Goal: Information Seeking & Learning: Learn about a topic

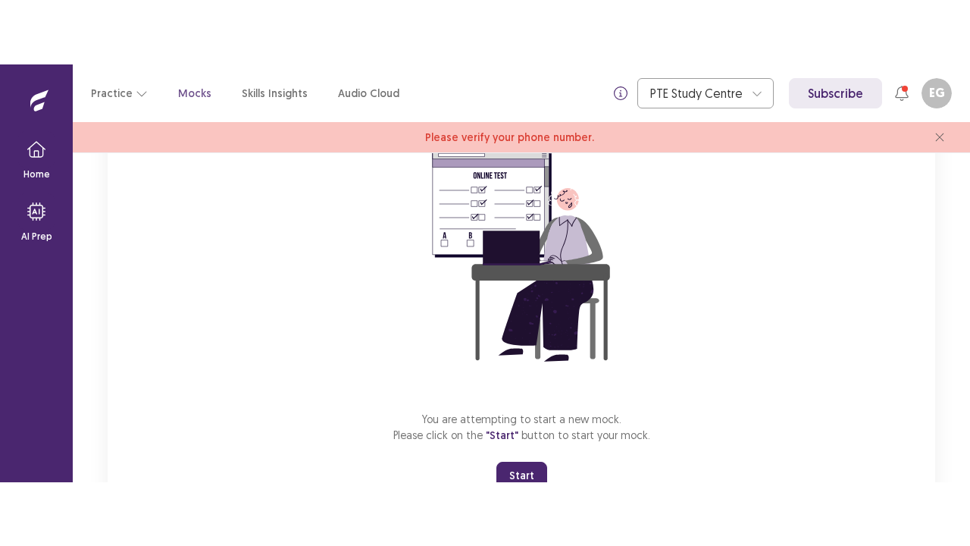
scroll to position [211, 0]
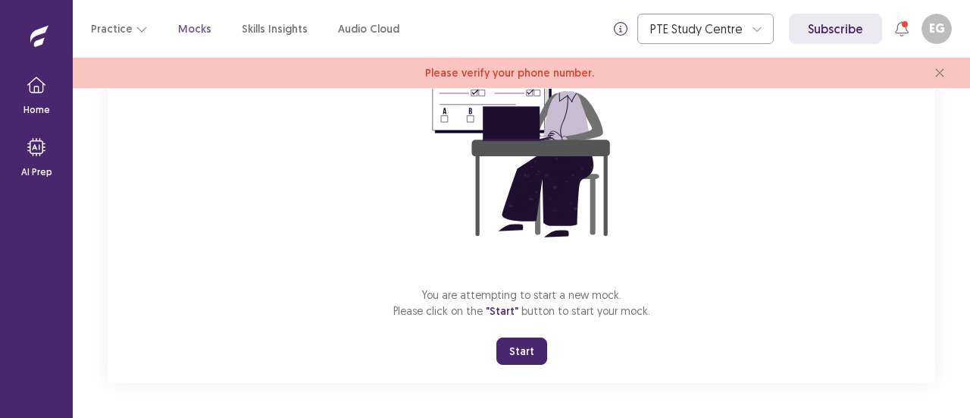
click at [520, 353] on button "Start" at bounding box center [521, 350] width 51 height 27
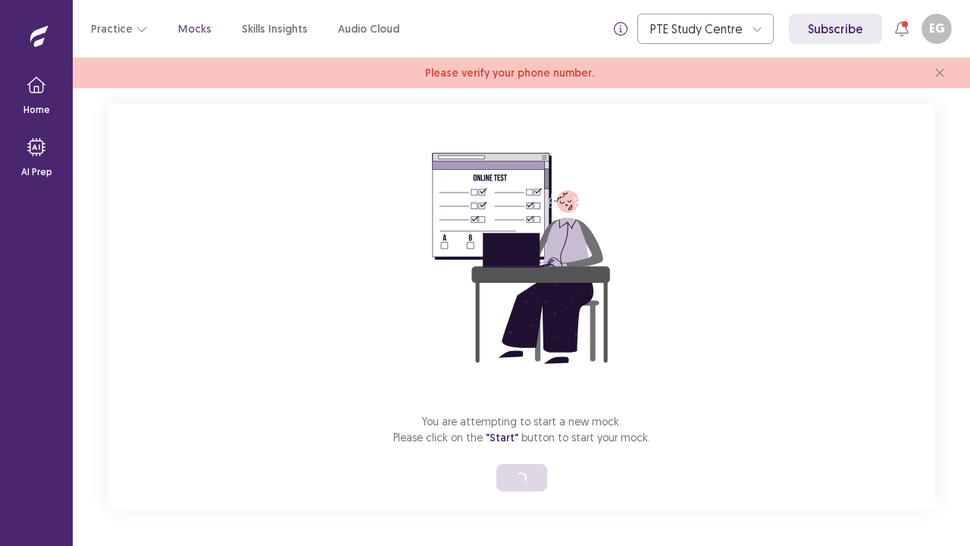
scroll to position [8163, 0]
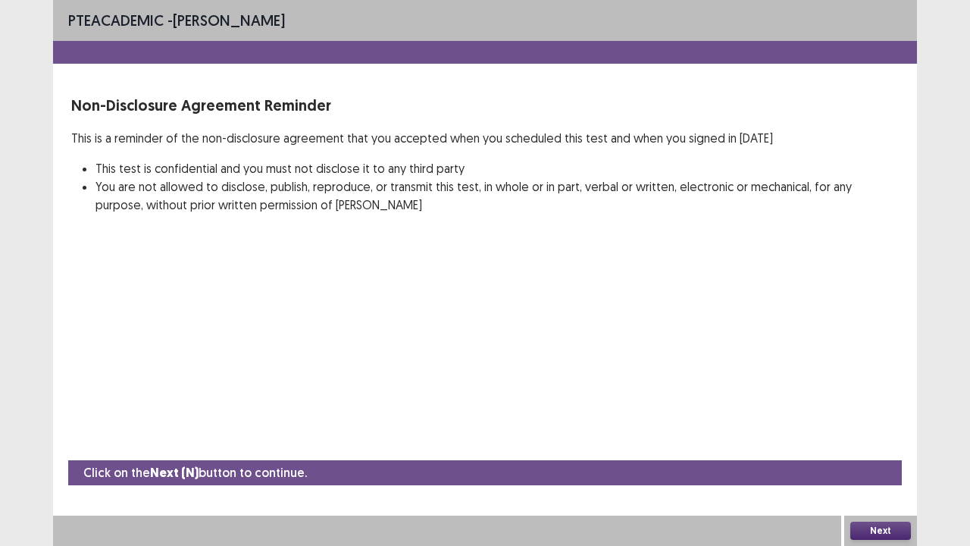
click at [881, 417] on button "Next" at bounding box center [880, 530] width 61 height 18
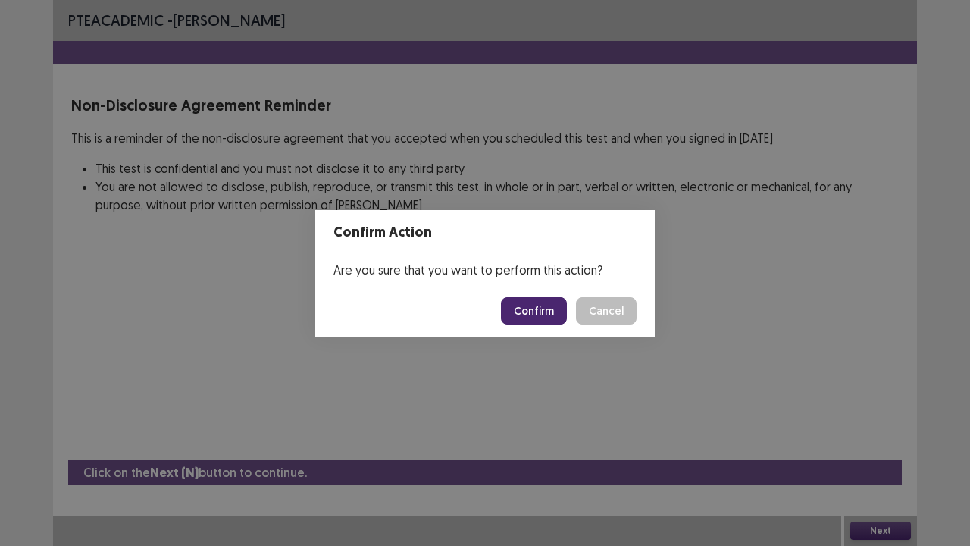
click at [538, 306] on button "Confirm" at bounding box center [534, 310] width 66 height 27
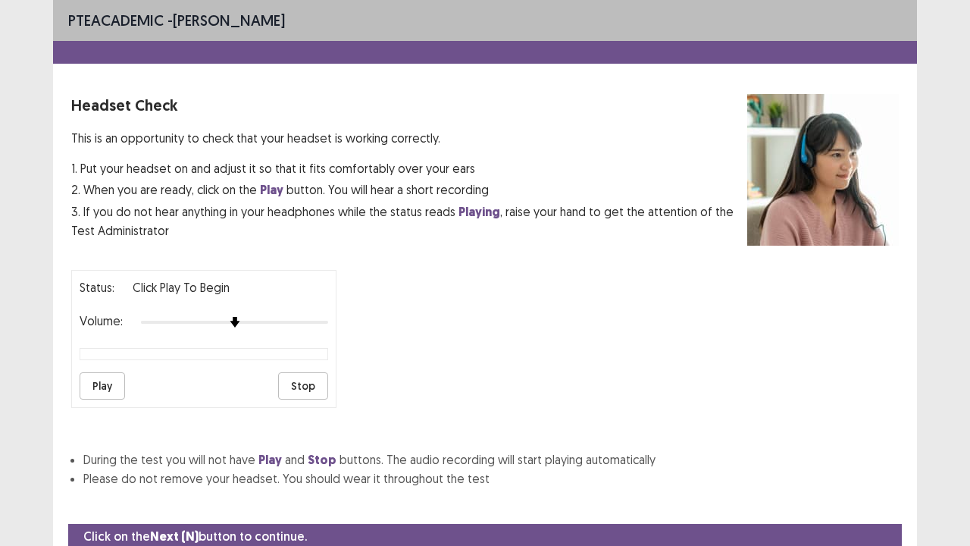
scroll to position [56, 0]
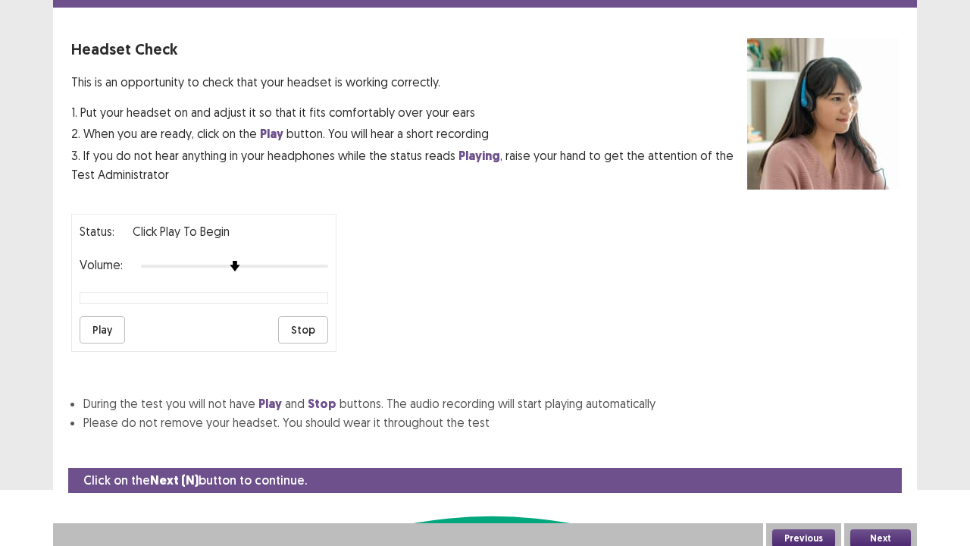
click at [252, 260] on div at bounding box center [234, 266] width 187 height 12
click at [109, 324] on button "Play" at bounding box center [102, 329] width 45 height 27
click at [293, 260] on div at bounding box center [234, 266] width 187 height 12
click at [321, 260] on div at bounding box center [234, 266] width 187 height 12
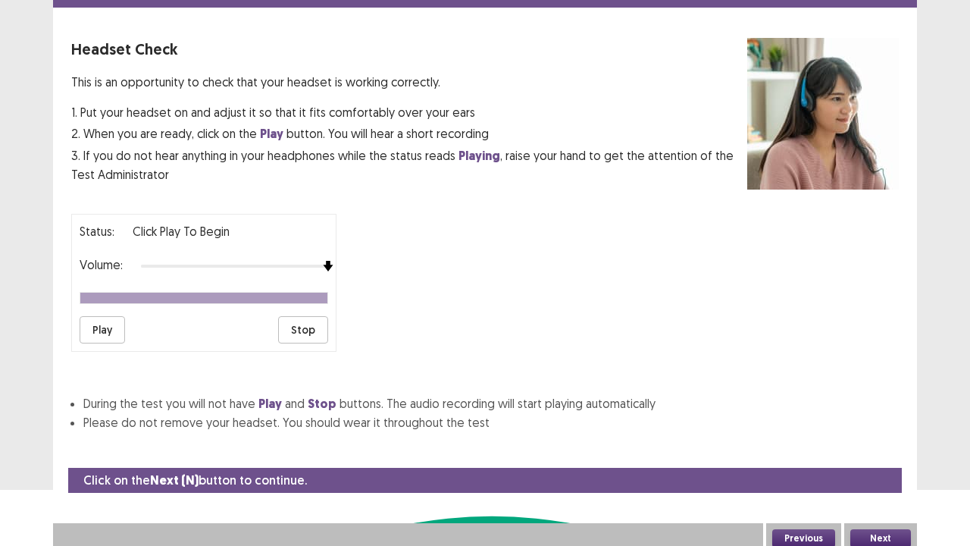
click at [879, 417] on button "Next" at bounding box center [880, 538] width 61 height 18
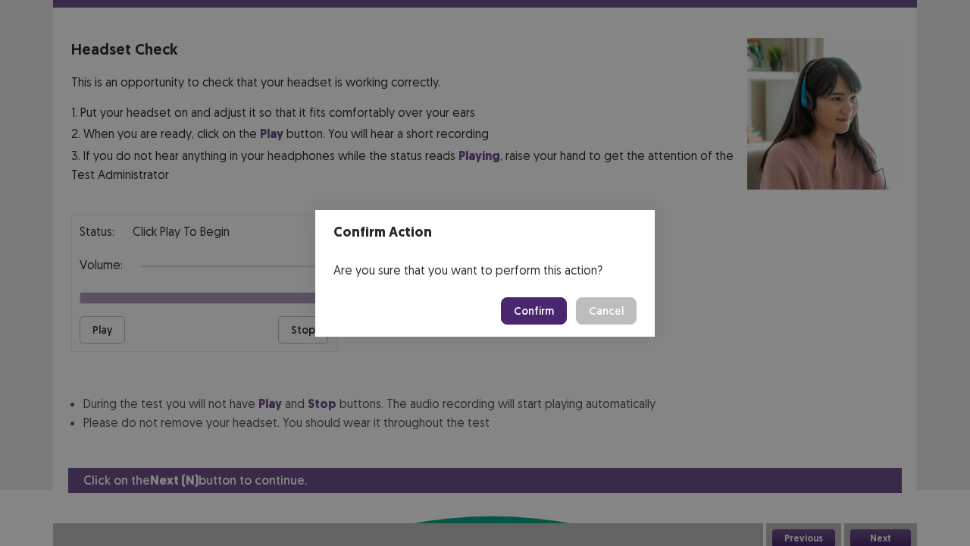
click at [543, 314] on button "Confirm" at bounding box center [534, 310] width 66 height 27
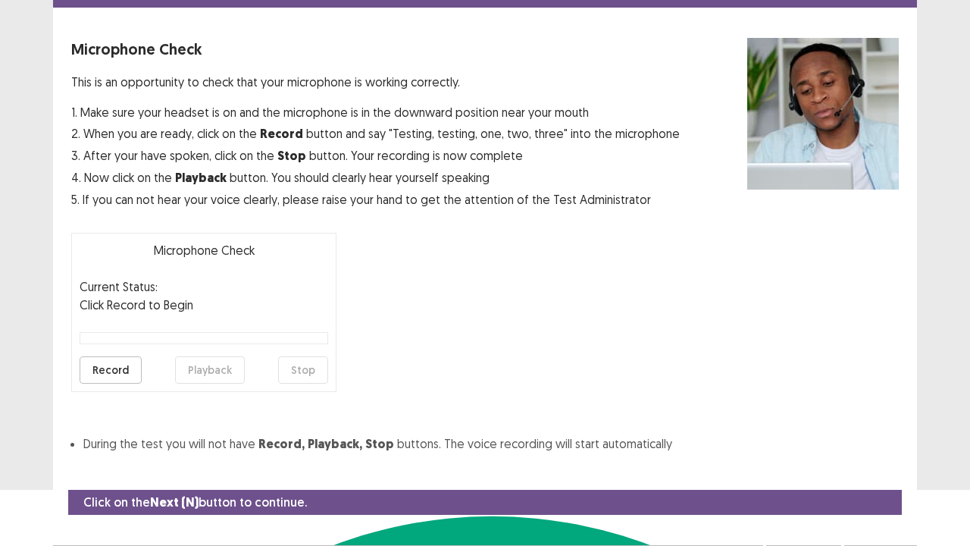
scroll to position [83, 0]
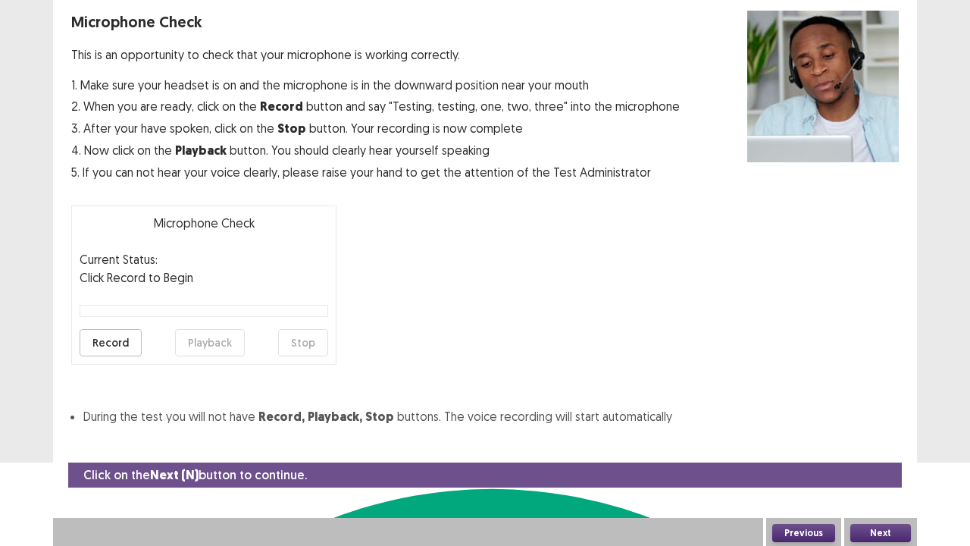
click at [103, 344] on button "Record" at bounding box center [111, 342] width 62 height 27
click at [303, 346] on button "Stop" at bounding box center [303, 342] width 50 height 27
click at [212, 340] on button "Playback" at bounding box center [210, 342] width 70 height 27
click at [211, 342] on button "Playback" at bounding box center [210, 342] width 70 height 27
click at [114, 346] on button "Record" at bounding box center [111, 342] width 62 height 27
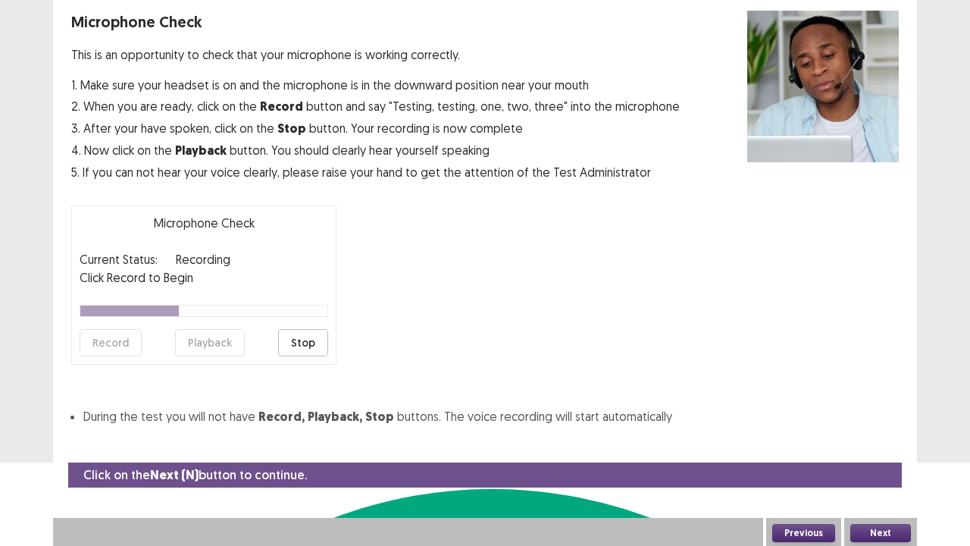
click at [304, 344] on button "Stop" at bounding box center [303, 342] width 50 height 27
click at [225, 340] on button "Playback" at bounding box center [210, 342] width 70 height 27
click at [884, 417] on button "Next" at bounding box center [880, 533] width 61 height 18
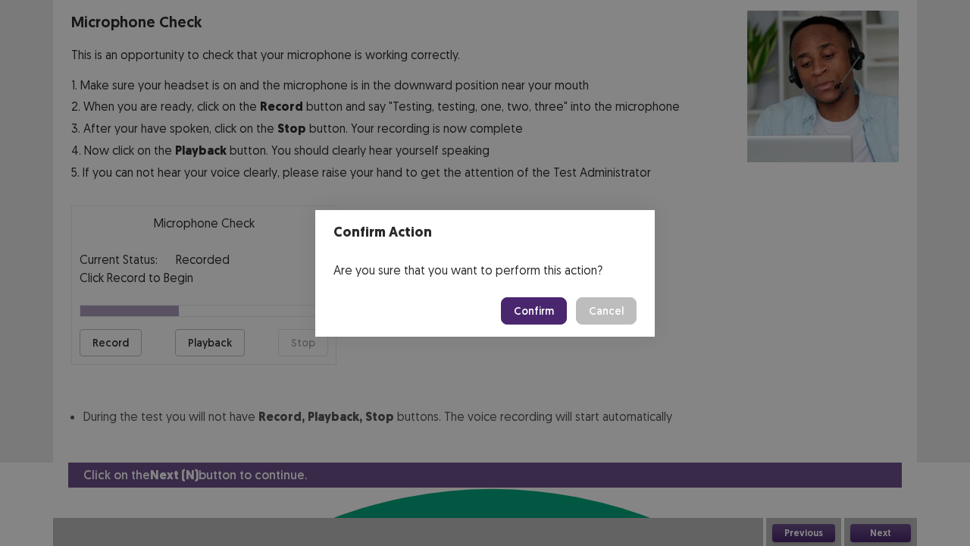
click at [540, 315] on button "Confirm" at bounding box center [534, 310] width 66 height 27
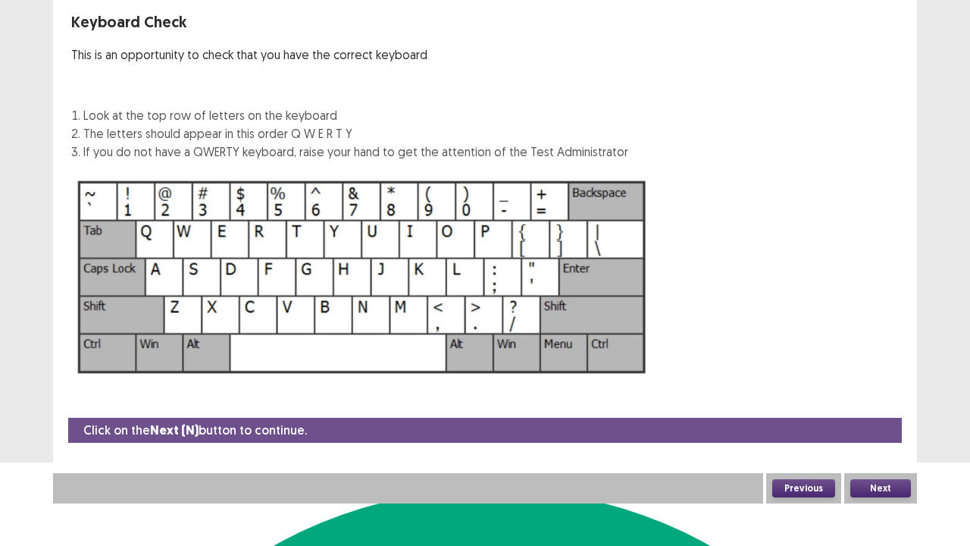
scroll to position [41, 0]
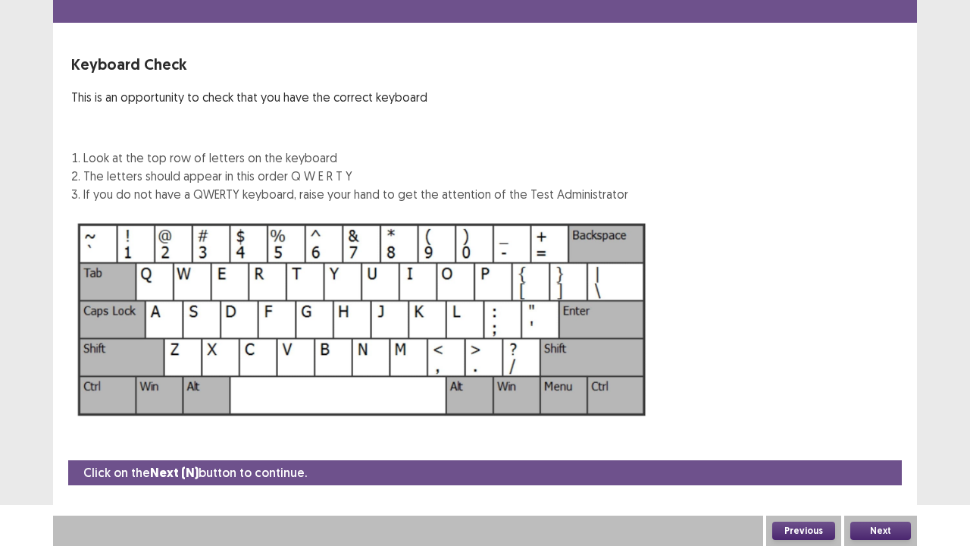
click at [882, 417] on button "Next" at bounding box center [880, 530] width 61 height 18
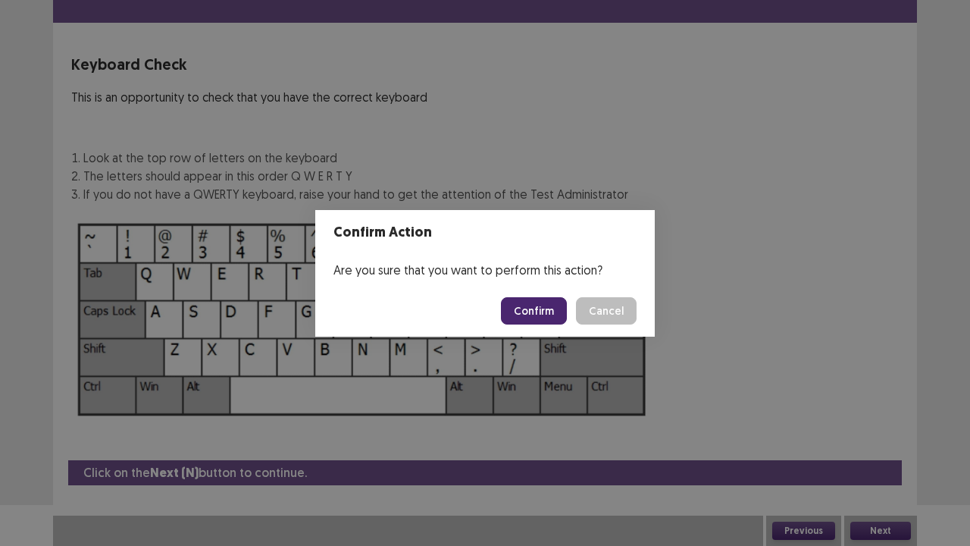
click at [607, 315] on button "Cancel" at bounding box center [606, 310] width 61 height 27
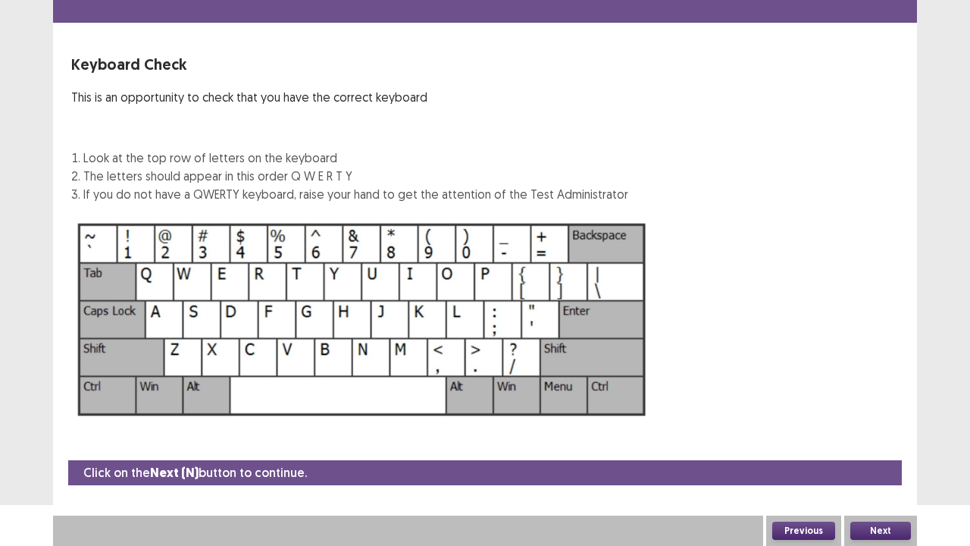
click at [878, 417] on button "Next" at bounding box center [880, 530] width 61 height 18
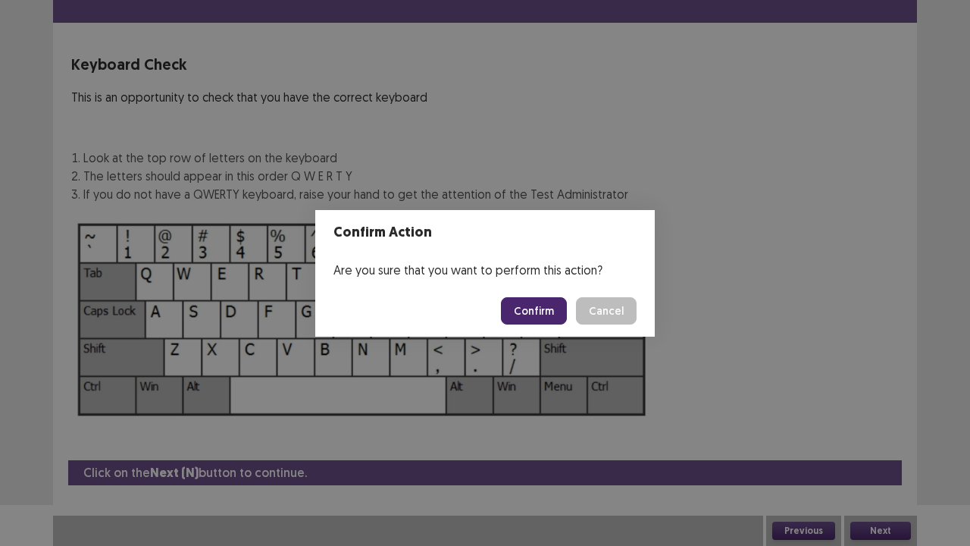
click at [530, 320] on button "Confirm" at bounding box center [534, 310] width 66 height 27
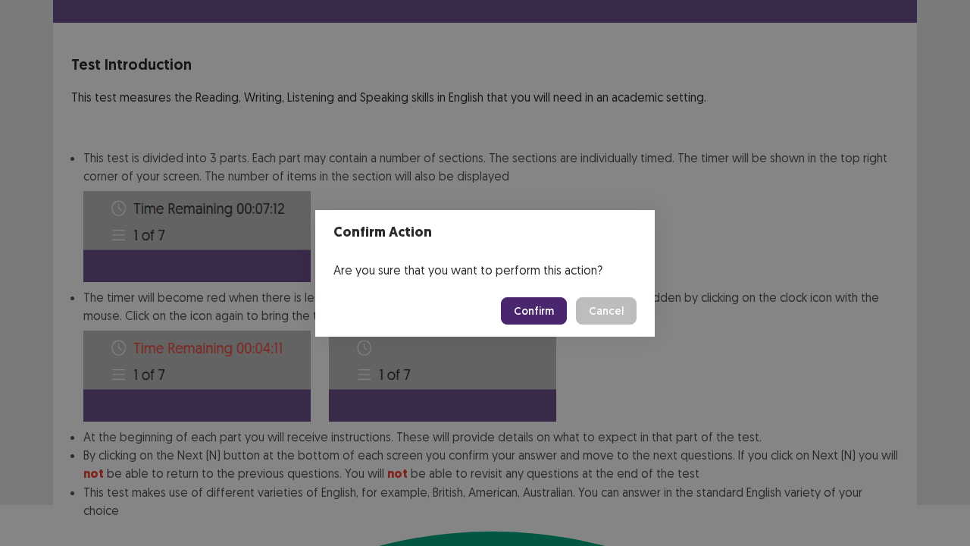
scroll to position [117, 0]
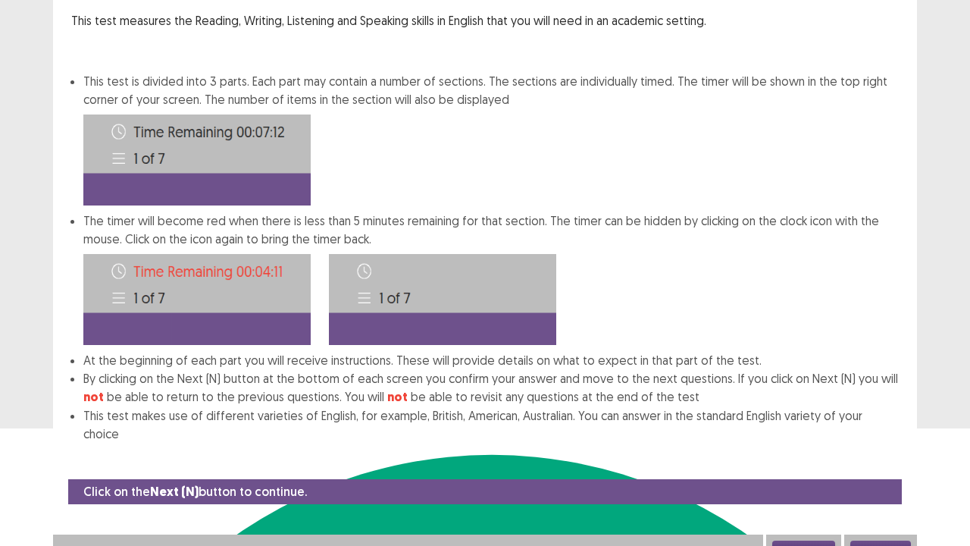
click at [878, 417] on button "Next" at bounding box center [880, 549] width 61 height 18
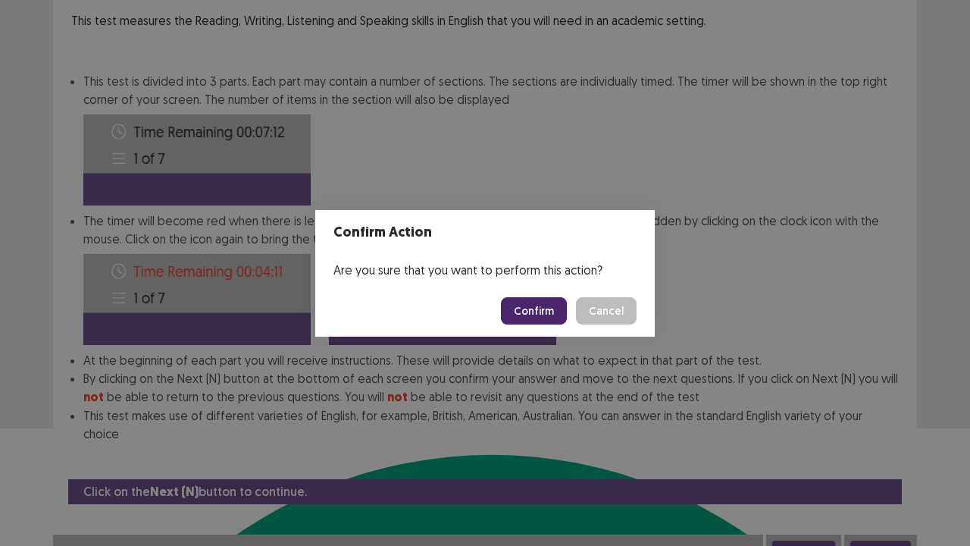
click at [533, 311] on button "Confirm" at bounding box center [534, 310] width 66 height 27
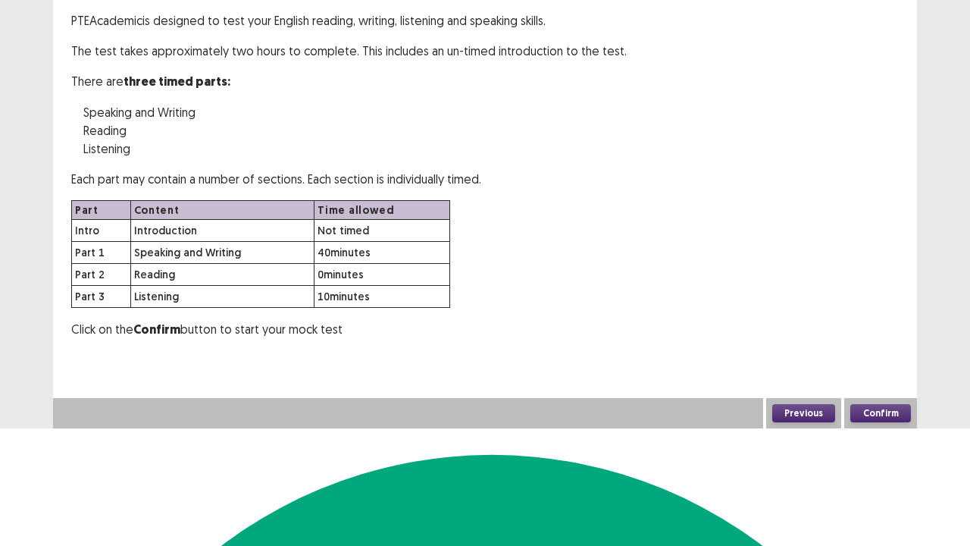
scroll to position [0, 0]
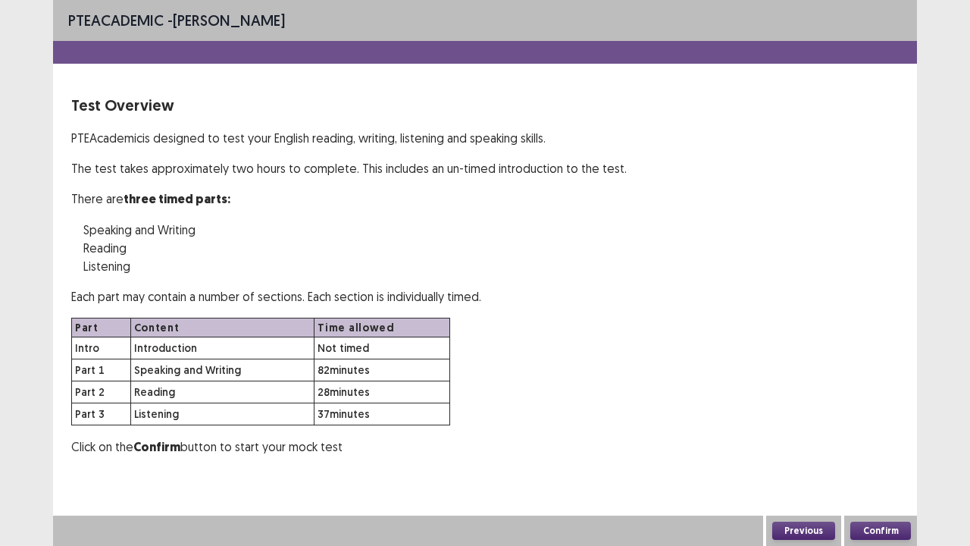
click at [875, 417] on button "Confirm" at bounding box center [880, 530] width 61 height 18
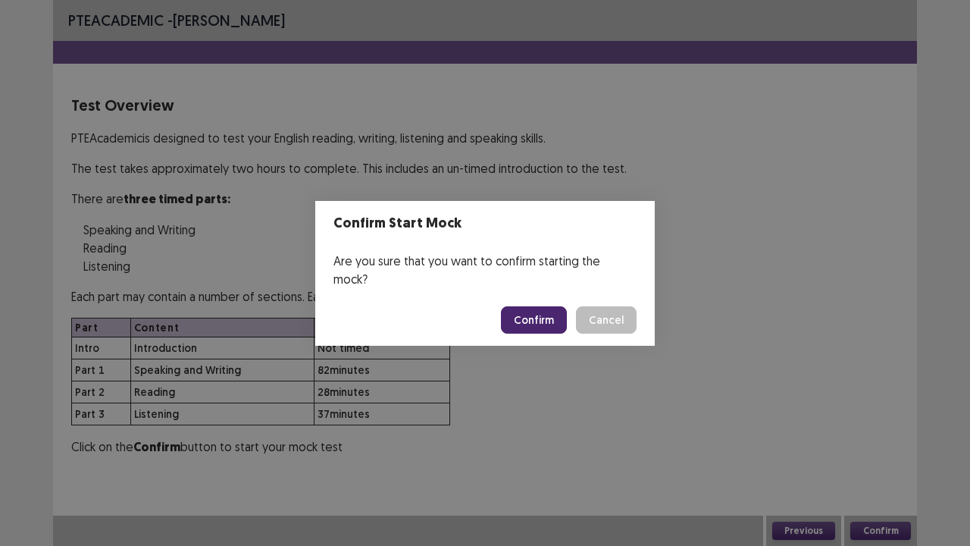
click at [549, 309] on button "Confirm" at bounding box center [534, 319] width 66 height 27
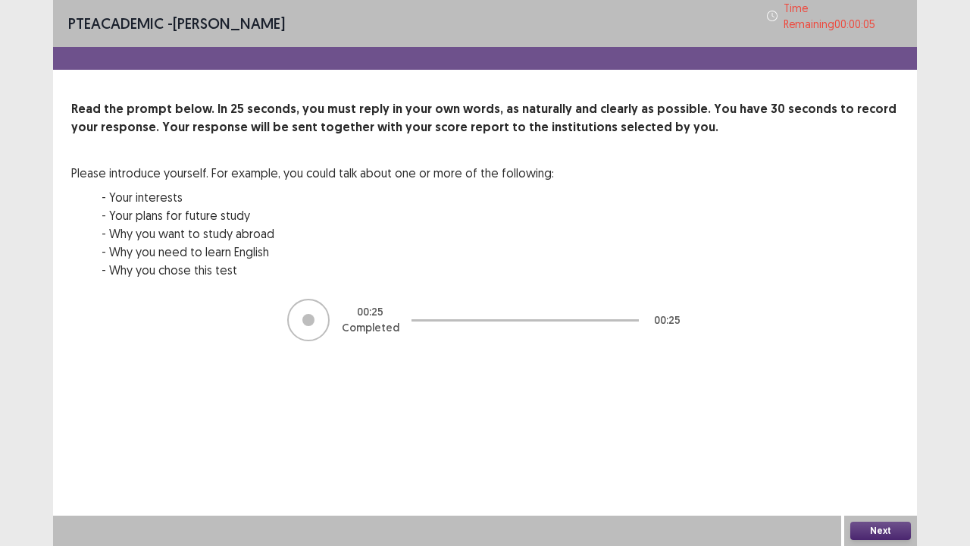
click at [873, 417] on button "Next" at bounding box center [880, 530] width 61 height 18
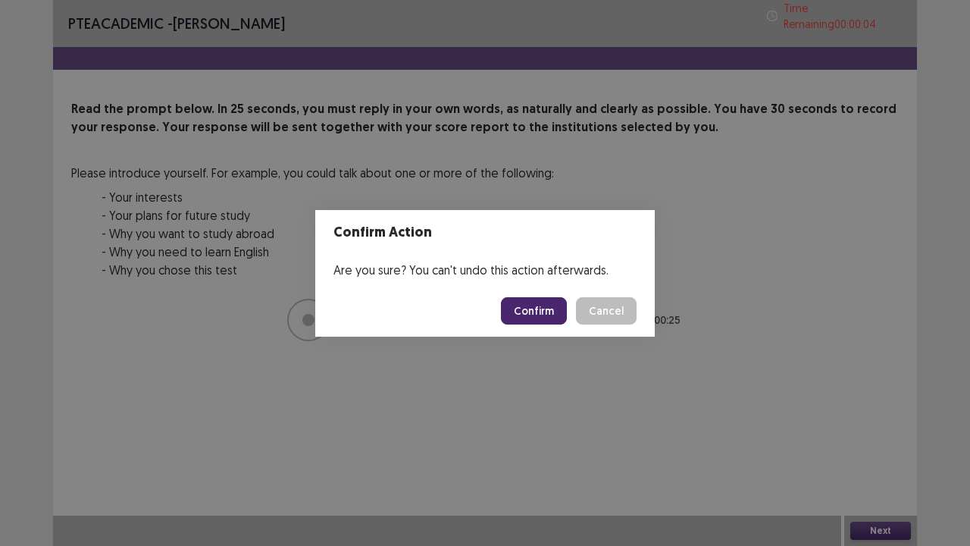
click at [536, 318] on button "Confirm" at bounding box center [534, 310] width 66 height 27
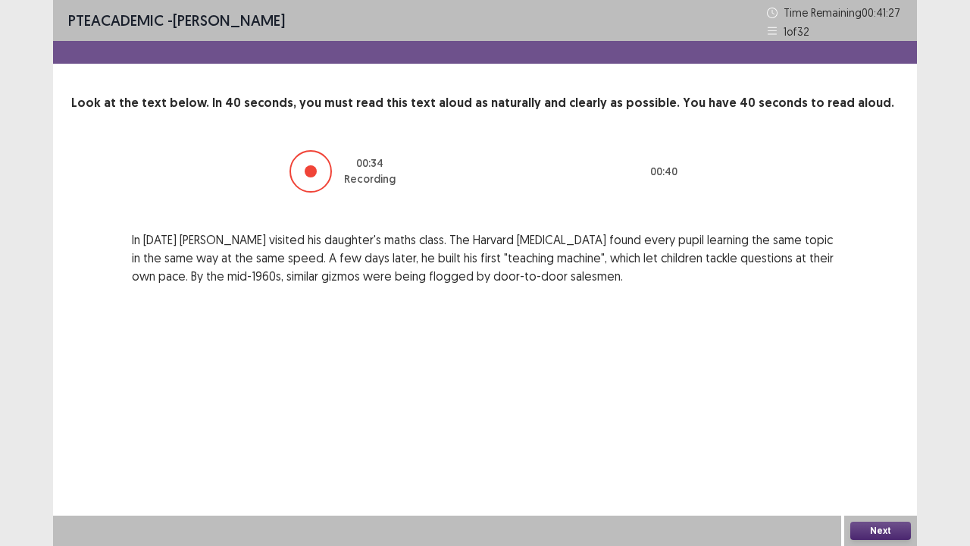
click at [317, 168] on div at bounding box center [311, 171] width 12 height 12
click at [890, 417] on button "Next" at bounding box center [880, 530] width 61 height 18
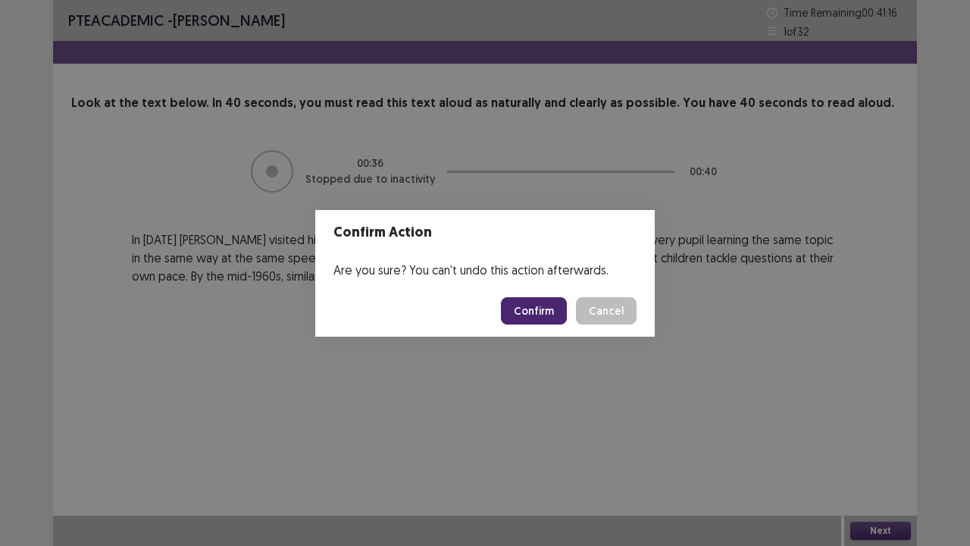
click at [524, 307] on button "Confirm" at bounding box center [534, 310] width 66 height 27
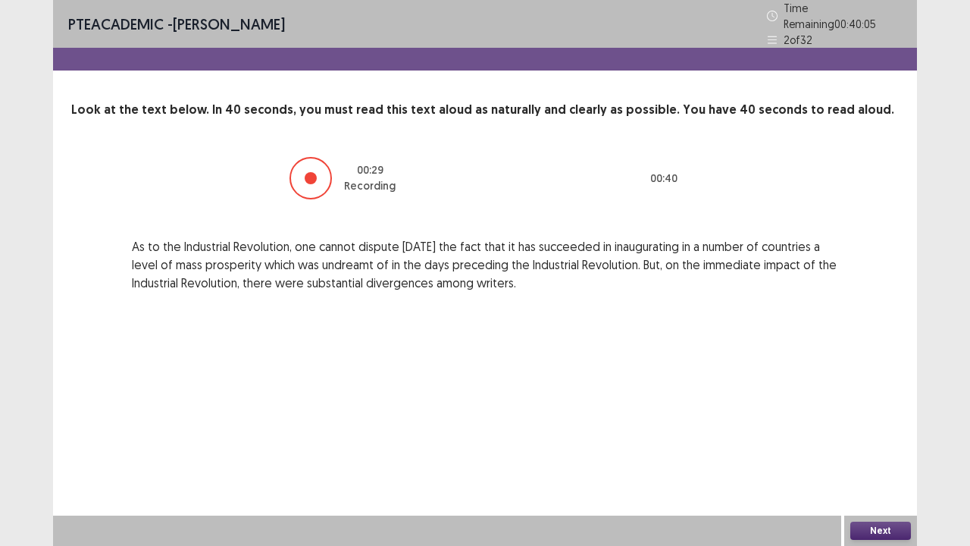
click at [872, 417] on button "Next" at bounding box center [880, 530] width 61 height 18
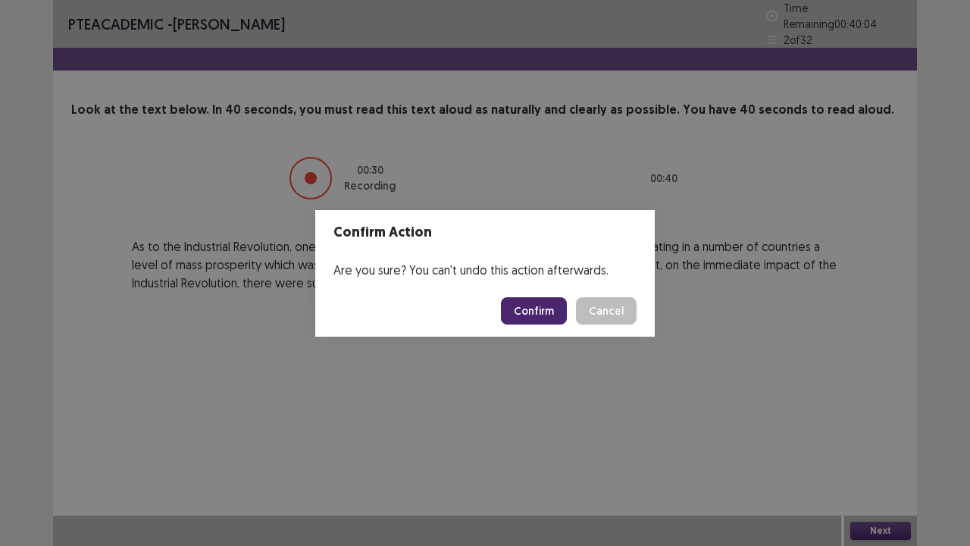
click at [543, 320] on button "Confirm" at bounding box center [534, 310] width 66 height 27
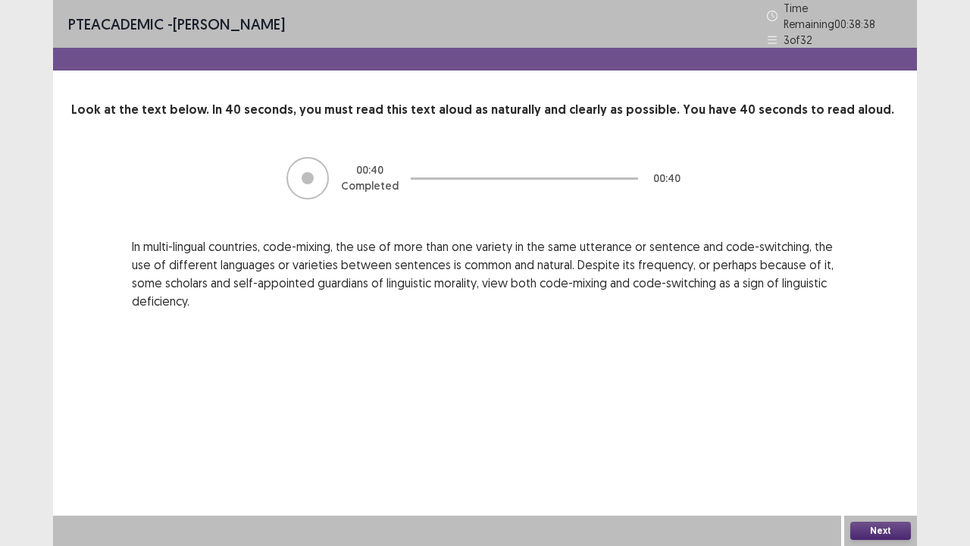
click at [876, 417] on button "Next" at bounding box center [880, 530] width 61 height 18
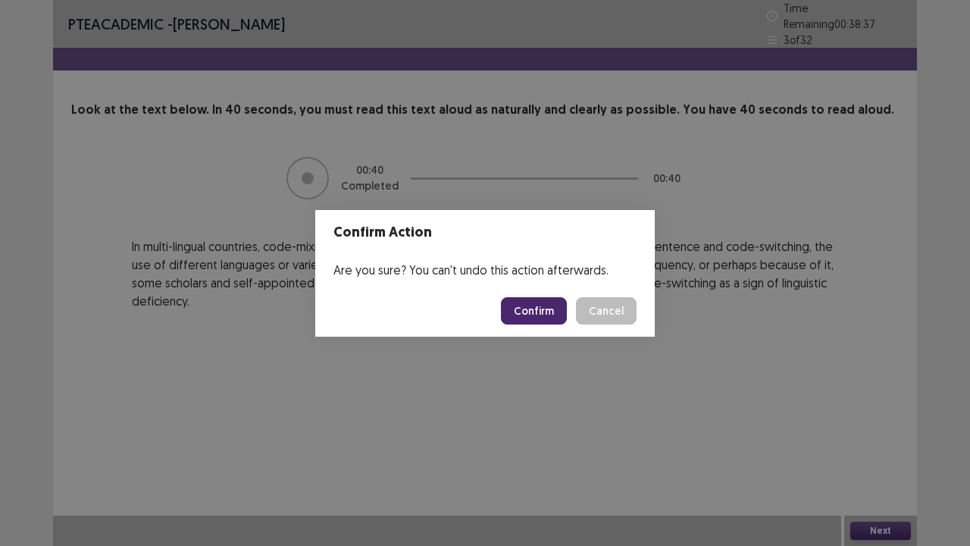
click at [534, 308] on button "Confirm" at bounding box center [534, 310] width 66 height 27
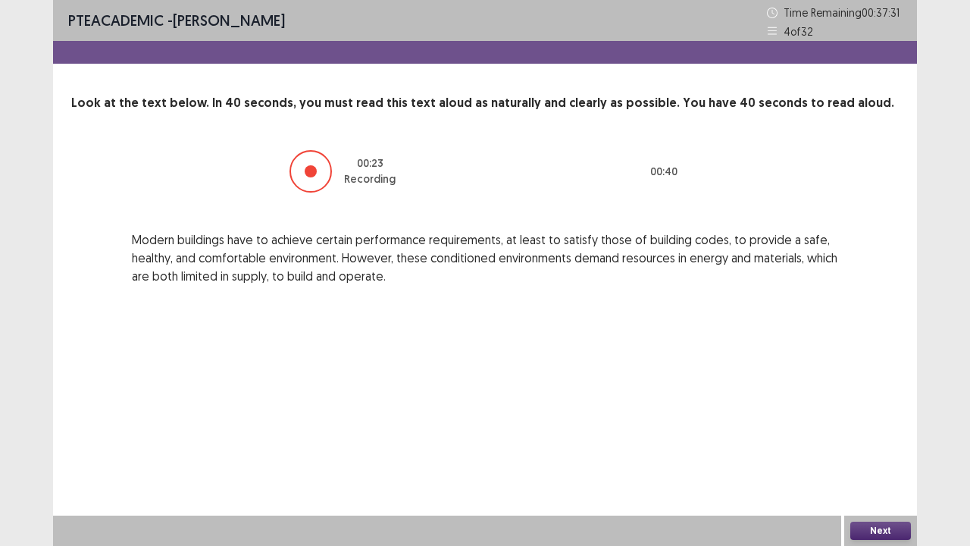
click at [875, 417] on button "Next" at bounding box center [880, 530] width 61 height 18
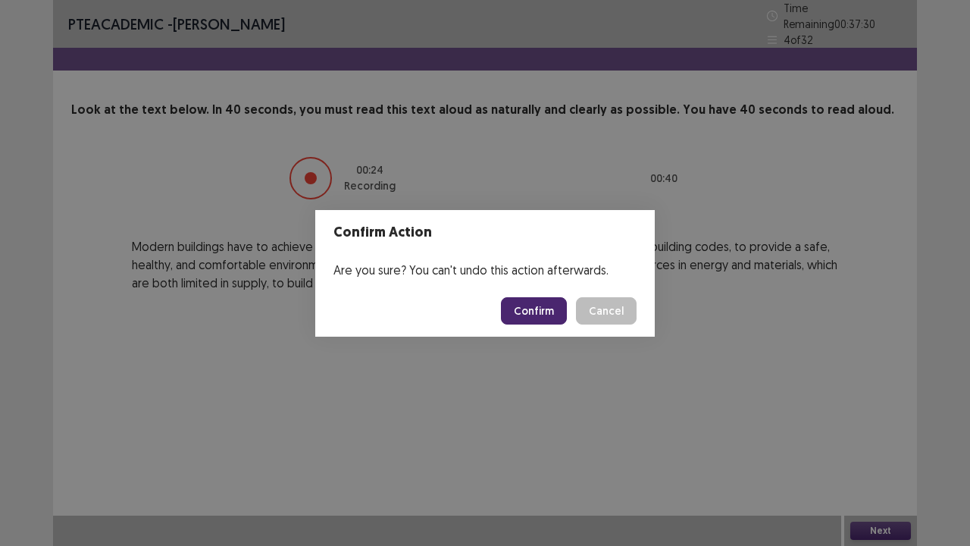
click at [537, 308] on button "Confirm" at bounding box center [534, 310] width 66 height 27
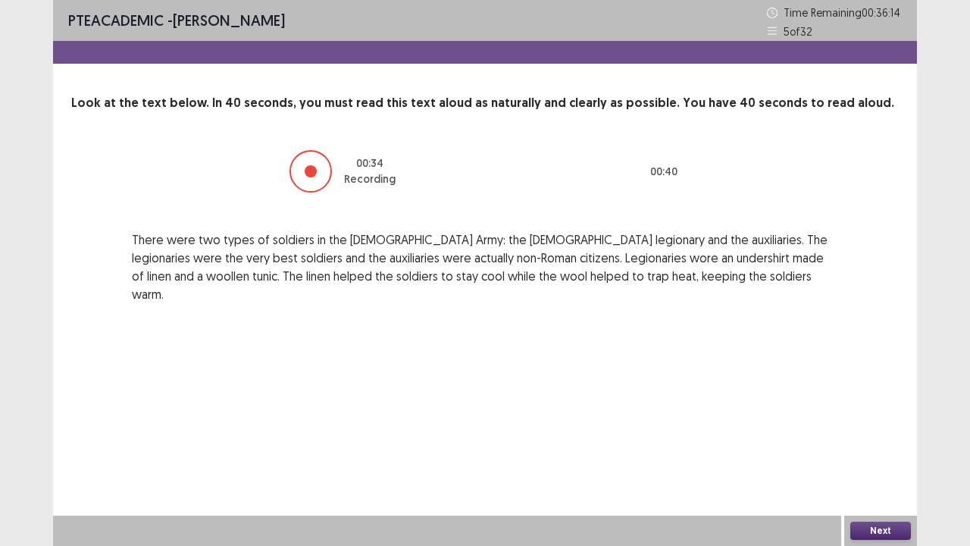
click at [891, 417] on button "Next" at bounding box center [880, 530] width 61 height 18
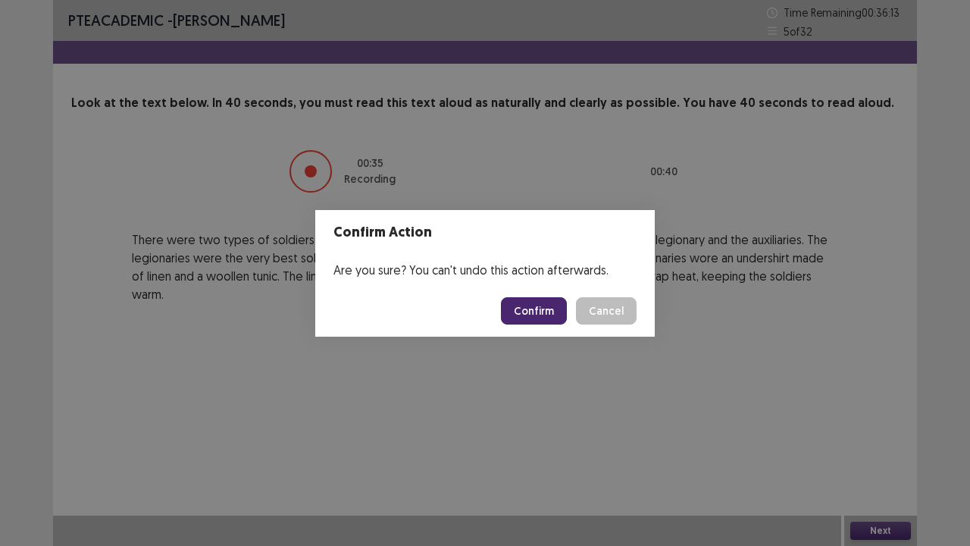
click at [546, 314] on button "Confirm" at bounding box center [534, 310] width 66 height 27
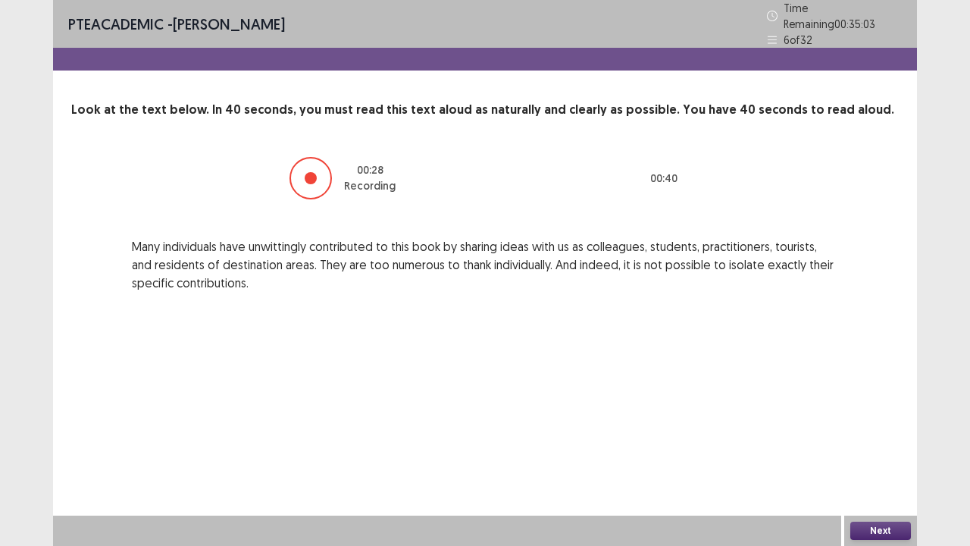
click at [869, 417] on button "Next" at bounding box center [880, 530] width 61 height 18
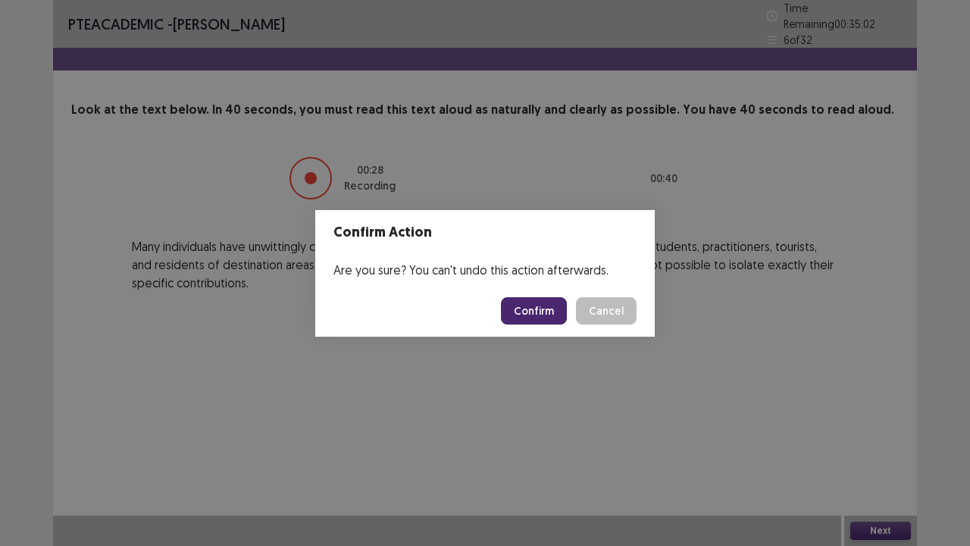
click at [547, 315] on button "Confirm" at bounding box center [534, 310] width 66 height 27
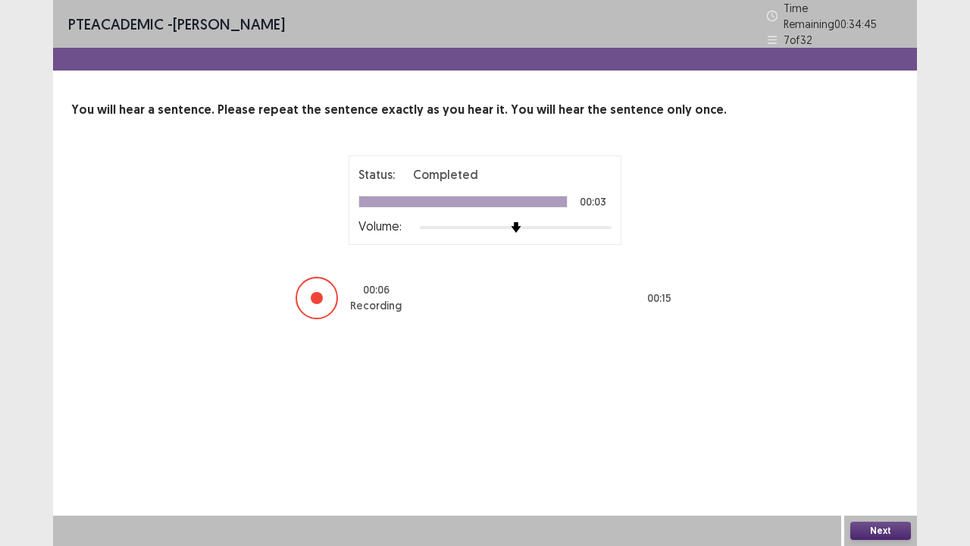
click at [886, 417] on button "Next" at bounding box center [880, 530] width 61 height 18
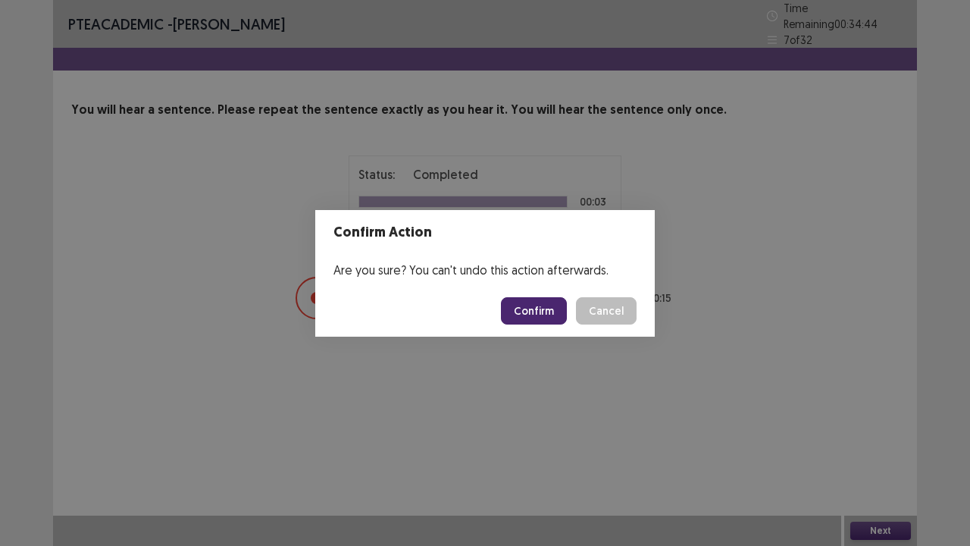
click at [549, 309] on button "Confirm" at bounding box center [534, 310] width 66 height 27
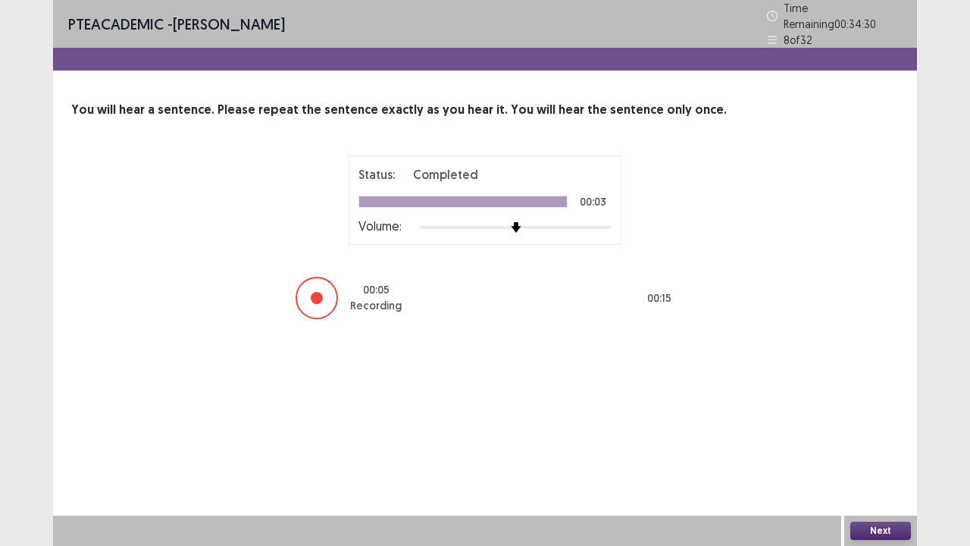
click at [880, 417] on button "Next" at bounding box center [880, 530] width 61 height 18
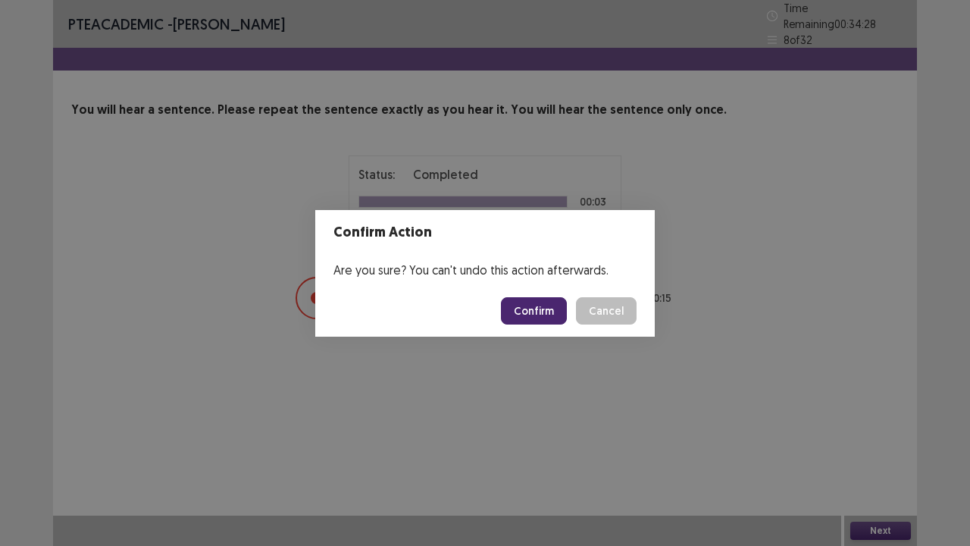
click at [519, 303] on button "Confirm" at bounding box center [534, 310] width 66 height 27
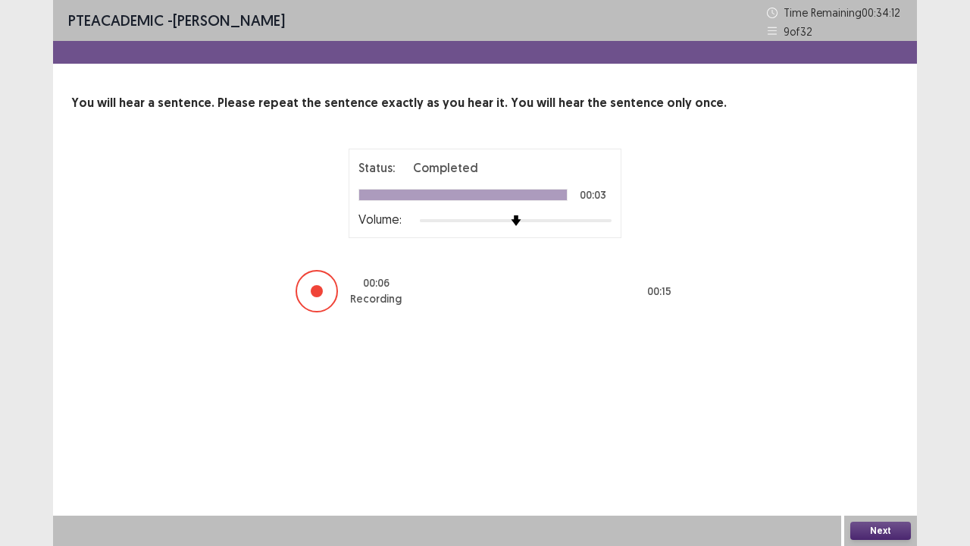
click at [884, 417] on button "Next" at bounding box center [880, 530] width 61 height 18
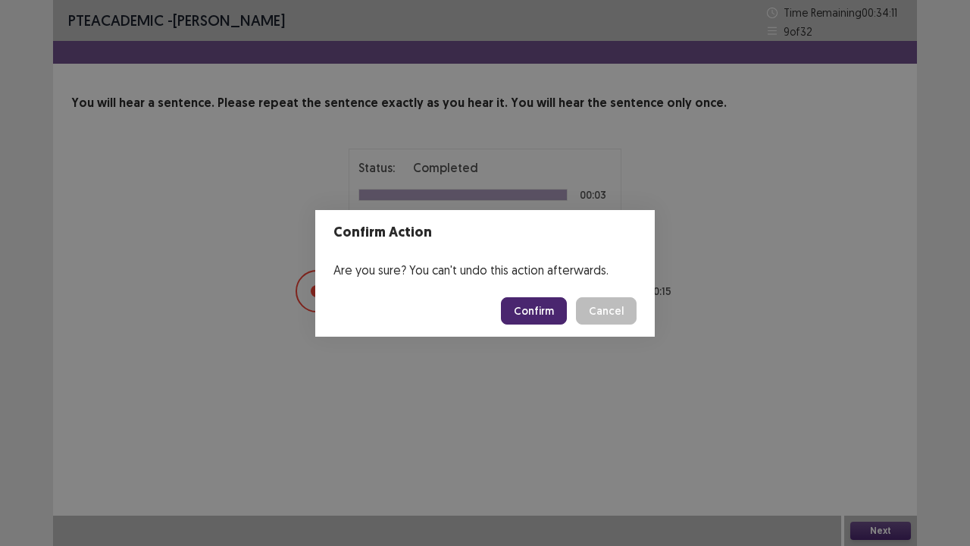
click at [540, 308] on button "Confirm" at bounding box center [534, 310] width 66 height 27
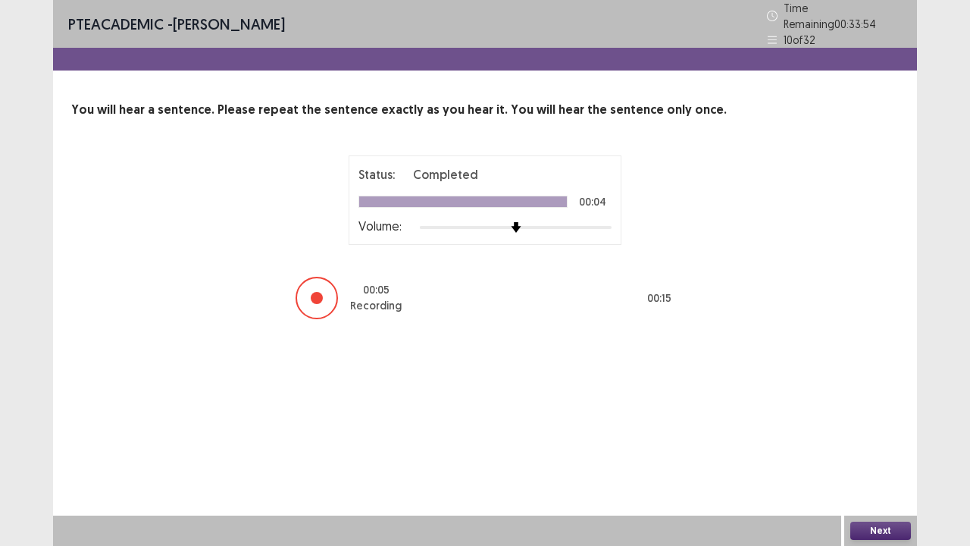
click at [881, 417] on button "Next" at bounding box center [880, 530] width 61 height 18
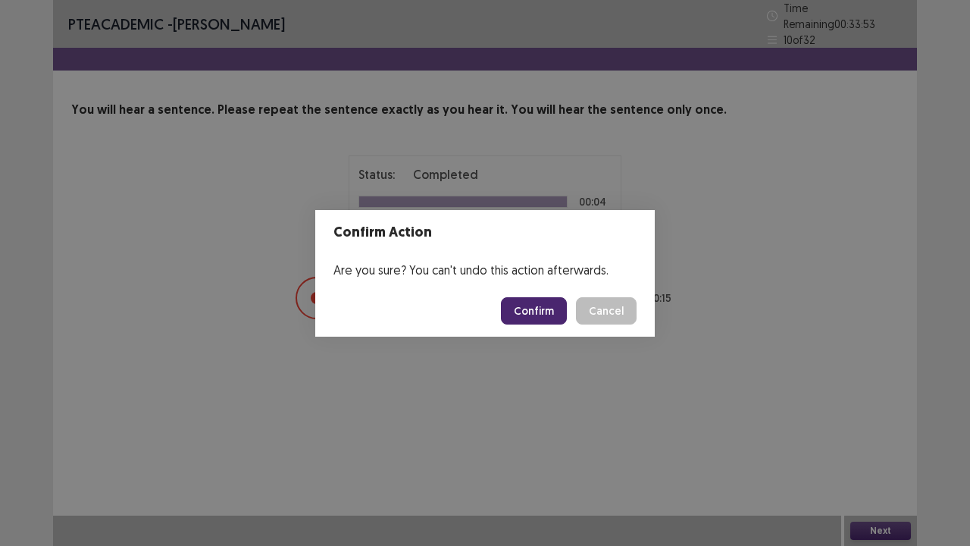
click at [541, 314] on button "Confirm" at bounding box center [534, 310] width 66 height 27
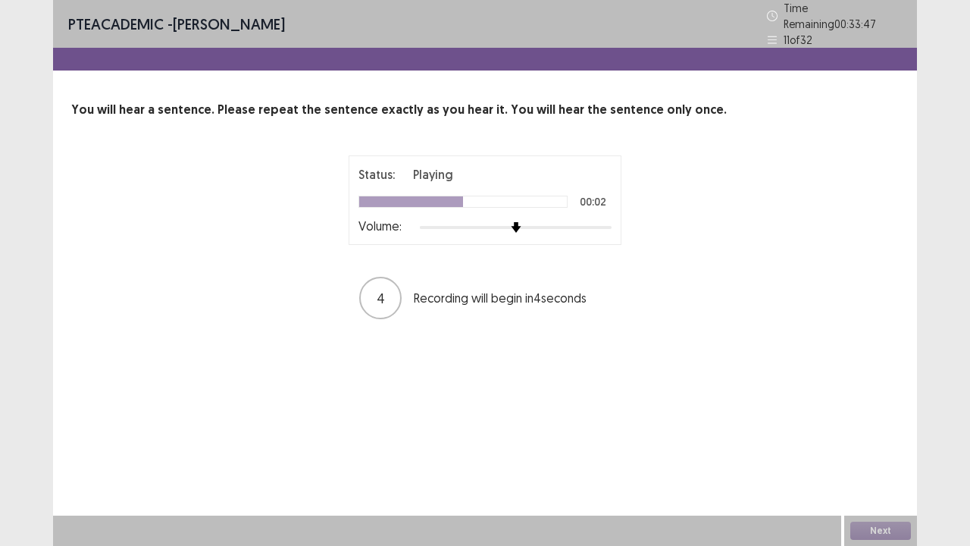
click at [582, 228] on div "Status: Playing 00:02 Volume:" at bounding box center [485, 199] width 273 height 89
click at [582, 228] on div "Status: Playing 00:03 Volume:" at bounding box center [485, 199] width 273 height 89
click at [585, 230] on div "Status: Playing 00:03 Volume:" at bounding box center [485, 199] width 273 height 89
click at [593, 221] on div at bounding box center [516, 227] width 192 height 12
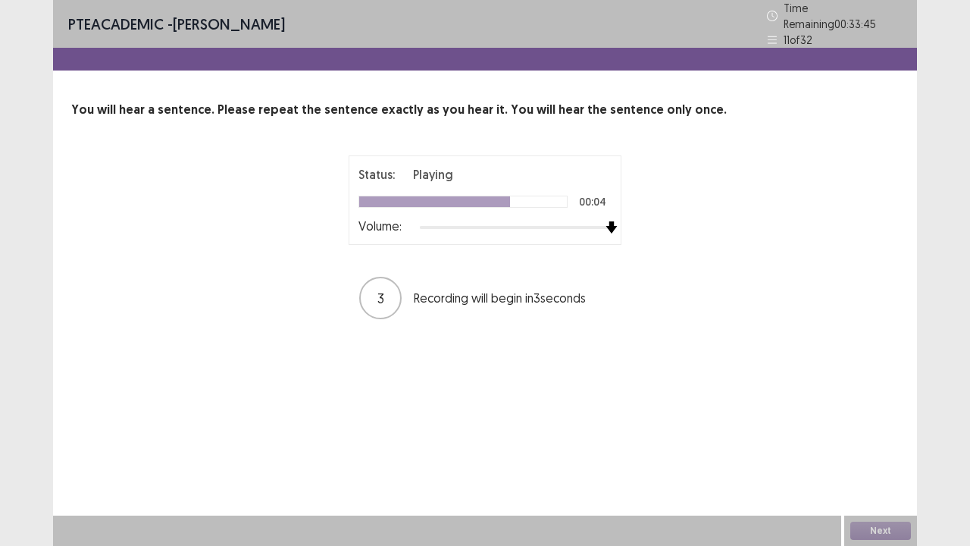
click at [605, 223] on div at bounding box center [516, 227] width 192 height 12
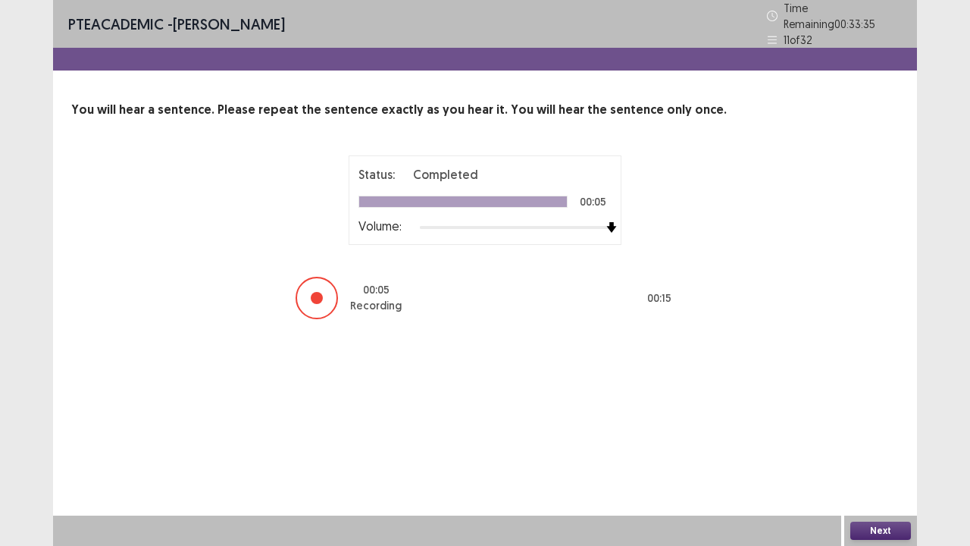
click at [878, 417] on button "Next" at bounding box center [880, 530] width 61 height 18
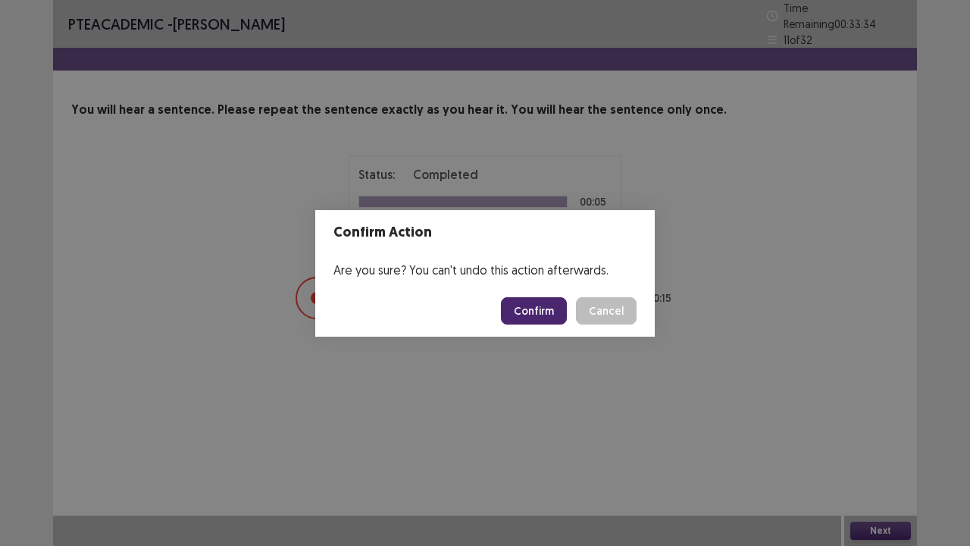
click at [541, 305] on button "Confirm" at bounding box center [534, 310] width 66 height 27
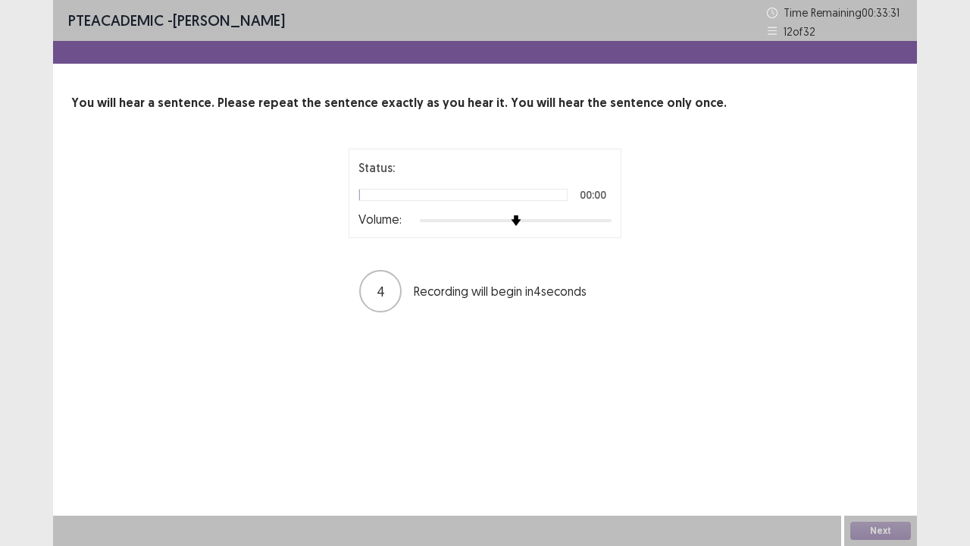
click at [596, 218] on div at bounding box center [516, 220] width 192 height 12
click at [598, 224] on img at bounding box center [592, 220] width 11 height 11
click at [611, 224] on img at bounding box center [612, 220] width 12 height 12
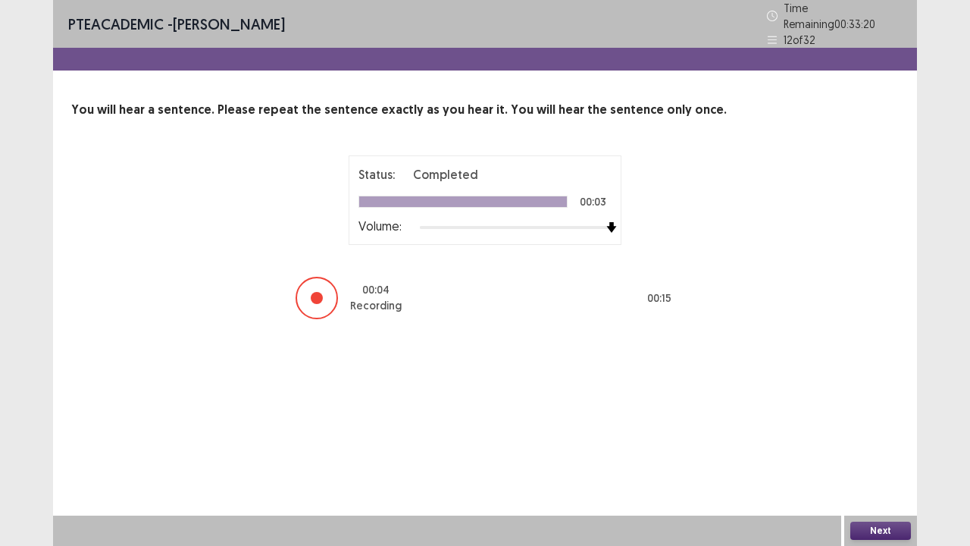
click at [857, 417] on div "Next" at bounding box center [880, 530] width 73 height 30
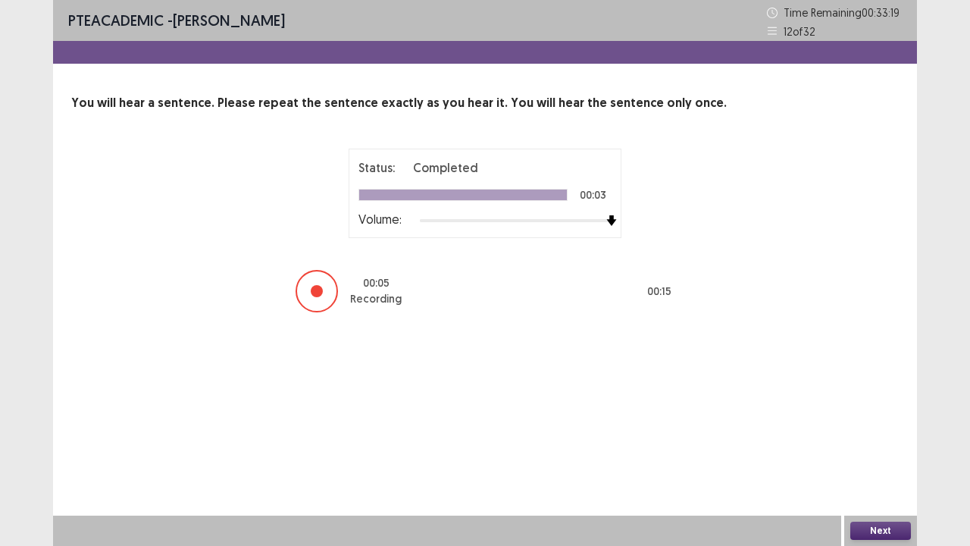
click at [868, 417] on button "Next" at bounding box center [880, 530] width 61 height 18
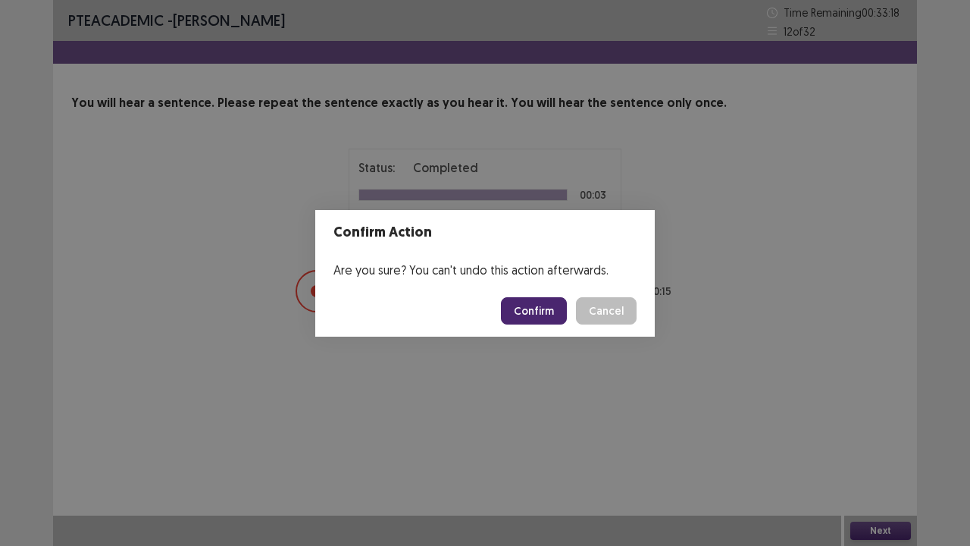
click at [549, 315] on button "Confirm" at bounding box center [534, 310] width 66 height 27
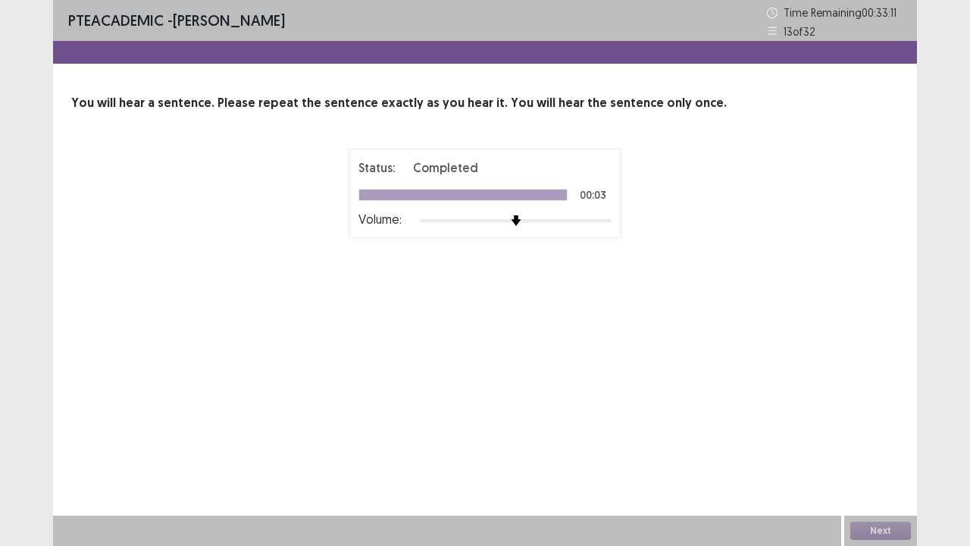
click at [603, 217] on div at bounding box center [516, 220] width 192 height 12
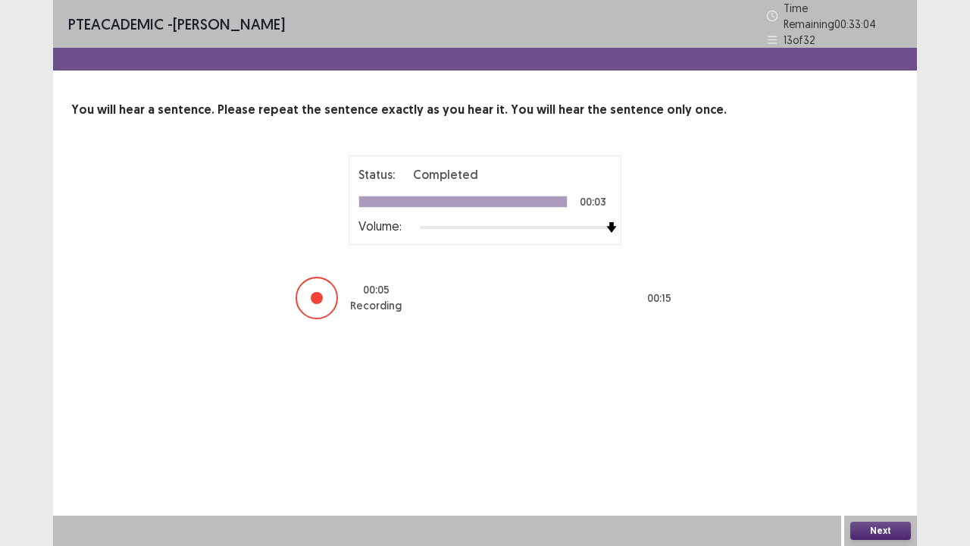
click at [877, 417] on button "Next" at bounding box center [880, 530] width 61 height 18
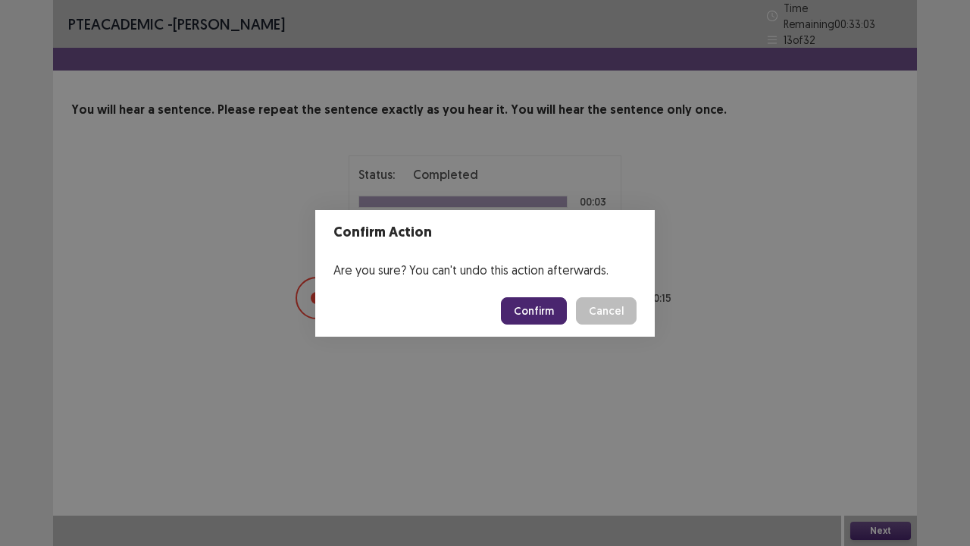
drag, startPoint x: 546, startPoint y: 309, endPoint x: 559, endPoint y: 312, distance: 14.0
click at [546, 308] on button "Confirm" at bounding box center [534, 310] width 66 height 27
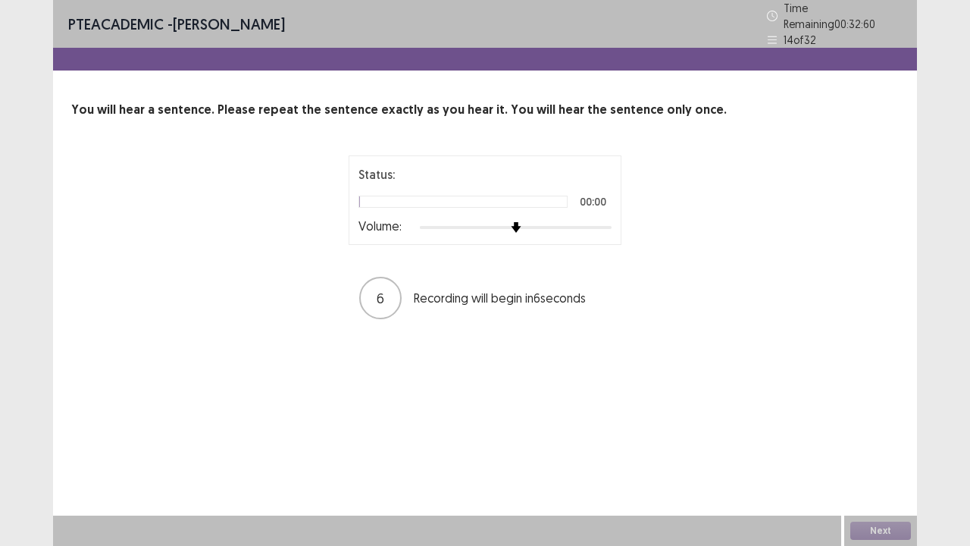
click at [591, 280] on div "6 Recording will begin in 6 seconds" at bounding box center [485, 298] width 252 height 42
click at [608, 229] on div "Status: 00:00 Volume:" at bounding box center [485, 199] width 273 height 89
drag, startPoint x: 608, startPoint y: 229, endPoint x: 608, endPoint y: 221, distance: 8.3
click at [608, 227] on div "Status: 00:00 Volume:" at bounding box center [485, 199] width 273 height 89
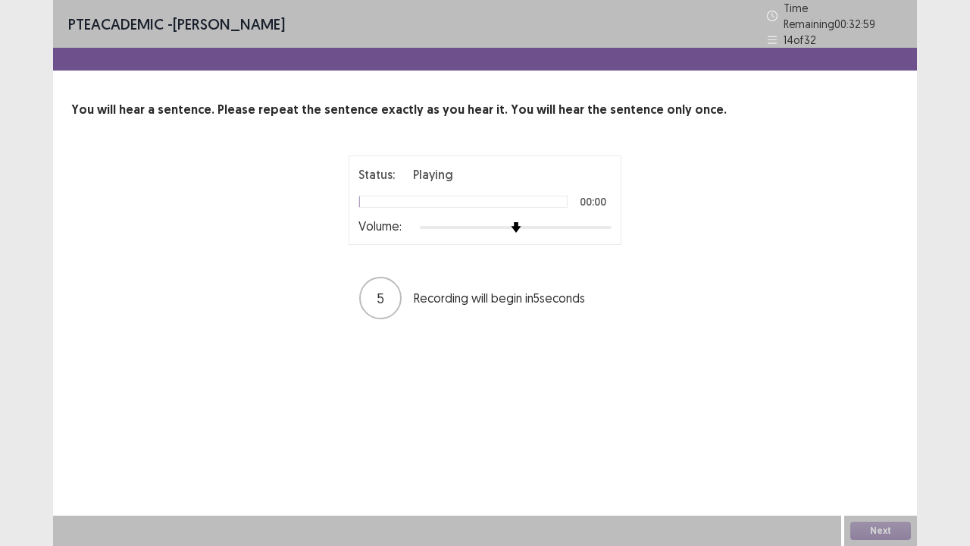
click at [608, 212] on div "Status: Playing 00:00 Volume:" at bounding box center [484, 200] width 253 height 70
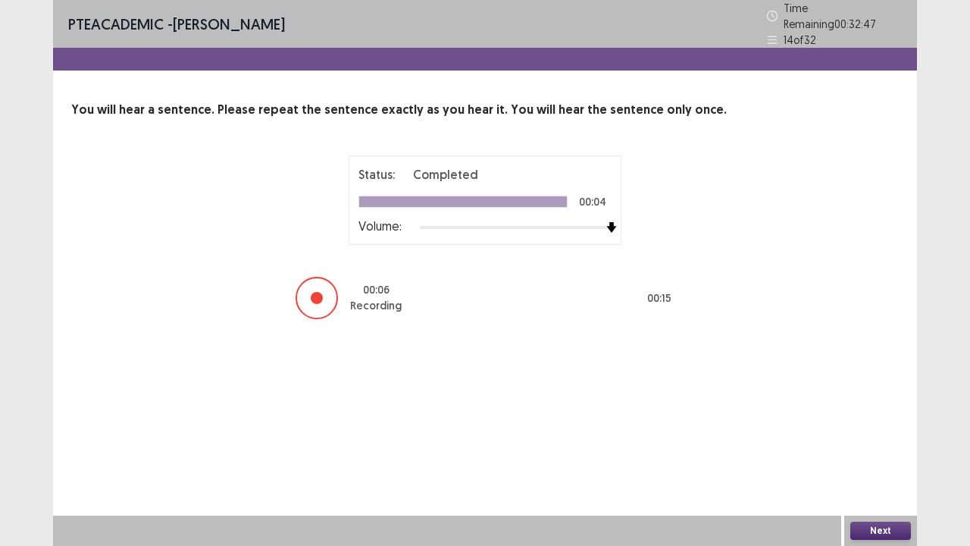
click at [890, 417] on button "Next" at bounding box center [880, 530] width 61 height 18
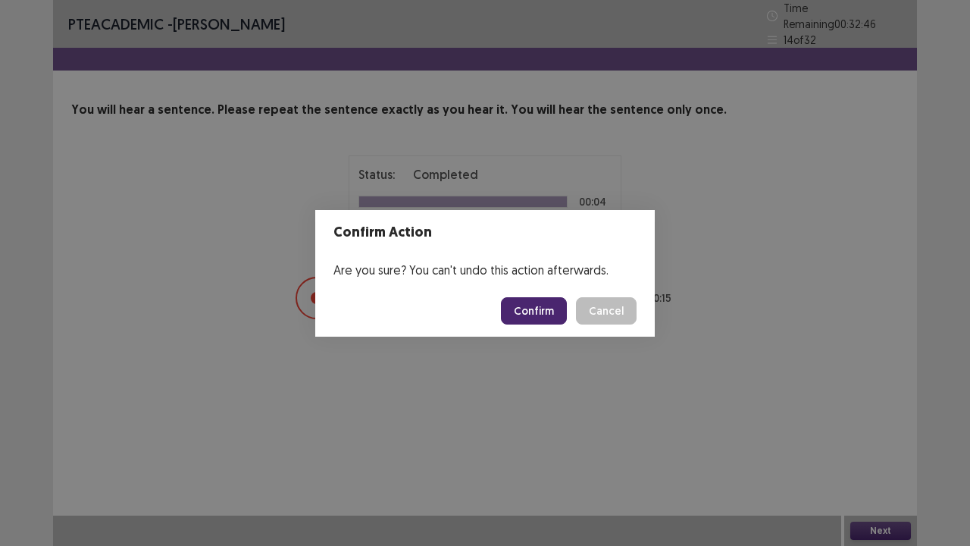
click at [553, 315] on button "Confirm" at bounding box center [534, 310] width 66 height 27
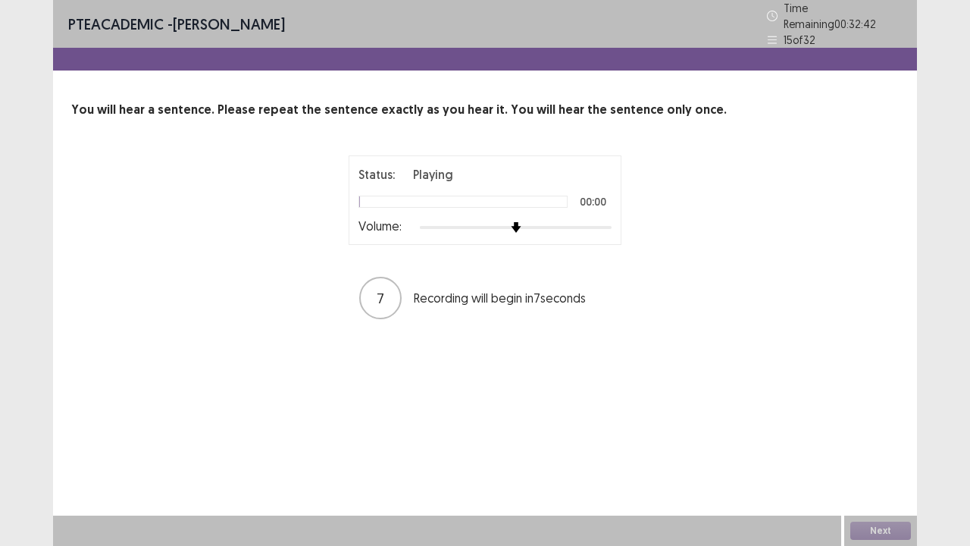
click at [603, 209] on div "Status: Playing 00:00 Volume:" at bounding box center [484, 200] width 253 height 70
click at [612, 221] on div at bounding box center [516, 227] width 192 height 12
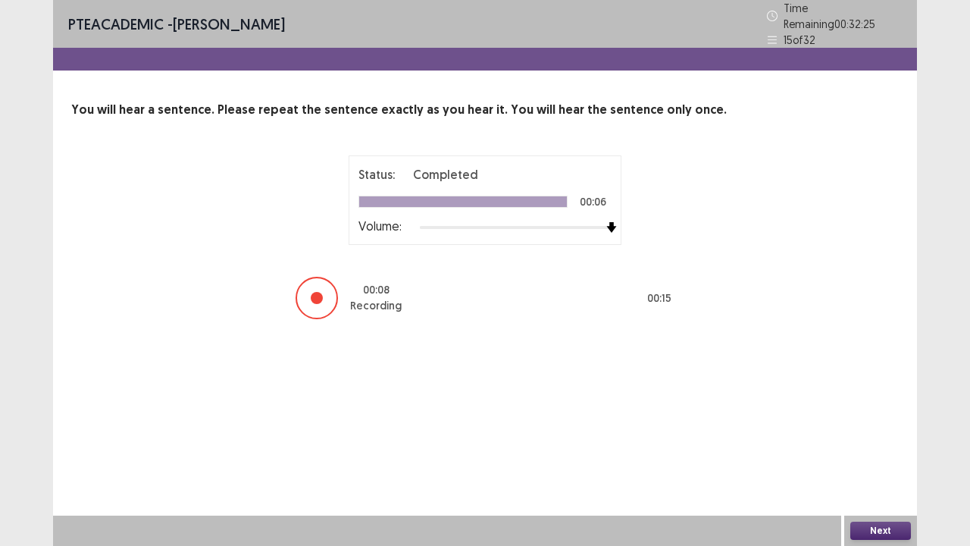
click at [876, 417] on button "Next" at bounding box center [880, 530] width 61 height 18
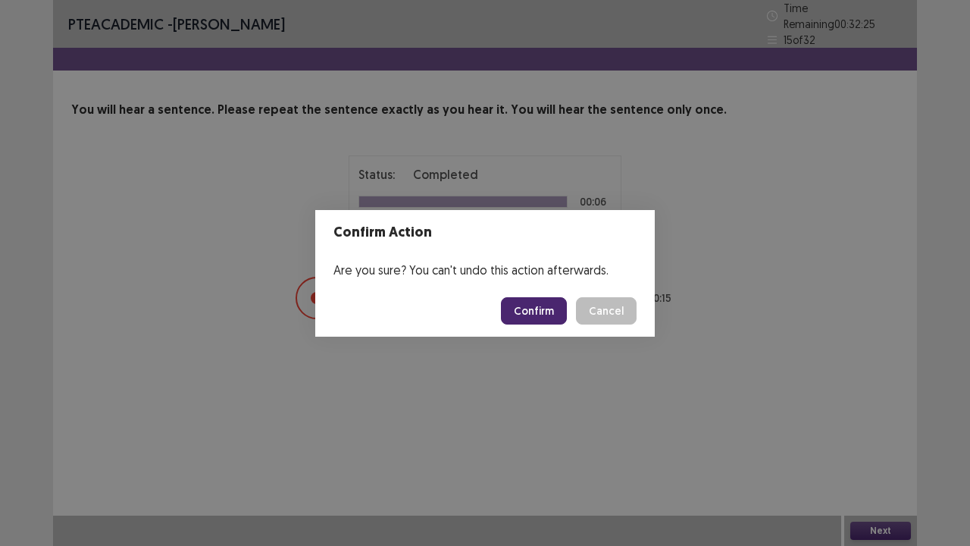
click at [541, 309] on button "Confirm" at bounding box center [534, 310] width 66 height 27
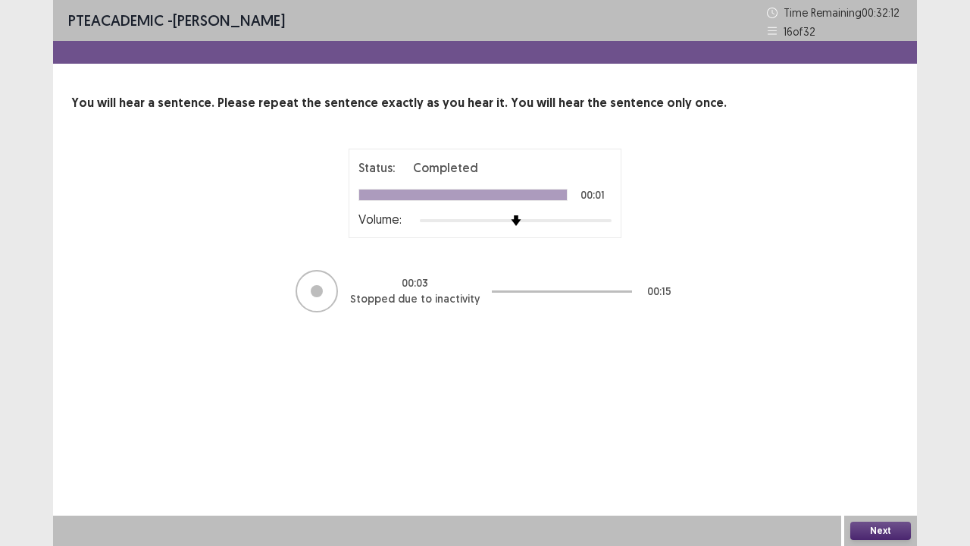
click at [602, 220] on div at bounding box center [516, 220] width 192 height 12
click at [609, 223] on div at bounding box center [516, 220] width 192 height 12
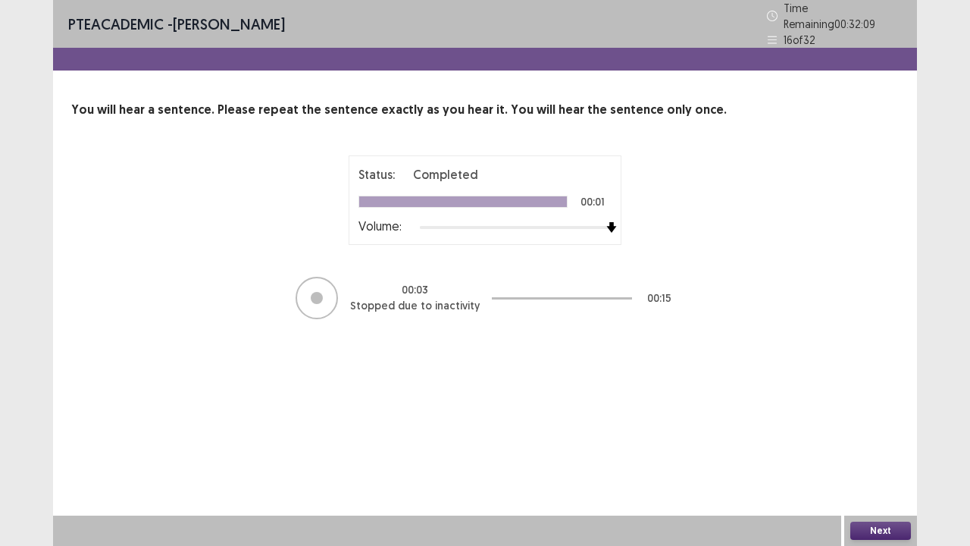
click at [888, 417] on button "Next" at bounding box center [880, 530] width 61 height 18
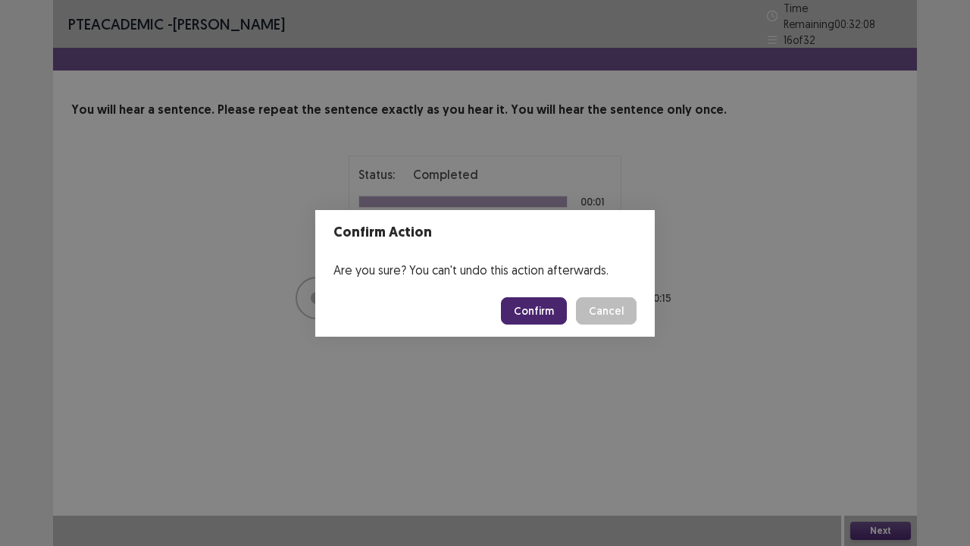
click at [534, 307] on button "Confirm" at bounding box center [534, 310] width 66 height 27
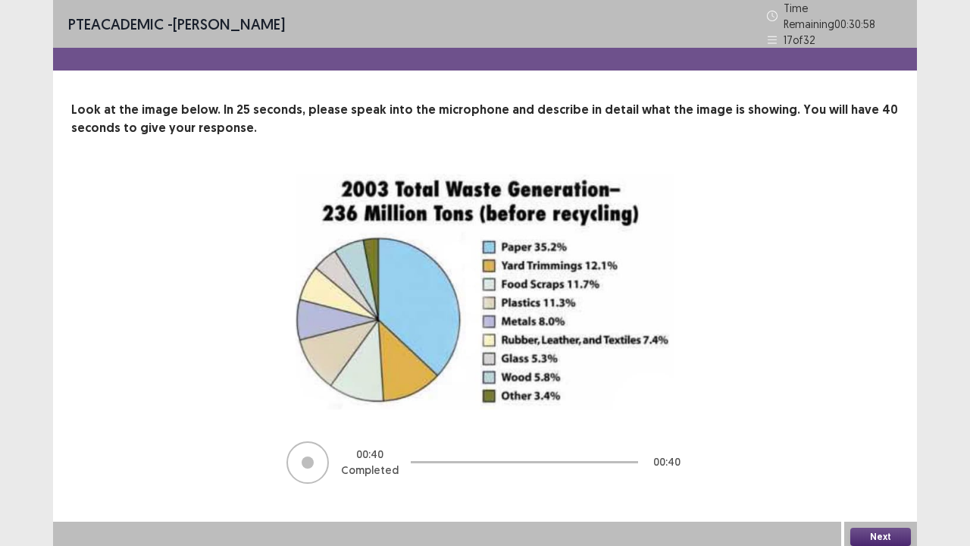
click at [876, 417] on button "Next" at bounding box center [880, 536] width 61 height 18
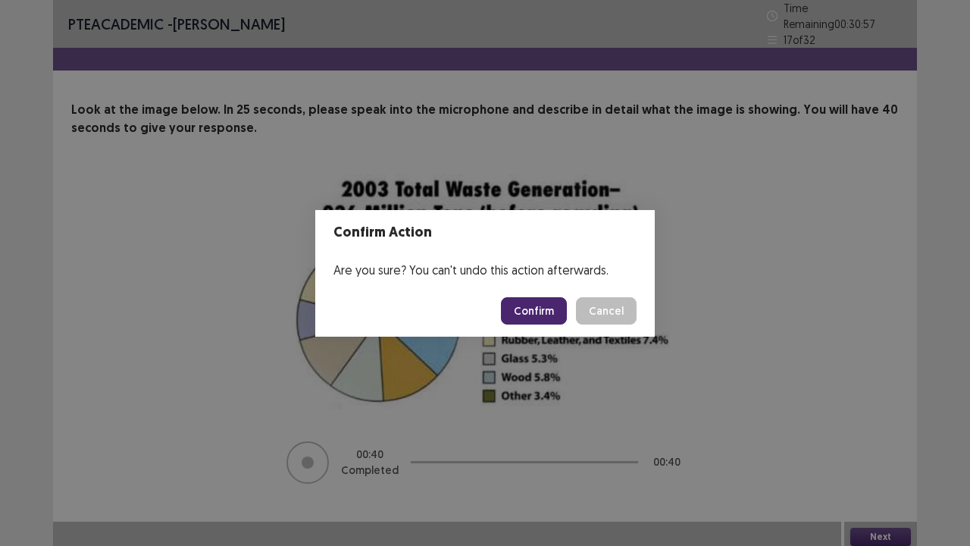
click at [550, 311] on button "Confirm" at bounding box center [534, 310] width 66 height 27
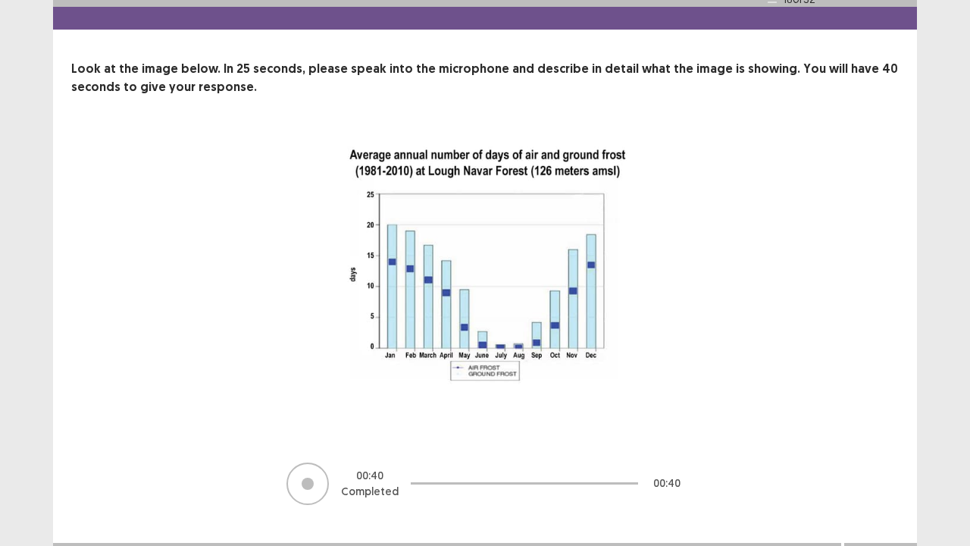
scroll to position [61, 0]
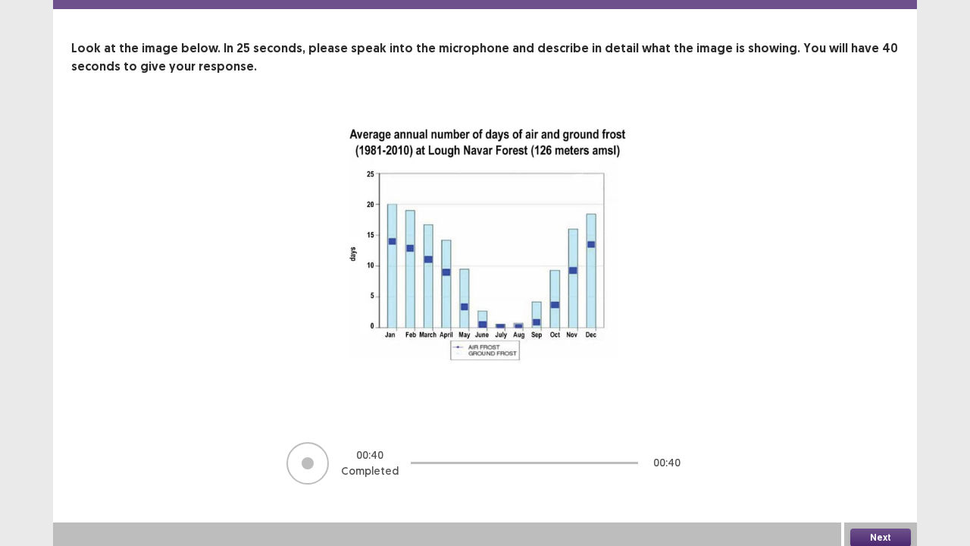
click at [896, 417] on button "Next" at bounding box center [880, 537] width 61 height 18
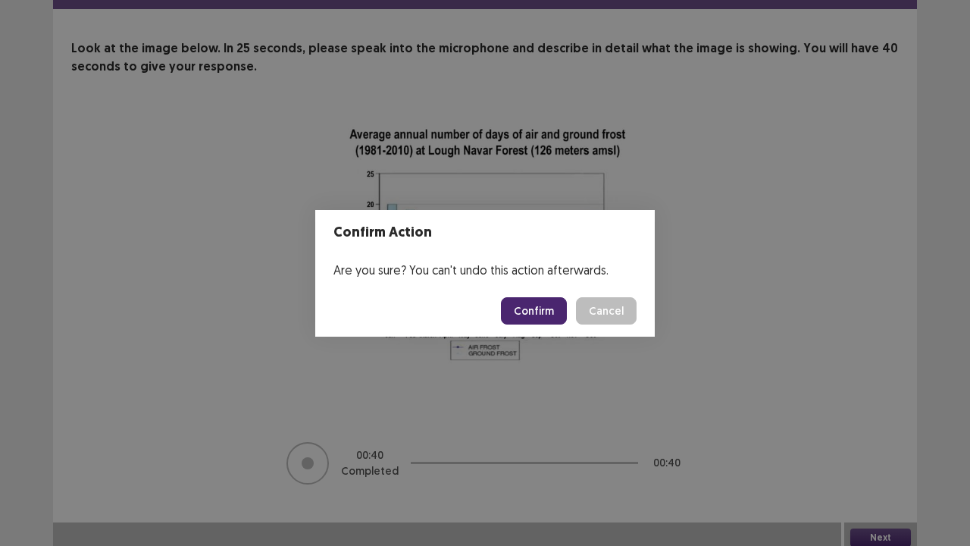
click at [534, 310] on button "Confirm" at bounding box center [534, 310] width 66 height 27
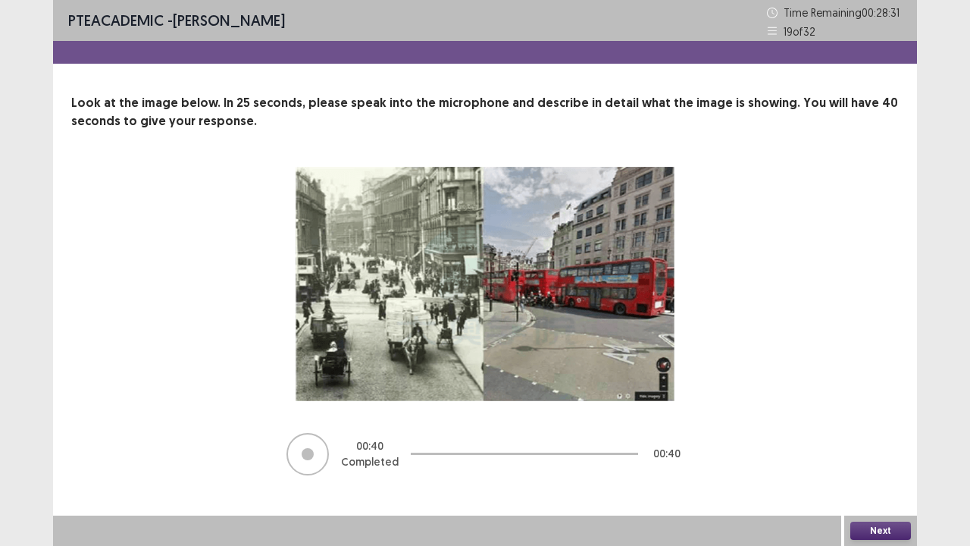
click at [894, 417] on button "Next" at bounding box center [880, 530] width 61 height 18
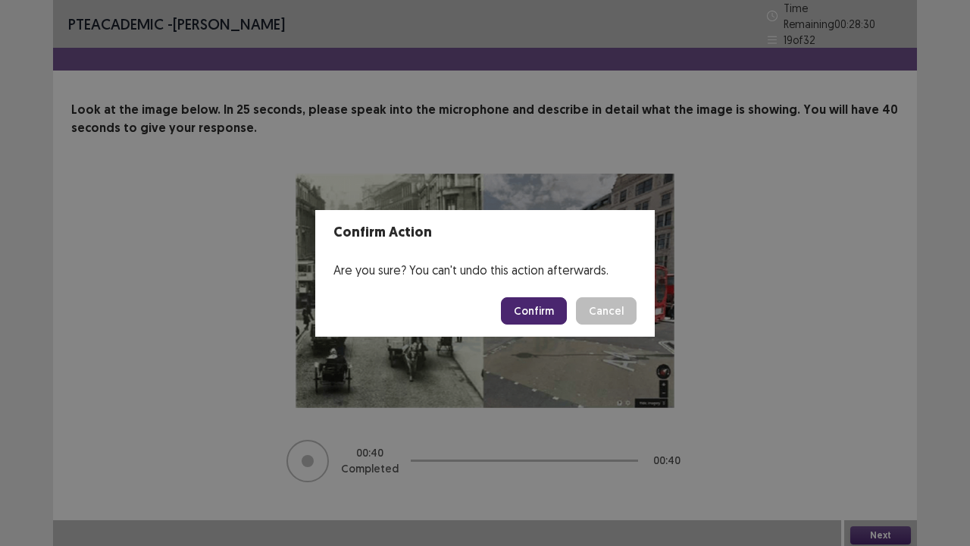
click at [554, 305] on button "Confirm" at bounding box center [534, 310] width 66 height 27
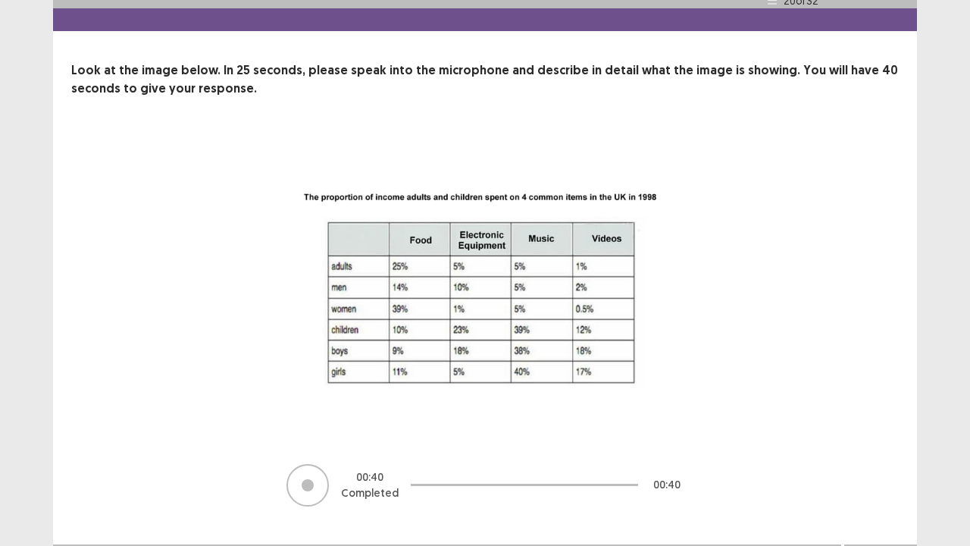
scroll to position [61, 0]
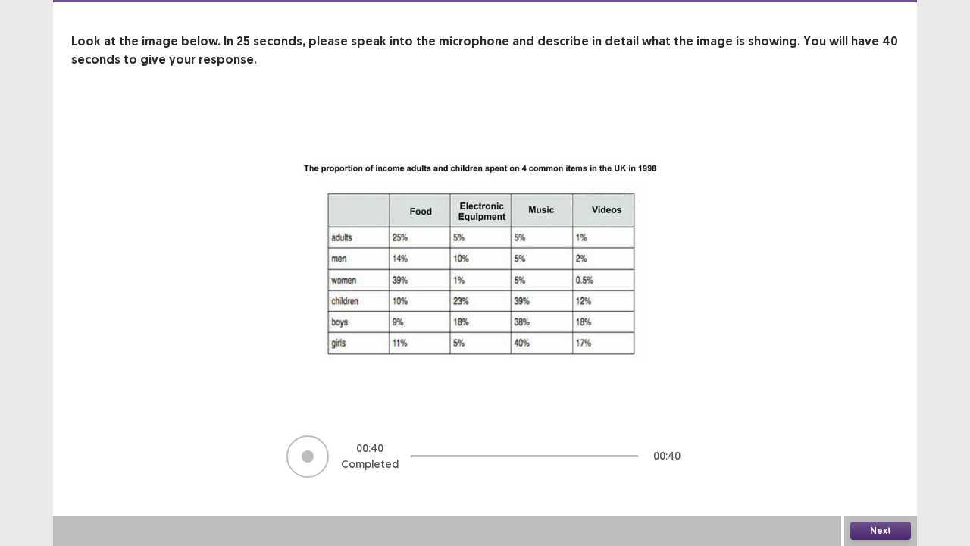
click at [881, 417] on button "Next" at bounding box center [880, 530] width 61 height 18
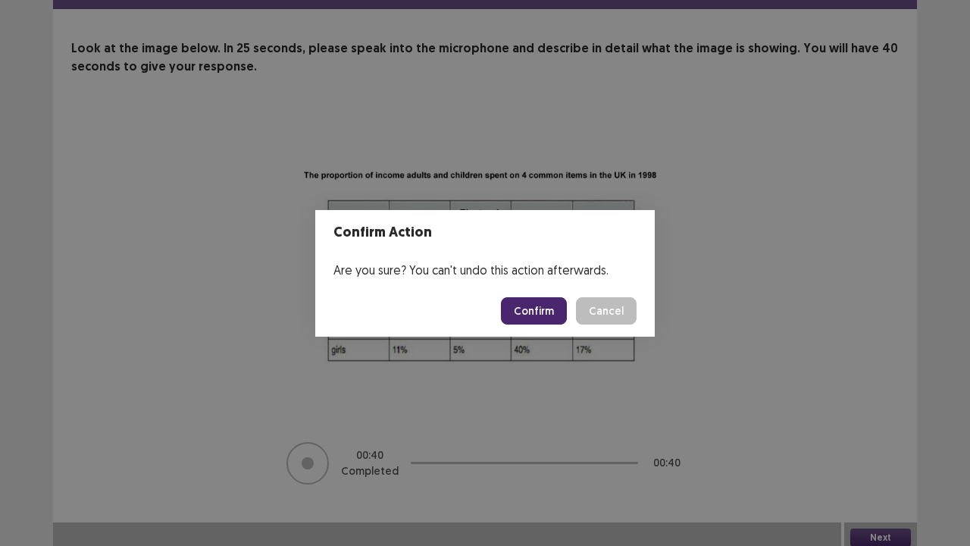
click at [541, 305] on button "Confirm" at bounding box center [534, 310] width 66 height 27
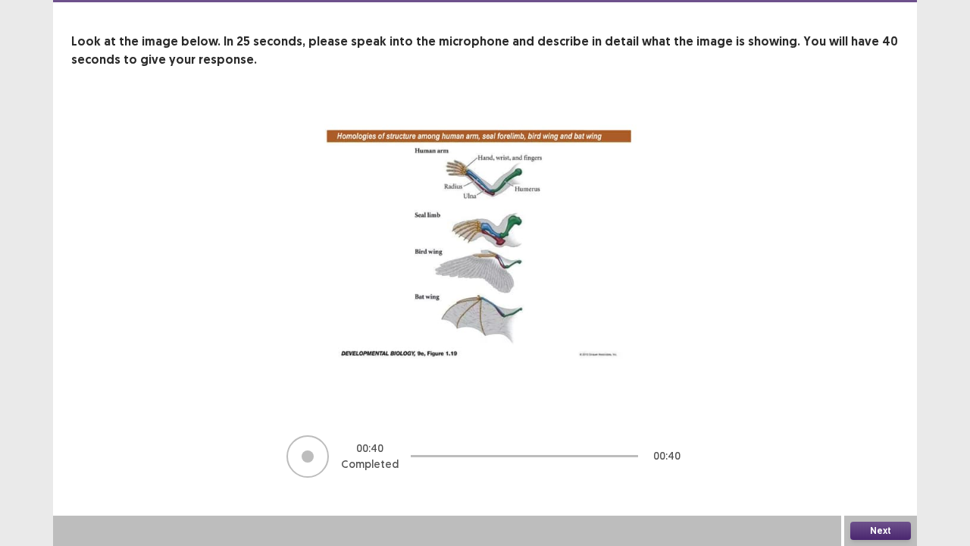
click at [890, 417] on button "Next" at bounding box center [880, 530] width 61 height 18
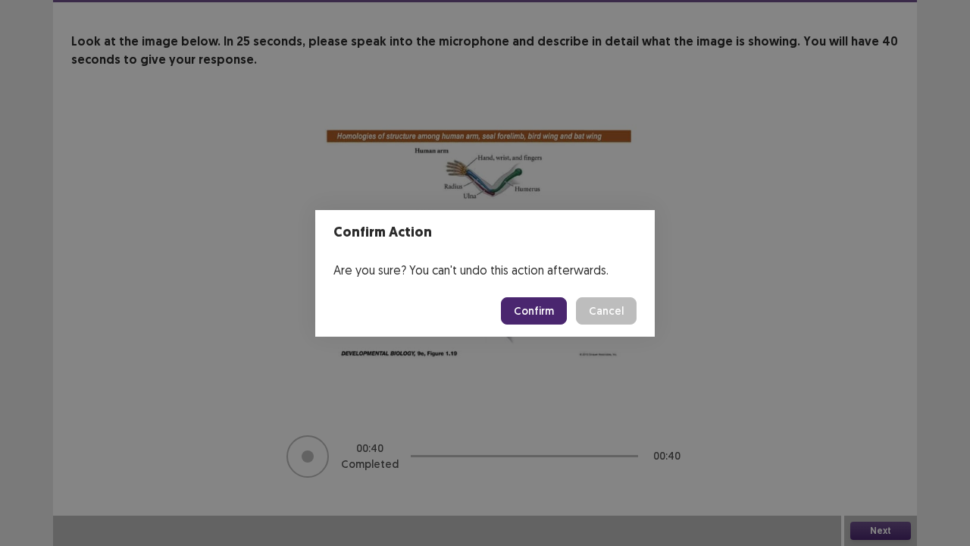
click at [540, 306] on button "Confirm" at bounding box center [534, 310] width 66 height 27
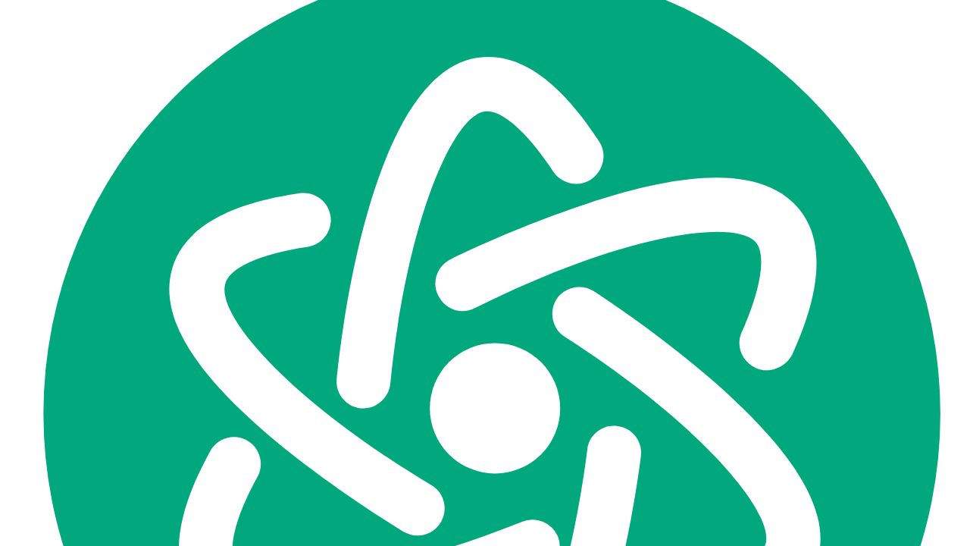
scroll to position [0, 0]
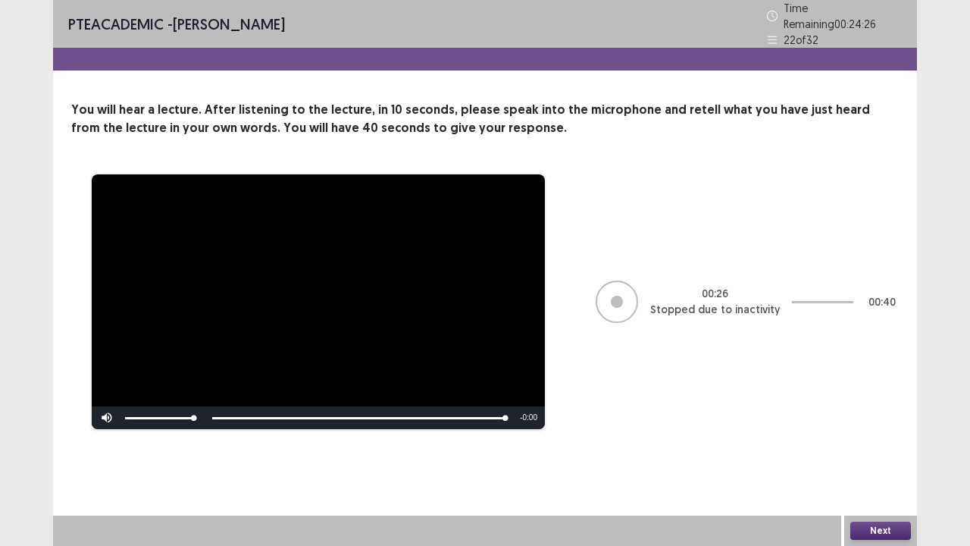
click at [887, 417] on button "Next" at bounding box center [880, 530] width 61 height 18
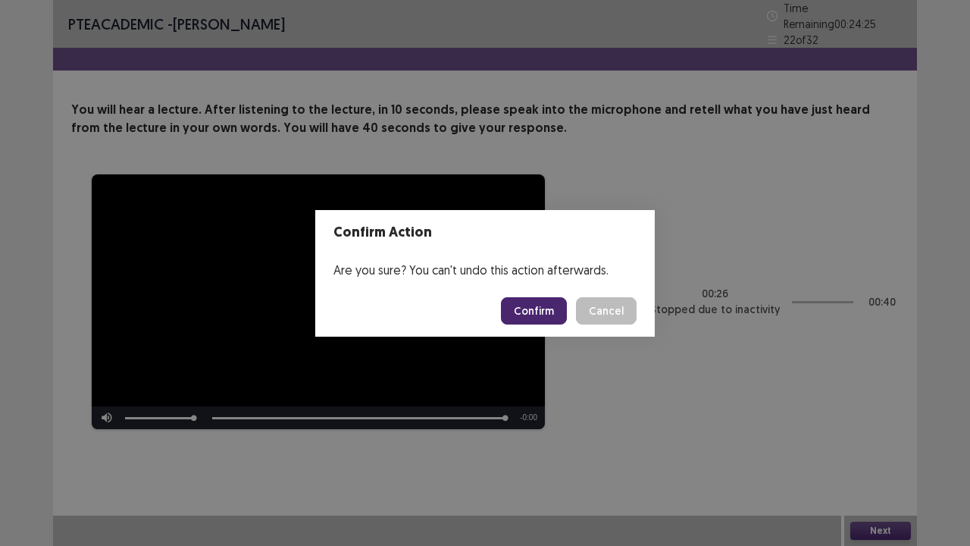
click at [529, 308] on button "Confirm" at bounding box center [534, 310] width 66 height 27
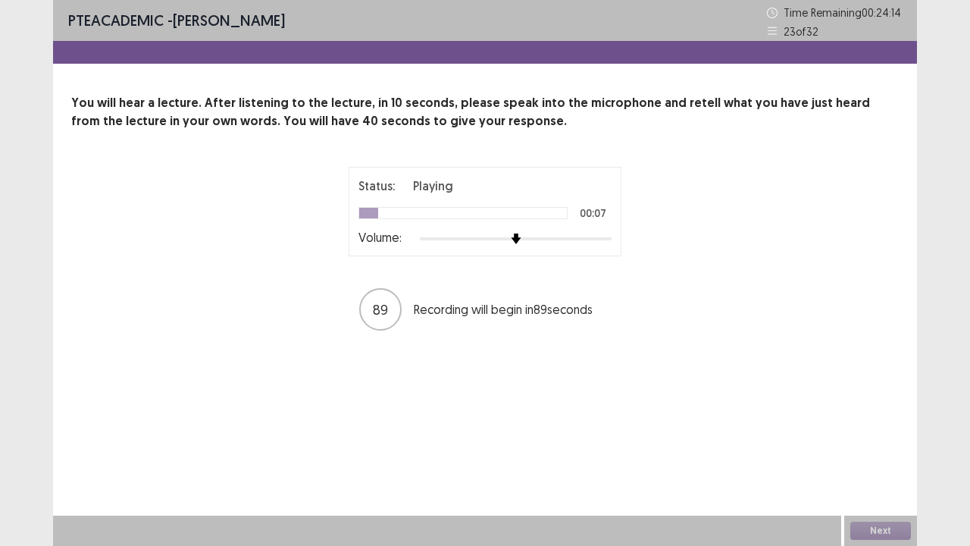
click at [605, 242] on div at bounding box center [516, 239] width 192 height 12
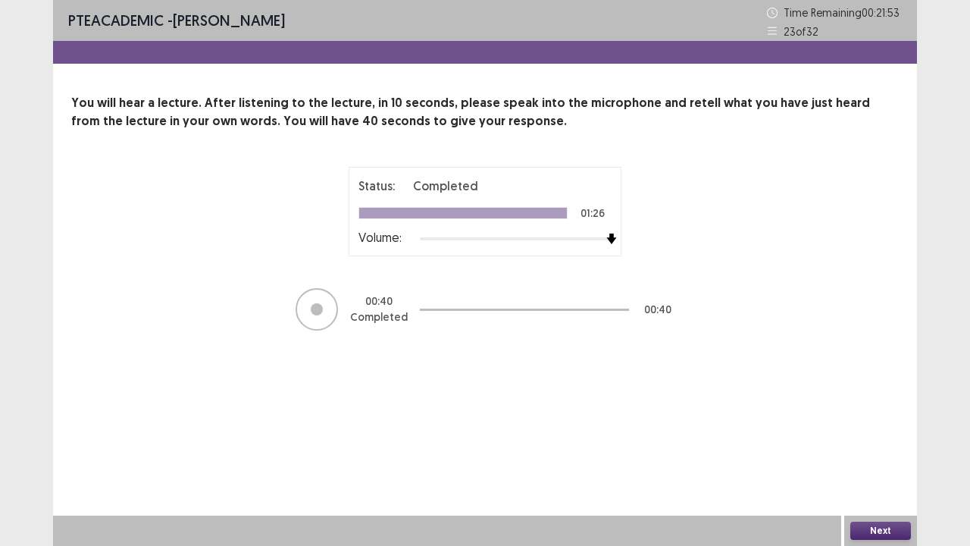
click at [879, 417] on button "Next" at bounding box center [880, 530] width 61 height 18
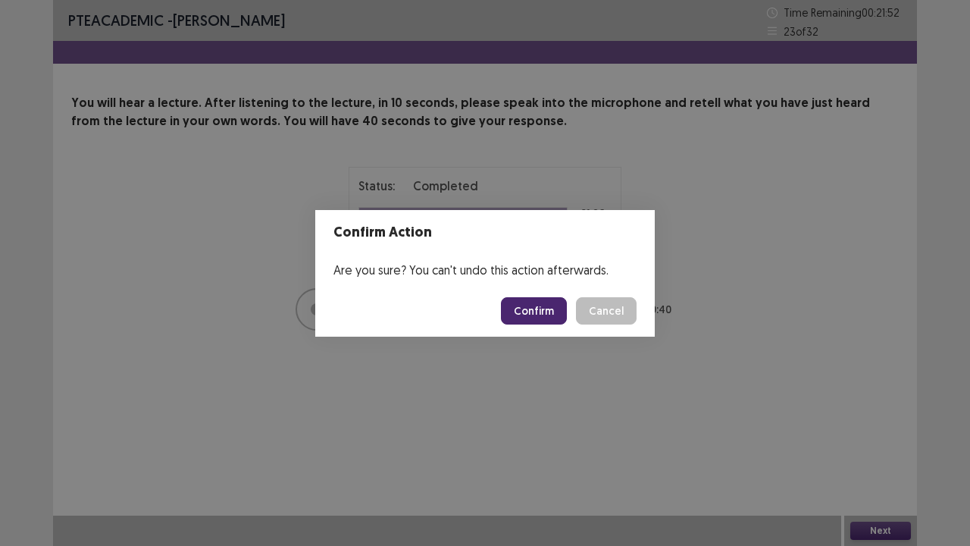
click at [541, 320] on button "Confirm" at bounding box center [534, 310] width 66 height 27
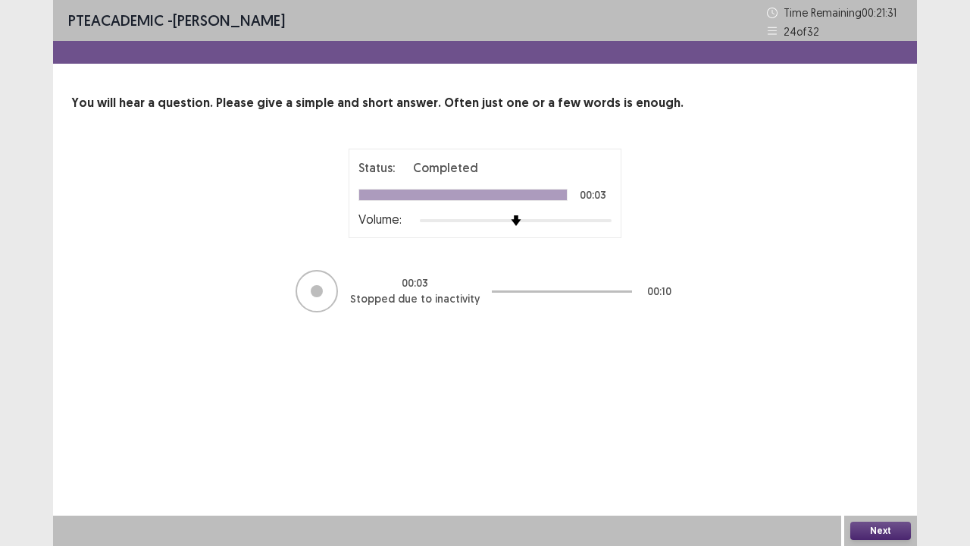
click at [878, 417] on button "Next" at bounding box center [880, 530] width 61 height 18
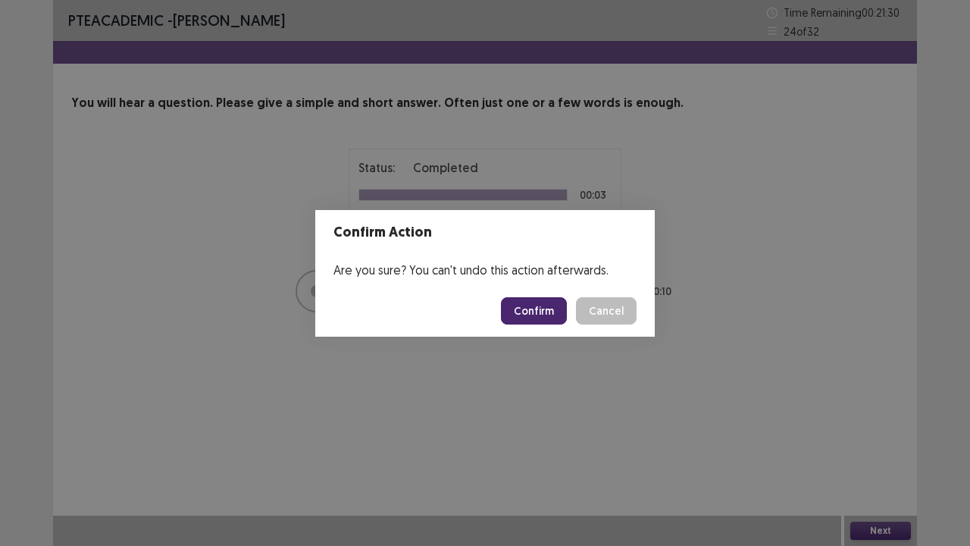
click at [561, 316] on button "Confirm" at bounding box center [534, 310] width 66 height 27
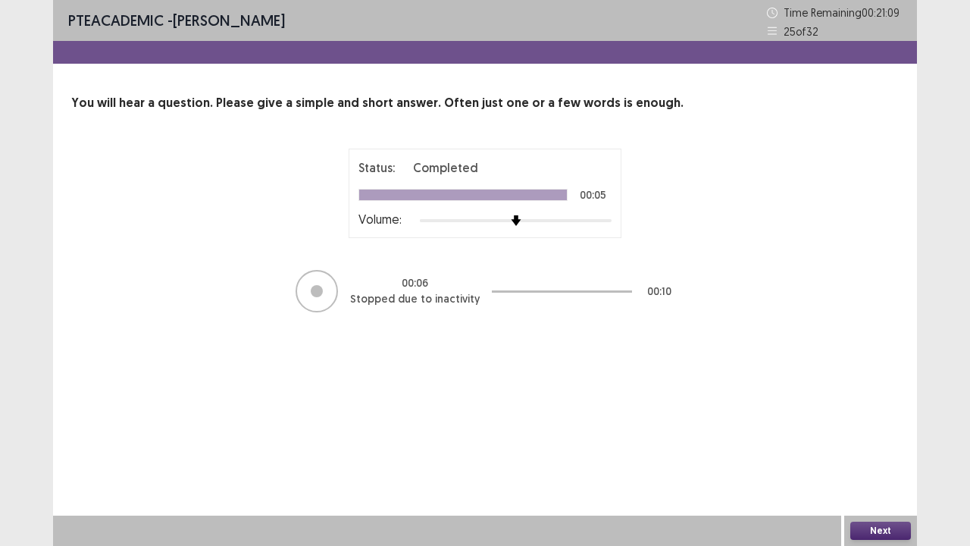
click at [884, 417] on button "Next" at bounding box center [880, 530] width 61 height 18
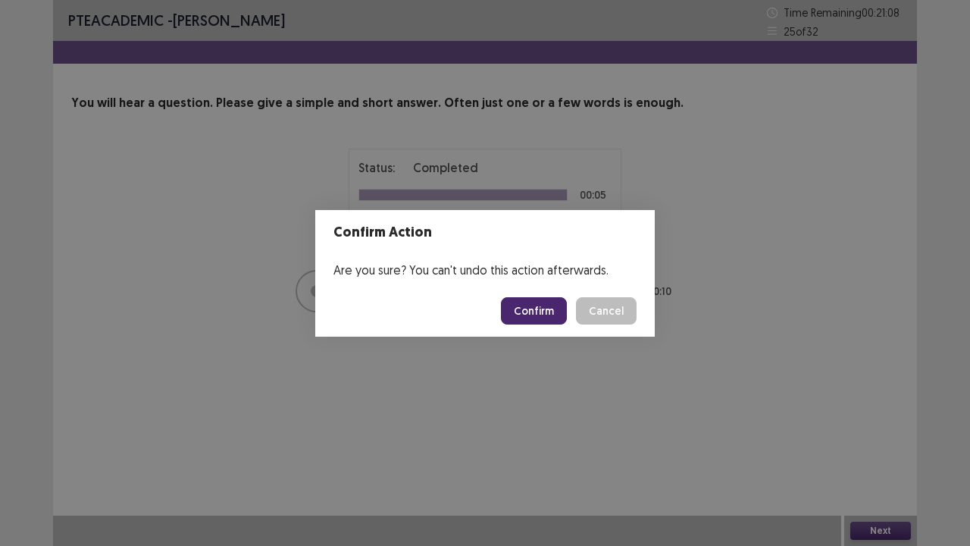
click at [532, 308] on button "Confirm" at bounding box center [534, 310] width 66 height 27
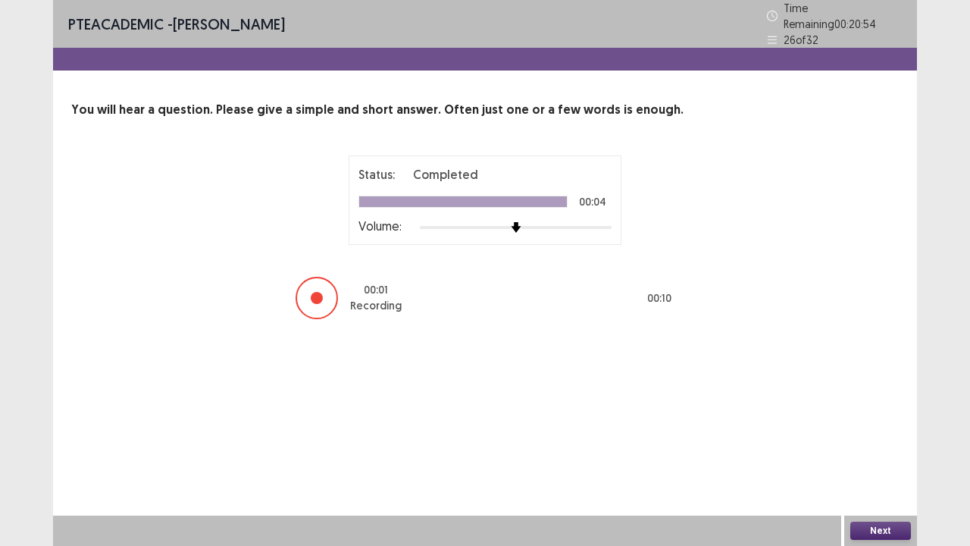
click at [893, 417] on button "Next" at bounding box center [880, 530] width 61 height 18
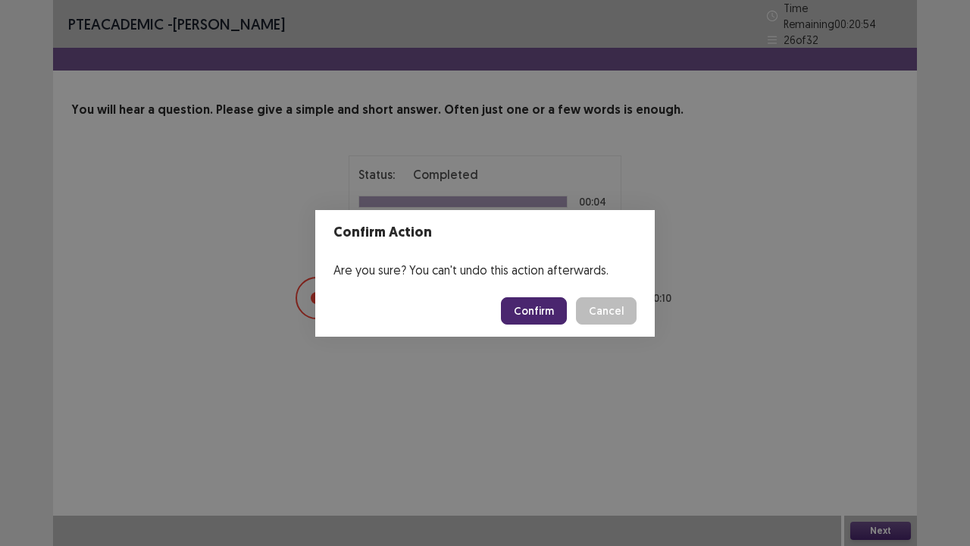
click at [537, 309] on button "Confirm" at bounding box center [534, 310] width 66 height 27
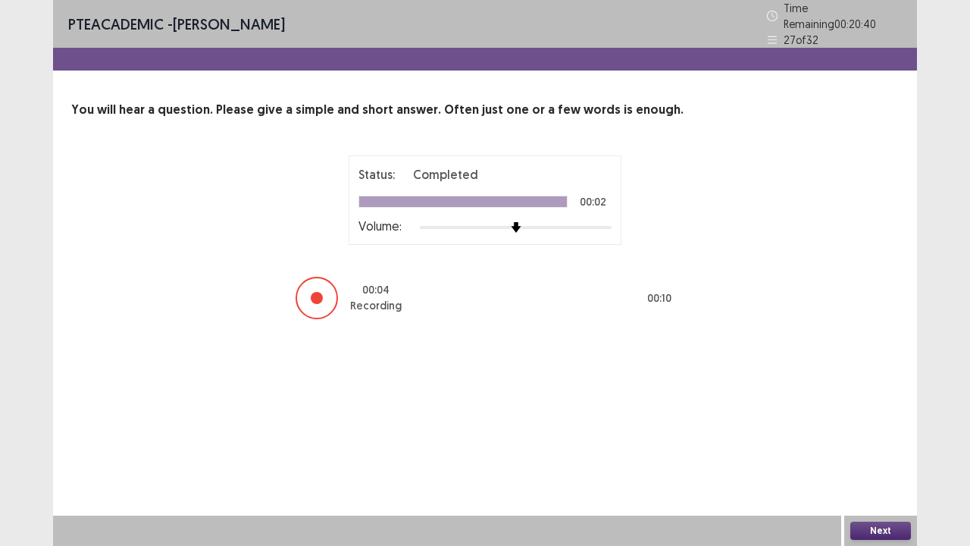
click at [872, 417] on button "Next" at bounding box center [880, 530] width 61 height 18
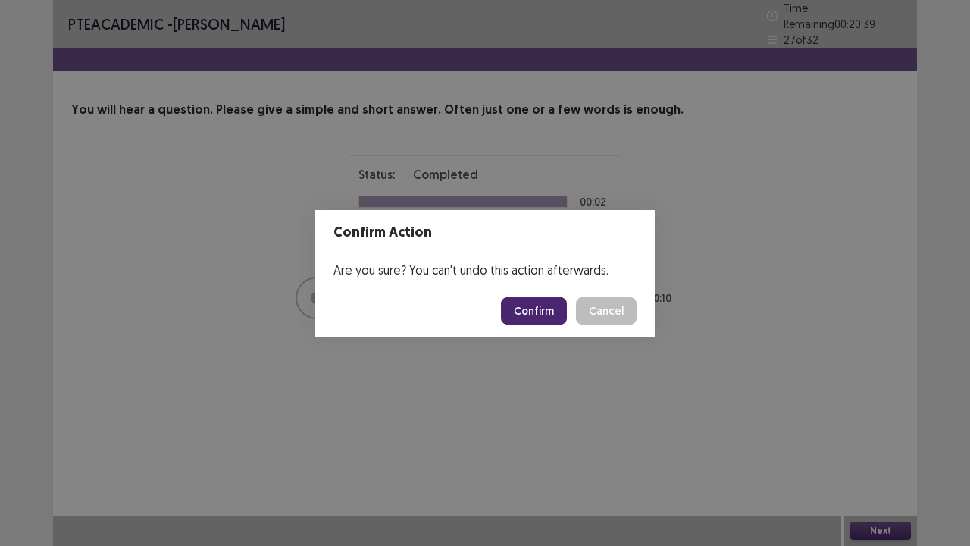
click at [522, 302] on button "Confirm" at bounding box center [534, 310] width 66 height 27
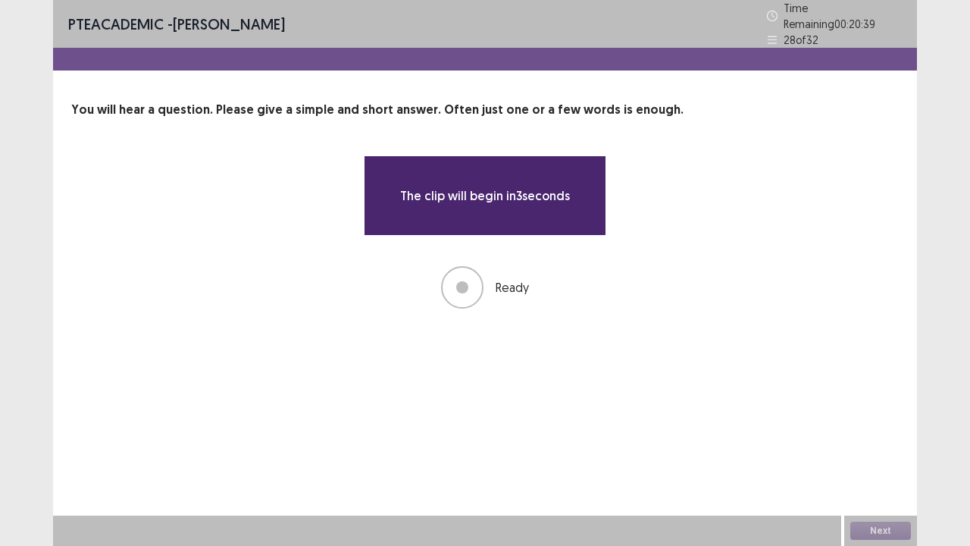
drag, startPoint x: 522, startPoint y: 306, endPoint x: 355, endPoint y: 287, distance: 167.8
click at [355, 287] on div "The clip will begin in 3 seconds Ready" at bounding box center [485, 231] width 828 height 153
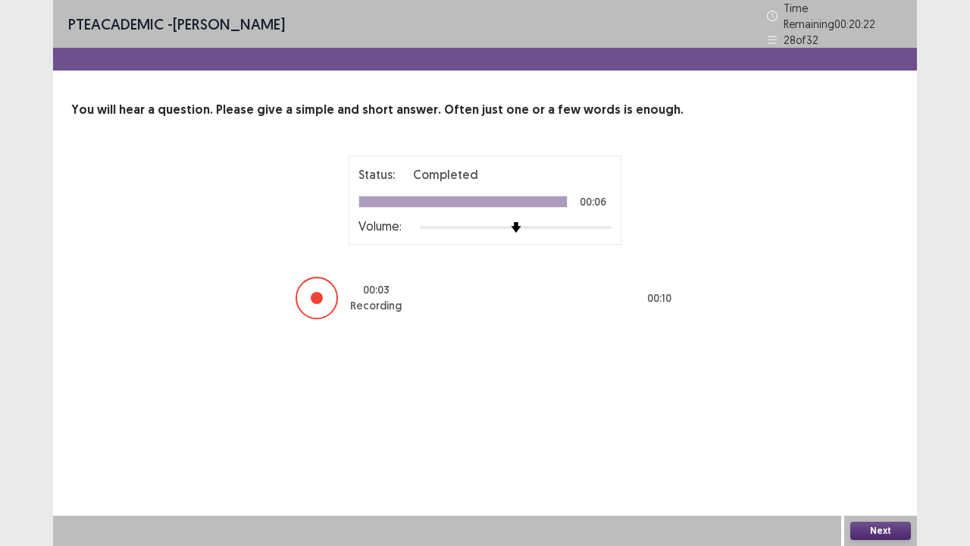
click at [875, 417] on button "Next" at bounding box center [880, 530] width 61 height 18
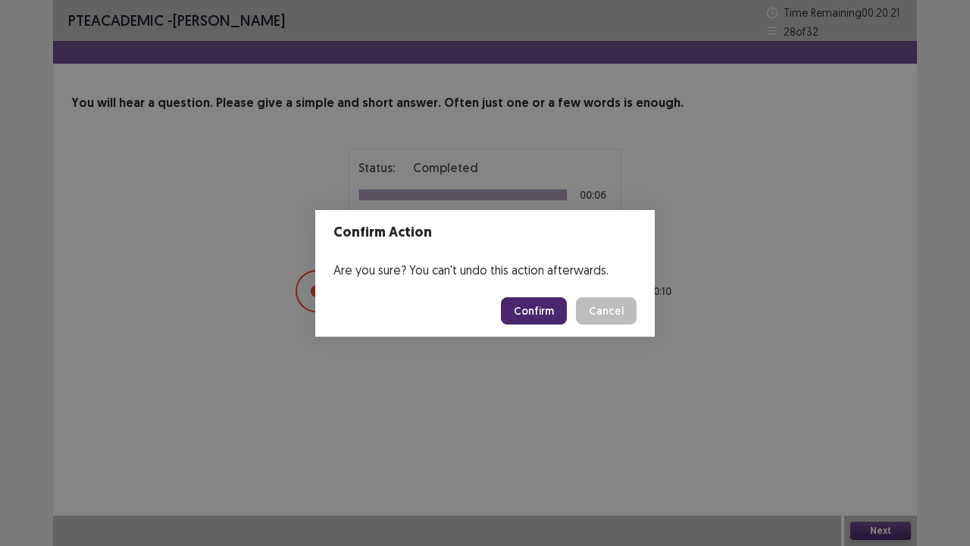
click at [530, 305] on button "Confirm" at bounding box center [534, 310] width 66 height 27
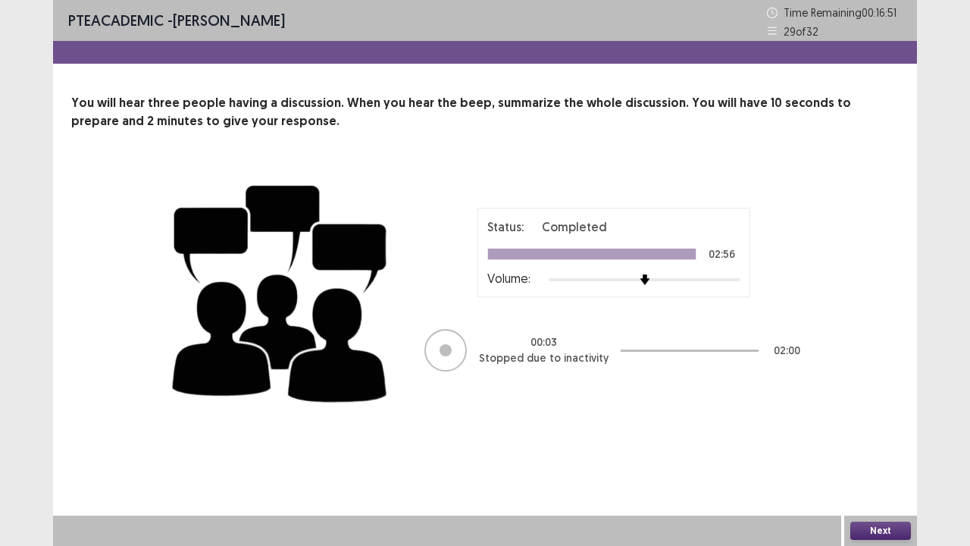
click at [888, 417] on button "Next" at bounding box center [880, 530] width 61 height 18
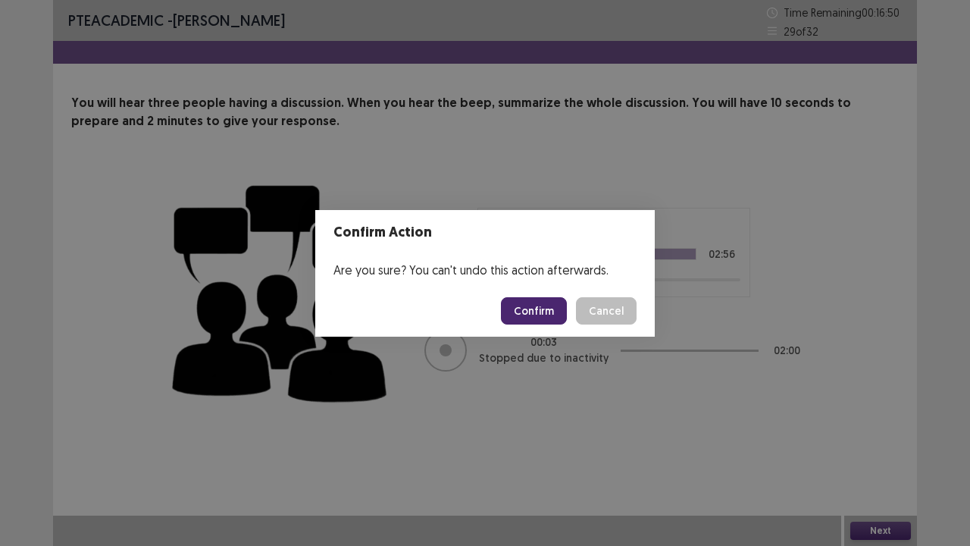
click at [540, 305] on button "Confirm" at bounding box center [534, 310] width 66 height 27
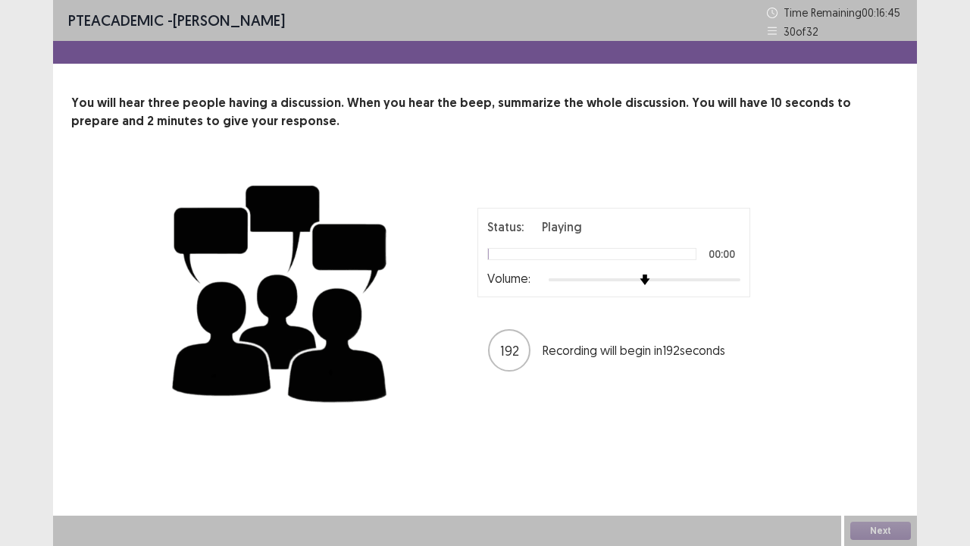
click at [745, 280] on div "Status: Playing 00:00 Volume:" at bounding box center [613, 252] width 273 height 89
click at [734, 279] on div at bounding box center [645, 280] width 192 height 12
click at [734, 279] on div at bounding box center [741, 280] width 14 height 14
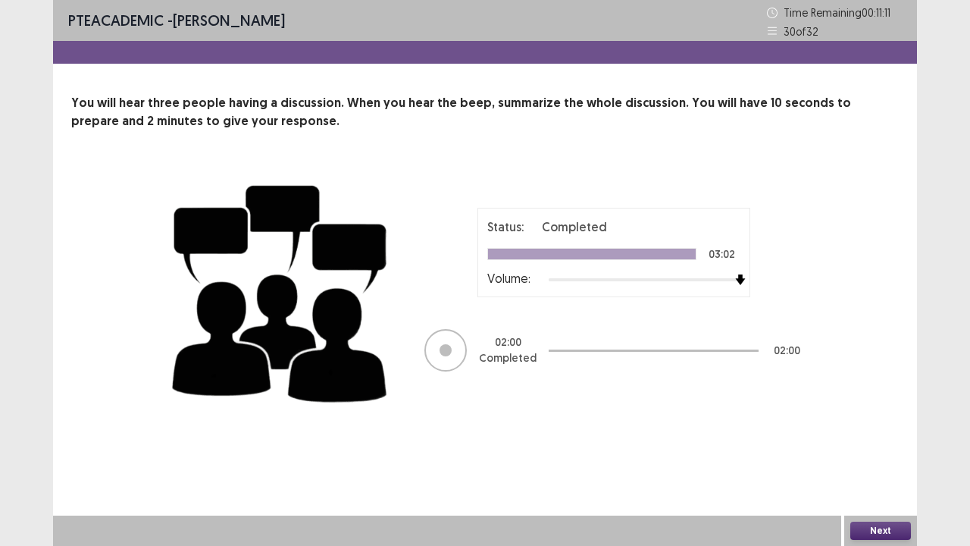
click at [878, 417] on button "Next" at bounding box center [880, 530] width 61 height 18
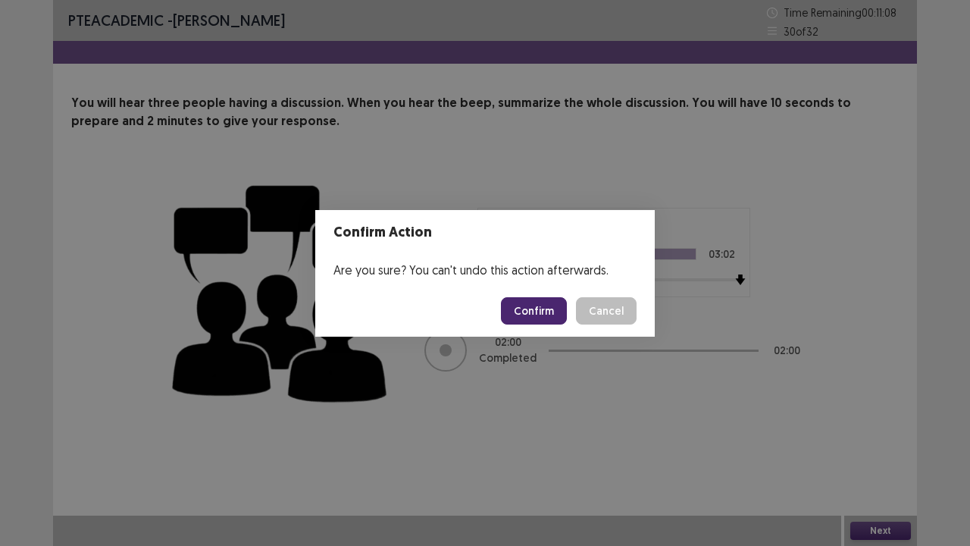
click at [524, 314] on button "Confirm" at bounding box center [534, 310] width 66 height 27
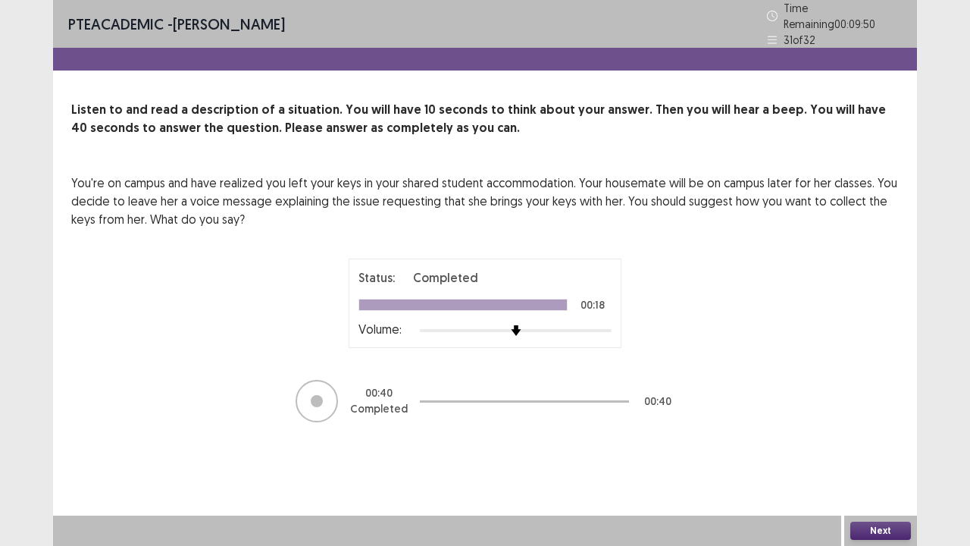
click at [884, 417] on button "Next" at bounding box center [880, 530] width 61 height 18
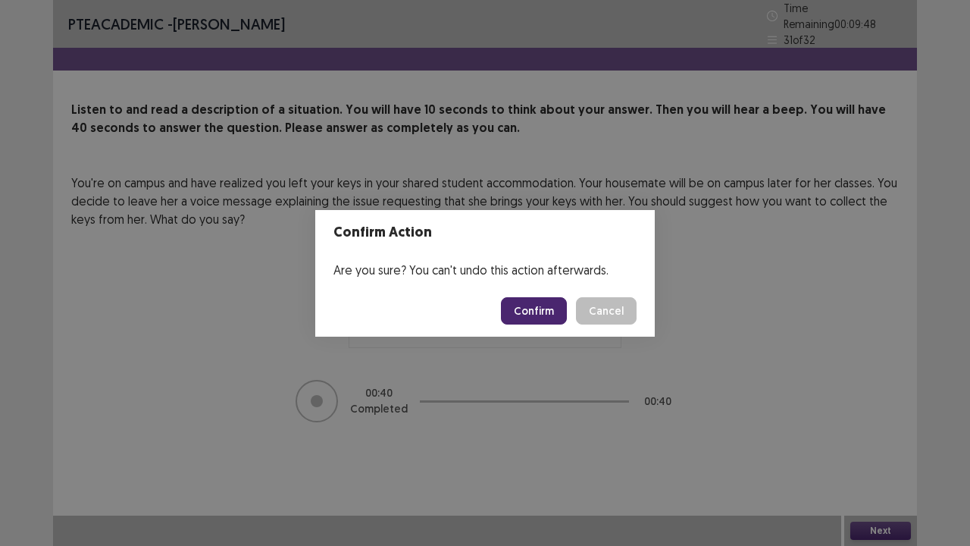
click at [537, 306] on button "Confirm" at bounding box center [534, 310] width 66 height 27
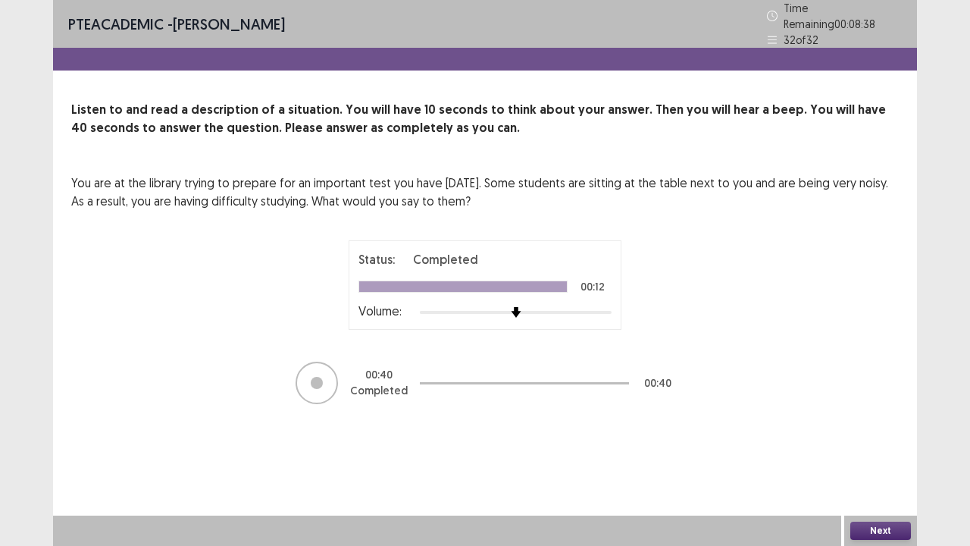
click at [885, 417] on button "Next" at bounding box center [880, 530] width 61 height 18
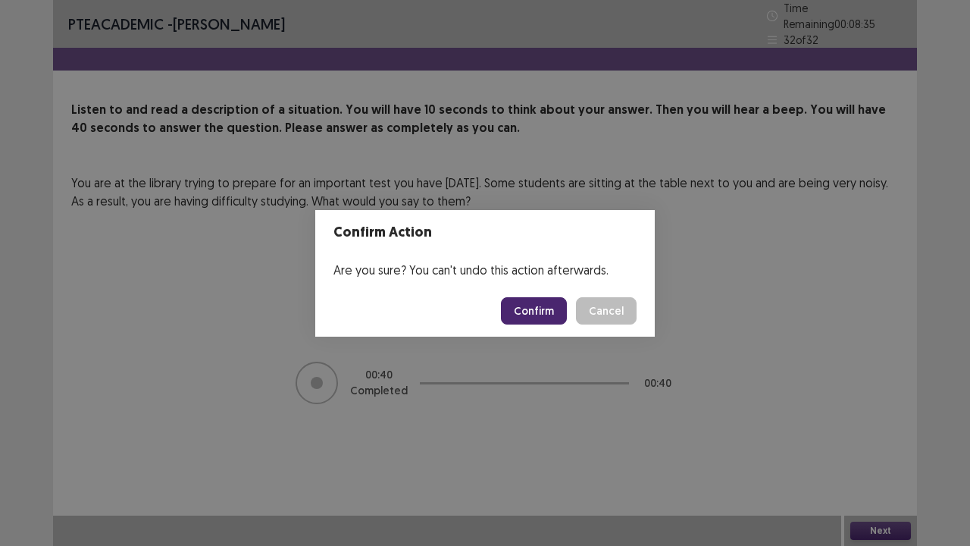
click at [535, 306] on button "Confirm" at bounding box center [534, 310] width 66 height 27
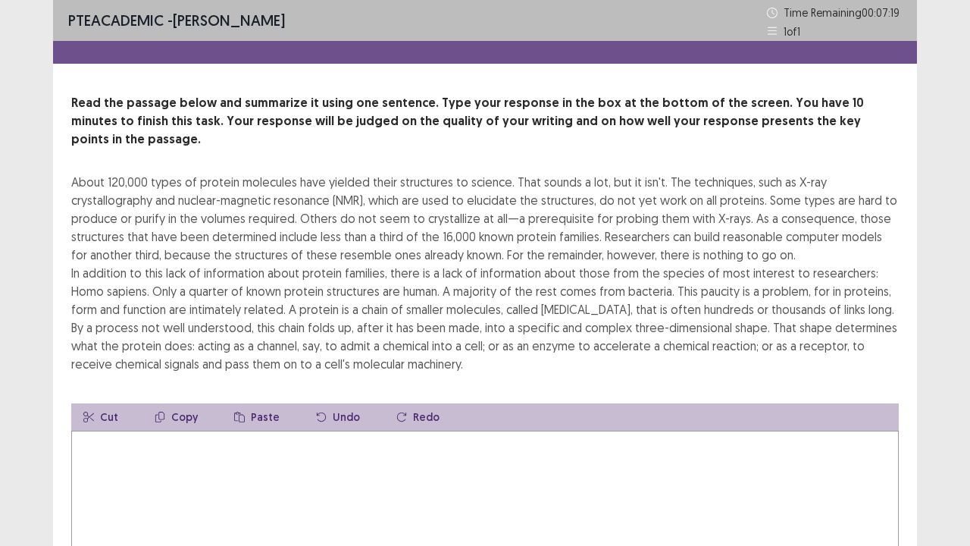
click at [570, 417] on textarea at bounding box center [485, 513] width 828 height 167
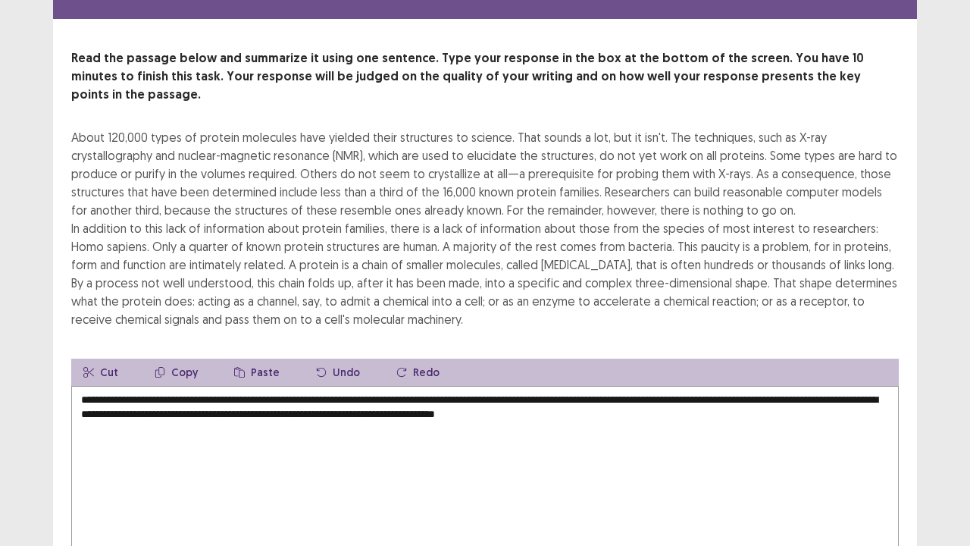
scroll to position [76, 0]
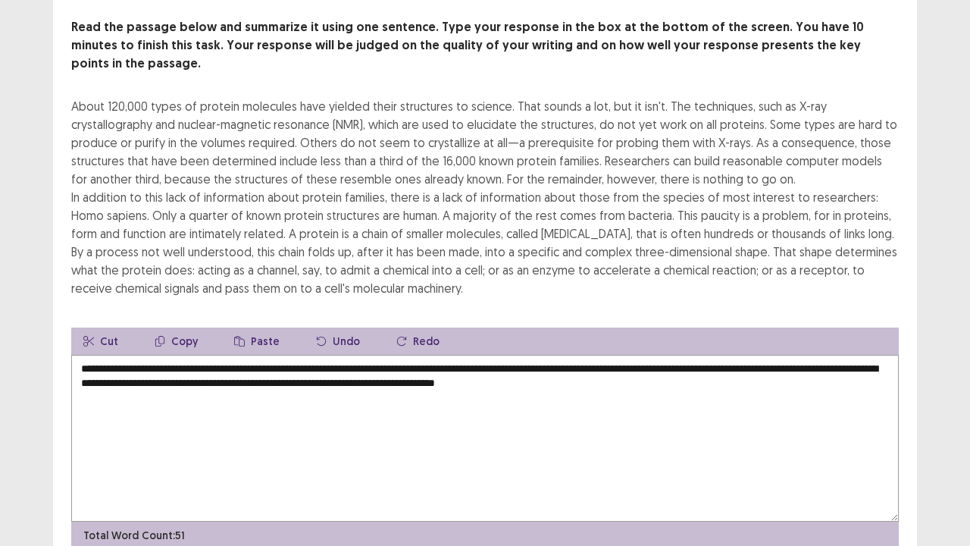
click at [163, 355] on textarea "**********" at bounding box center [485, 438] width 828 height 167
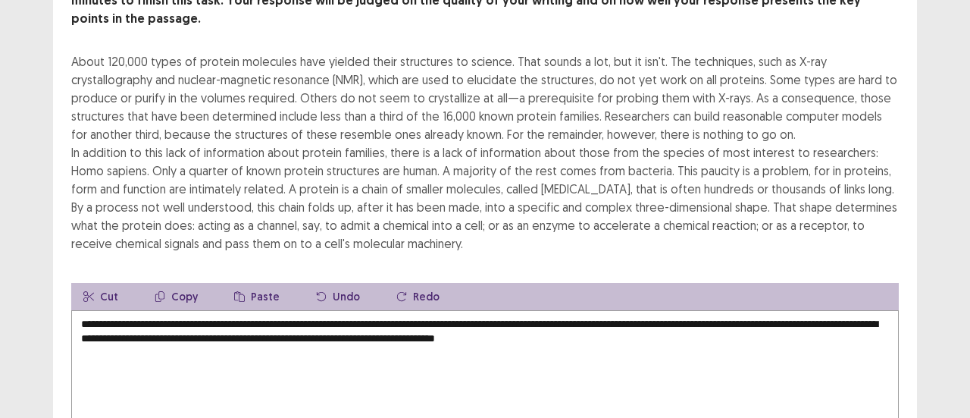
scroll to position [8273, 0]
type textarea "**********"
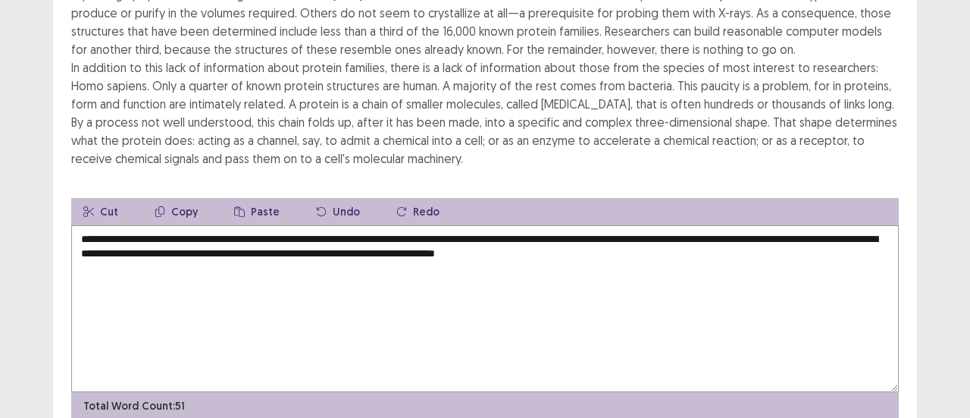
scroll to position [227, 0]
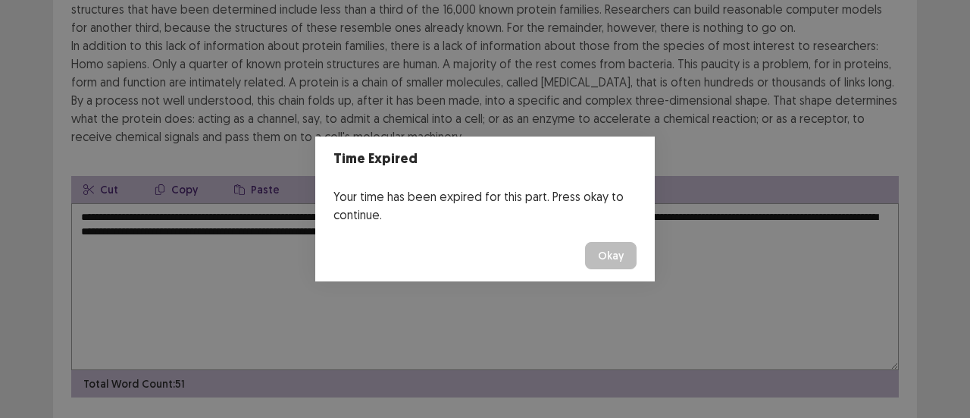
click at [602, 263] on button "Okay" at bounding box center [611, 255] width 52 height 27
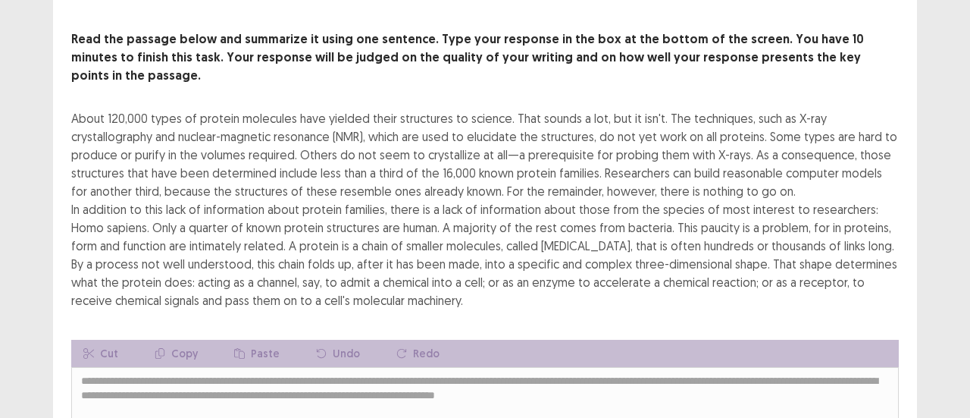
scroll to position [0, 0]
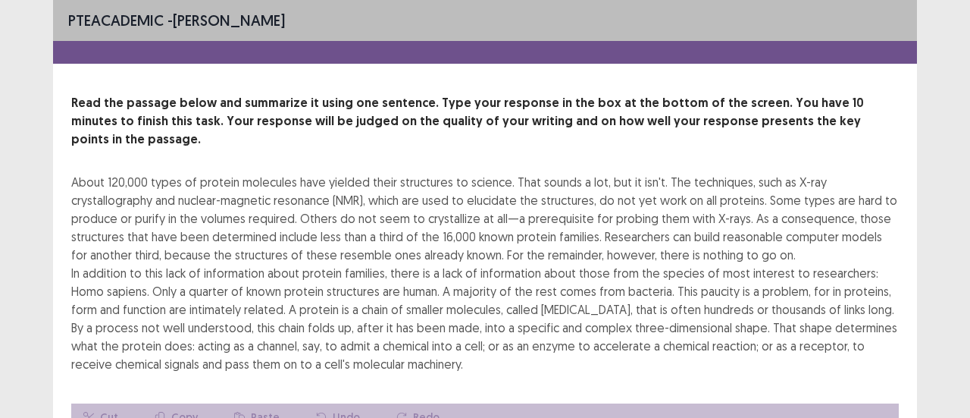
click at [359, 173] on div "About 120,000 types of protein molecules have yielded their structures to scien…" at bounding box center [485, 273] width 828 height 200
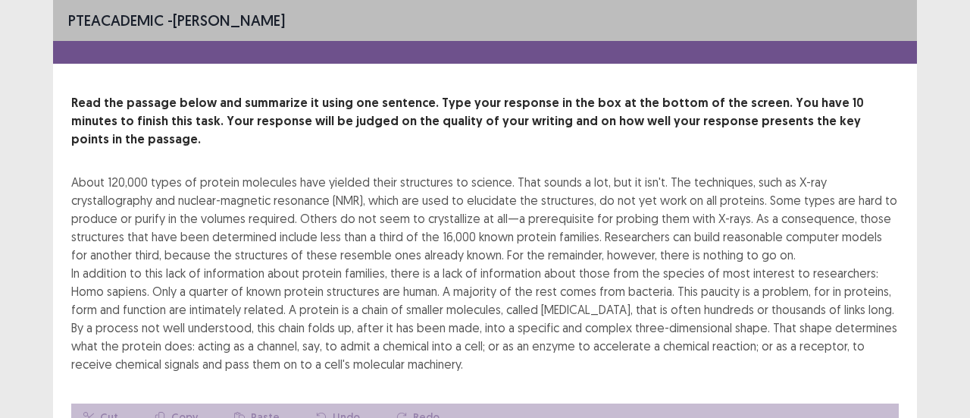
click at [359, 173] on div "About 120,000 types of protein molecules have yielded their structures to scien…" at bounding box center [485, 273] width 828 height 200
click at [361, 173] on div "About 120,000 types of protein molecules have yielded their structures to scien…" at bounding box center [485, 273] width 828 height 200
click at [762, 17] on div "PTE academic - [PERSON_NAME]" at bounding box center [485, 20] width 864 height 41
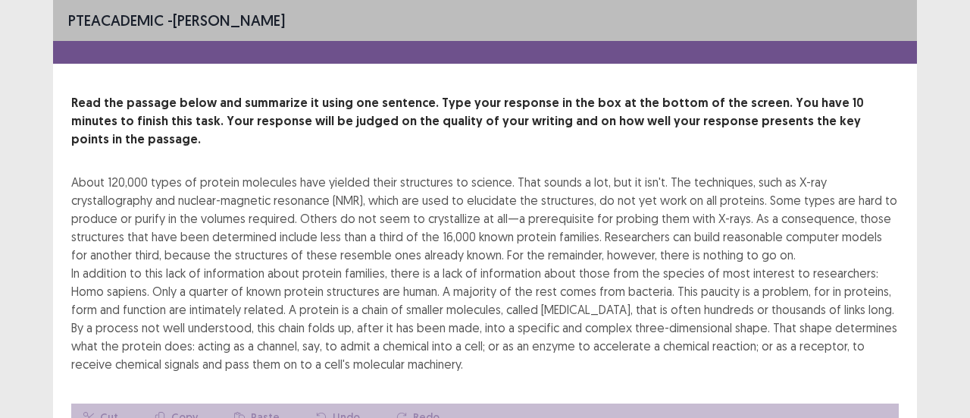
click at [762, 16] on div "PTE academic - [PERSON_NAME]" at bounding box center [485, 20] width 864 height 41
click at [824, 99] on p "Read the passage below and summarize it using one sentence. Type your response …" at bounding box center [485, 121] width 828 height 55
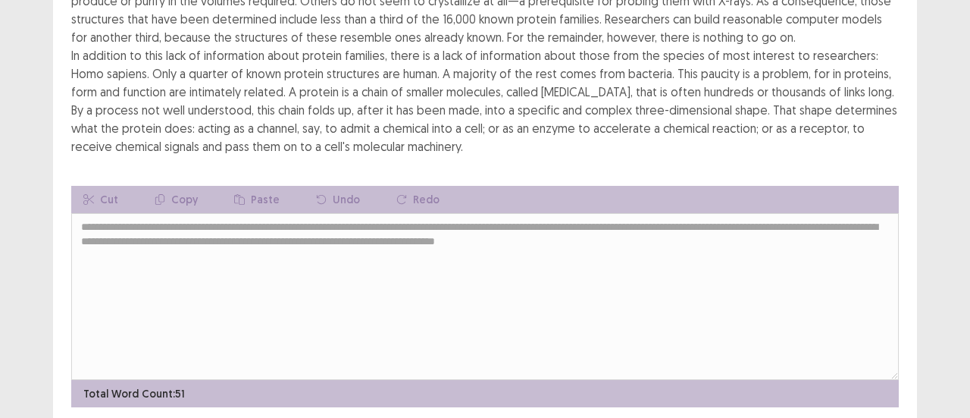
scroll to position [255, 0]
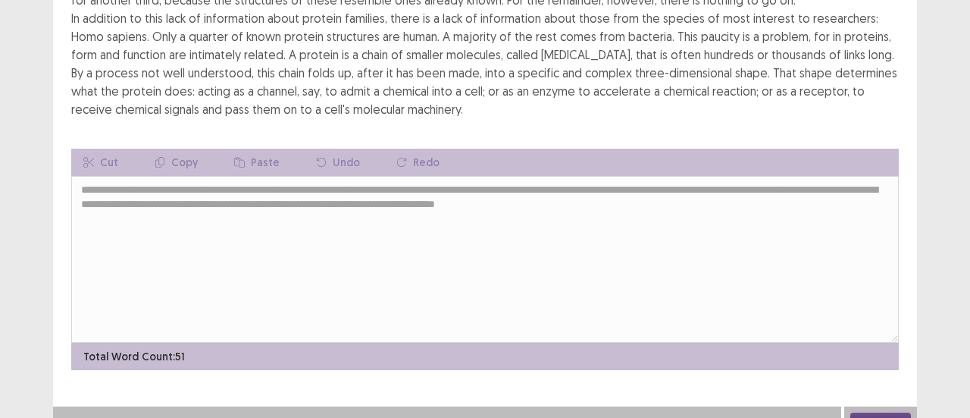
click at [884, 412] on button "Next" at bounding box center [880, 421] width 61 height 18
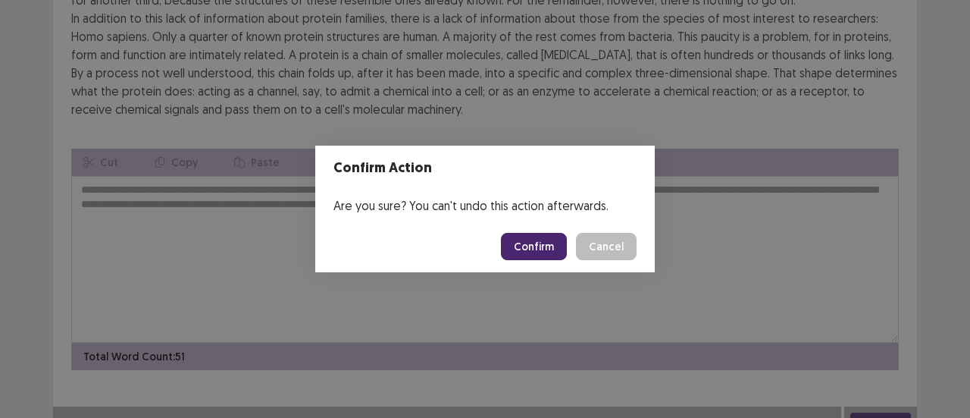
click at [527, 236] on button "Confirm" at bounding box center [534, 246] width 66 height 27
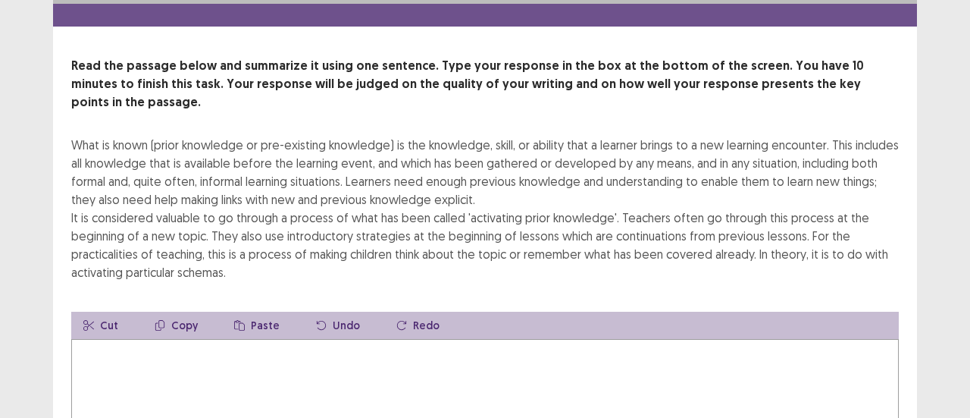
scroll to position [0, 0]
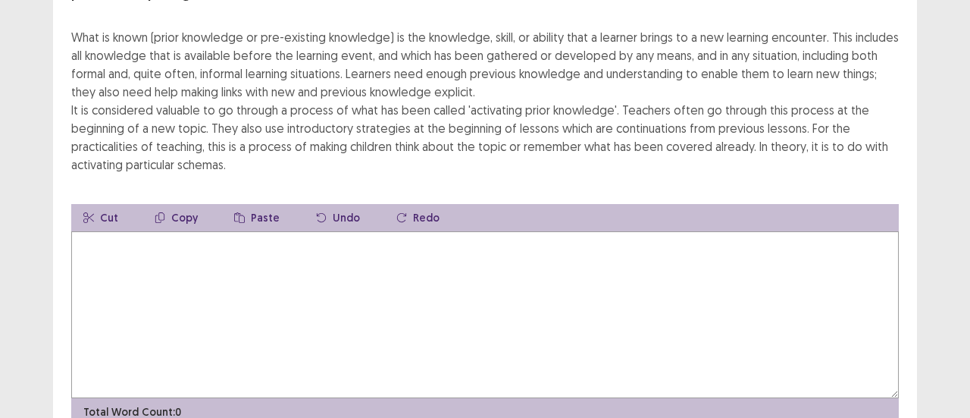
scroll to position [76, 0]
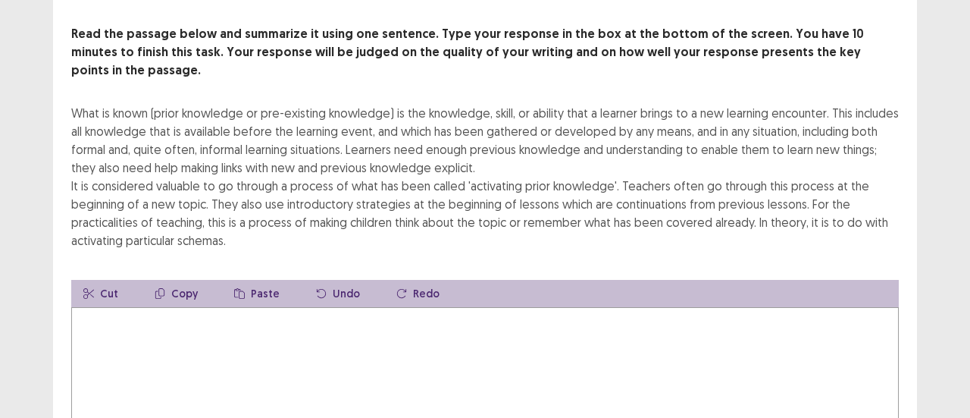
click at [521, 339] on textarea at bounding box center [485, 390] width 828 height 167
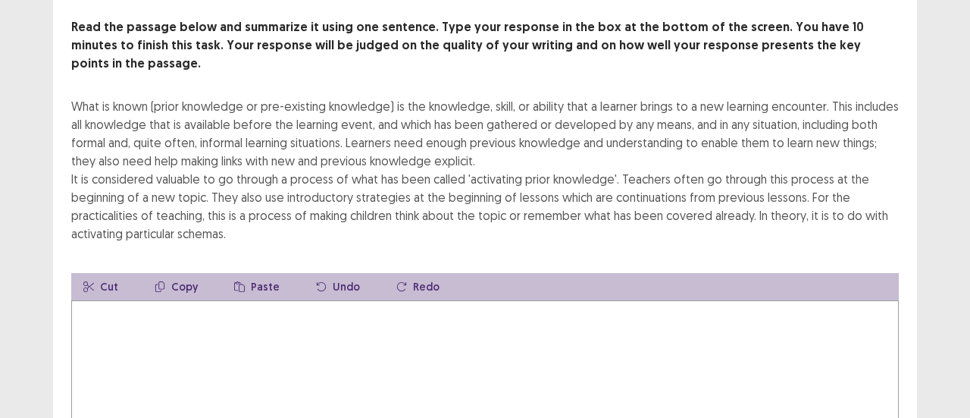
click at [330, 321] on textarea at bounding box center [485, 383] width 828 height 167
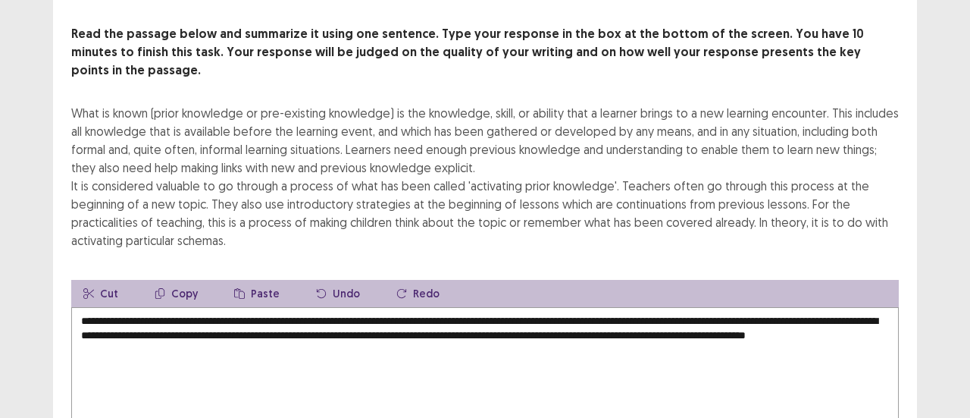
click at [662, 311] on textarea "**********" at bounding box center [485, 390] width 828 height 167
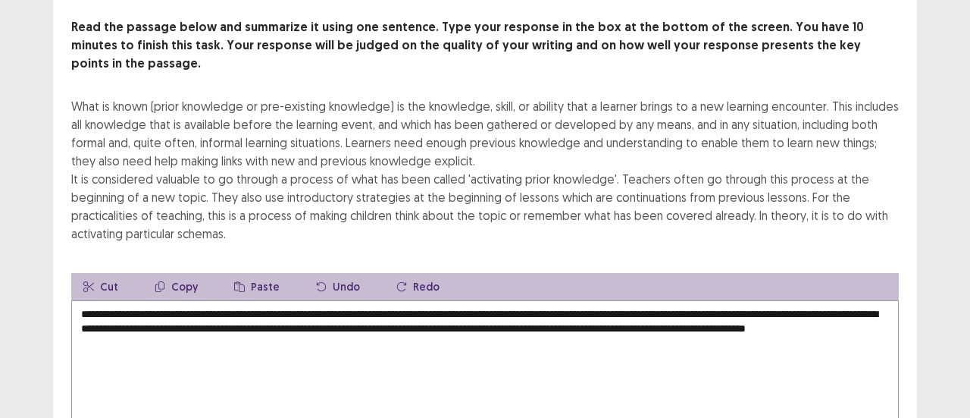
click at [679, 309] on textarea "**********" at bounding box center [485, 383] width 828 height 167
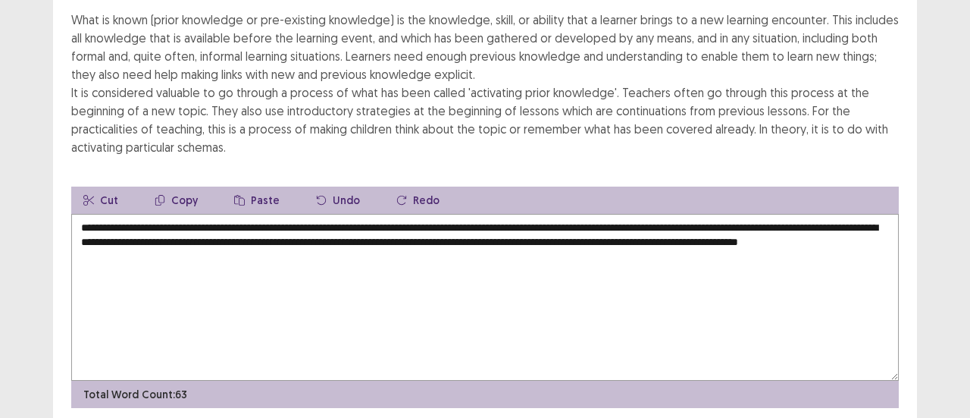
scroll to position [200, 0]
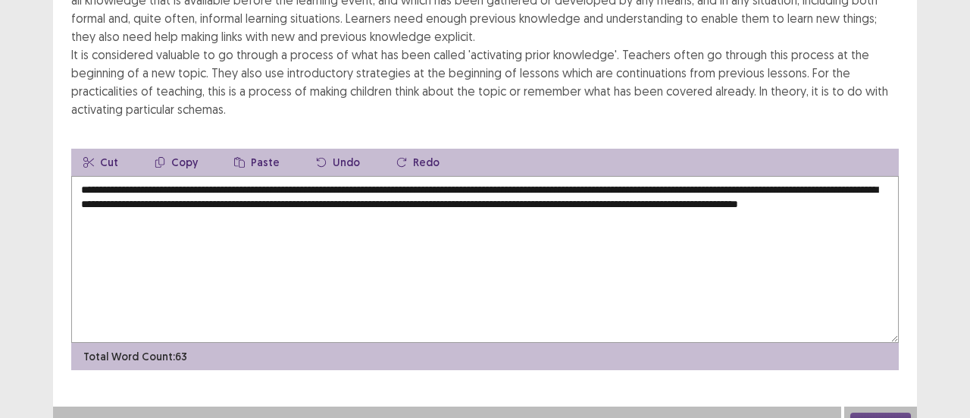
type textarea "**********"
click at [875, 412] on button "Next" at bounding box center [880, 421] width 61 height 18
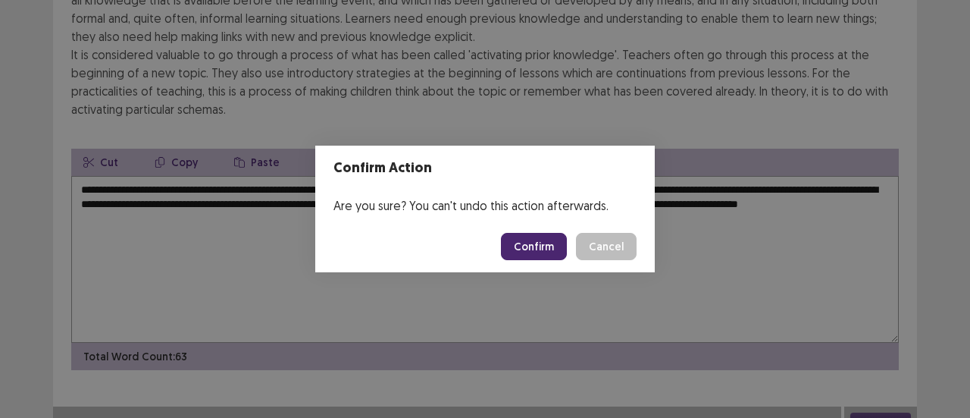
click at [530, 243] on body "PTE academic - [PERSON_NAME] Time Remaining 00 : 00 : 01 1 of 1 Read the passag…" at bounding box center [485, 118] width 970 height 637
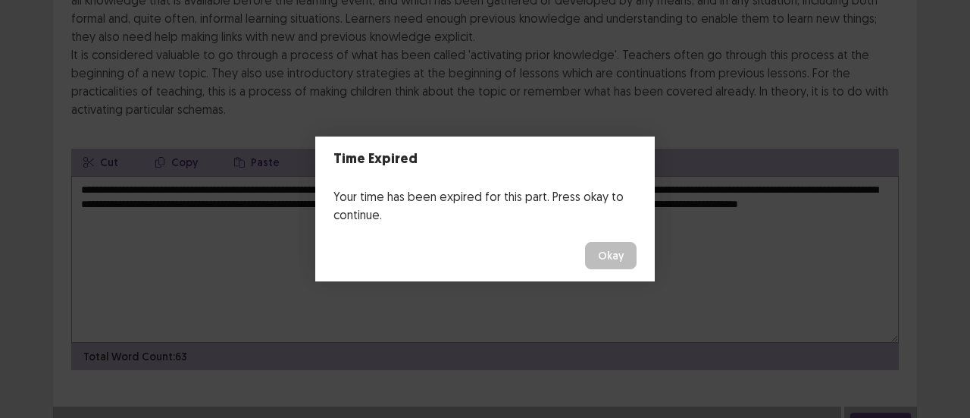
click at [621, 260] on button "Okay" at bounding box center [611, 255] width 52 height 27
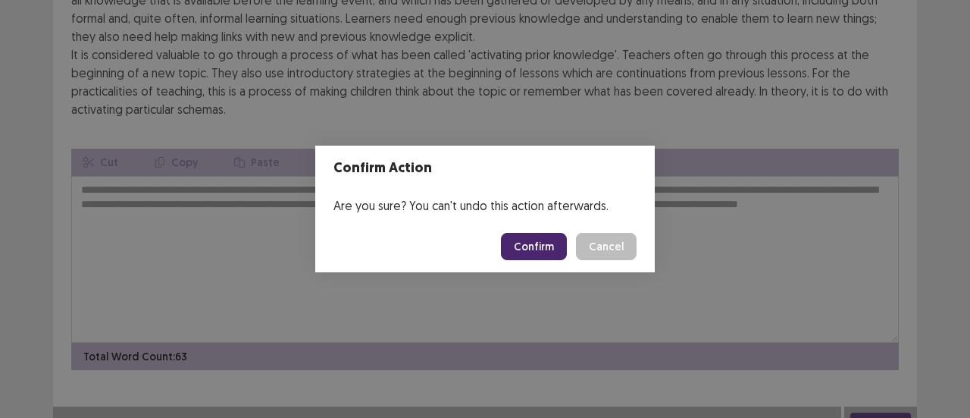
click at [533, 236] on button "Confirm" at bounding box center [534, 246] width 66 height 27
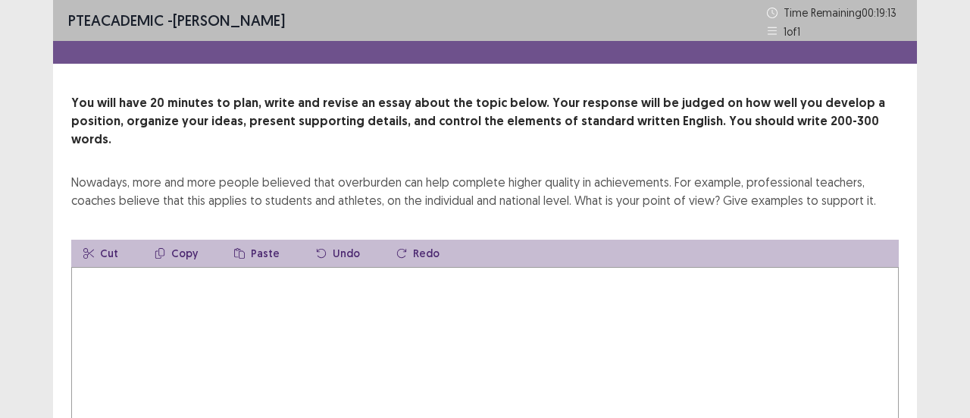
click at [689, 338] on textarea at bounding box center [485, 350] width 828 height 167
click at [336, 316] on textarea at bounding box center [485, 350] width 828 height 167
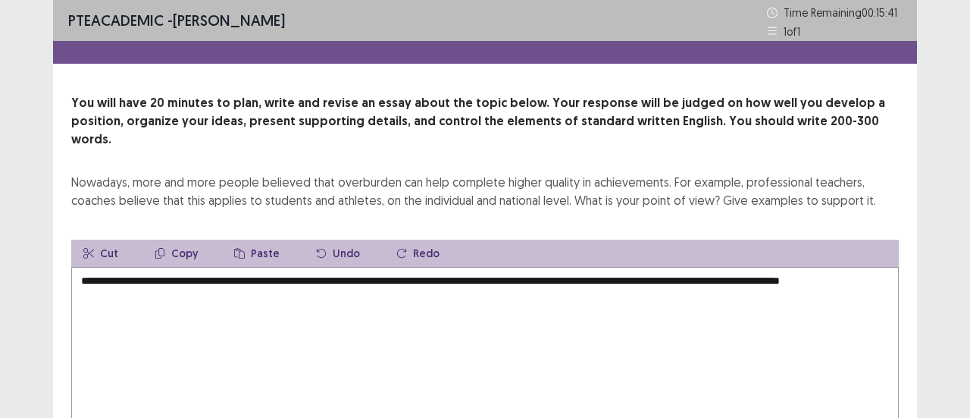
click at [829, 267] on textarea "**********" at bounding box center [485, 350] width 828 height 167
click at [317, 274] on textarea "**********" at bounding box center [485, 350] width 828 height 167
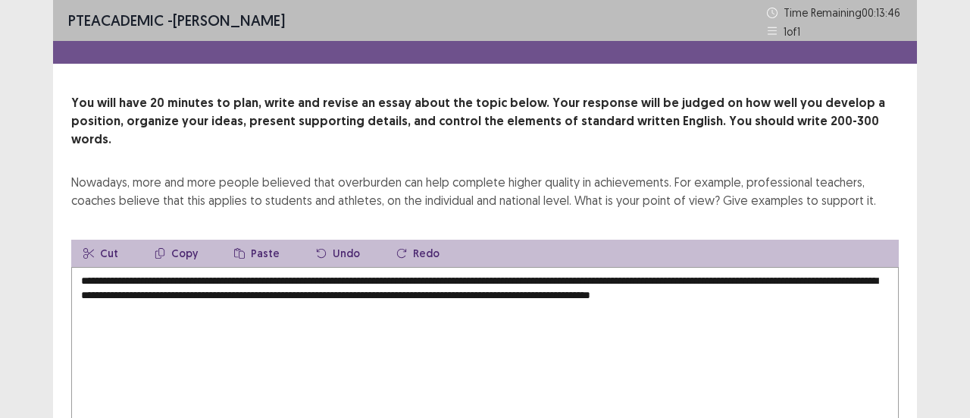
scroll to position [76, 0]
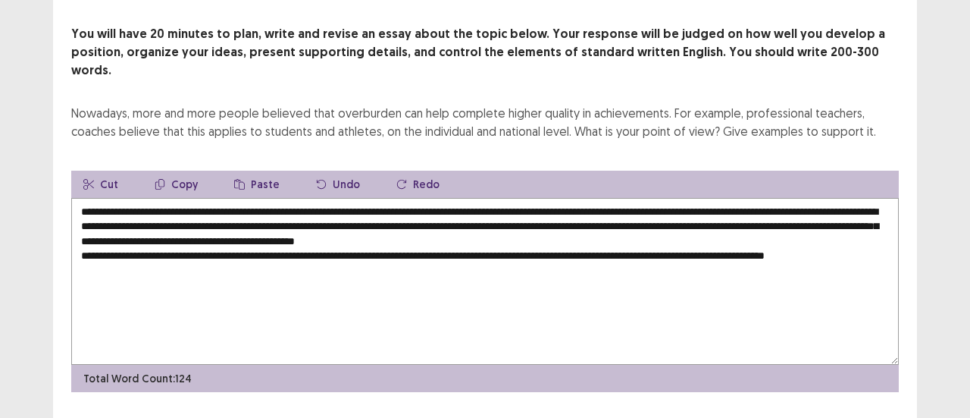
click at [829, 235] on textarea "**********" at bounding box center [485, 281] width 828 height 167
click at [277, 246] on textarea "**********" at bounding box center [485, 281] width 828 height 167
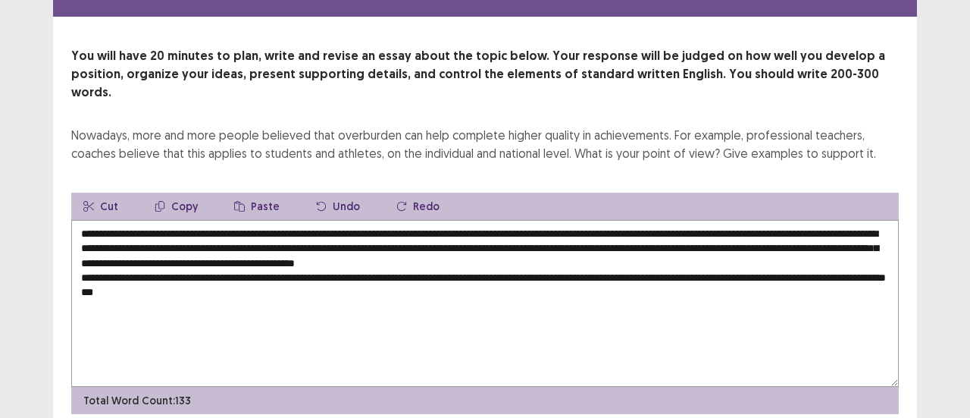
scroll to position [91, 0]
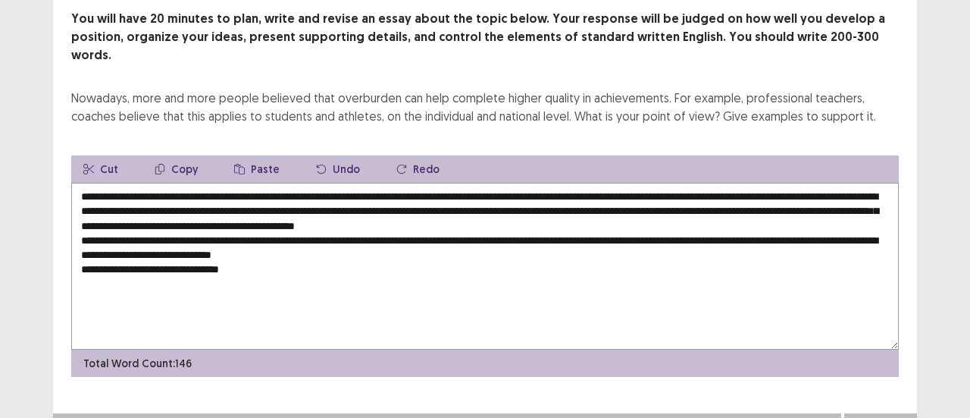
click at [199, 243] on textarea "**********" at bounding box center [485, 266] width 828 height 167
click at [291, 237] on textarea "**********" at bounding box center [485, 266] width 828 height 167
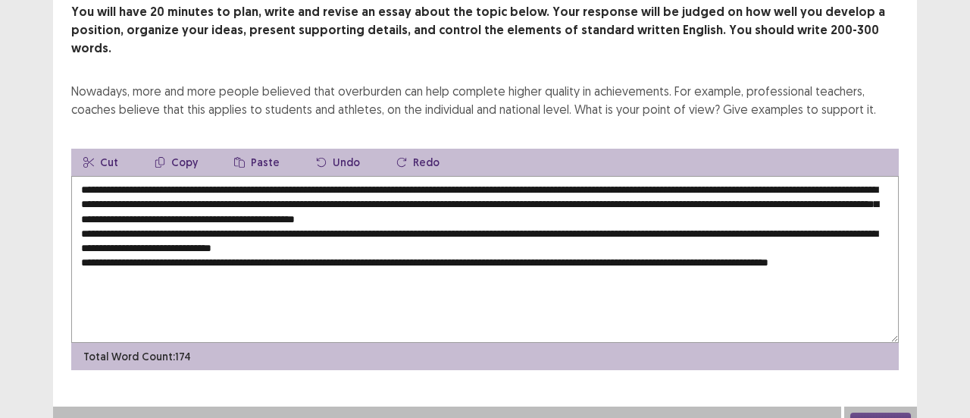
click at [92, 258] on textarea "**********" at bounding box center [485, 259] width 828 height 167
click at [224, 255] on textarea "**********" at bounding box center [485, 259] width 828 height 167
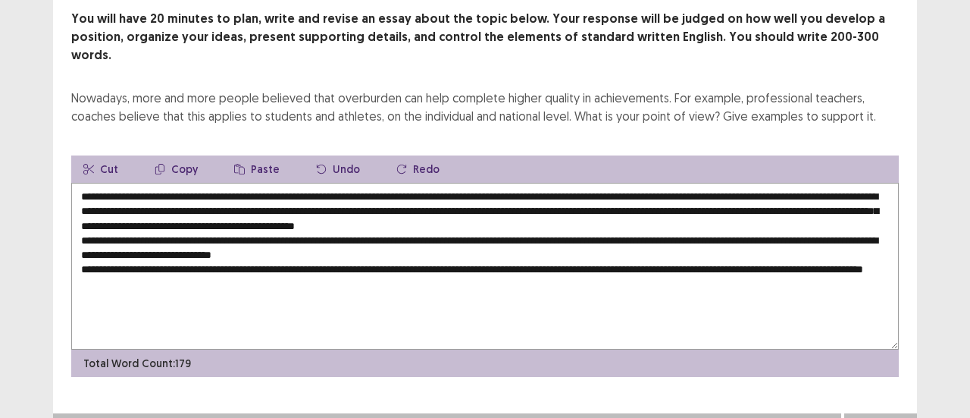
click at [254, 263] on textarea "**********" at bounding box center [485, 266] width 828 height 167
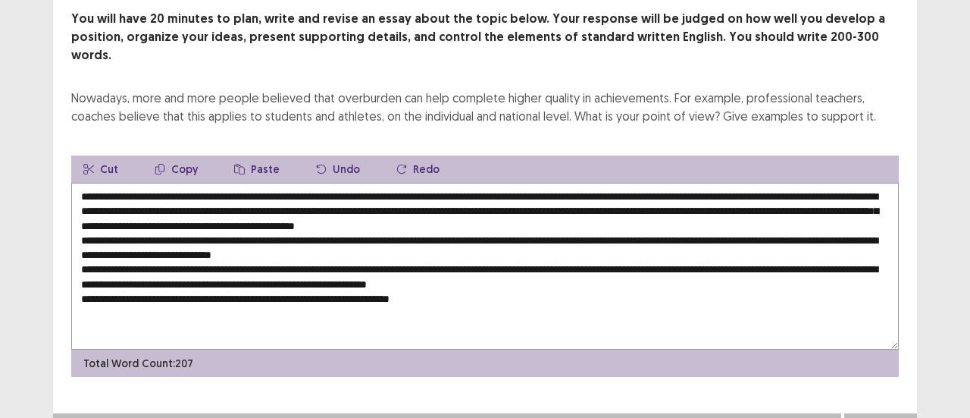
type textarea "**********"
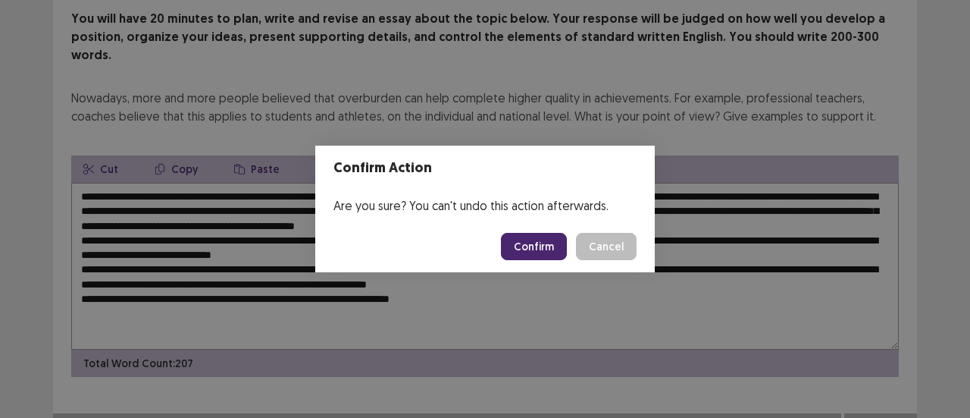
click at [527, 249] on button "Confirm" at bounding box center [534, 246] width 66 height 27
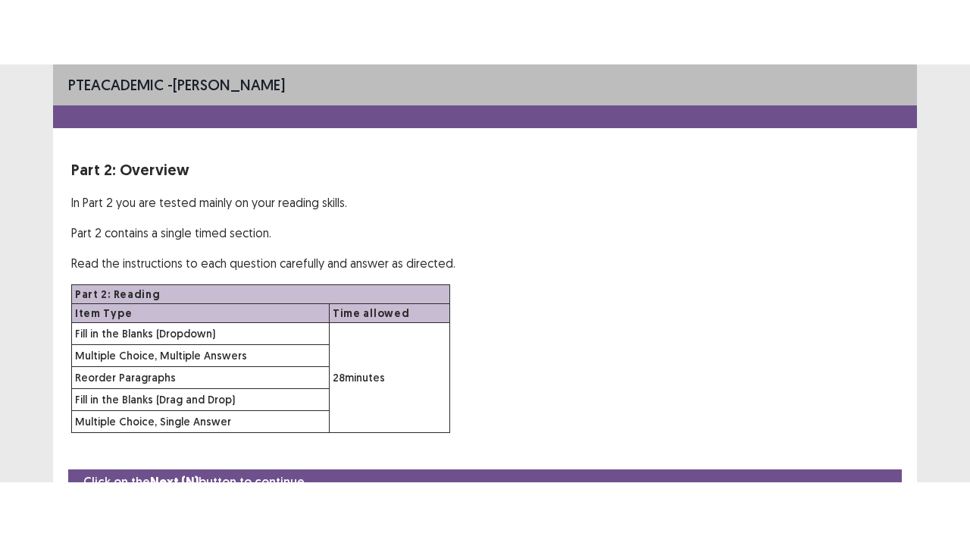
scroll to position [8163, 0]
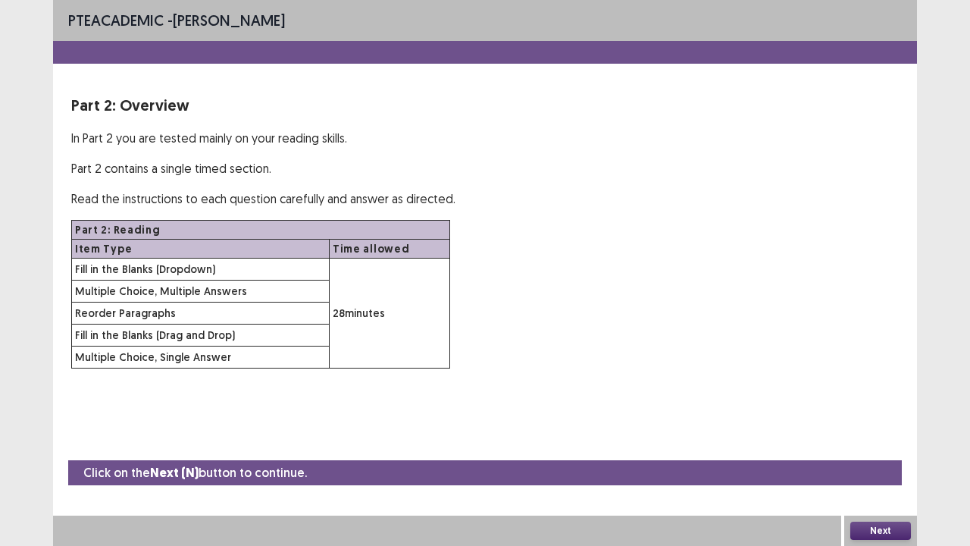
click at [887, 417] on button "Next" at bounding box center [880, 530] width 61 height 18
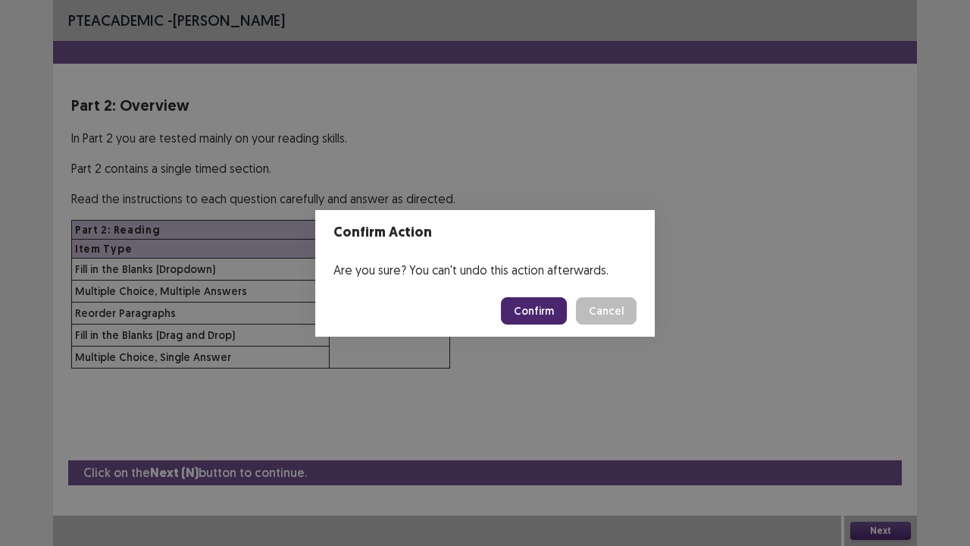
click at [538, 314] on button "Confirm" at bounding box center [534, 310] width 66 height 27
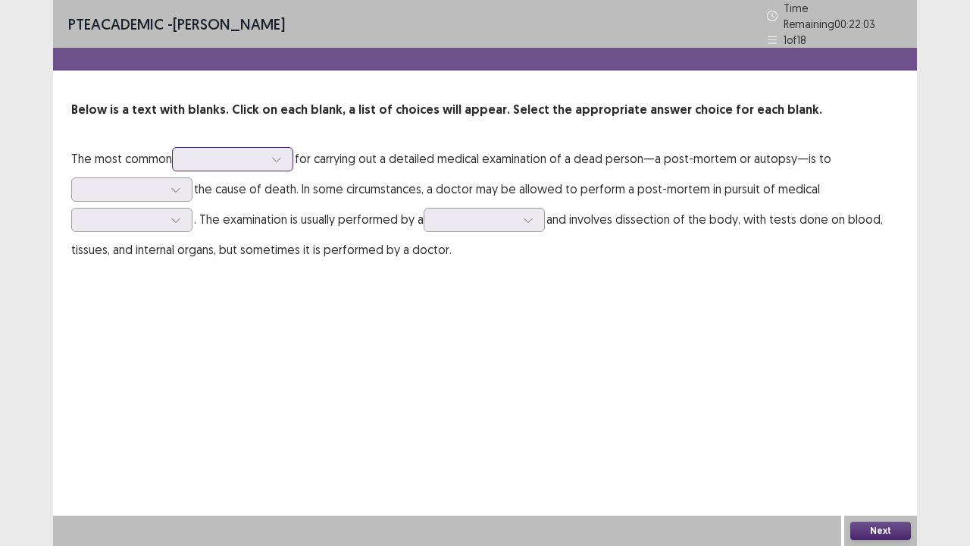
click at [282, 158] on div at bounding box center [276, 159] width 23 height 23
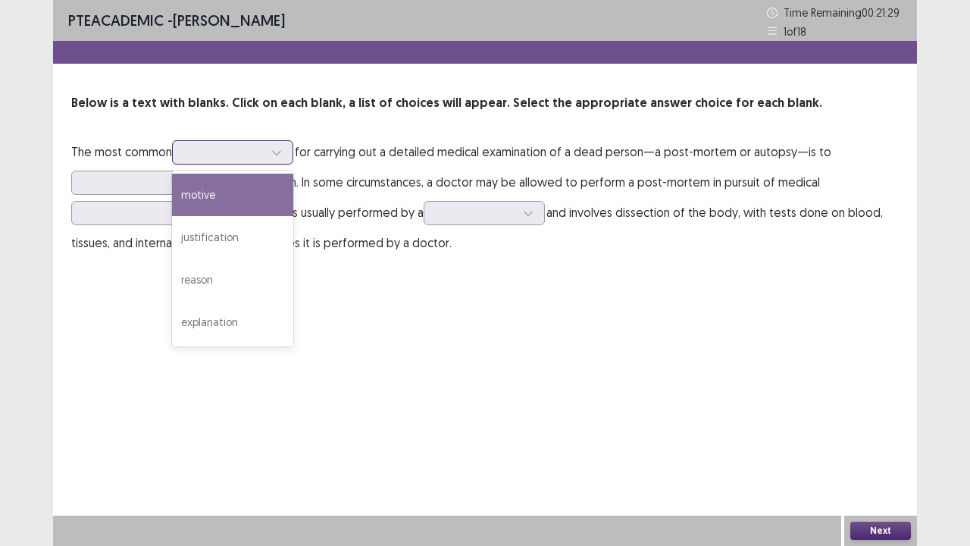
click at [248, 199] on div "motive" at bounding box center [232, 195] width 121 height 42
click at [273, 158] on div at bounding box center [276, 152] width 23 height 23
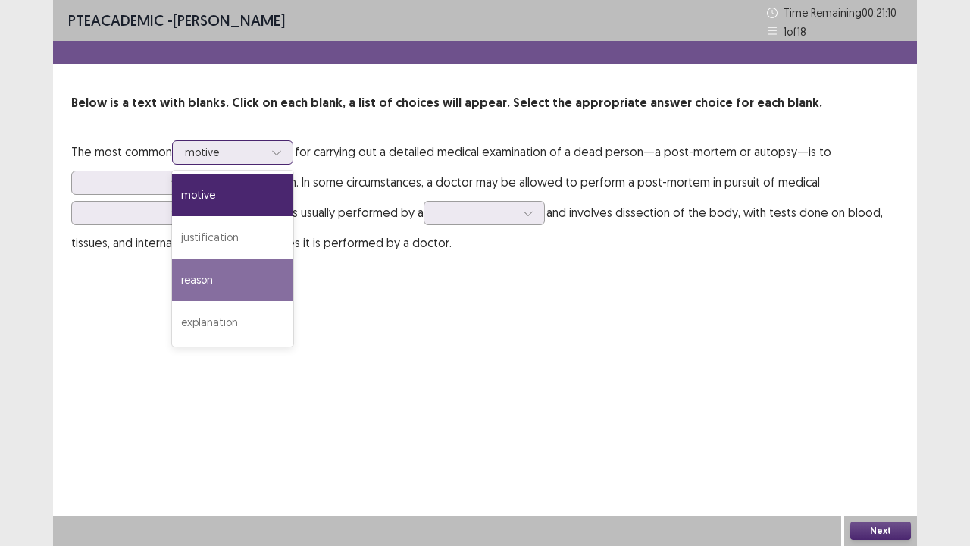
click at [243, 282] on div "reason" at bounding box center [232, 279] width 121 height 42
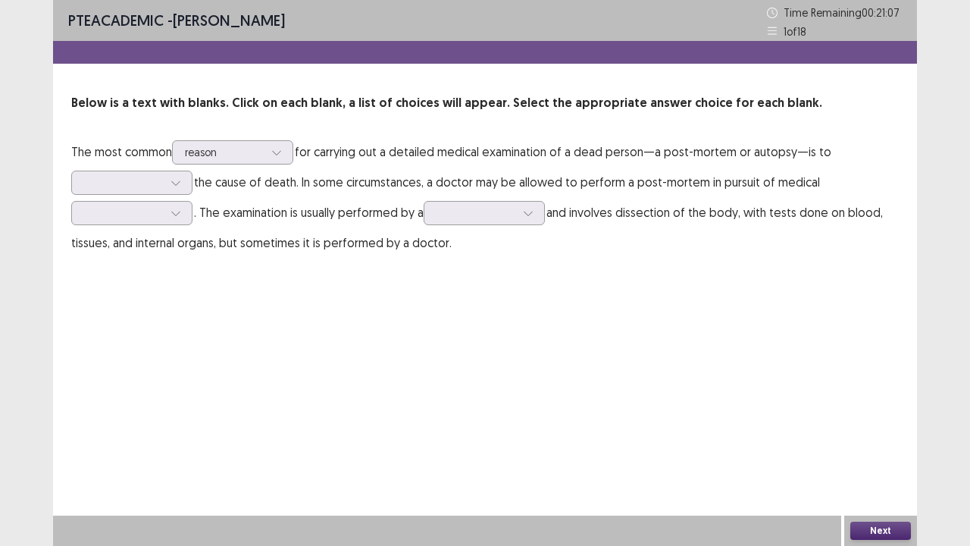
click at [171, 195] on p "The most common option reason, selected. reason for carrying out a detailed med…" at bounding box center [485, 196] width 828 height 121
click at [173, 183] on icon at bounding box center [176, 182] width 11 height 11
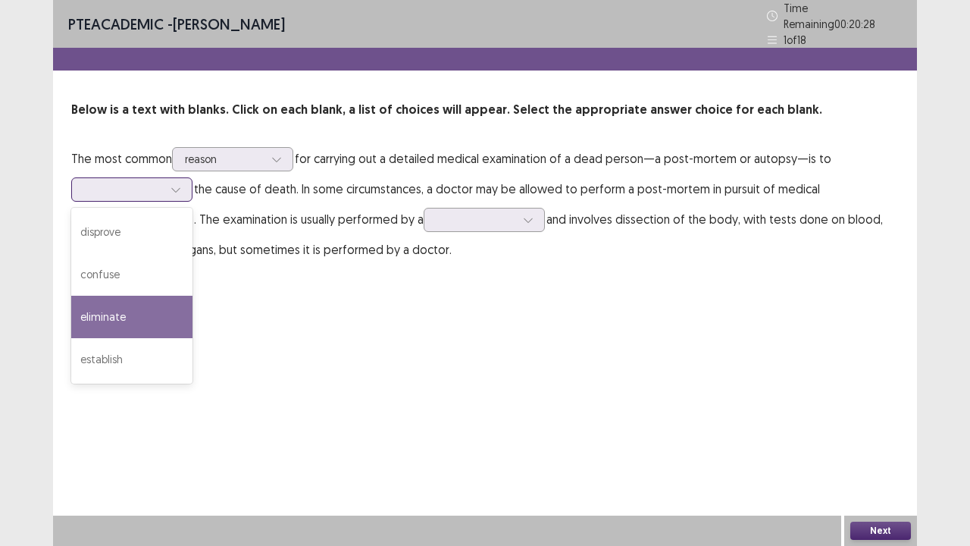
click at [142, 317] on div "eliminate" at bounding box center [131, 317] width 121 height 42
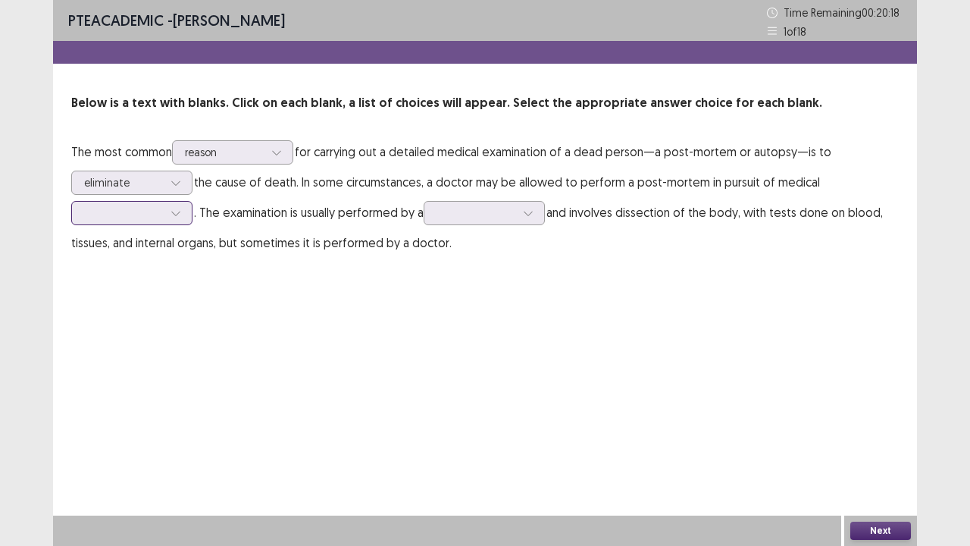
click at [152, 215] on div at bounding box center [123, 212] width 79 height 14
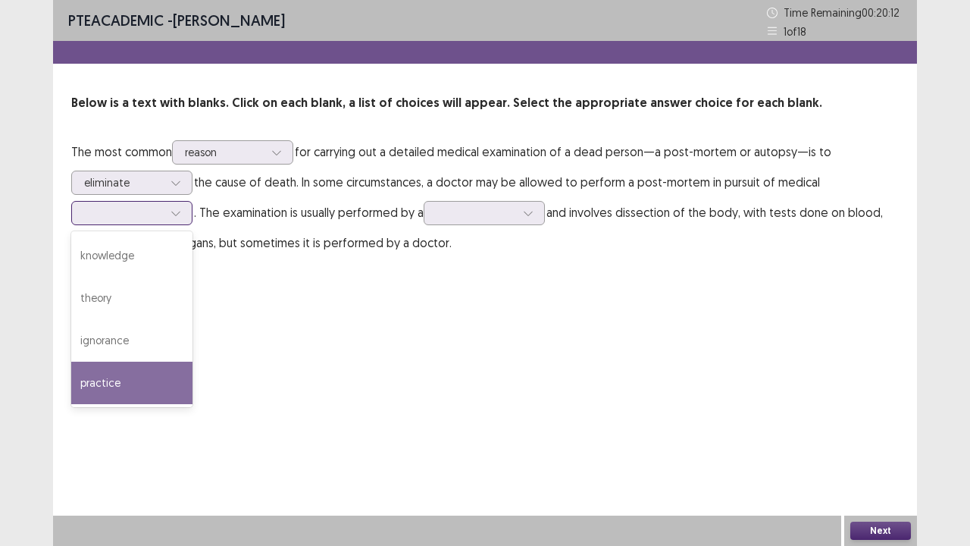
click at [136, 387] on div "practice" at bounding box center [131, 382] width 121 height 42
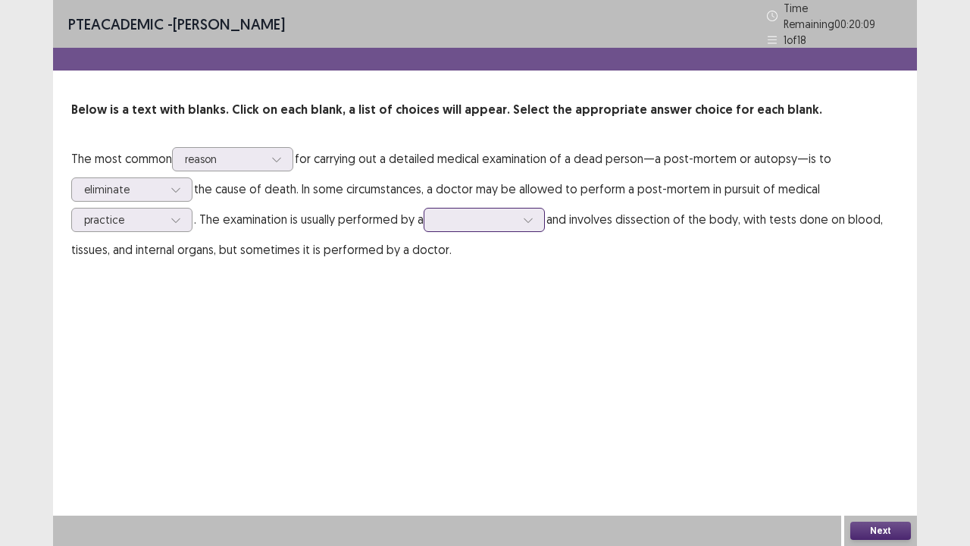
click at [487, 219] on div at bounding box center [476, 219] width 79 height 14
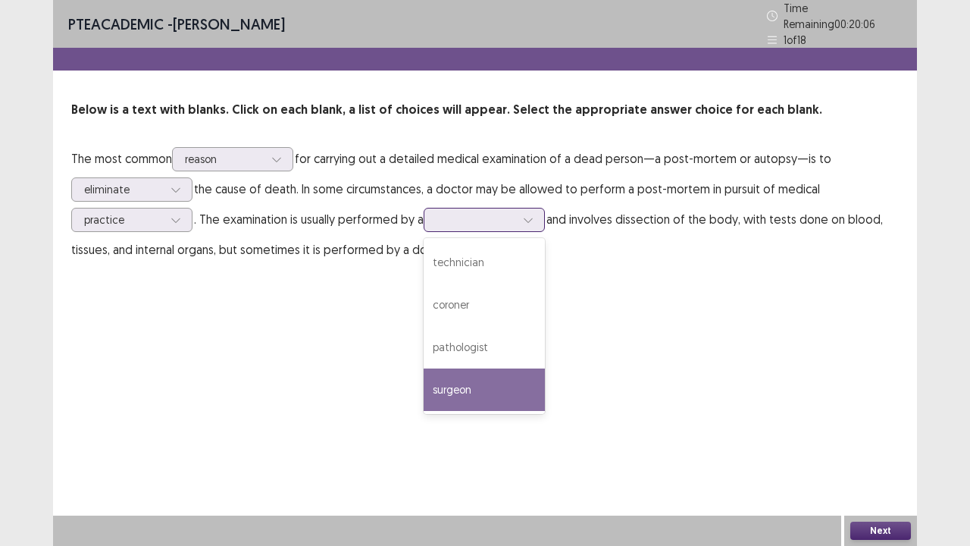
click at [506, 382] on div "surgeon" at bounding box center [484, 389] width 121 height 42
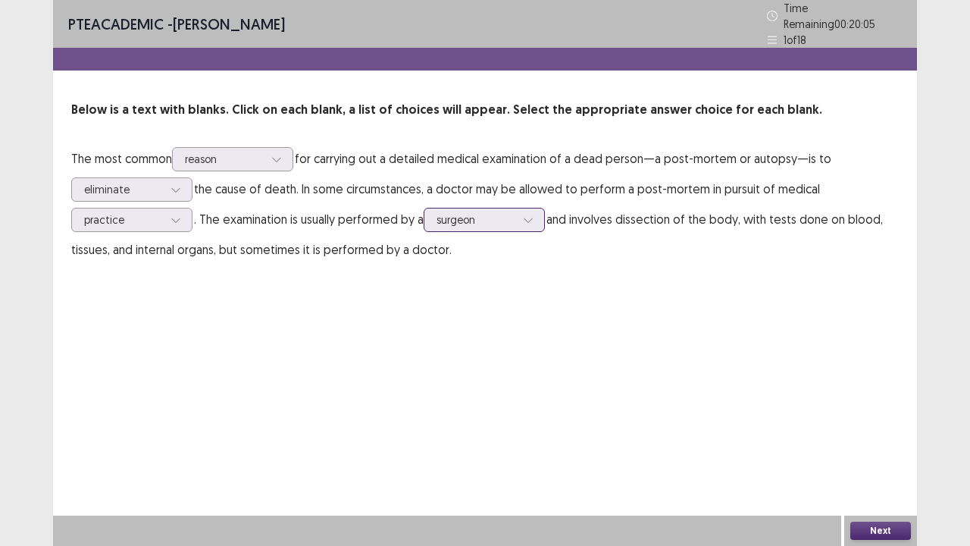
click at [530, 214] on icon at bounding box center [528, 219] width 11 height 11
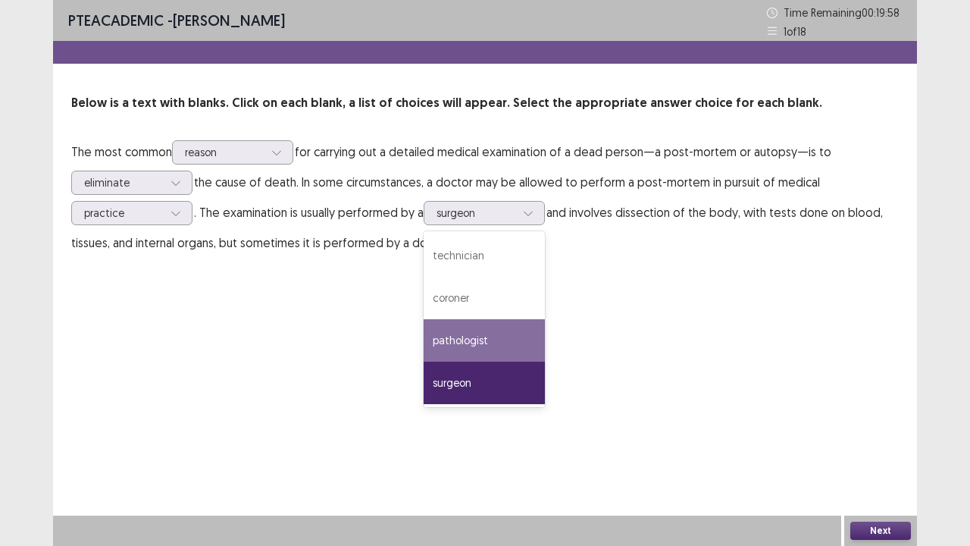
click at [641, 289] on div "PTE academic - [PERSON_NAME] Time Remaining 00 : 19 : 58 1 of 18 Below is a tex…" at bounding box center [485, 273] width 864 height 546
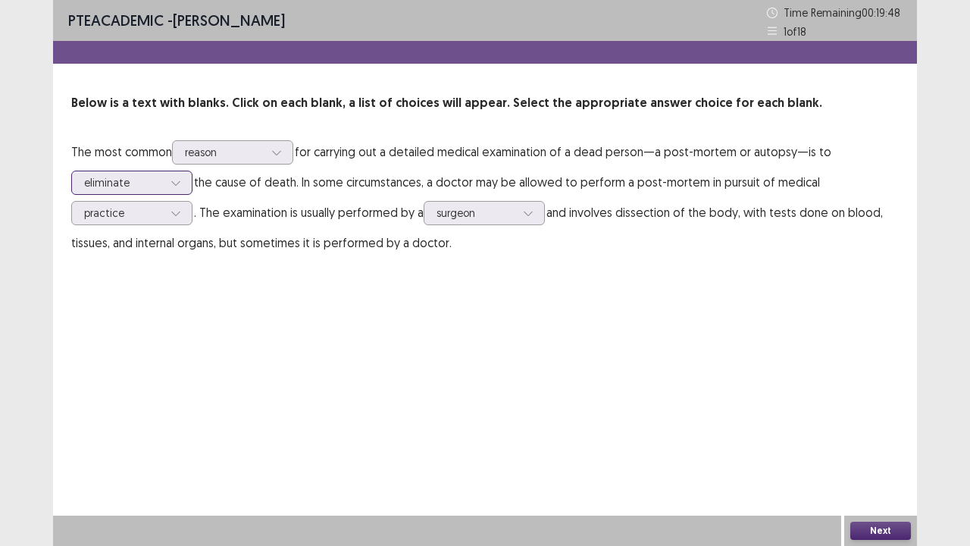
click at [168, 186] on div at bounding box center [175, 182] width 23 height 23
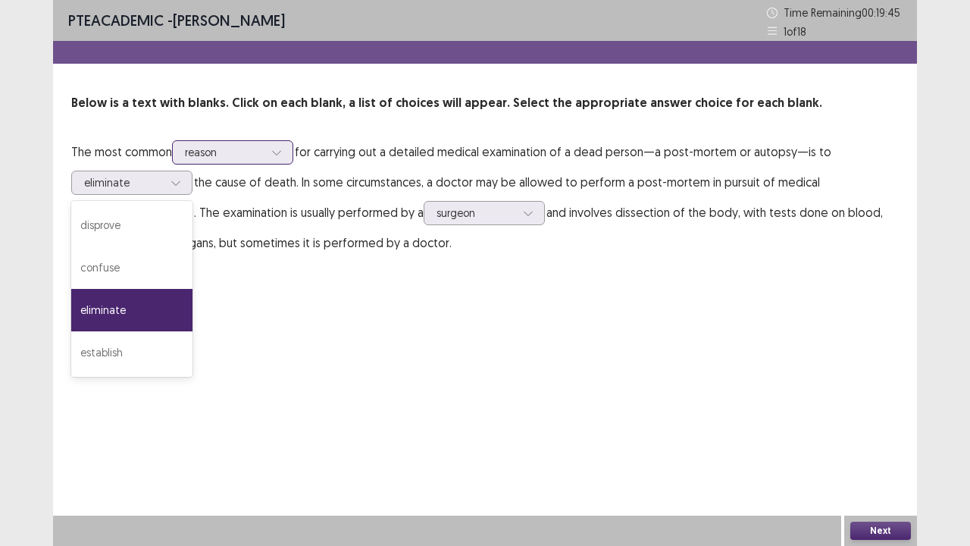
click at [186, 161] on div "reason" at bounding box center [224, 152] width 82 height 23
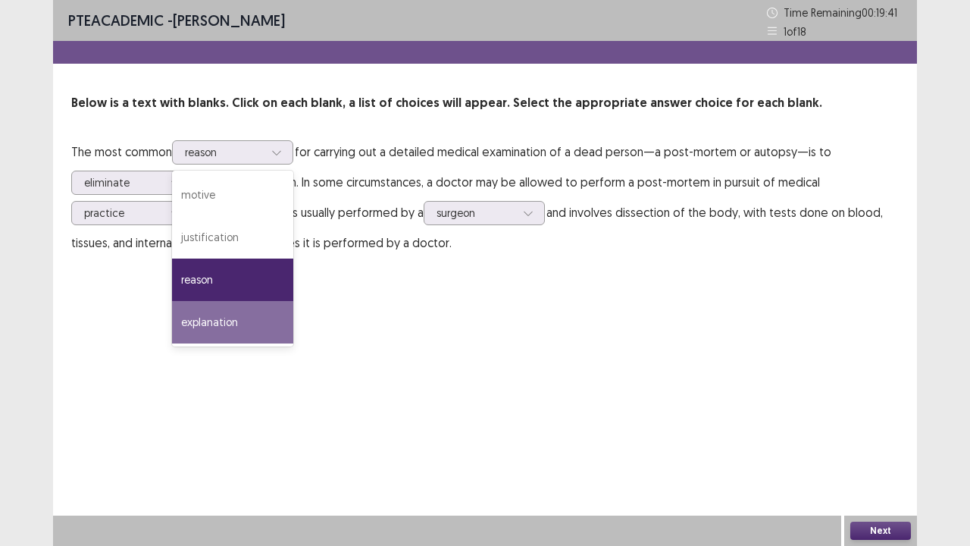
click at [333, 182] on p "The most common 4 results available. Use Up and Down to choose options, press E…" at bounding box center [485, 196] width 828 height 121
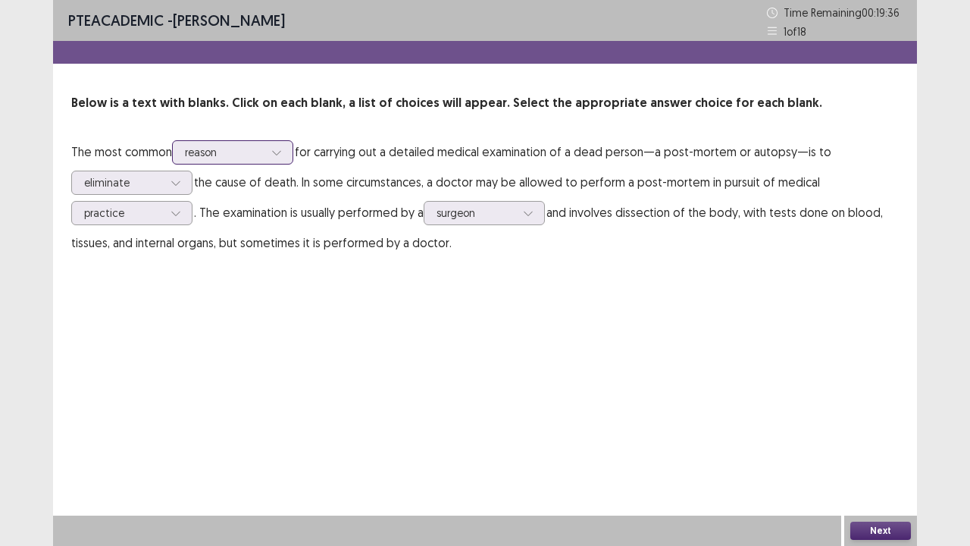
click at [275, 149] on icon at bounding box center [276, 152] width 11 height 11
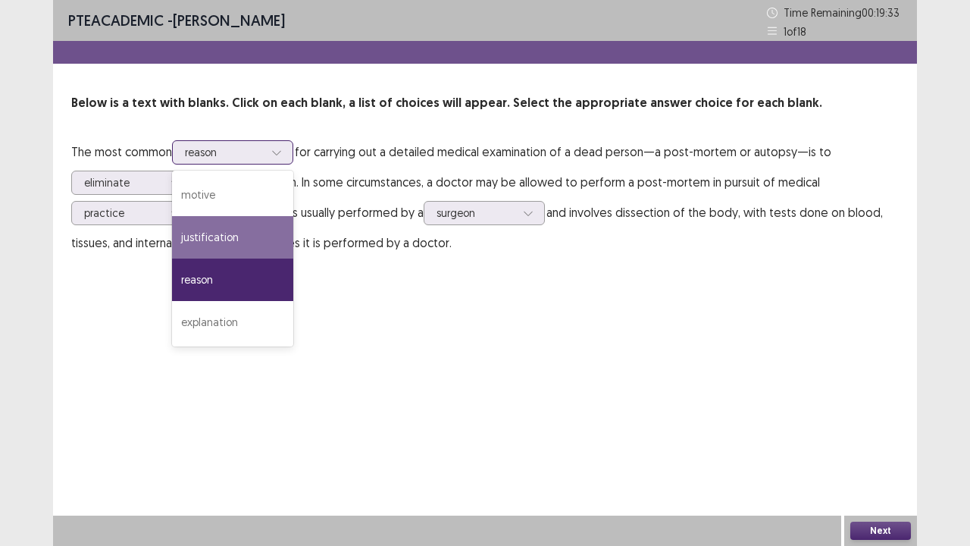
click at [238, 239] on div "justification" at bounding box center [232, 237] width 121 height 42
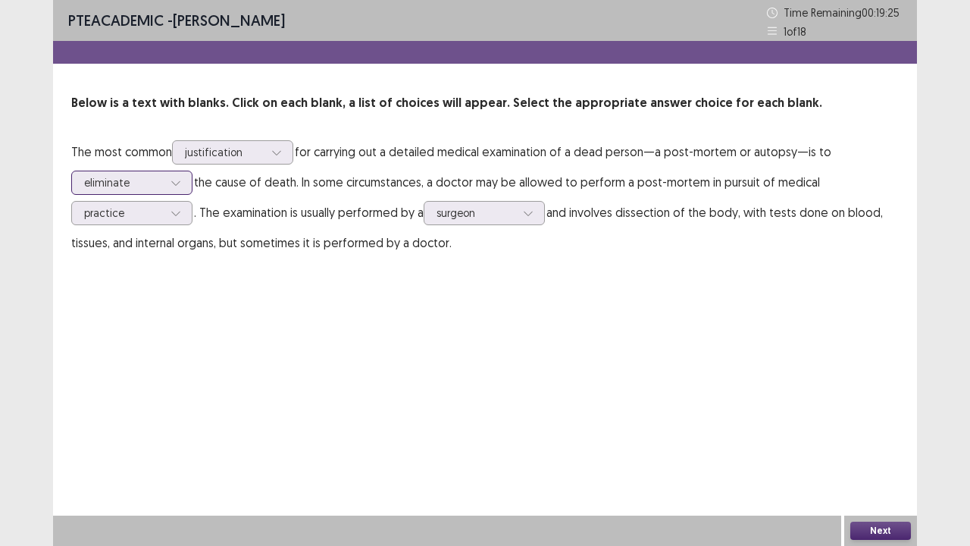
click at [181, 176] on div at bounding box center [175, 182] width 23 height 23
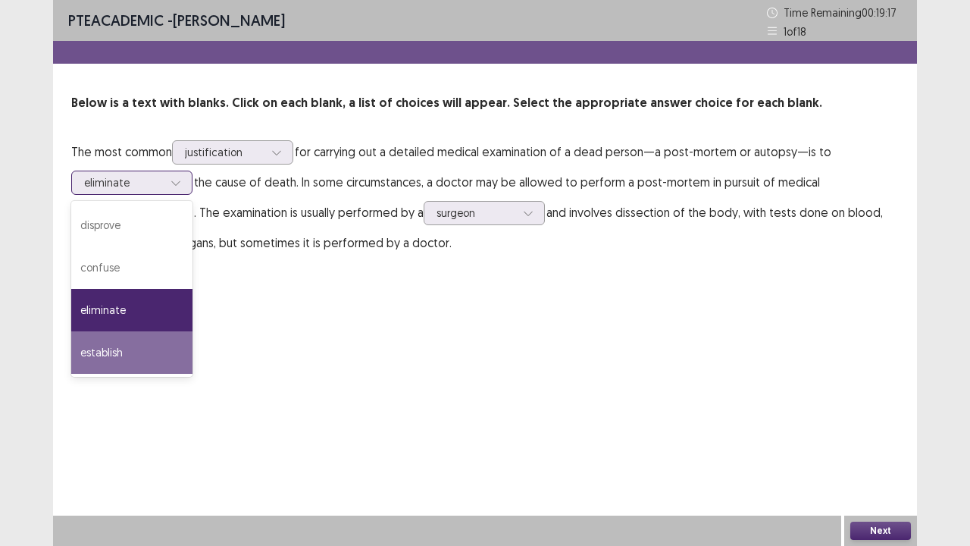
click at [146, 356] on div "establish" at bounding box center [131, 352] width 121 height 42
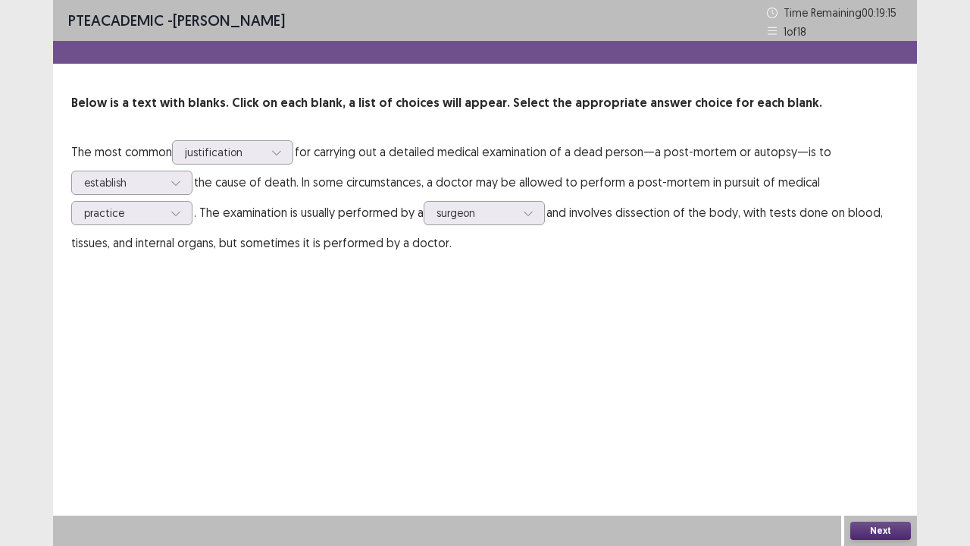
click at [881, 417] on button "Next" at bounding box center [880, 530] width 61 height 18
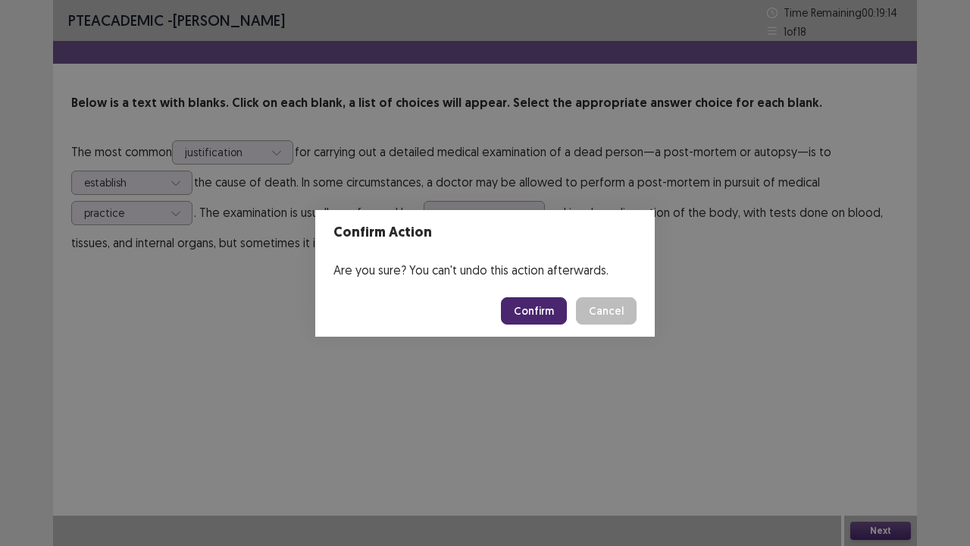
click at [530, 315] on button "Confirm" at bounding box center [534, 310] width 66 height 27
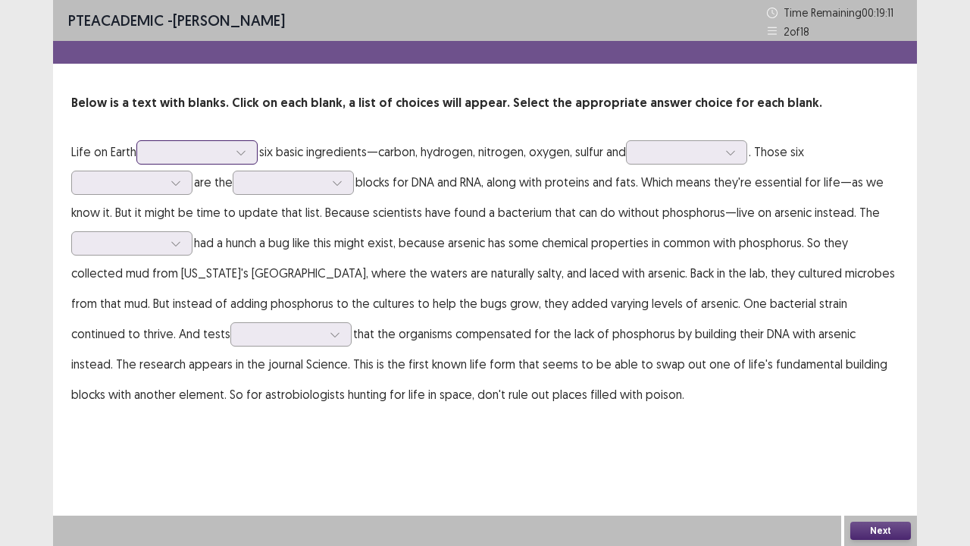
click at [187, 153] on div at bounding box center [188, 152] width 79 height 14
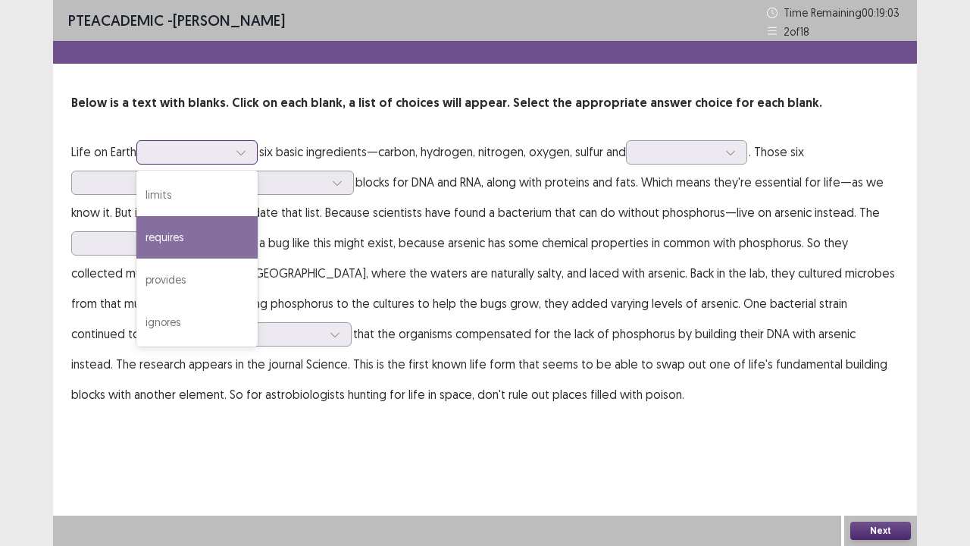
click at [191, 234] on div "requires" at bounding box center [196, 237] width 121 height 42
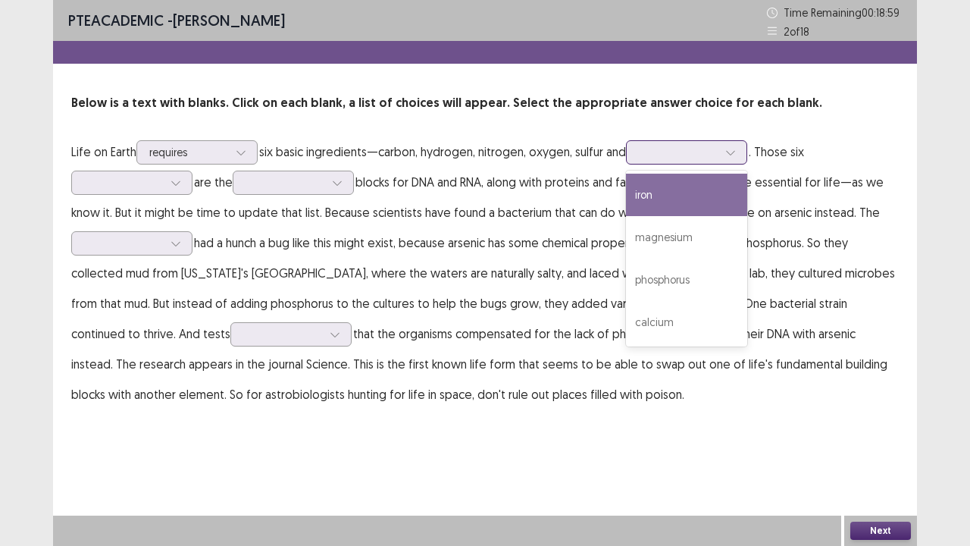
click at [700, 152] on div at bounding box center [678, 152] width 79 height 14
click at [670, 202] on div "iron" at bounding box center [686, 195] width 121 height 42
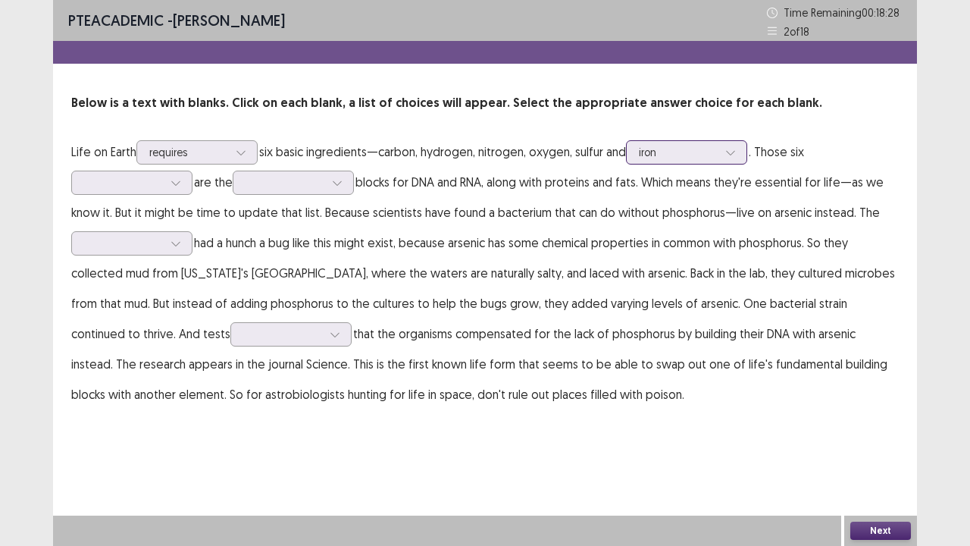
click at [664, 159] on div at bounding box center [678, 152] width 79 height 14
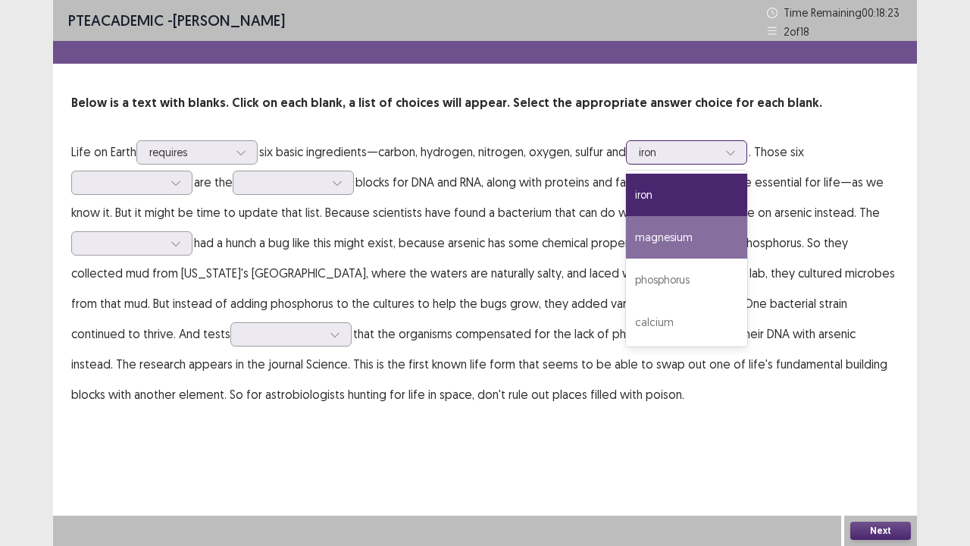
click at [696, 244] on div "magnesium" at bounding box center [686, 237] width 121 height 42
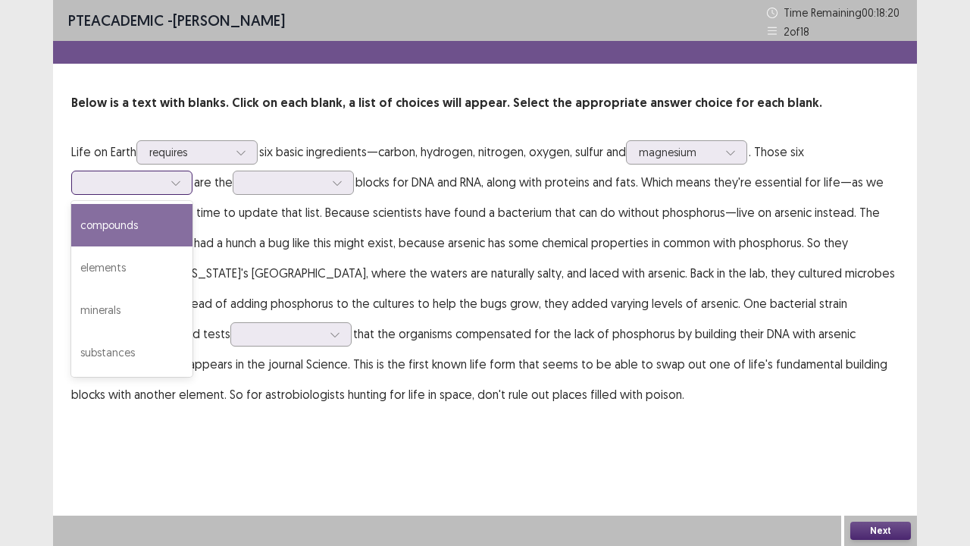
click at [183, 183] on div at bounding box center [175, 182] width 23 height 23
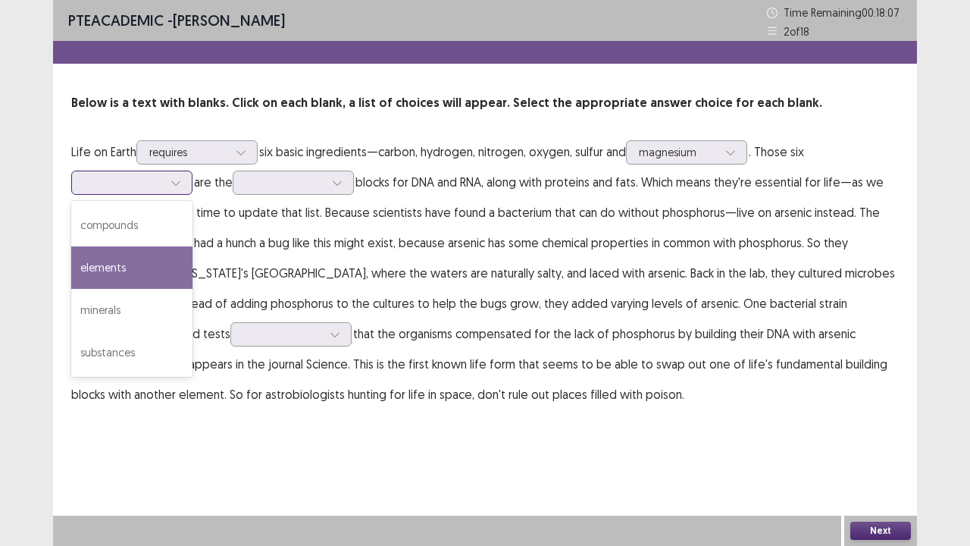
click at [127, 274] on div "elements" at bounding box center [131, 267] width 121 height 42
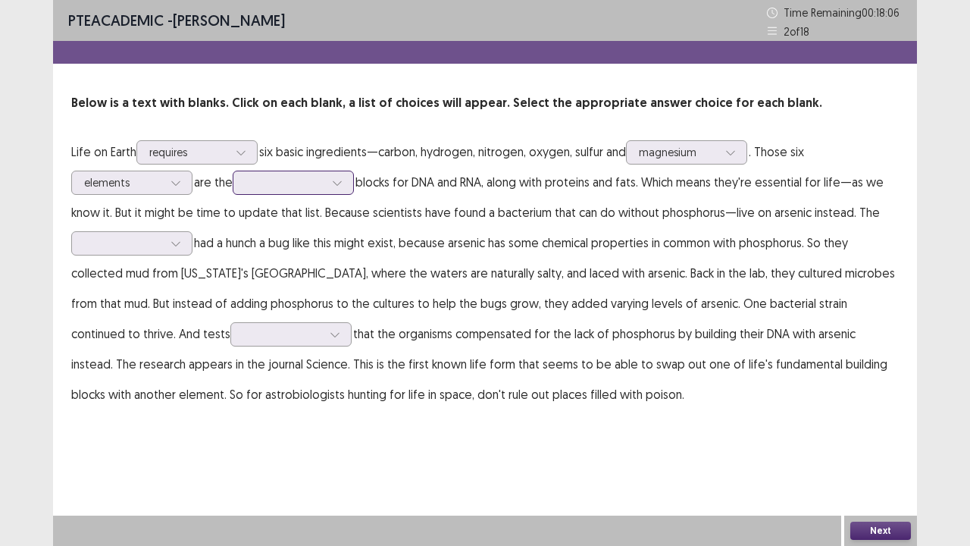
click at [282, 194] on p "Life on Earth requires six basic ingredients—carbon, hydrogen, nitrogen, oxygen…" at bounding box center [485, 272] width 828 height 273
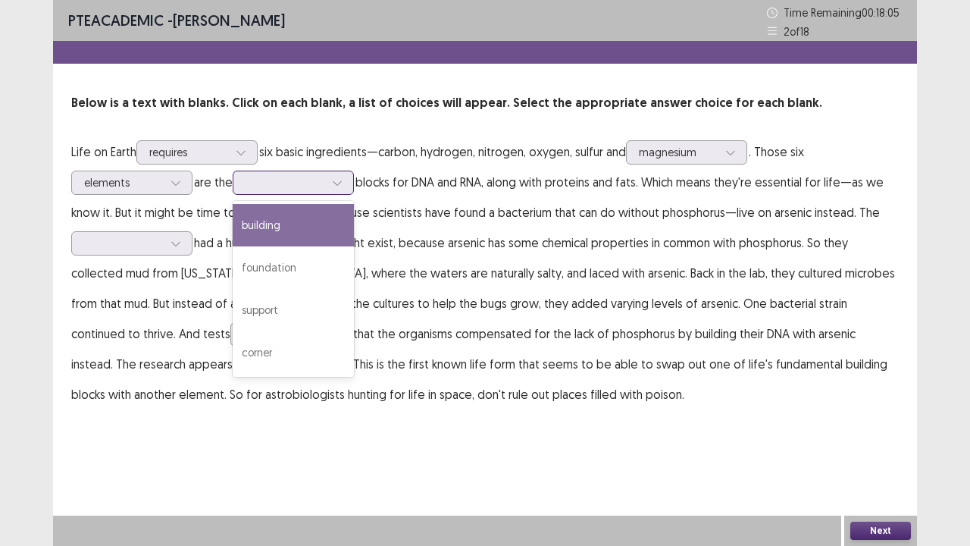
click at [301, 185] on div at bounding box center [285, 182] width 79 height 14
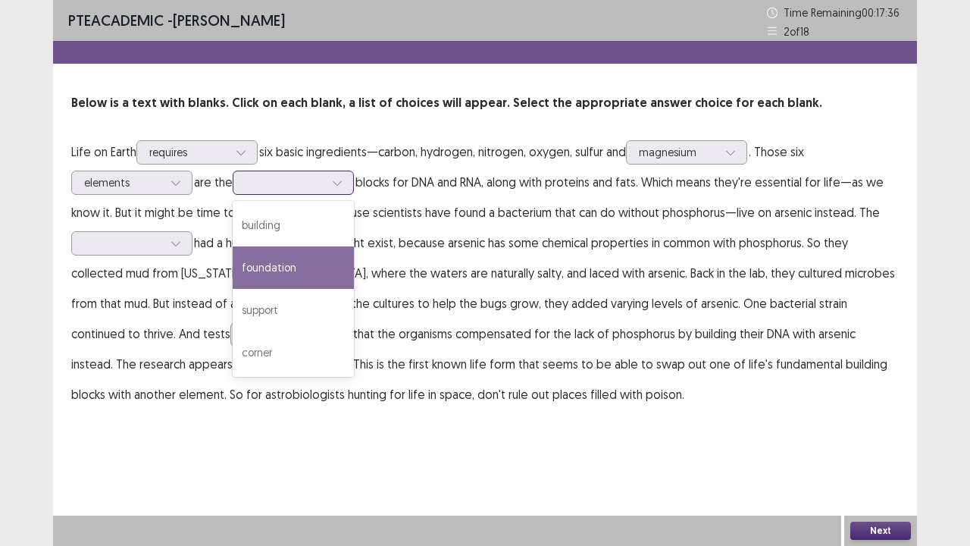
click at [302, 235] on div "building" at bounding box center [293, 225] width 121 height 42
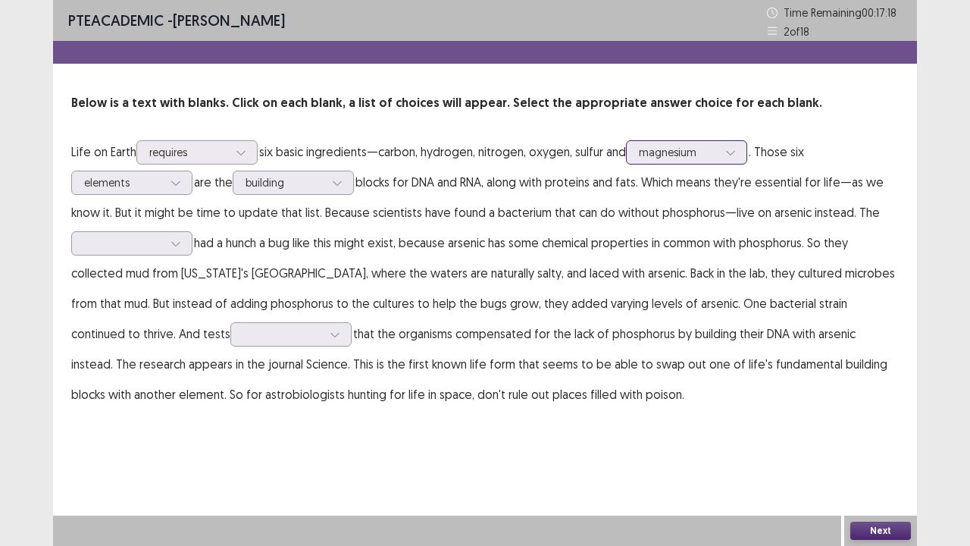
click at [734, 147] on icon at bounding box center [730, 152] width 11 height 11
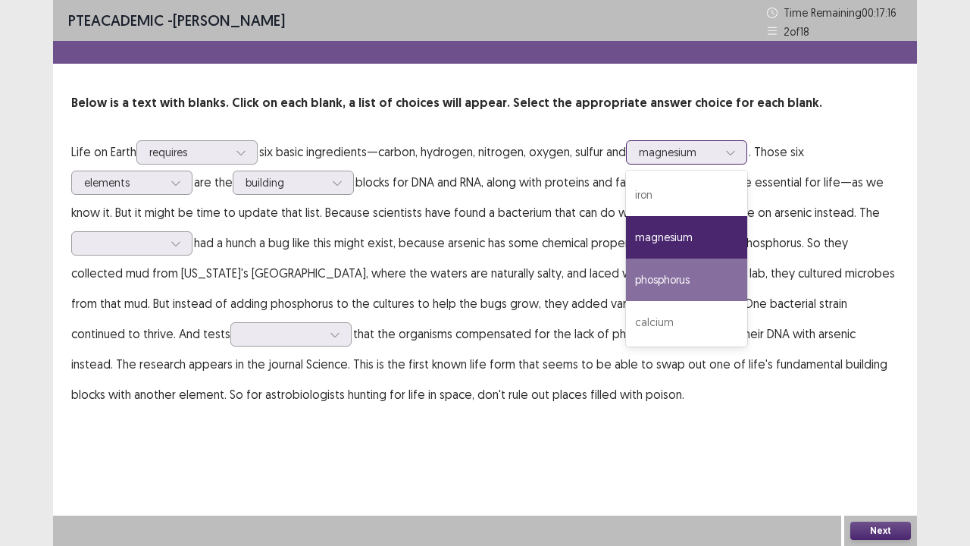
click at [682, 274] on div "phosphorus" at bounding box center [686, 279] width 121 height 42
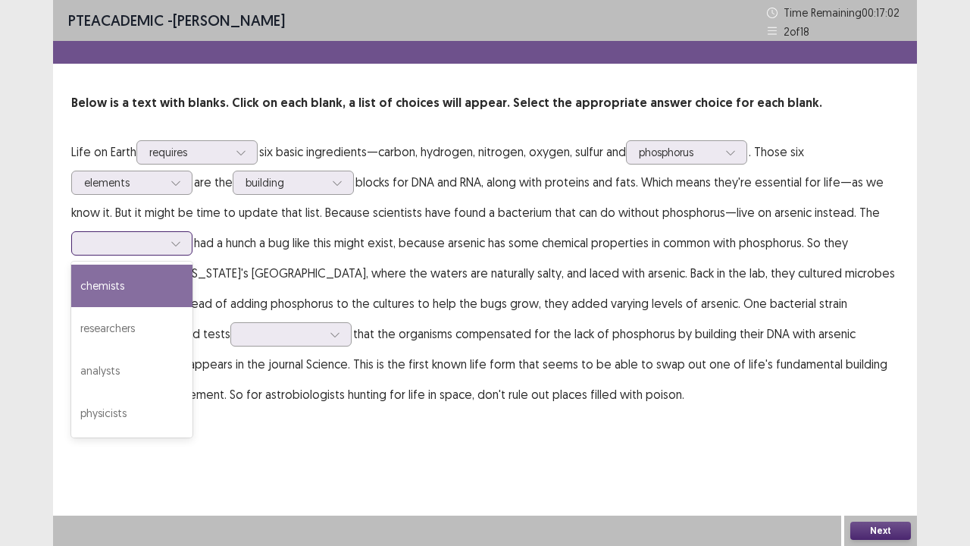
click at [174, 250] on div at bounding box center [175, 243] width 23 height 23
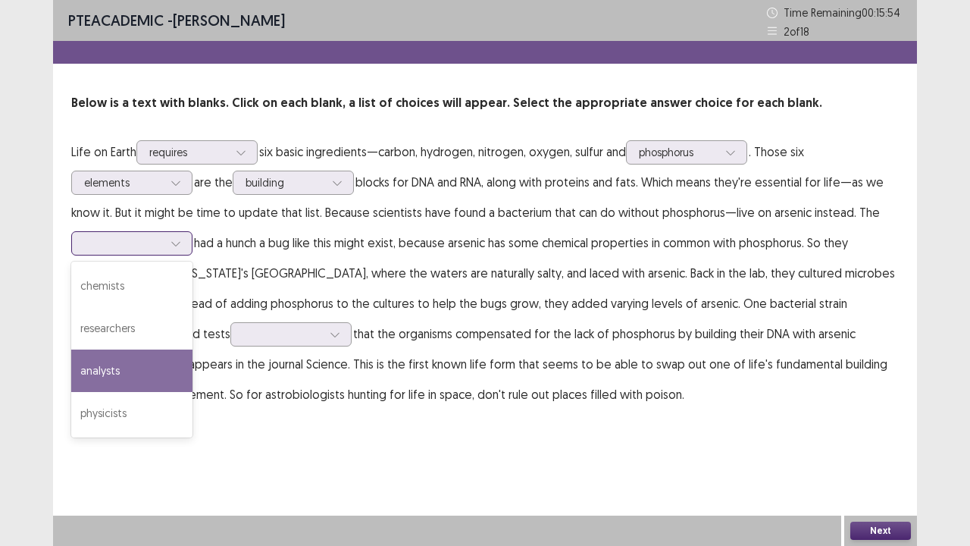
click at [121, 373] on div "analysts" at bounding box center [131, 370] width 121 height 42
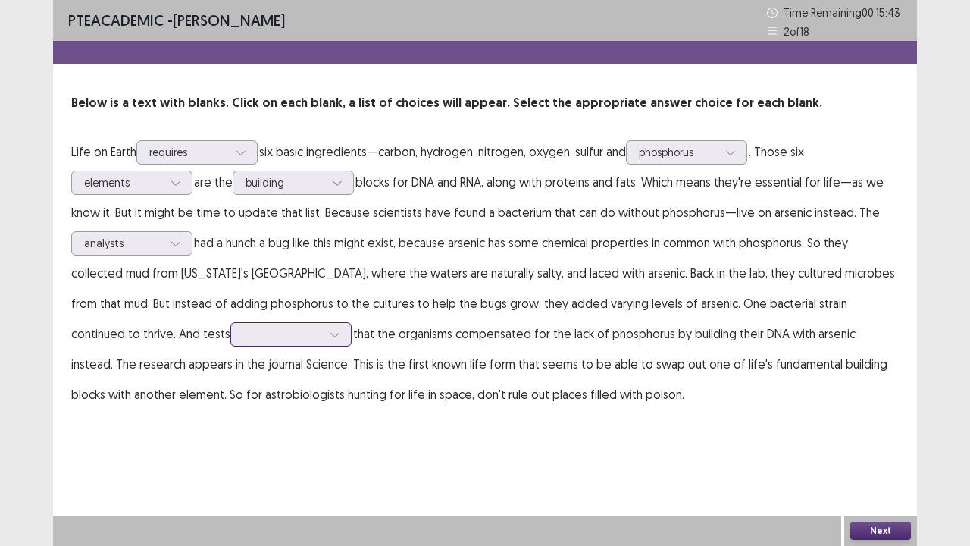
click at [243, 337] on div at bounding box center [282, 334] width 79 height 14
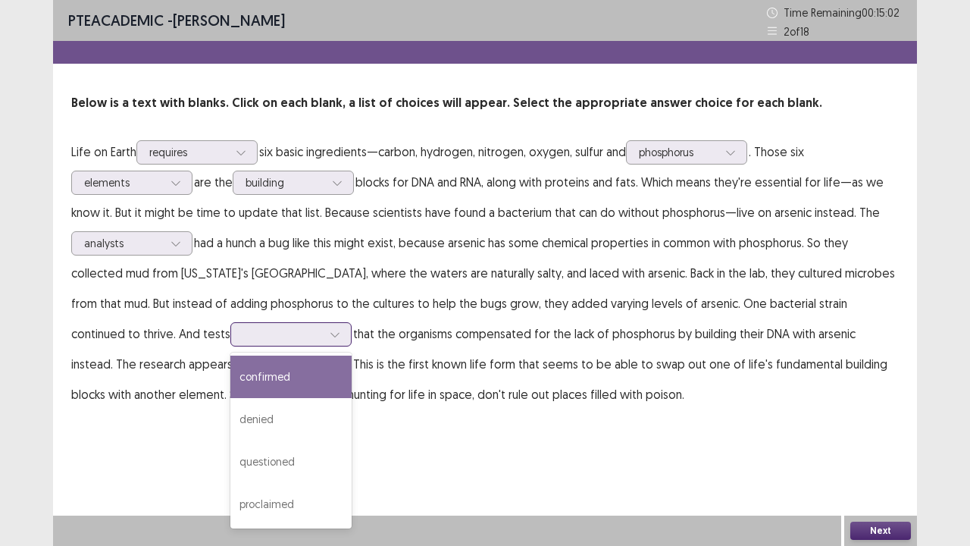
click at [230, 380] on div "confirmed" at bounding box center [290, 376] width 121 height 42
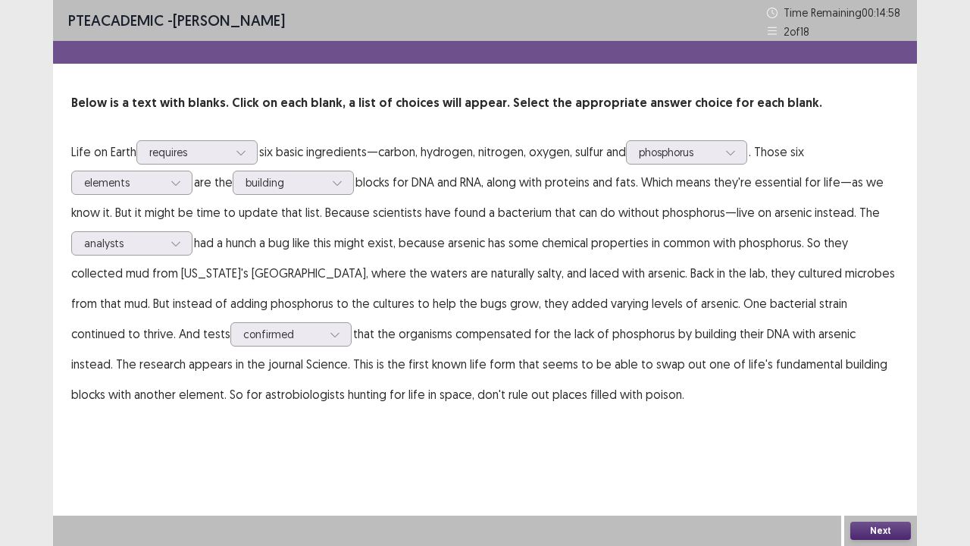
click at [888, 417] on button "Next" at bounding box center [880, 530] width 61 height 18
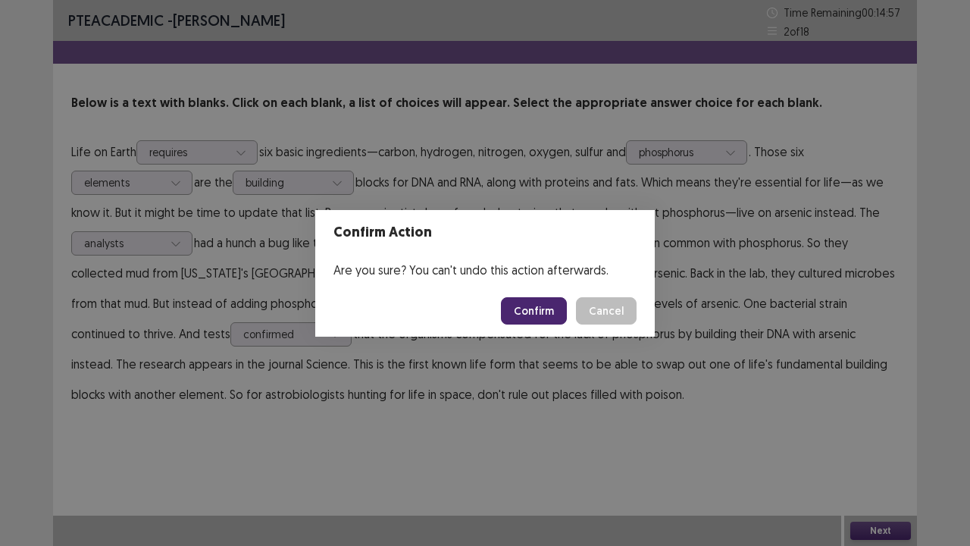
click at [535, 318] on button "Confirm" at bounding box center [534, 310] width 66 height 27
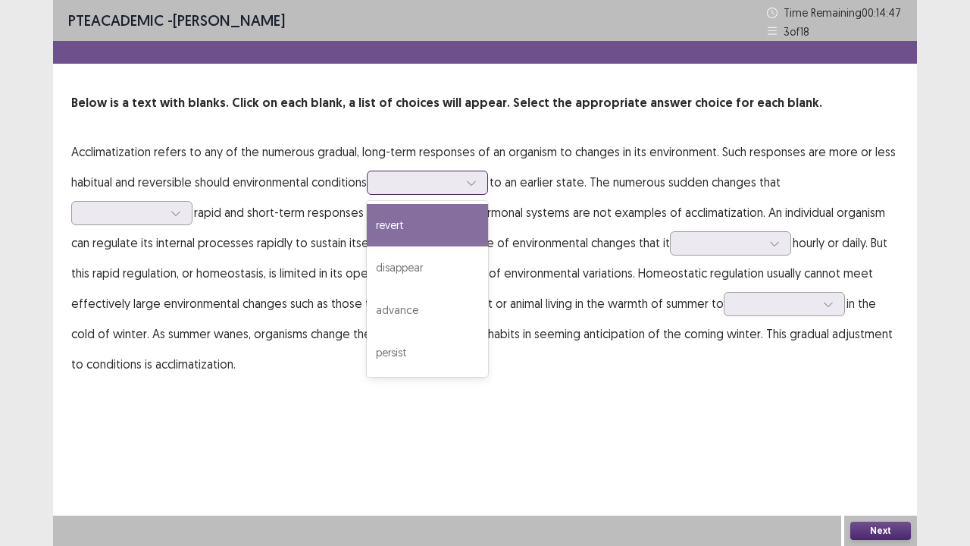
click at [415, 177] on div at bounding box center [419, 182] width 79 height 14
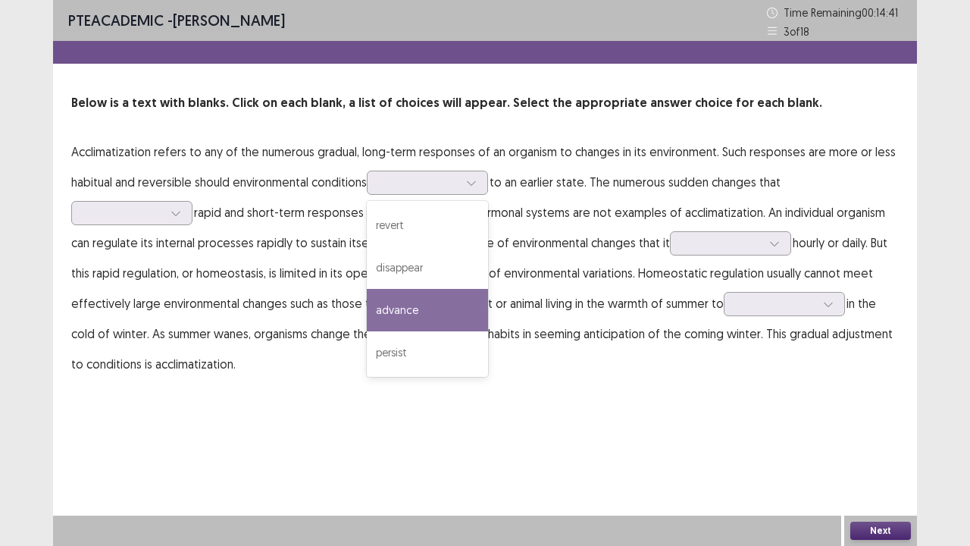
click at [137, 159] on p "Acclimatization refers to any of the numerous gradual, long-term responses of a…" at bounding box center [485, 257] width 828 height 243
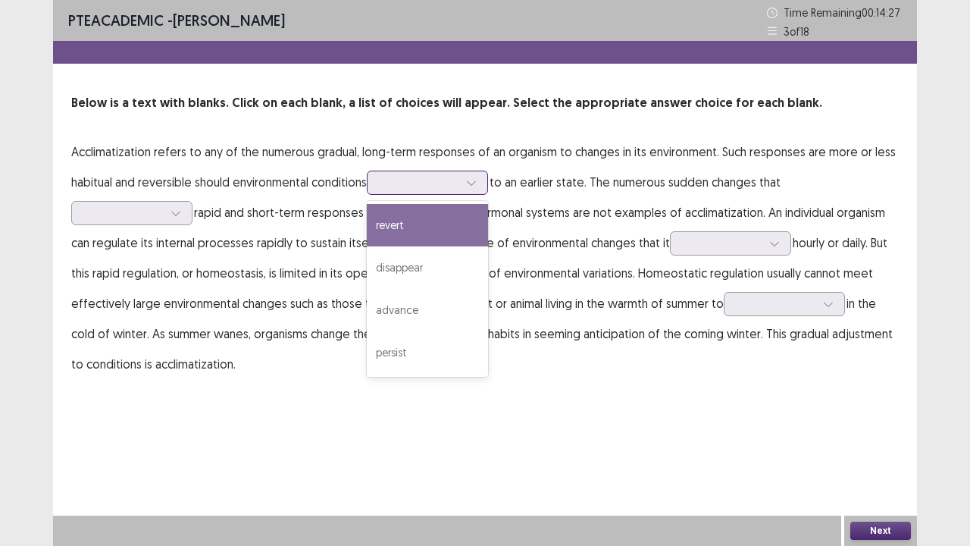
click at [407, 181] on div at bounding box center [419, 182] width 79 height 14
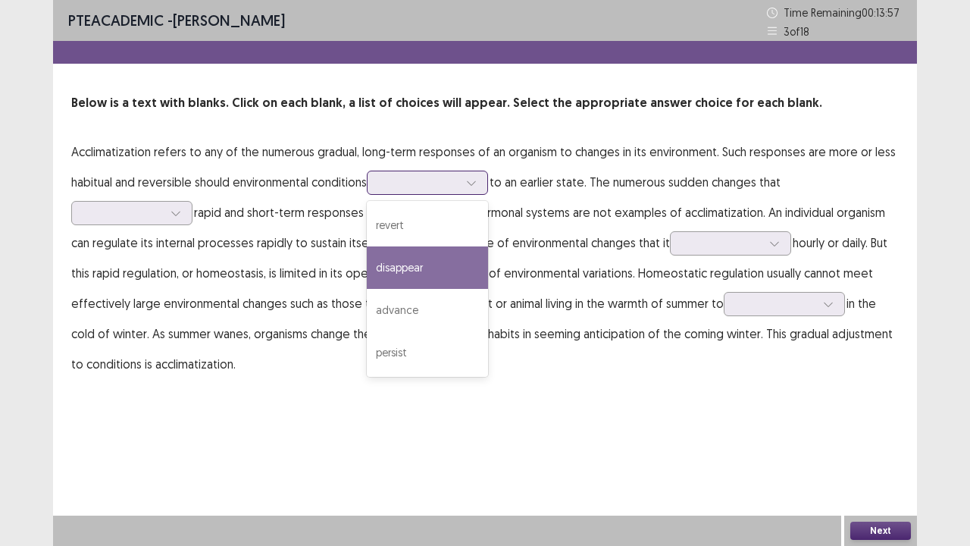
click at [427, 269] on div "disappear" at bounding box center [427, 267] width 121 height 42
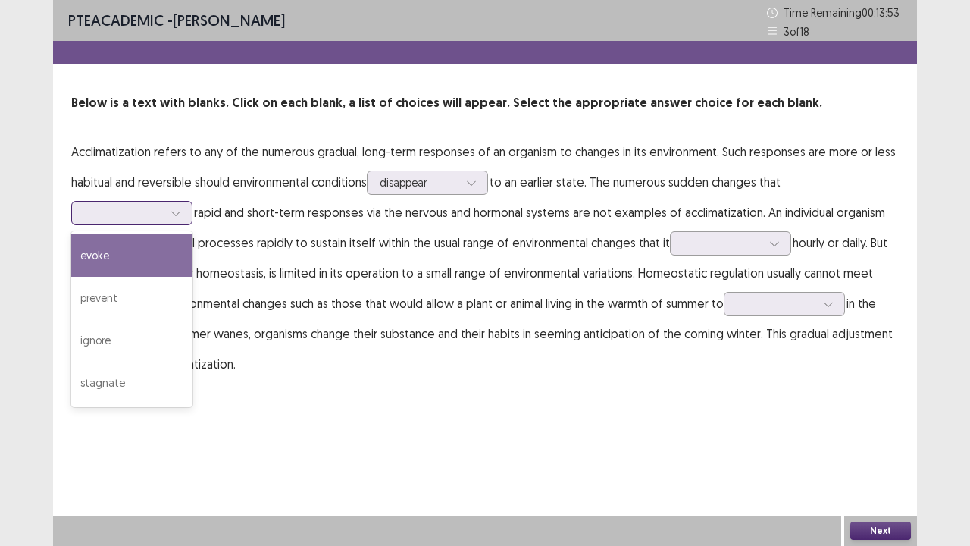
click at [183, 208] on div at bounding box center [175, 213] width 23 height 23
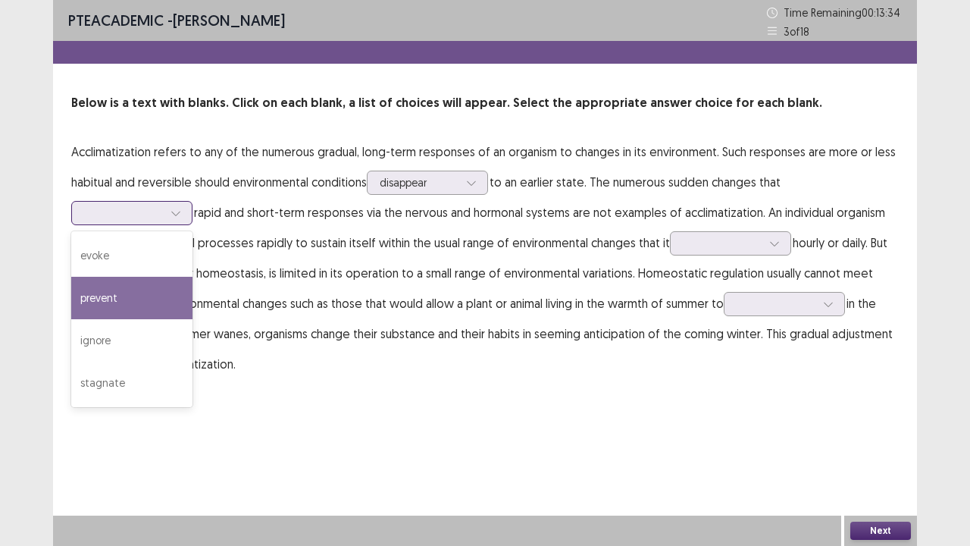
click at [150, 290] on div "prevent" at bounding box center [131, 298] width 121 height 42
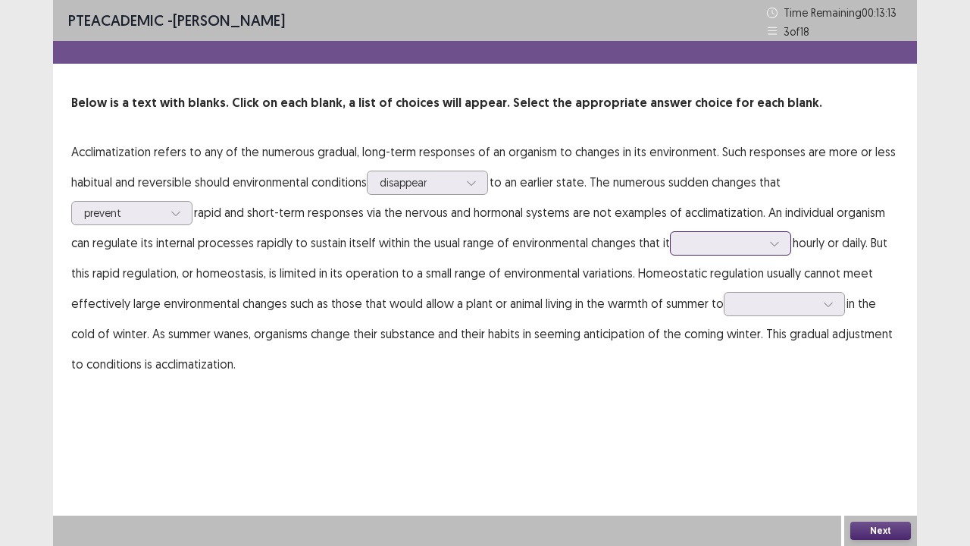
click at [711, 240] on div at bounding box center [722, 243] width 79 height 14
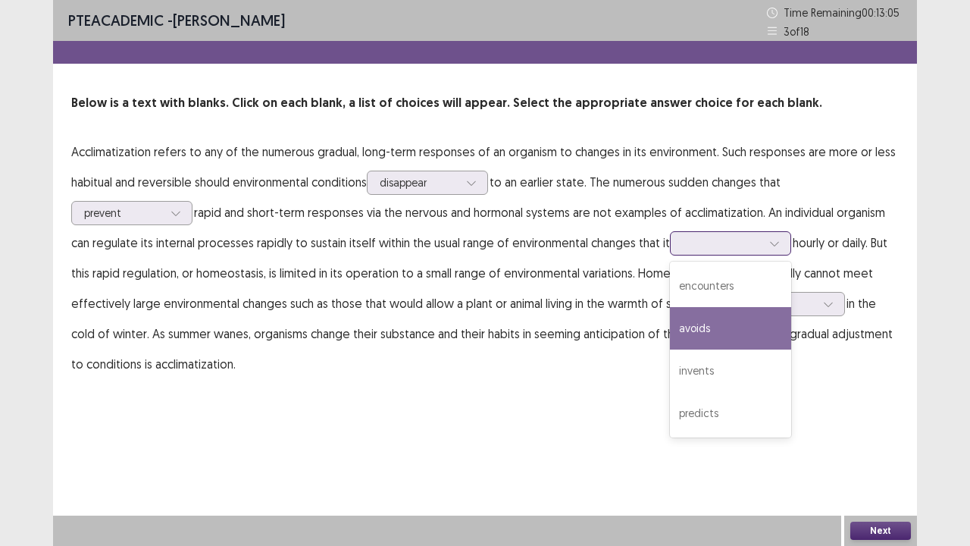
click at [714, 336] on div "avoids" at bounding box center [730, 328] width 121 height 42
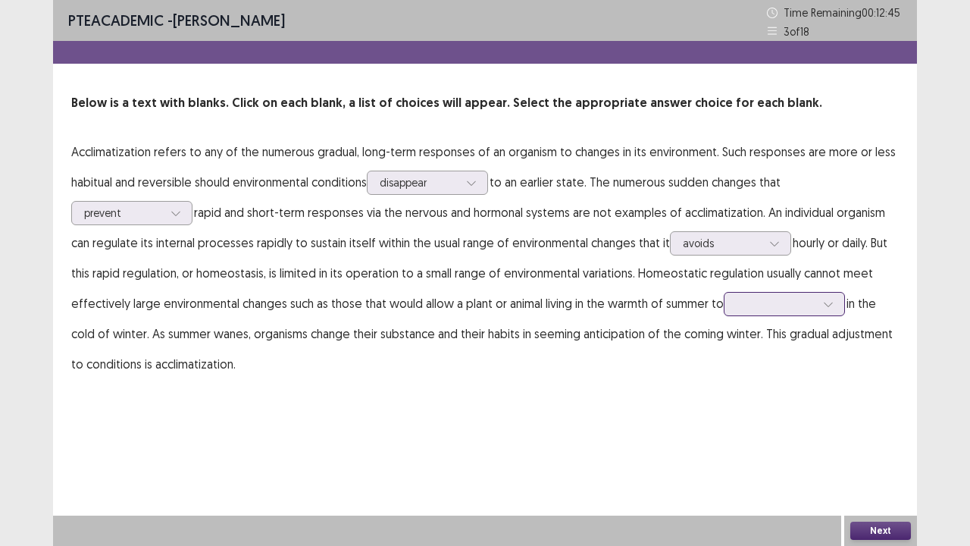
click at [785, 300] on div at bounding box center [776, 303] width 79 height 14
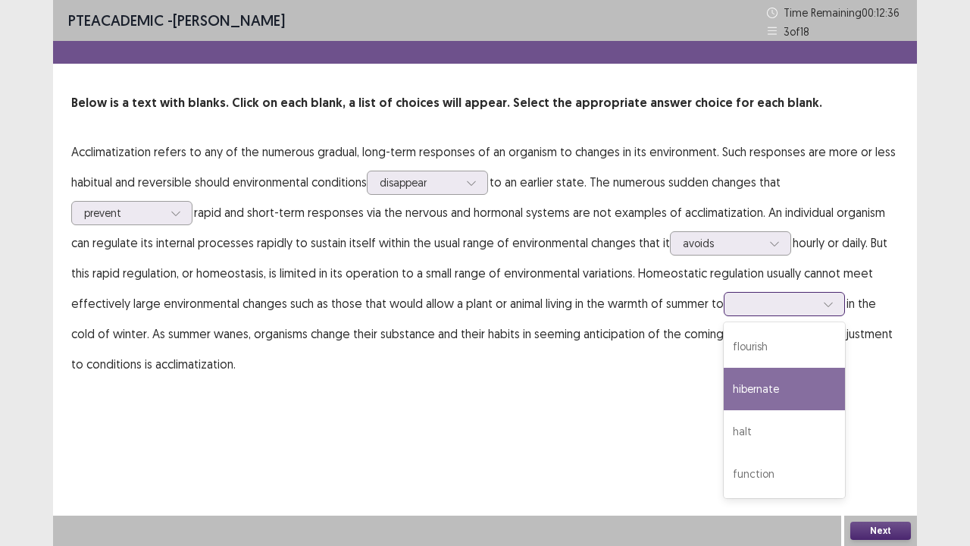
click at [755, 403] on div "hibernate" at bounding box center [784, 389] width 121 height 42
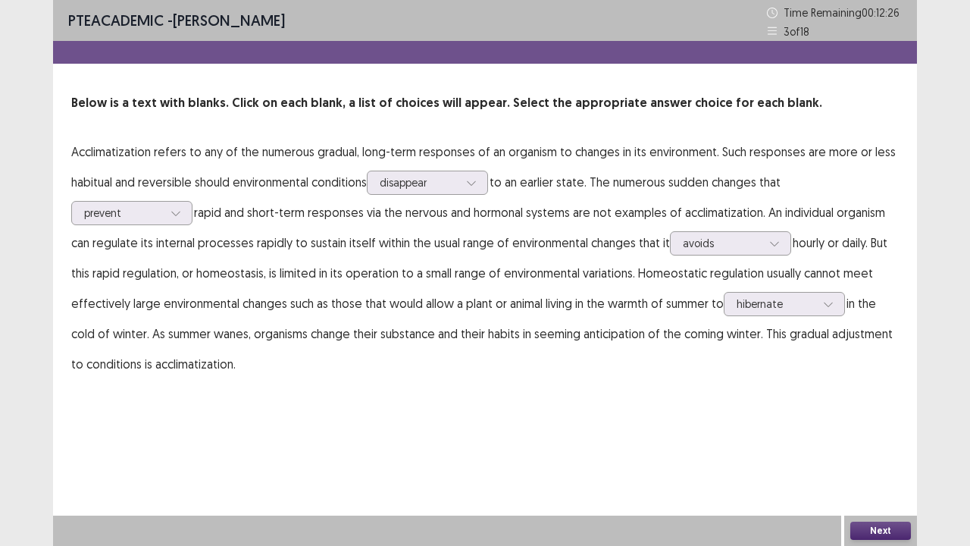
click at [872, 417] on button "Next" at bounding box center [880, 530] width 61 height 18
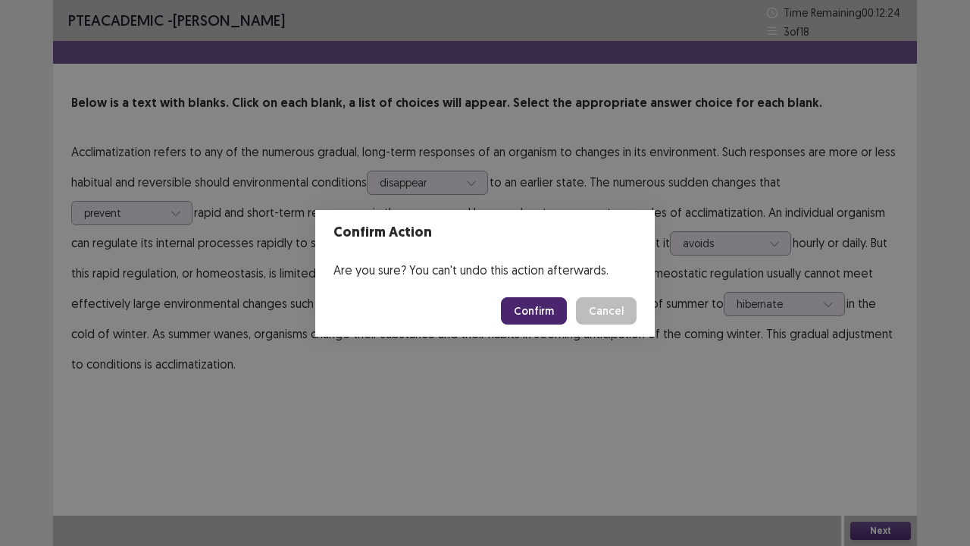
click at [524, 314] on button "Confirm" at bounding box center [534, 310] width 66 height 27
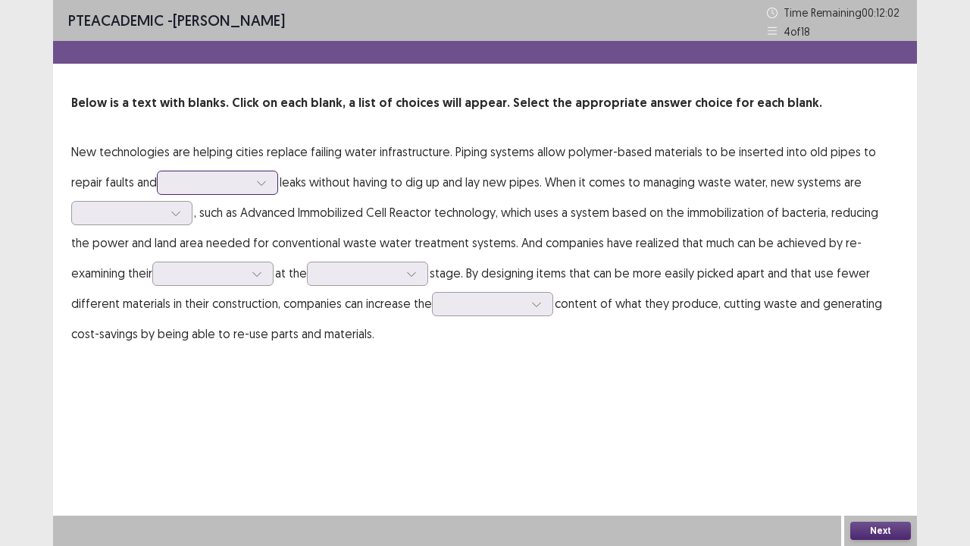
click at [204, 179] on div at bounding box center [209, 182] width 79 height 14
click at [205, 180] on div at bounding box center [209, 182] width 79 height 14
click at [205, 176] on div at bounding box center [209, 182] width 79 height 14
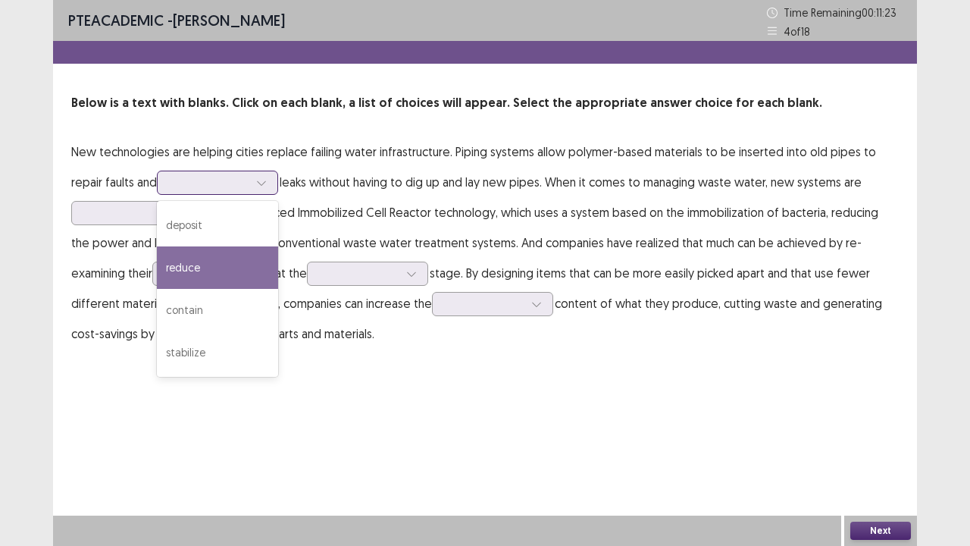
click at [180, 271] on div "reduce" at bounding box center [217, 267] width 121 height 42
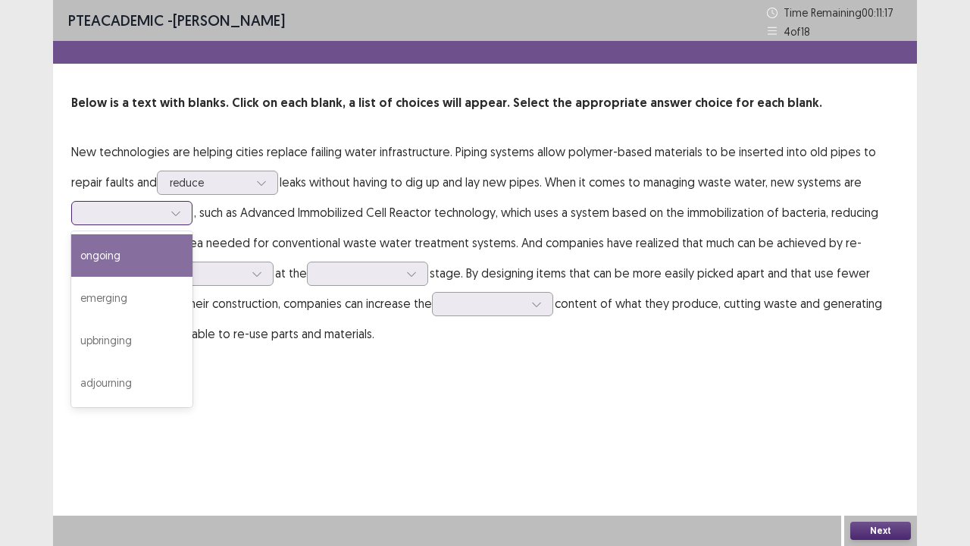
click at [177, 213] on icon at bounding box center [176, 213] width 11 height 11
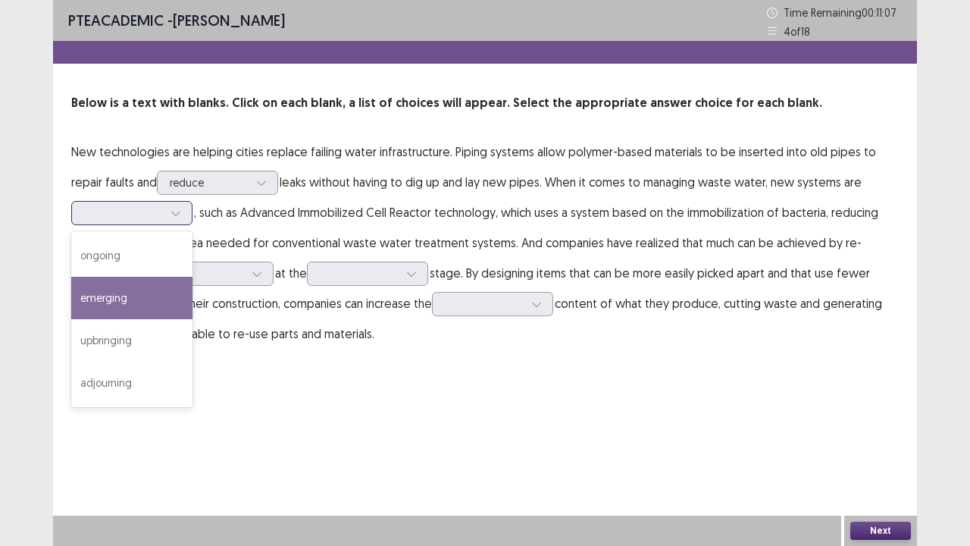
click at [139, 305] on div "emerging" at bounding box center [131, 298] width 121 height 42
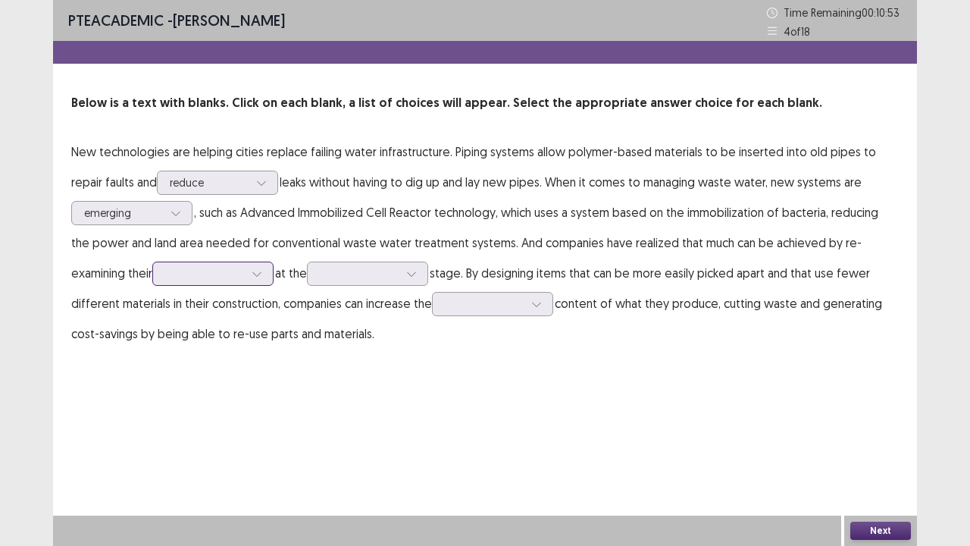
click at [173, 276] on div at bounding box center [204, 273] width 79 height 14
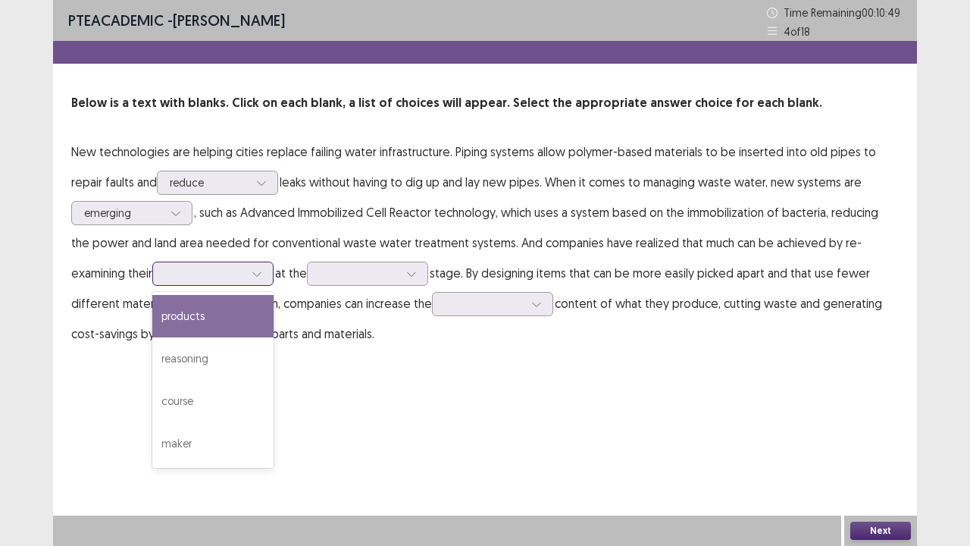
click at [161, 324] on div "products" at bounding box center [212, 316] width 121 height 42
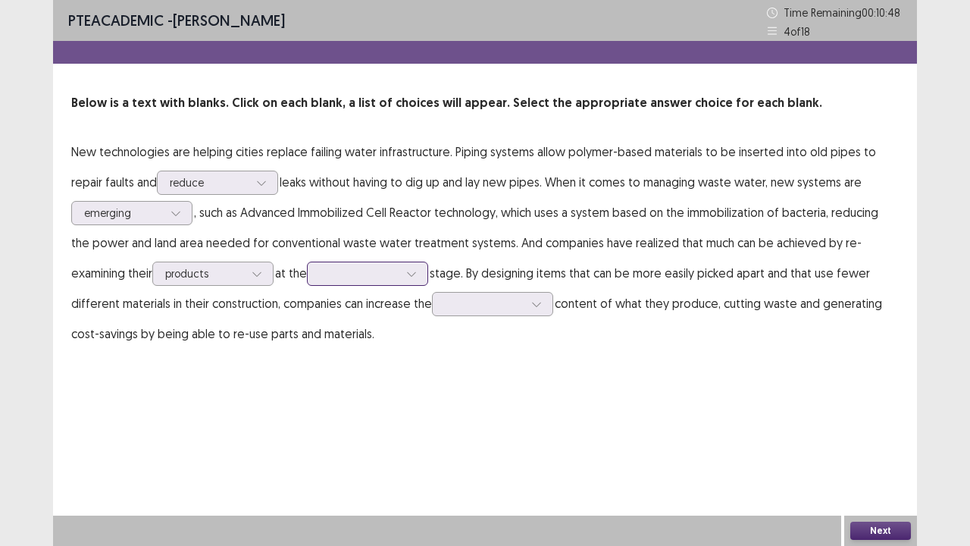
click at [333, 270] on div at bounding box center [359, 273] width 79 height 14
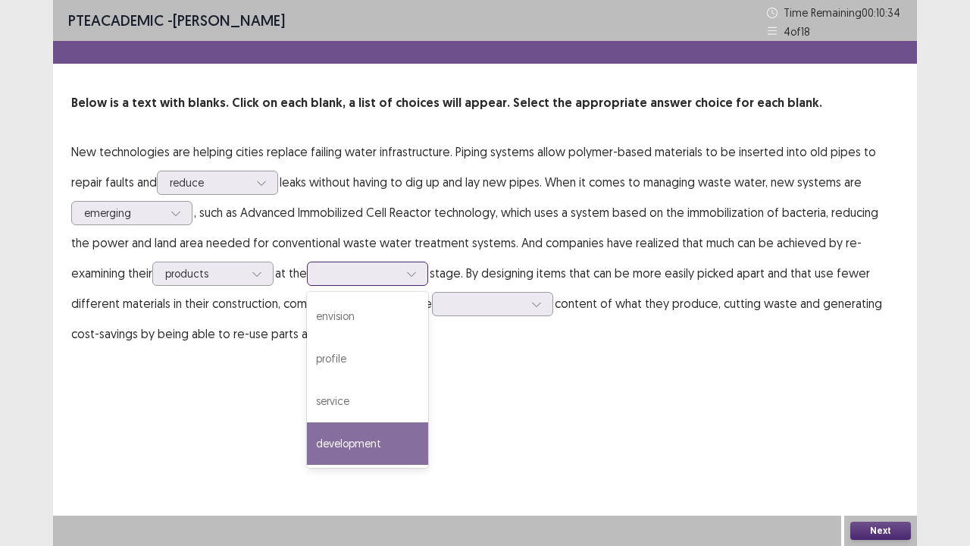
click at [307, 417] on div "development" at bounding box center [367, 443] width 121 height 42
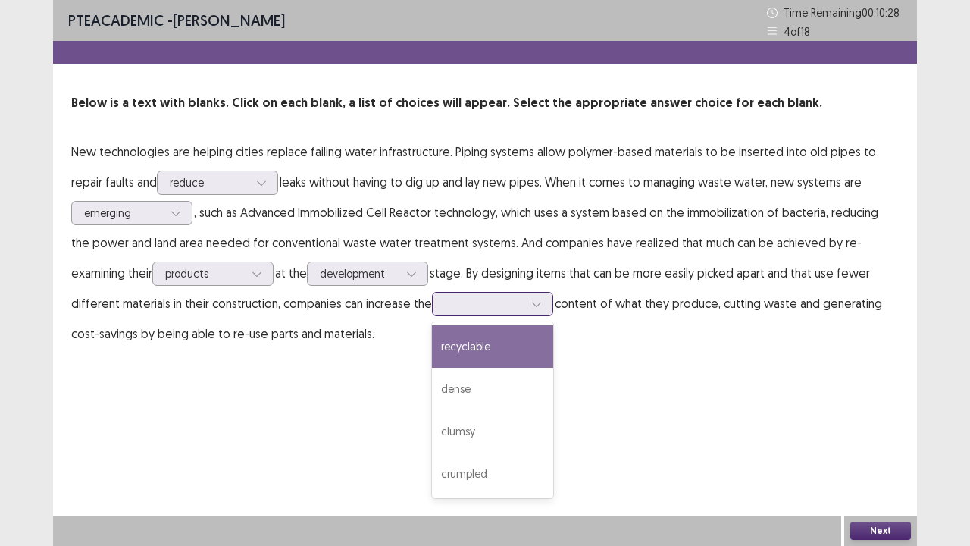
click at [458, 307] on div at bounding box center [484, 303] width 79 height 14
click at [432, 349] on div "recyclable" at bounding box center [492, 346] width 121 height 42
click at [476, 314] on div "recyclable" at bounding box center [484, 304] width 82 height 23
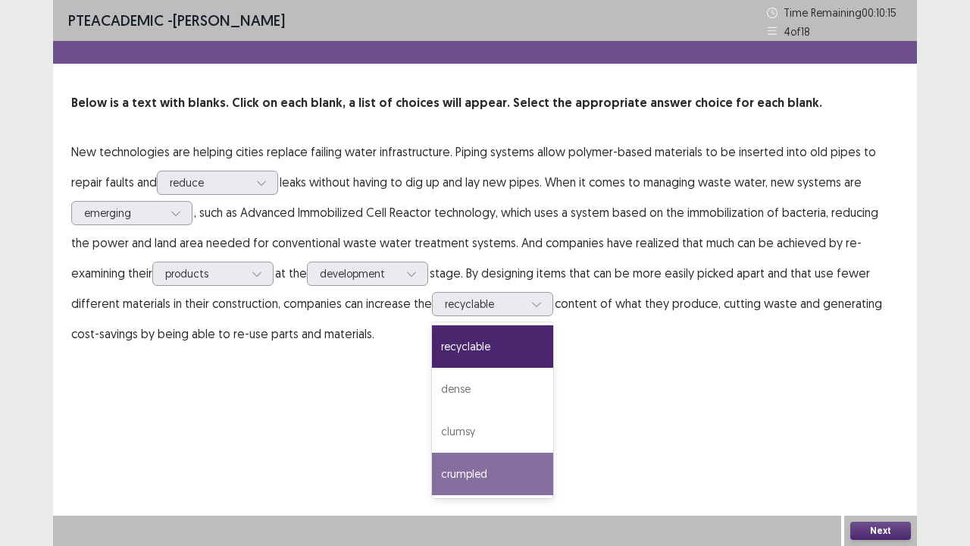
click at [602, 417] on div "PTE academic - [PERSON_NAME] Time Remaining 00 : 10 : 15 4 of 18 Below is a tex…" at bounding box center [485, 273] width 864 height 546
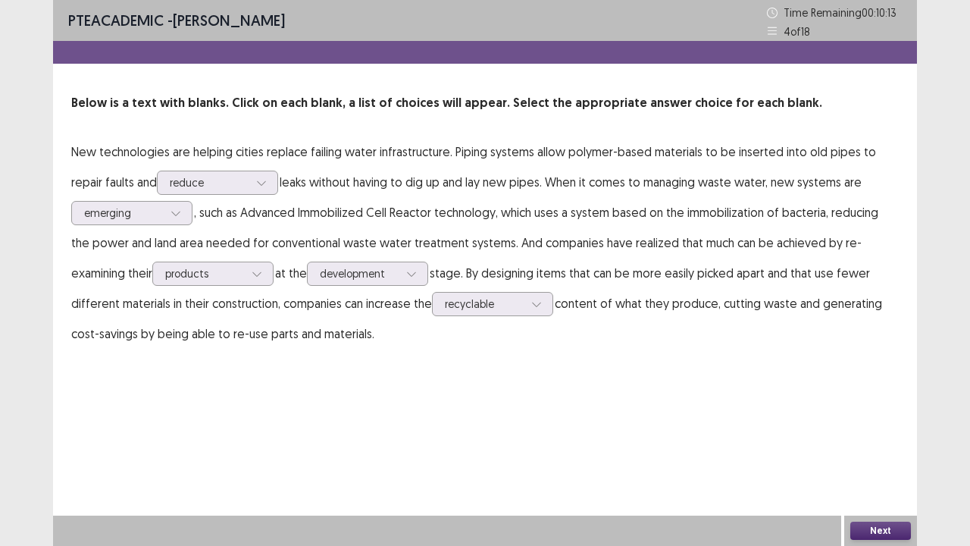
click at [870, 417] on button "Next" at bounding box center [880, 530] width 61 height 18
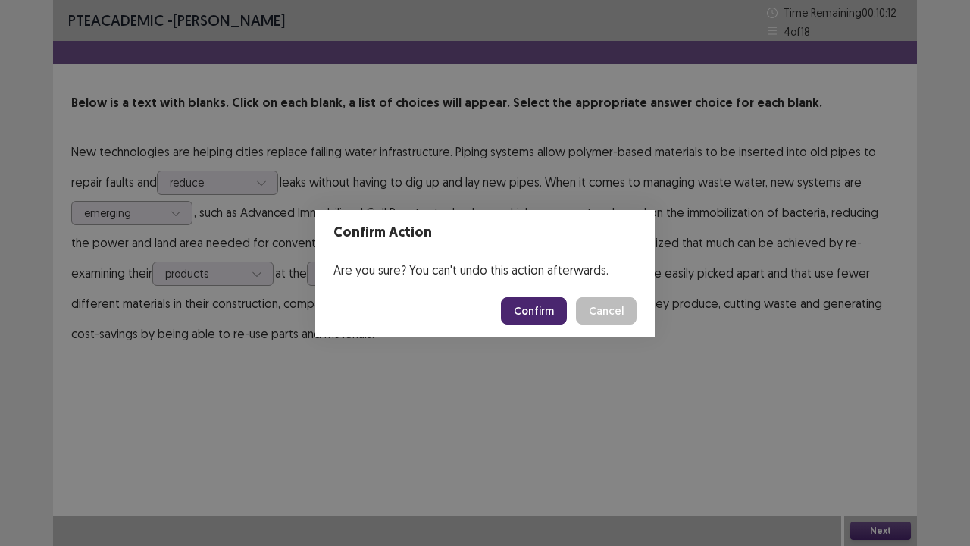
click at [524, 313] on button "Confirm" at bounding box center [534, 310] width 66 height 27
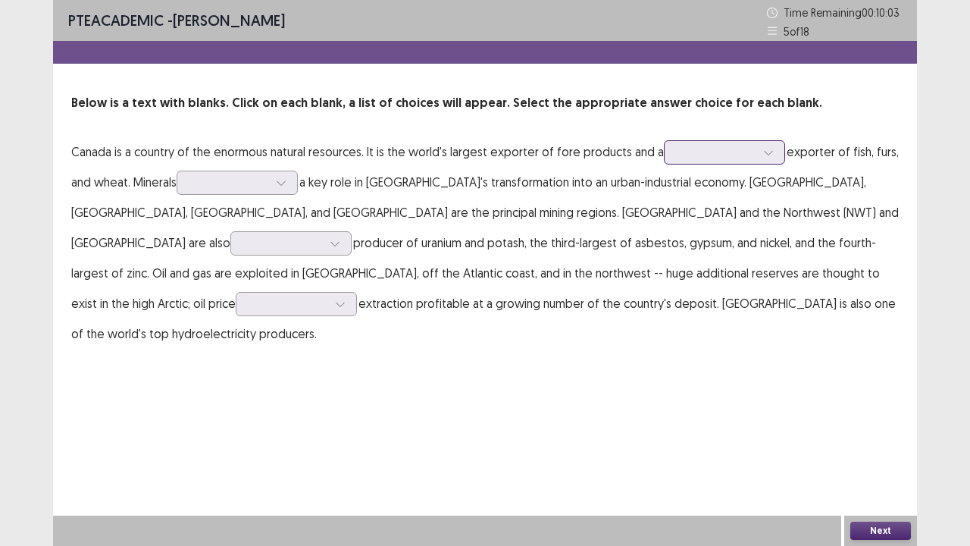
click at [691, 156] on div at bounding box center [716, 152] width 79 height 14
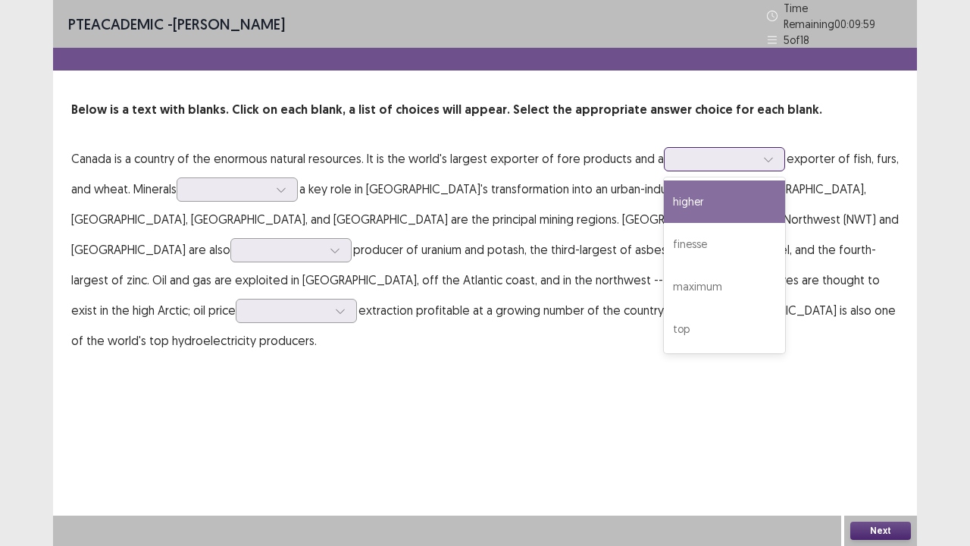
click at [696, 196] on div "higher" at bounding box center [724, 201] width 121 height 42
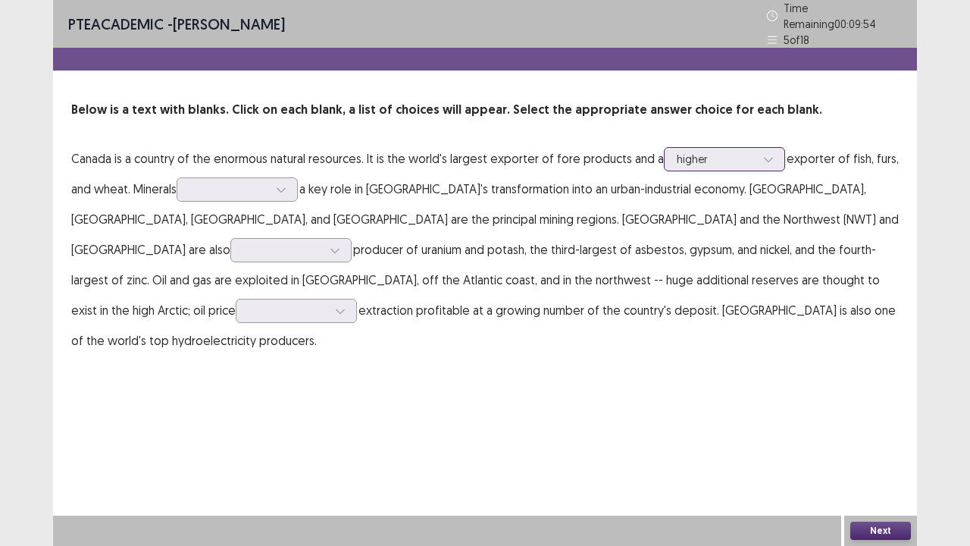
click at [763, 154] on icon at bounding box center [768, 159] width 11 height 11
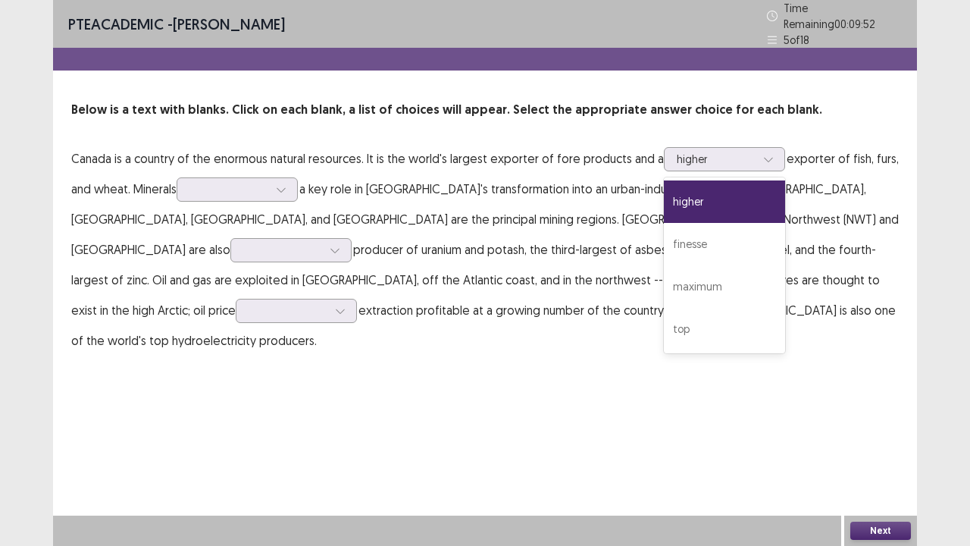
click at [814, 158] on p "Canada is a country of the enormous natural resources. It is the world's larges…" at bounding box center [485, 249] width 828 height 212
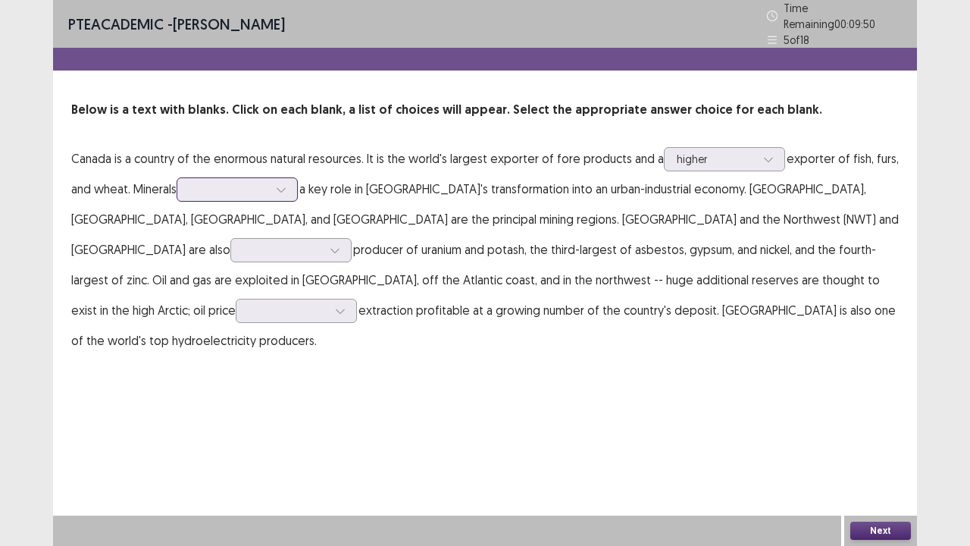
click at [275, 180] on div at bounding box center [281, 189] width 23 height 23
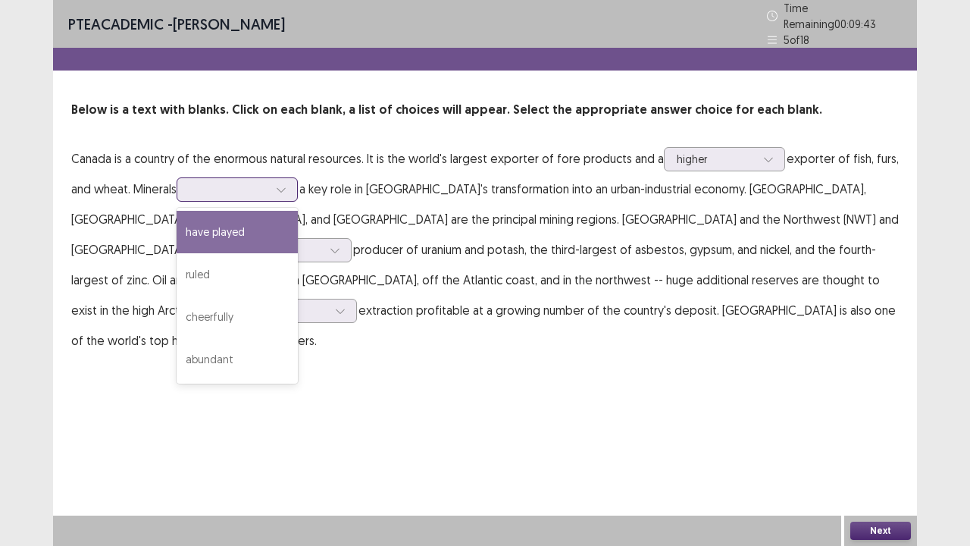
click at [255, 232] on div "have played" at bounding box center [237, 232] width 121 height 42
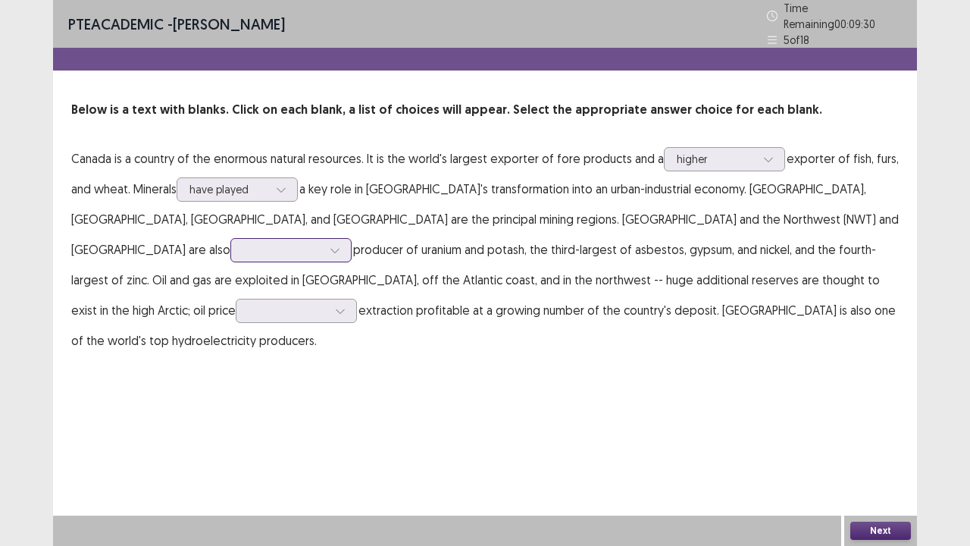
click at [322, 243] on div at bounding box center [282, 250] width 79 height 14
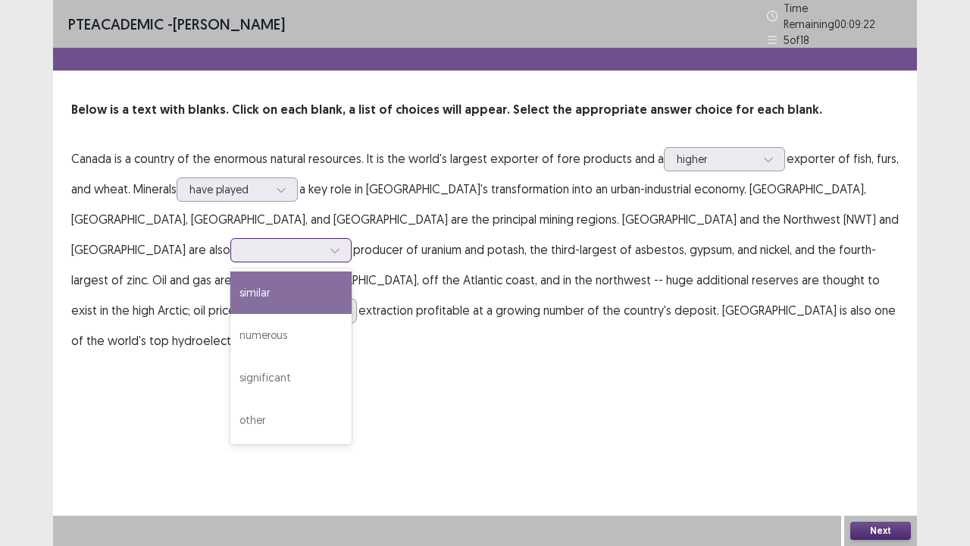
click at [352, 271] on div "similar" at bounding box center [290, 292] width 121 height 42
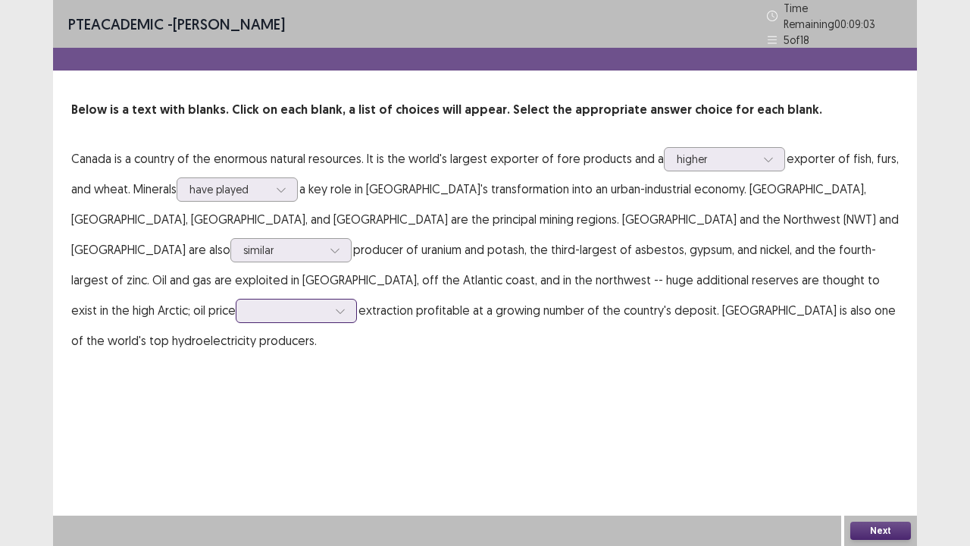
click at [327, 303] on div at bounding box center [288, 310] width 79 height 14
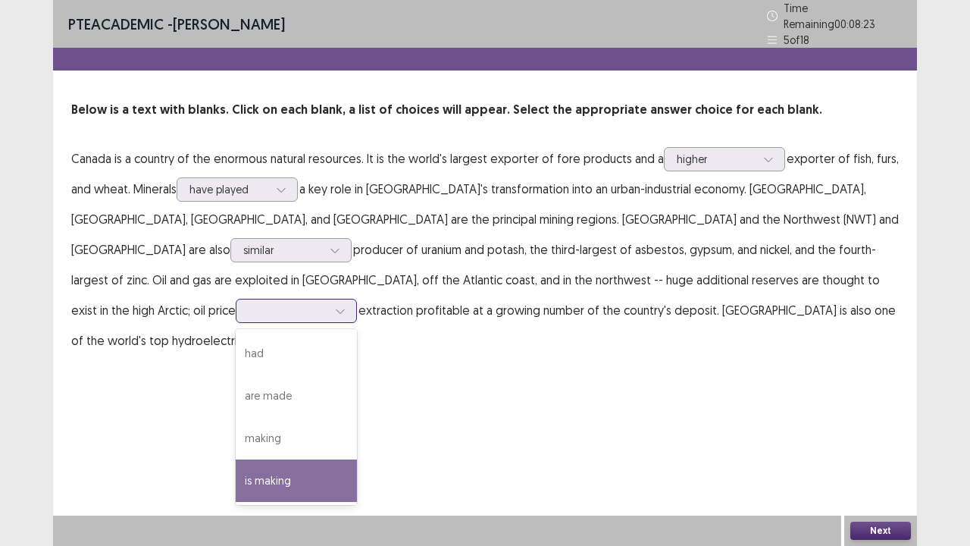
click at [357, 417] on div "is making" at bounding box center [296, 480] width 121 height 42
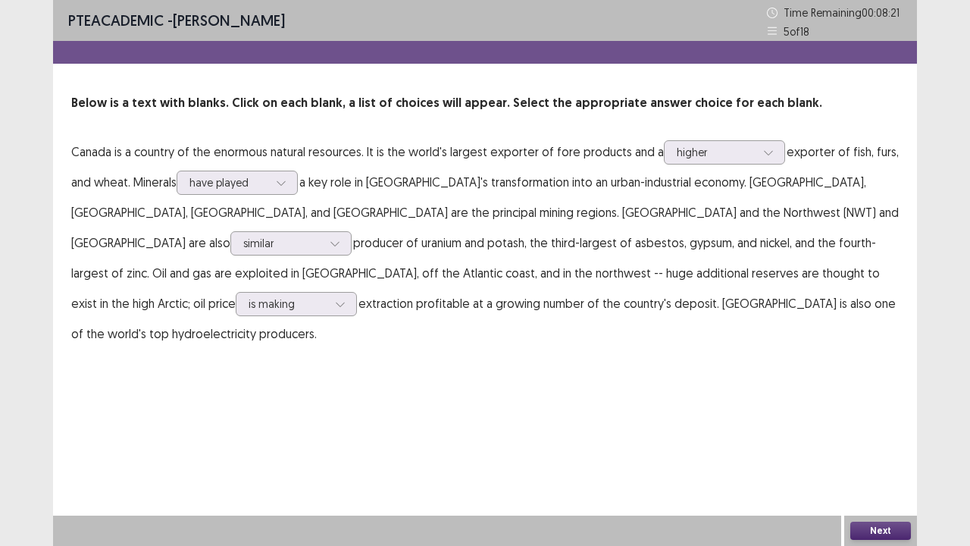
click at [882, 417] on button "Next" at bounding box center [880, 530] width 61 height 18
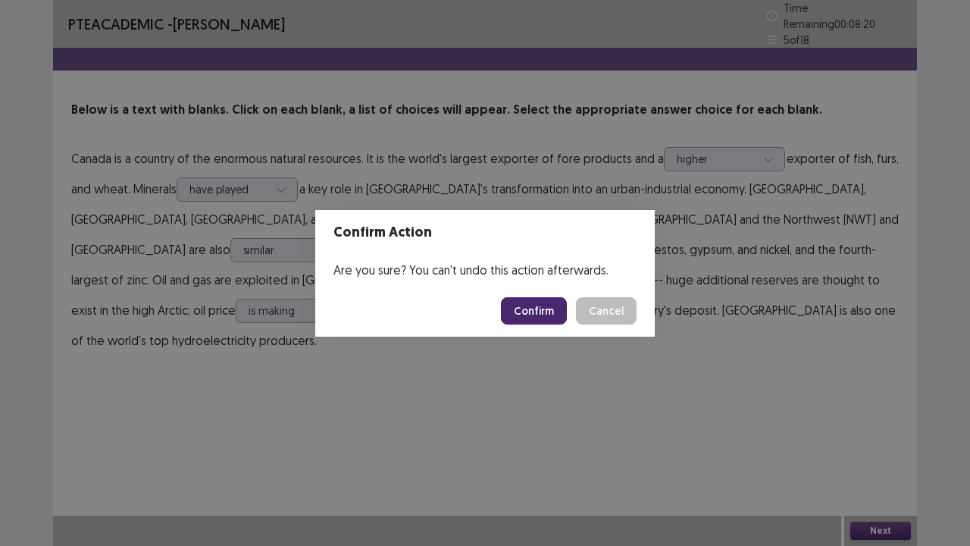
click at [530, 309] on button "Confirm" at bounding box center [534, 310] width 66 height 27
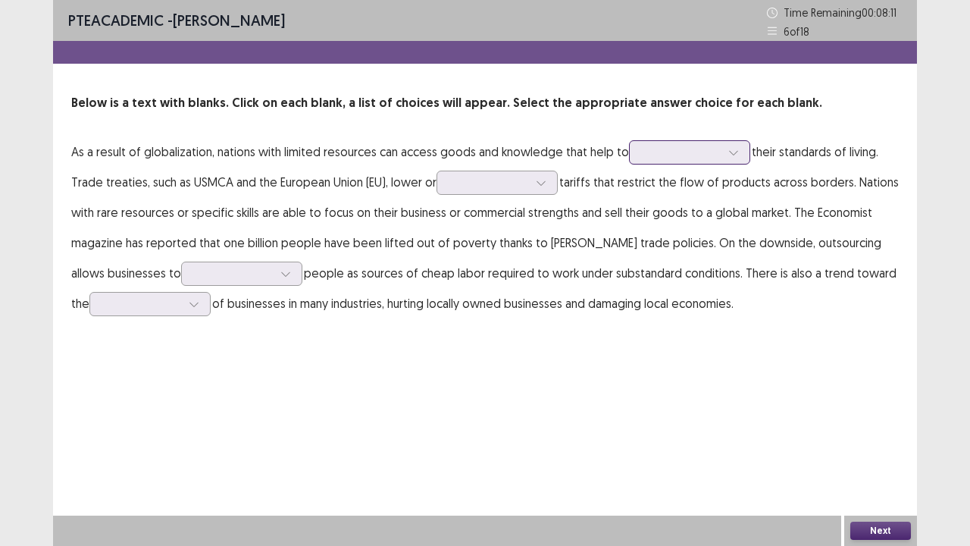
click at [659, 161] on div at bounding box center [681, 151] width 82 height 17
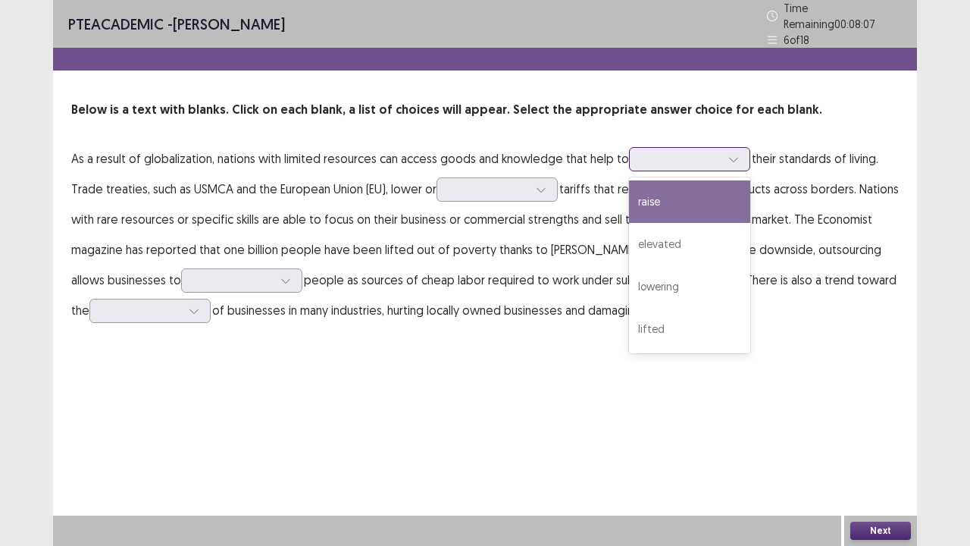
click at [666, 192] on div "raise" at bounding box center [689, 201] width 121 height 42
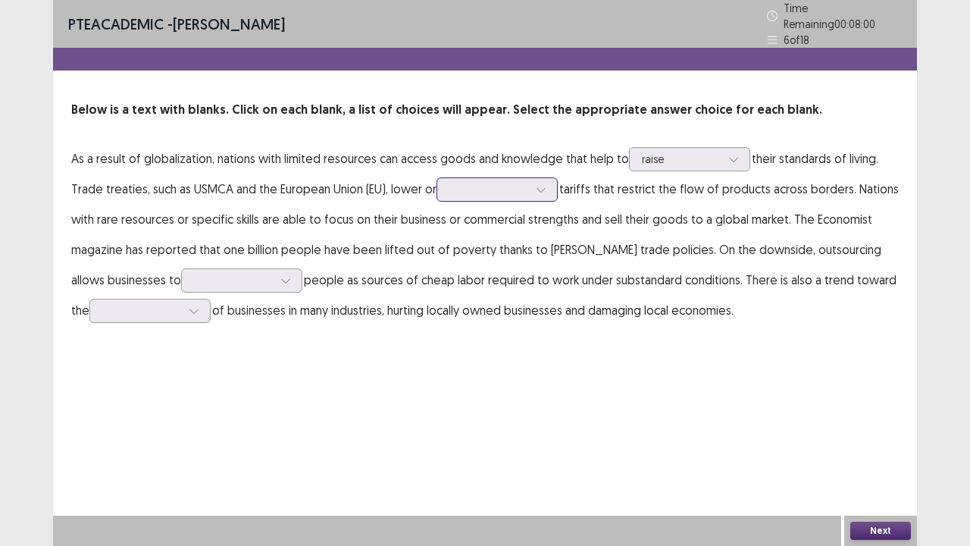
click at [557, 183] on div at bounding box center [497, 189] width 121 height 24
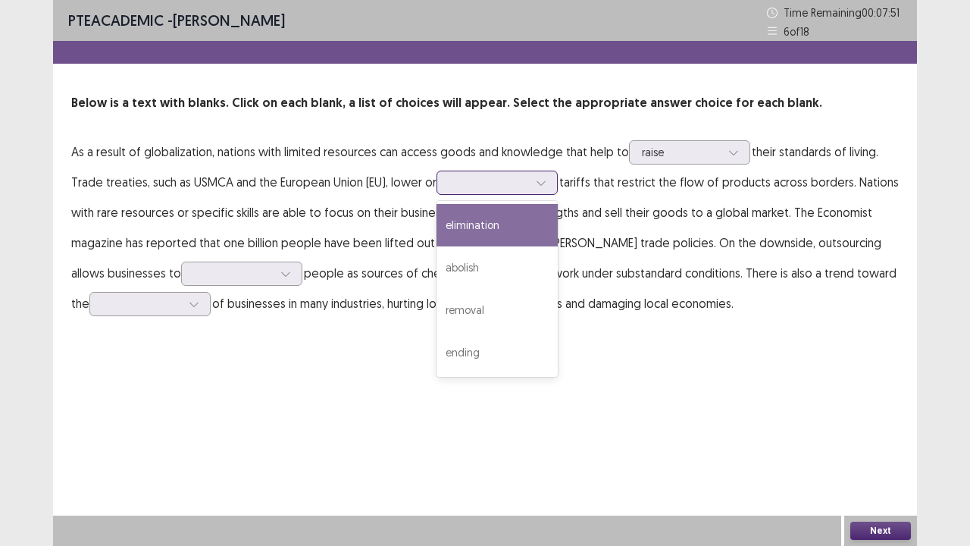
click at [511, 232] on div "elimination" at bounding box center [497, 225] width 121 height 42
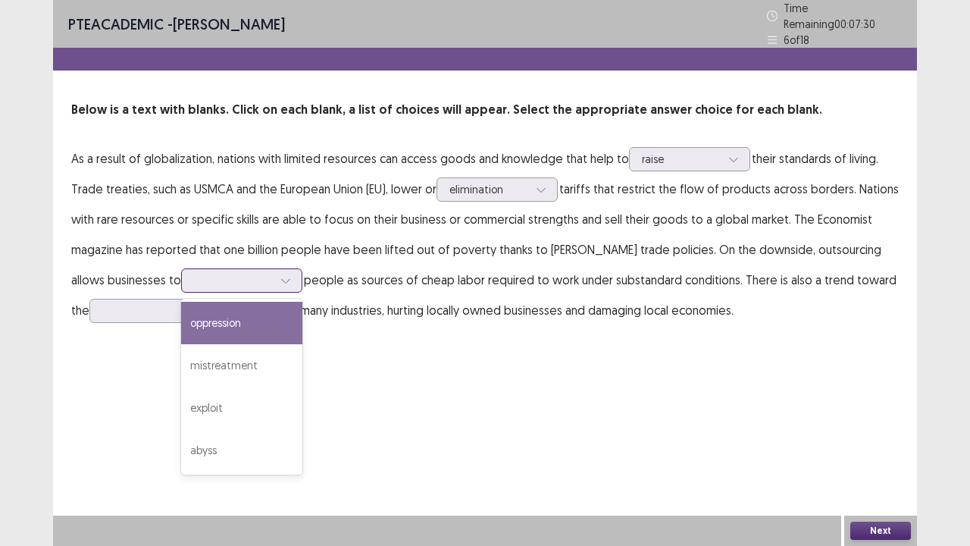
click at [214, 284] on div at bounding box center [241, 280] width 121 height 24
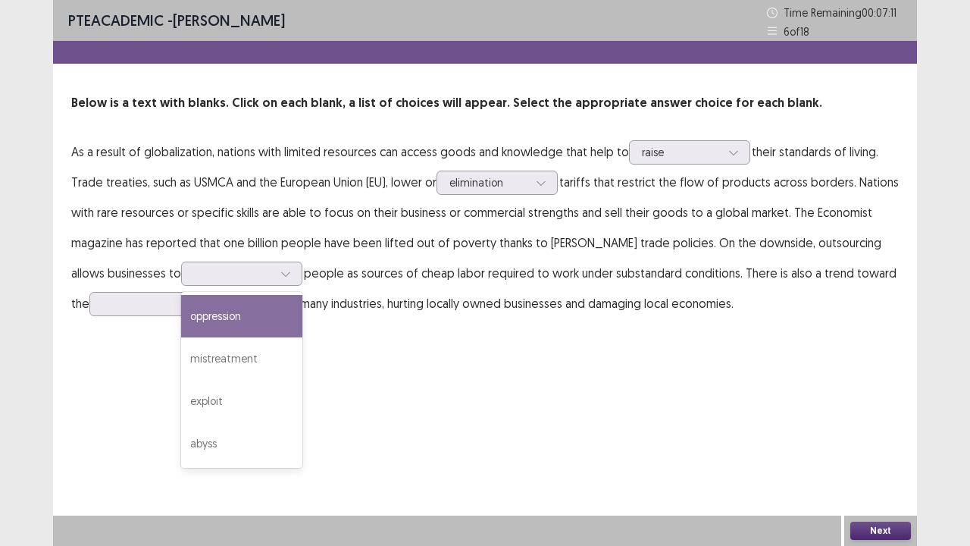
click at [106, 283] on p "As a result of globalization, nations with limited resources can access goods a…" at bounding box center [485, 227] width 828 height 182
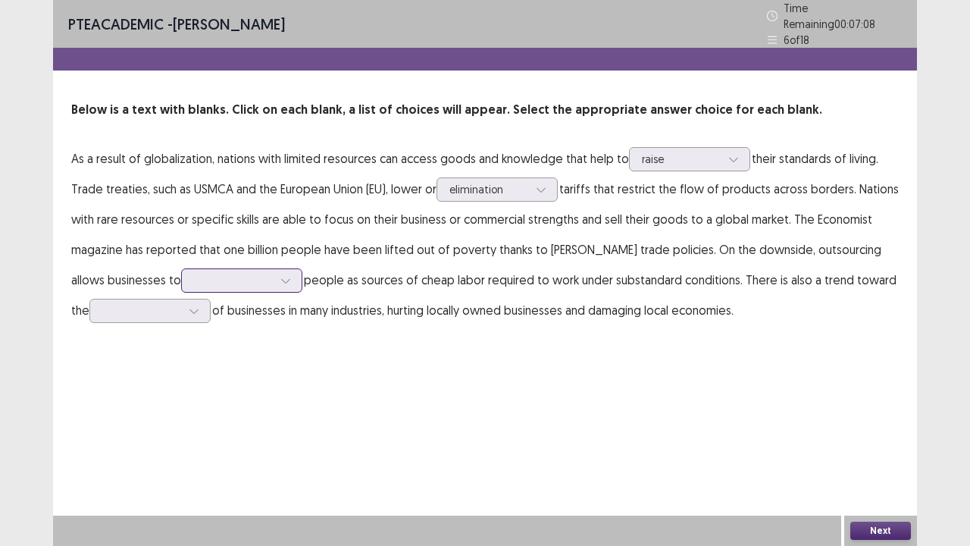
click at [194, 273] on div at bounding box center [233, 280] width 79 height 14
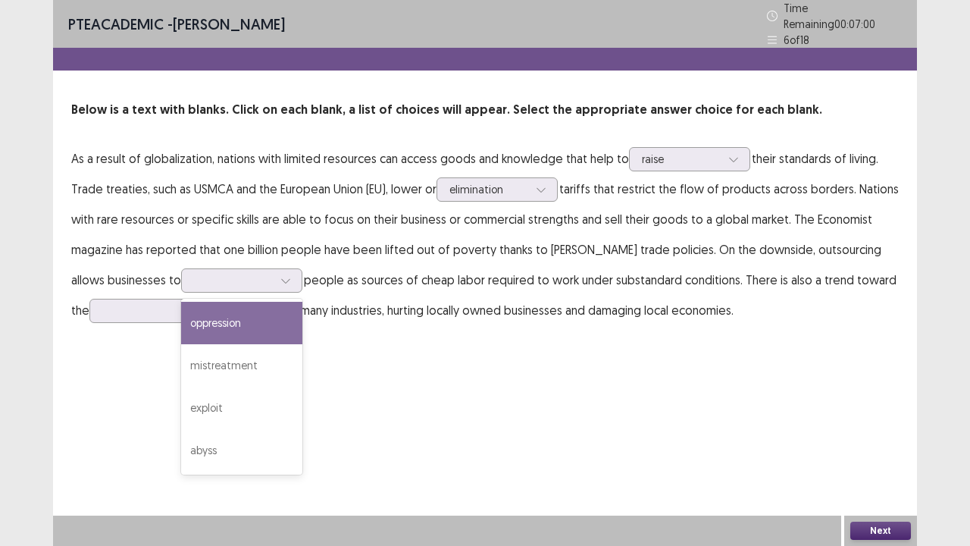
click at [106, 279] on p "As a result of globalization, nations with limited resources can access goods a…" at bounding box center [485, 234] width 828 height 182
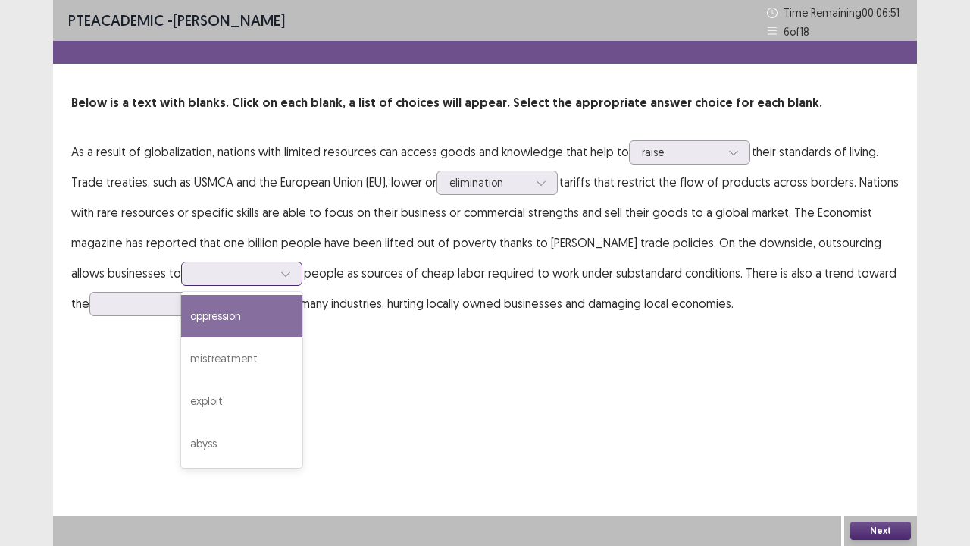
click at [216, 274] on div at bounding box center [233, 273] width 79 height 14
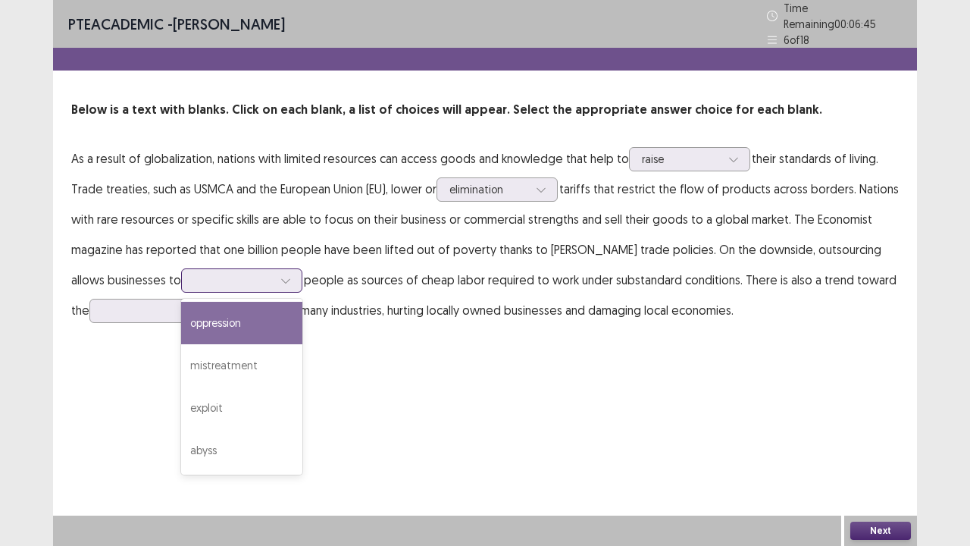
click at [209, 315] on div "oppression" at bounding box center [241, 323] width 121 height 42
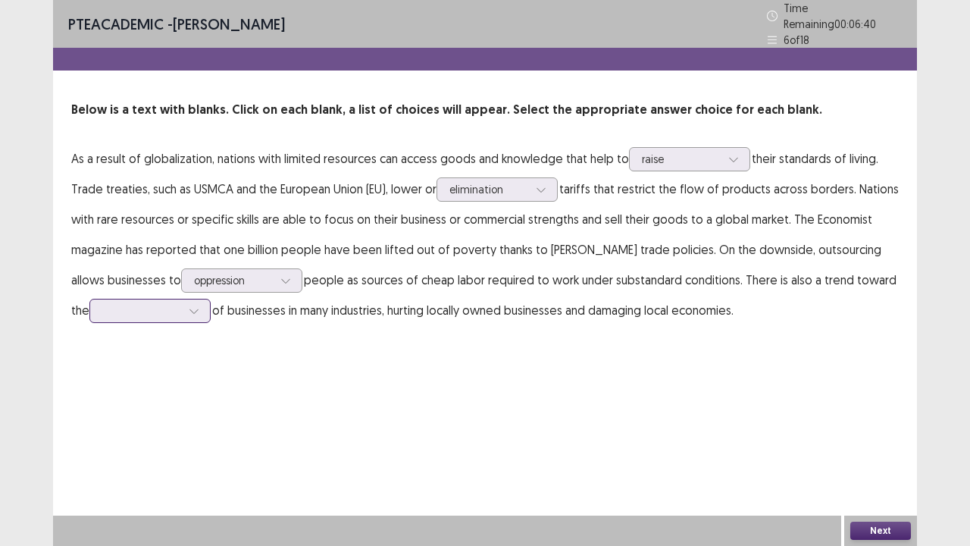
click at [183, 311] on div at bounding box center [194, 310] width 23 height 23
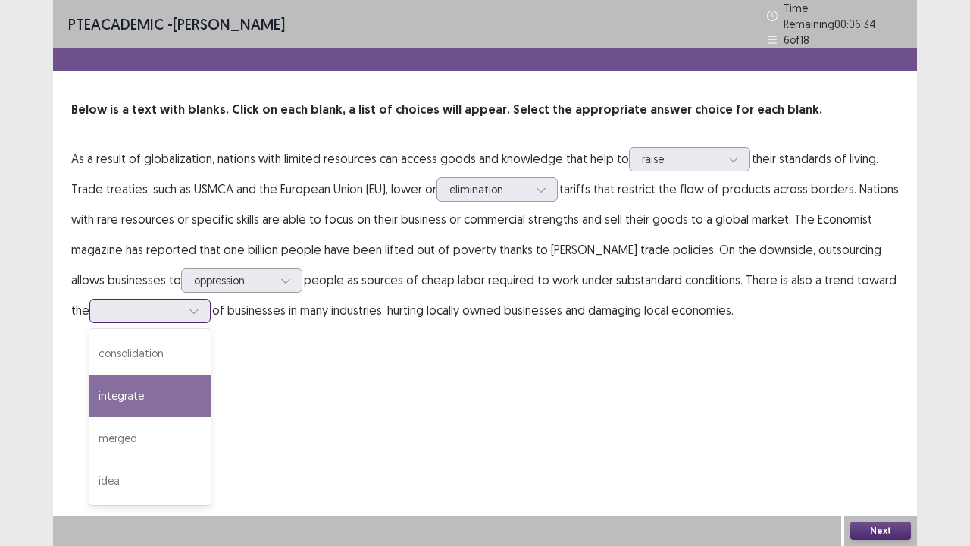
click at [121, 405] on div "integrate" at bounding box center [149, 395] width 121 height 42
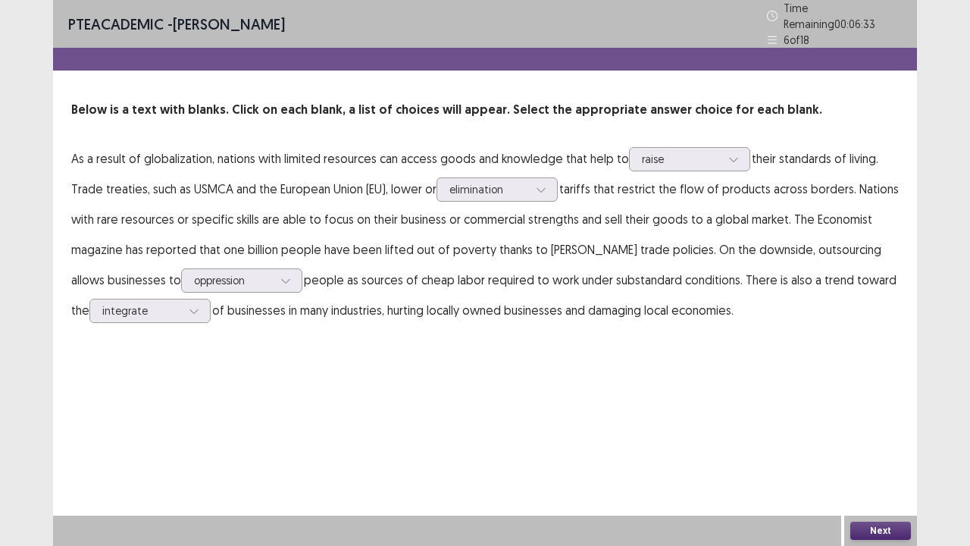
click at [884, 417] on button "Next" at bounding box center [880, 530] width 61 height 18
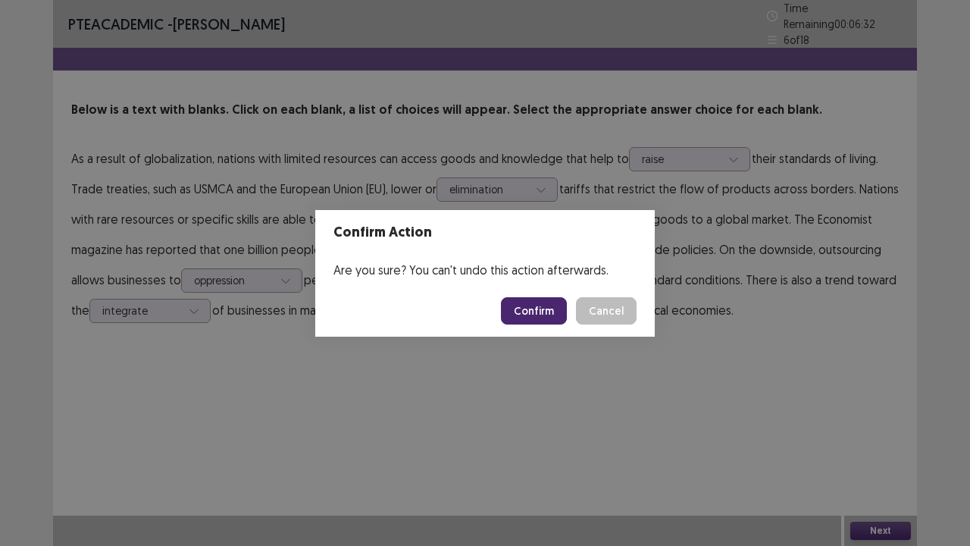
click at [540, 321] on button "Confirm" at bounding box center [534, 310] width 66 height 27
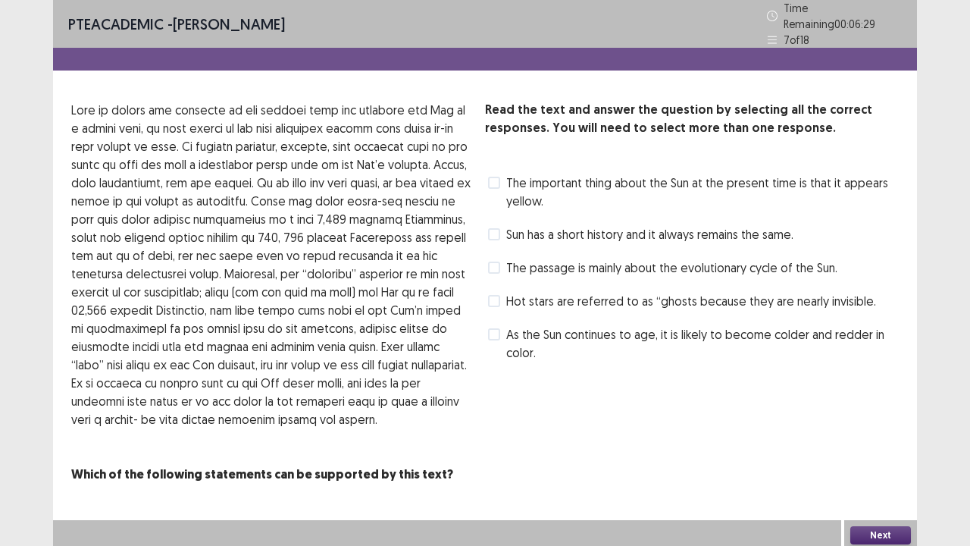
click at [496, 174] on label "The important thing about the Sun at the present time is that it appears yellow." at bounding box center [693, 192] width 411 height 36
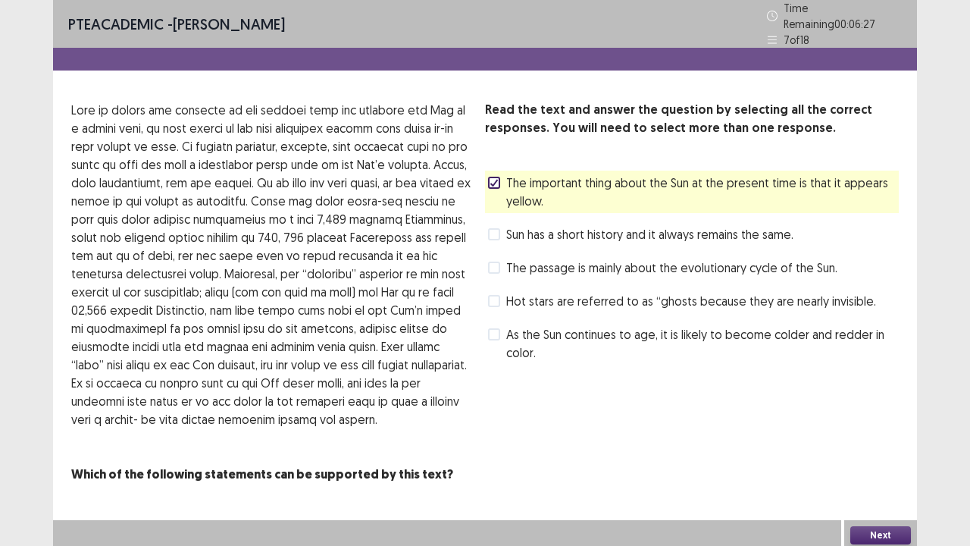
click at [874, 417] on button "Next" at bounding box center [880, 535] width 61 height 18
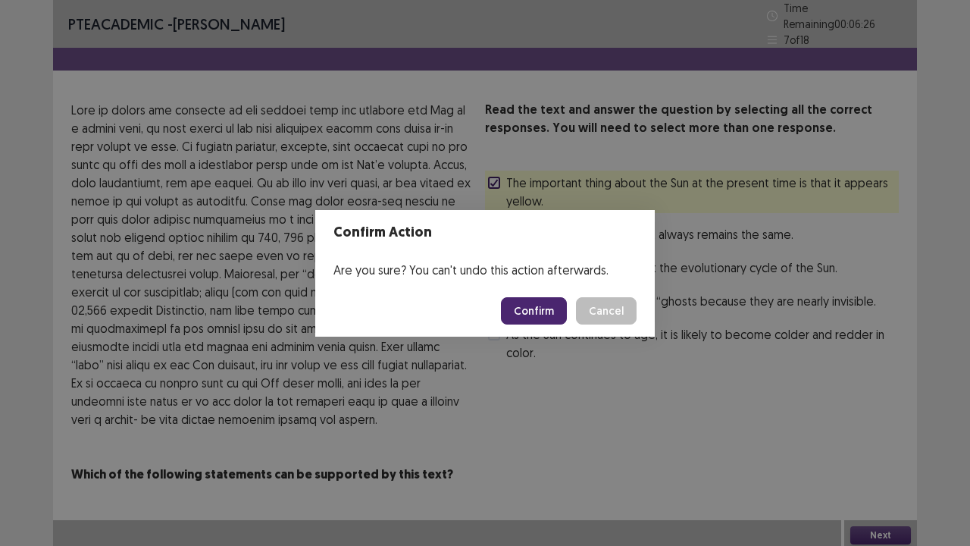
click at [535, 307] on button "Confirm" at bounding box center [534, 310] width 66 height 27
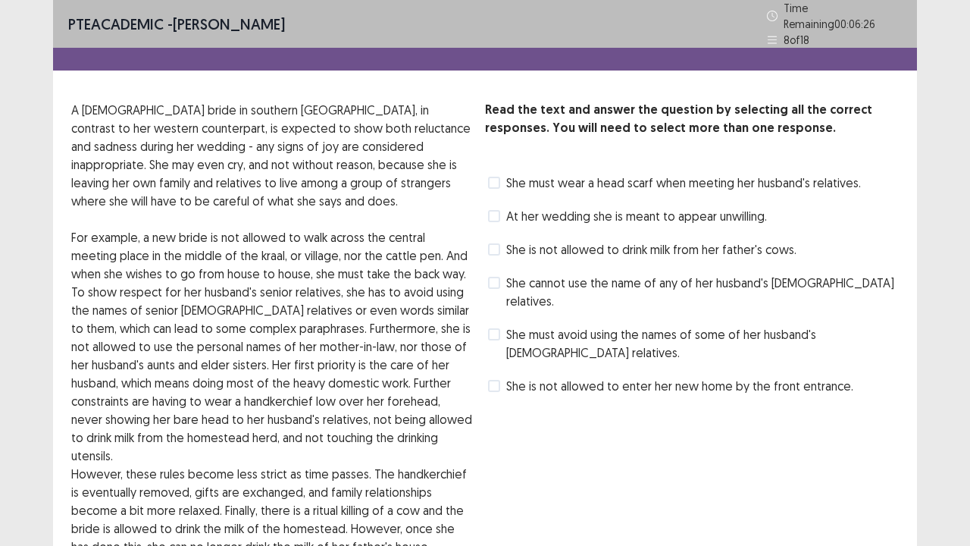
click at [500, 207] on label "At her wedding she is meant to appear unwilling." at bounding box center [627, 216] width 279 height 18
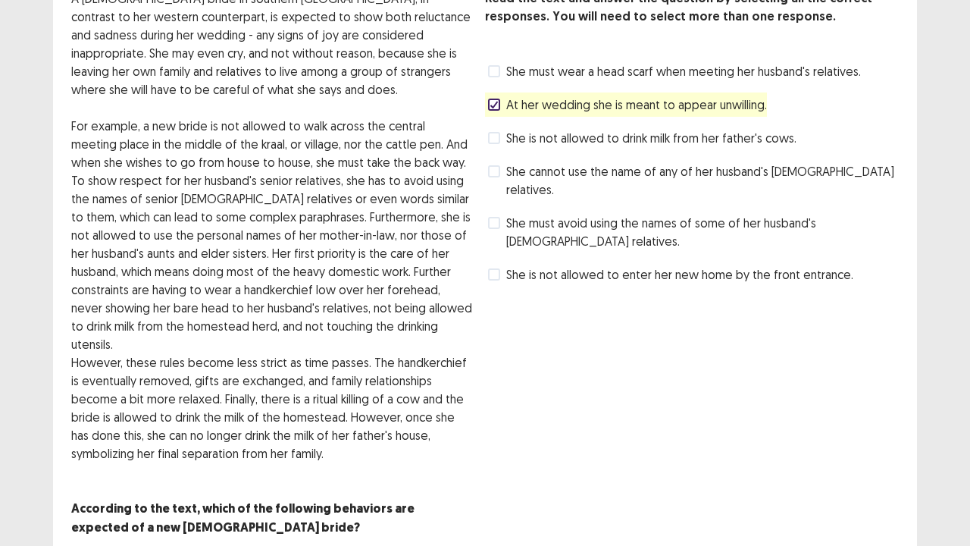
scroll to position [143, 0]
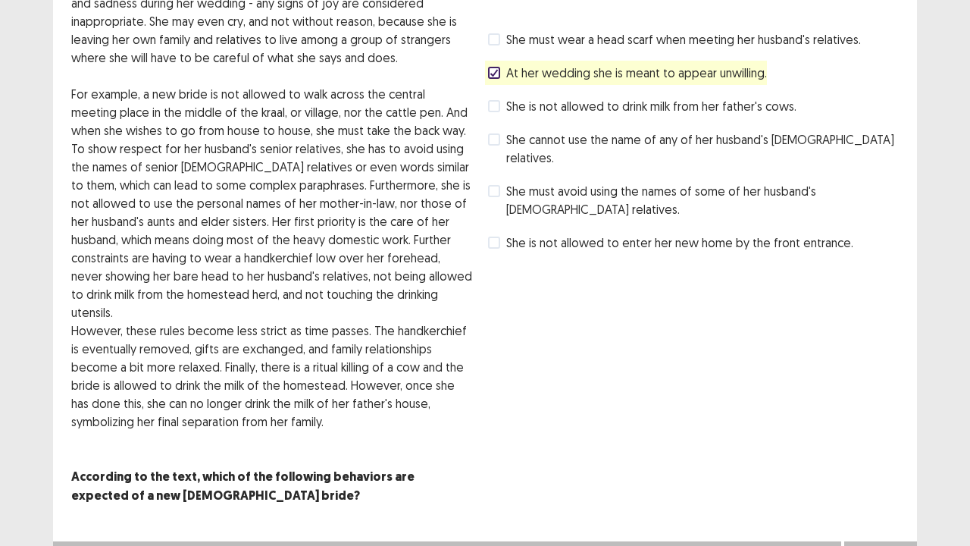
click at [881, 417] on div "Next" at bounding box center [880, 556] width 73 height 30
click at [882, 417] on button "Next" at bounding box center [880, 556] width 61 height 18
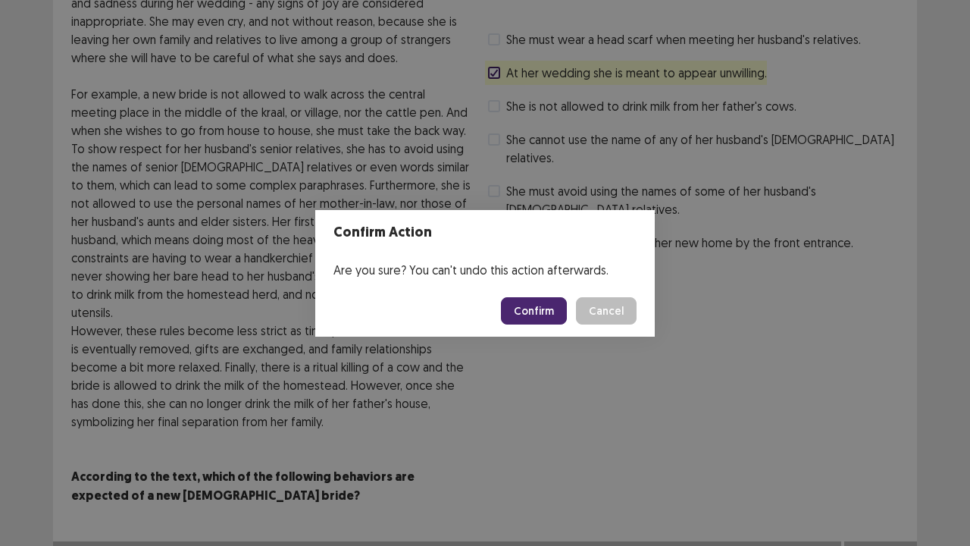
click at [543, 317] on button "Confirm" at bounding box center [534, 310] width 66 height 27
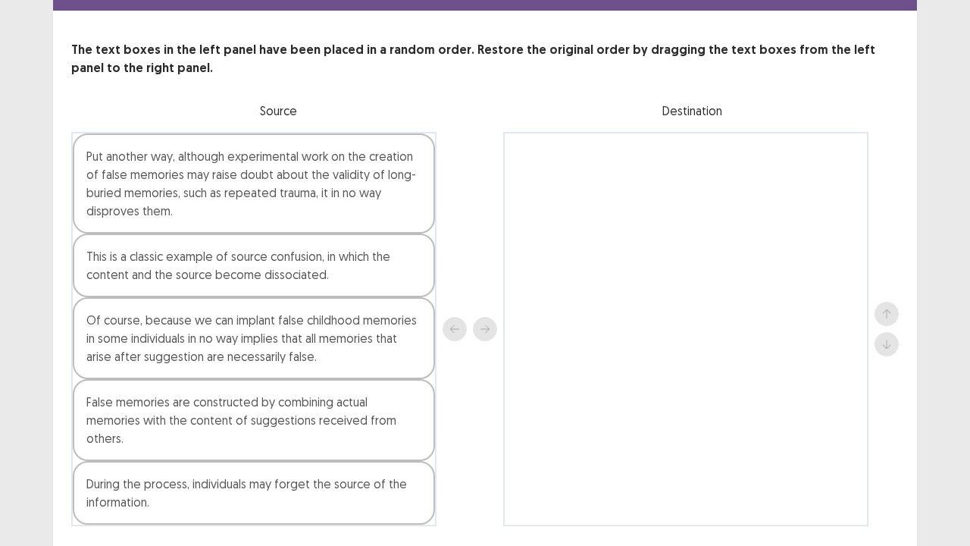
scroll to position [76, 0]
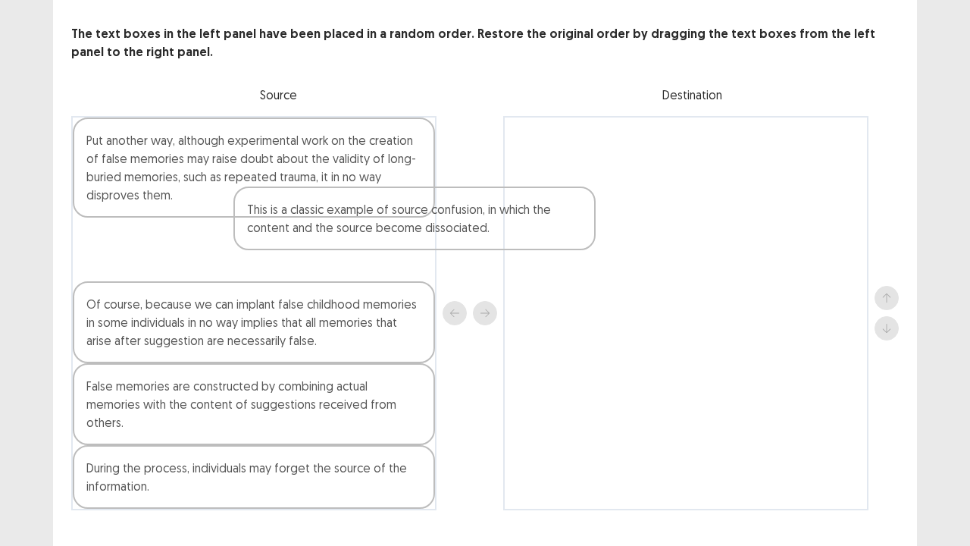
drag, startPoint x: 285, startPoint y: 245, endPoint x: 613, endPoint y: 180, distance: 334.4
click at [613, 180] on div "Put another way, although experimental work on the creation of false memories m…" at bounding box center [485, 313] width 828 height 394
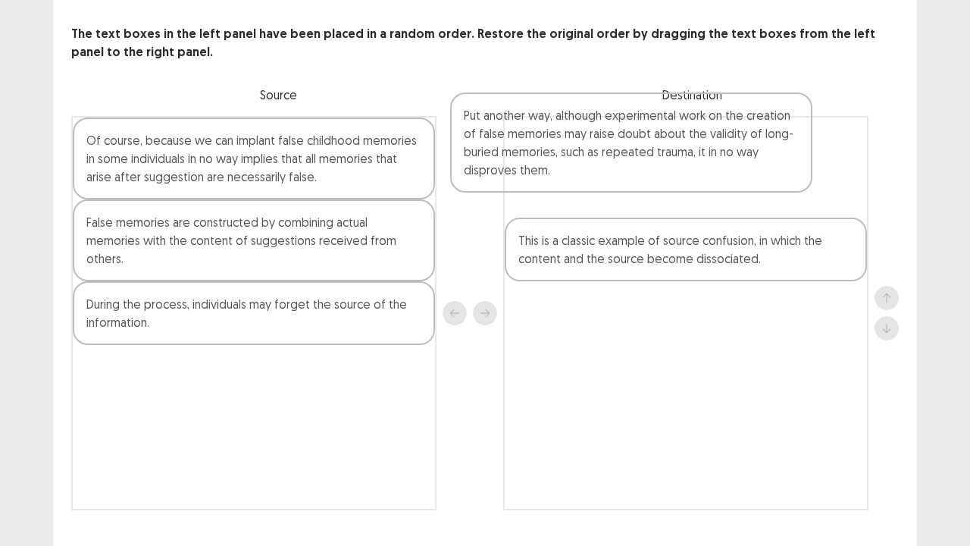
drag, startPoint x: 172, startPoint y: 188, endPoint x: 556, endPoint y: 170, distance: 384.7
click at [556, 170] on div "Put another way, although experimental work on the creation of false memories m…" at bounding box center [485, 313] width 828 height 394
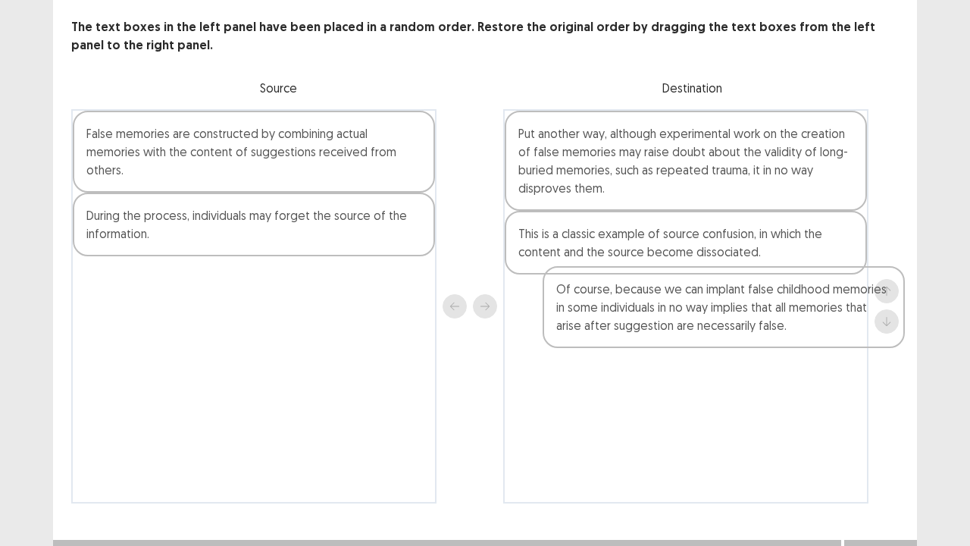
drag, startPoint x: 304, startPoint y: 149, endPoint x: 778, endPoint y: 303, distance: 498.2
click at [778, 303] on div "Of course, because we can implant false childhood memories in some individuals …" at bounding box center [485, 306] width 828 height 394
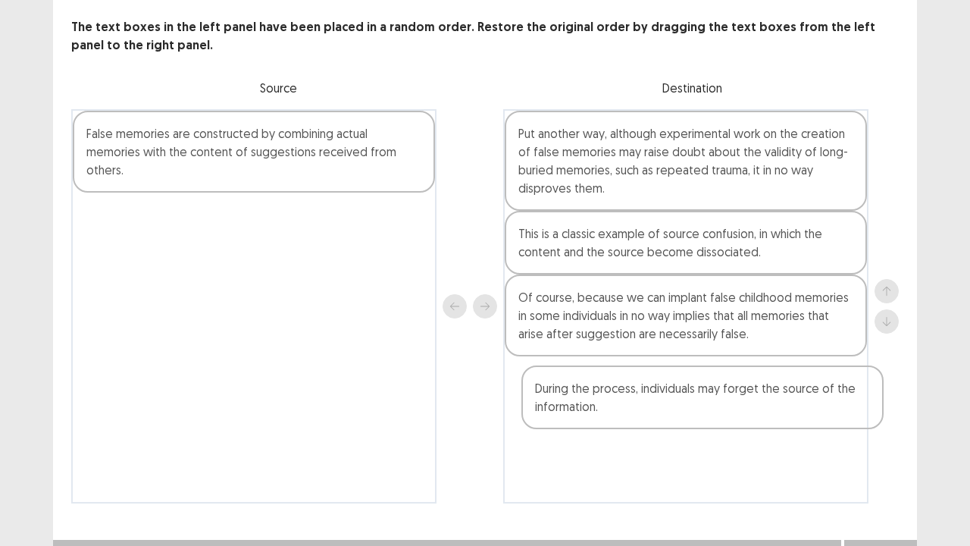
drag, startPoint x: 224, startPoint y: 248, endPoint x: 660, endPoint y: 417, distance: 467.4
click at [660, 417] on div "False memories are constructed by combining actual memories with the content of…" at bounding box center [485, 306] width 828 height 394
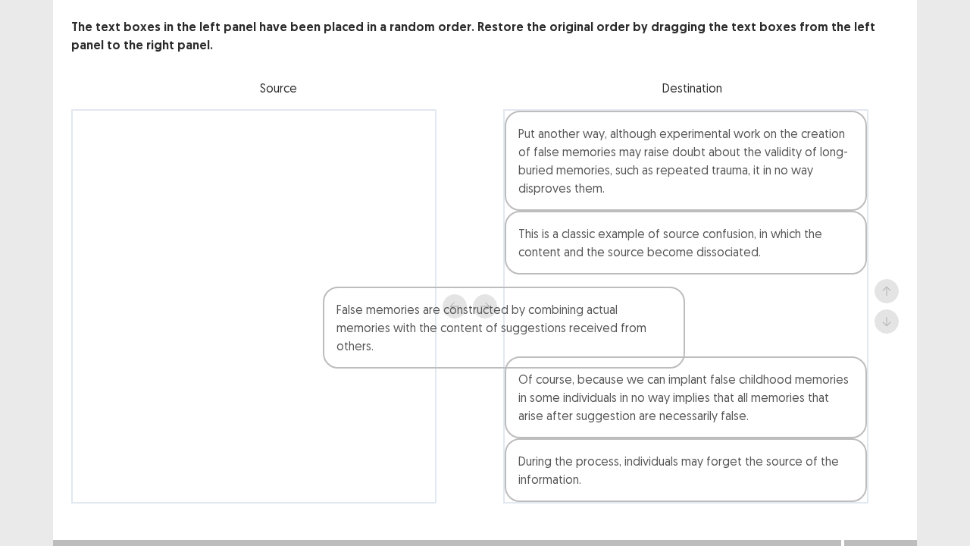
scroll to position [100, 0]
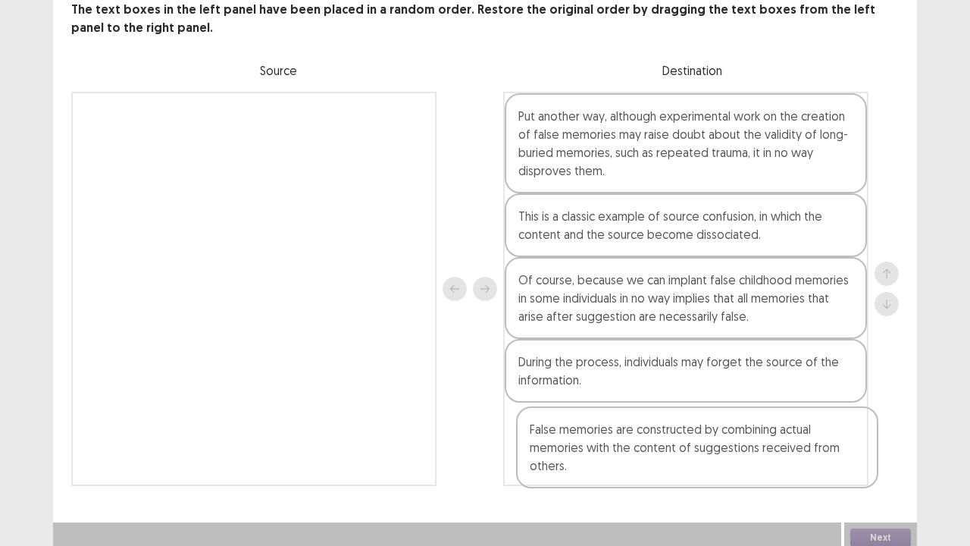
drag, startPoint x: 252, startPoint y: 155, endPoint x: 691, endPoint y: 451, distance: 530.1
click at [691, 417] on div "False memories are constructed by combining actual memories with the content of…" at bounding box center [485, 289] width 828 height 394
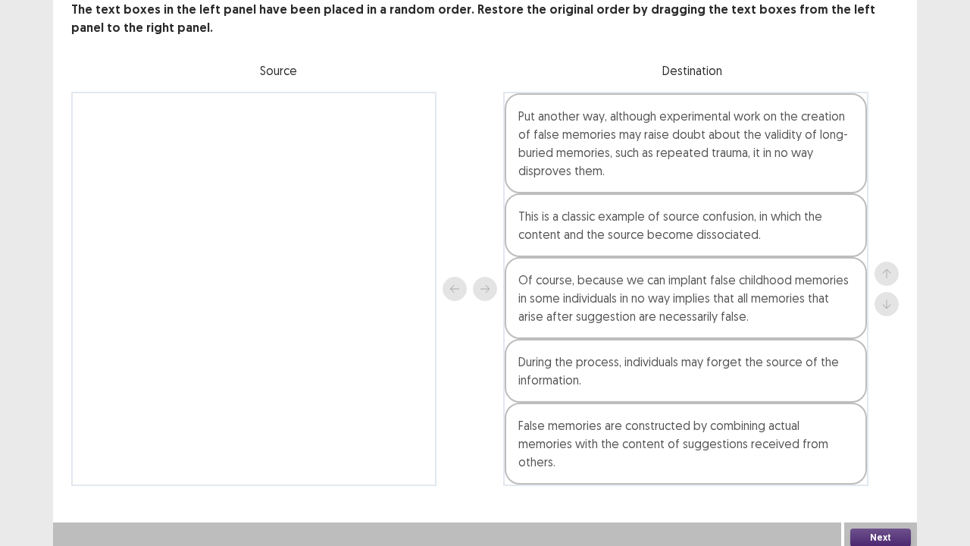
click at [872, 417] on button "Next" at bounding box center [880, 537] width 61 height 18
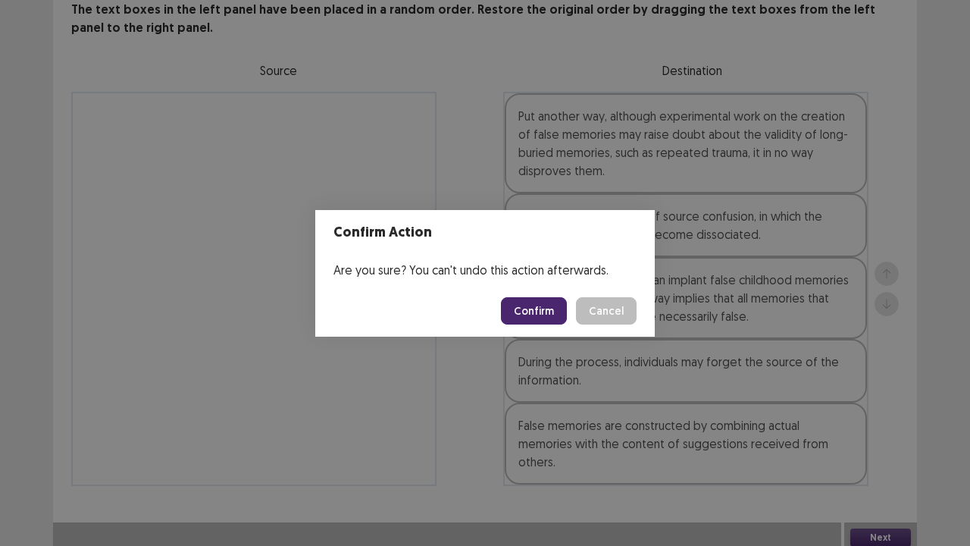
click at [520, 309] on button "Confirm" at bounding box center [534, 310] width 66 height 27
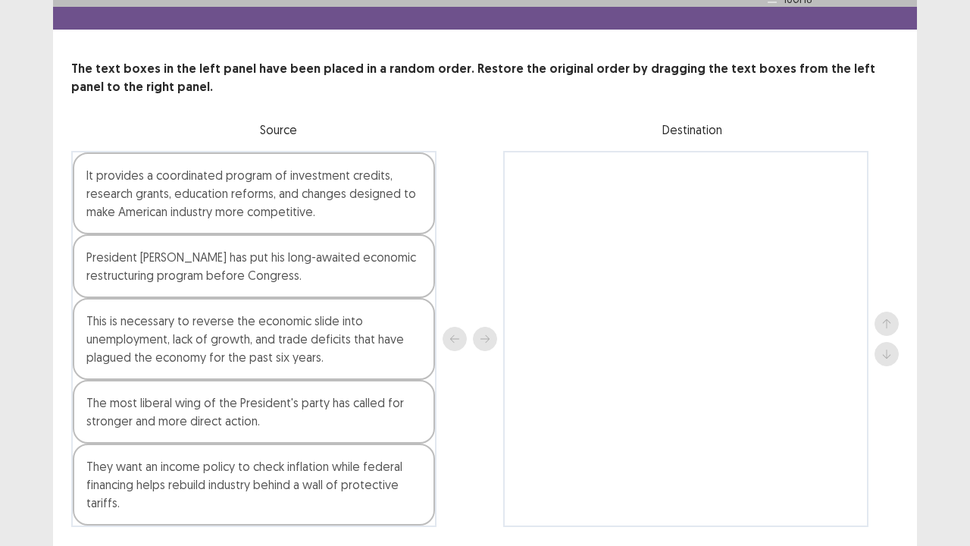
scroll to position [76, 0]
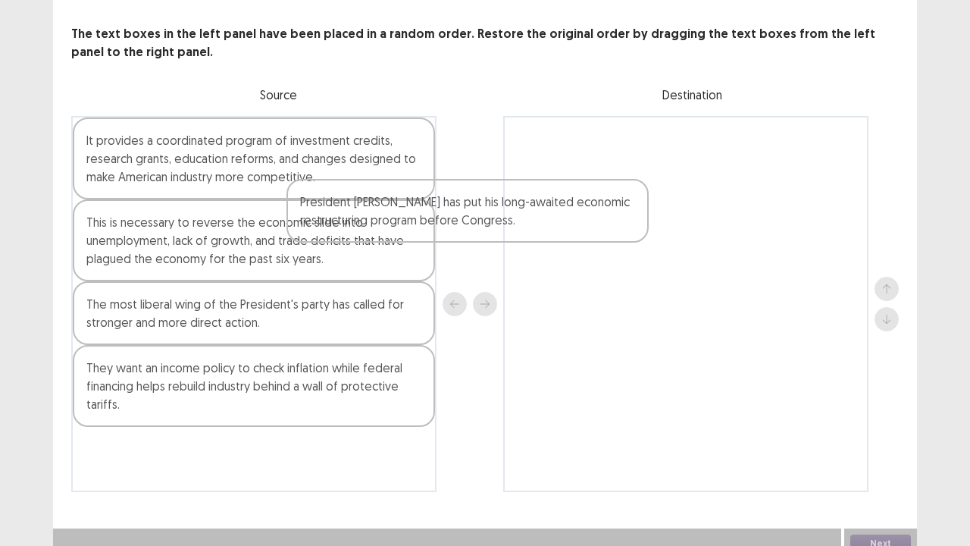
drag, startPoint x: 212, startPoint y: 232, endPoint x: 779, endPoint y: 178, distance: 569.4
click at [779, 178] on div "It provides a coordinated program of investment credits, research grants, educa…" at bounding box center [485, 304] width 828 height 376
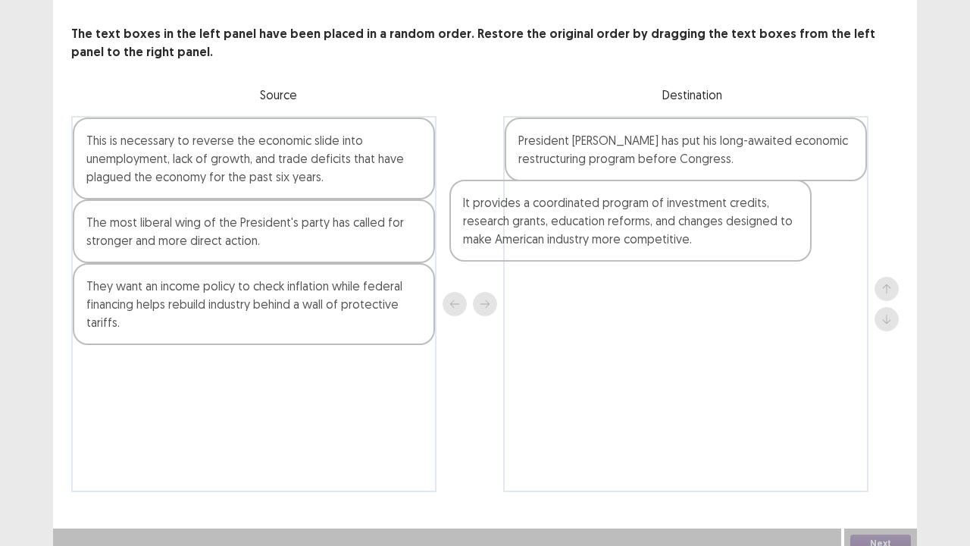
drag, startPoint x: 209, startPoint y: 158, endPoint x: 543, endPoint y: 231, distance: 341.3
click at [597, 227] on div "It provides a coordinated program of investment credits, research grants, educa…" at bounding box center [485, 304] width 828 height 376
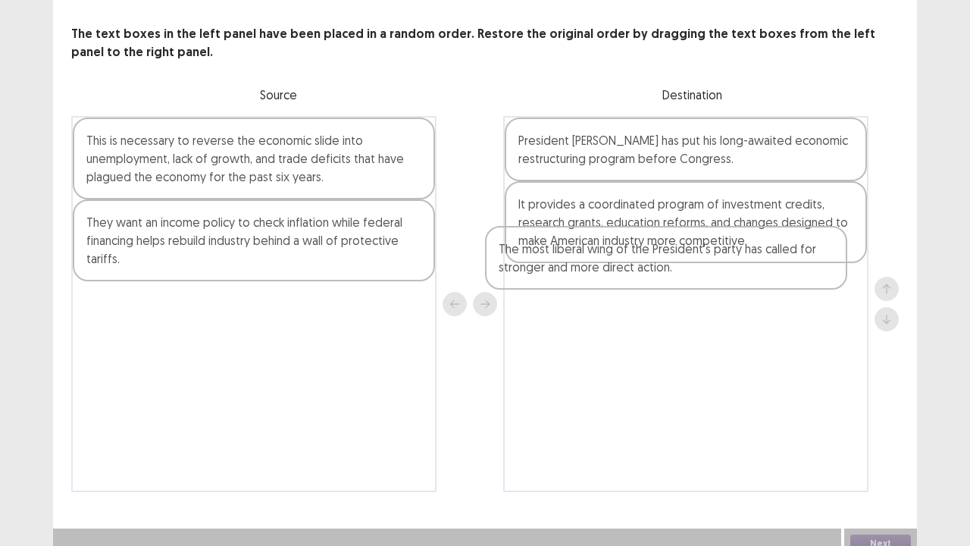
drag, startPoint x: 298, startPoint y: 233, endPoint x: 615, endPoint y: 267, distance: 318.5
click at [614, 265] on div "This is necessary to reverse the economic slide into unemployment, lack of grow…" at bounding box center [485, 304] width 828 height 376
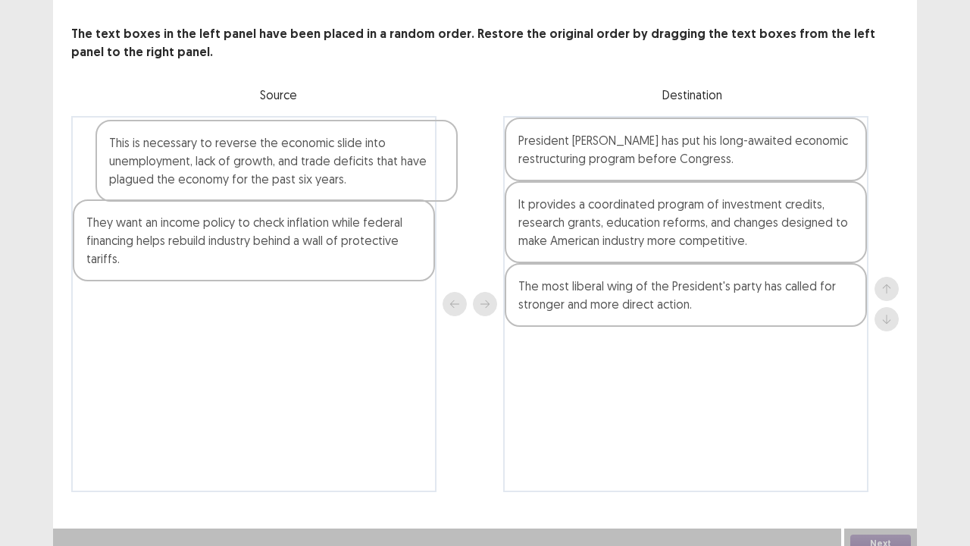
scroll to position [75, 0]
drag, startPoint x: 236, startPoint y: 136, endPoint x: 281, endPoint y: 153, distance: 48.0
click at [252, 142] on div "This is necessary to reverse the economic slide into unemployment, lack of grow…" at bounding box center [253, 305] width 365 height 376
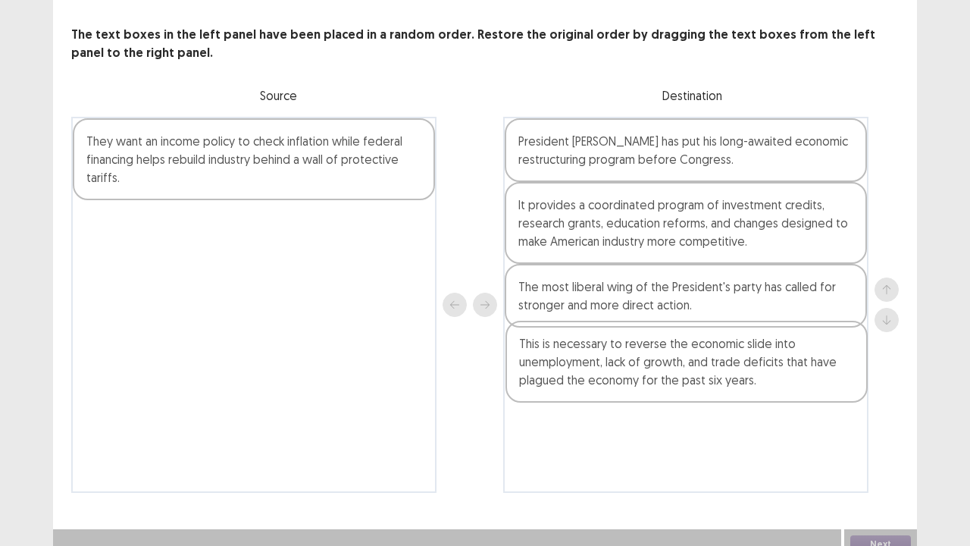
drag, startPoint x: 235, startPoint y: 141, endPoint x: 674, endPoint y: 354, distance: 487.7
click at [674, 354] on div "This is necessary to reverse the economic slide into unemployment, lack of grow…" at bounding box center [485, 305] width 828 height 376
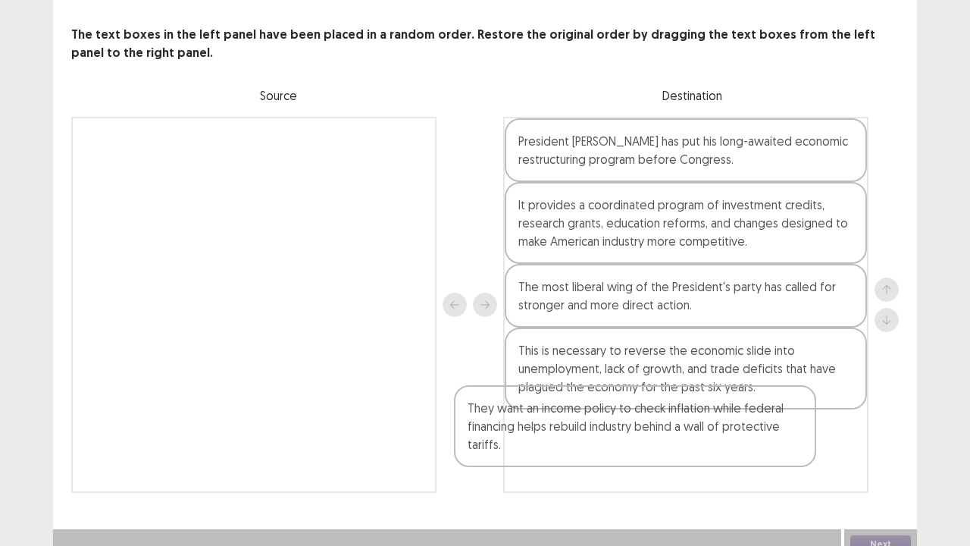
scroll to position [82, 0]
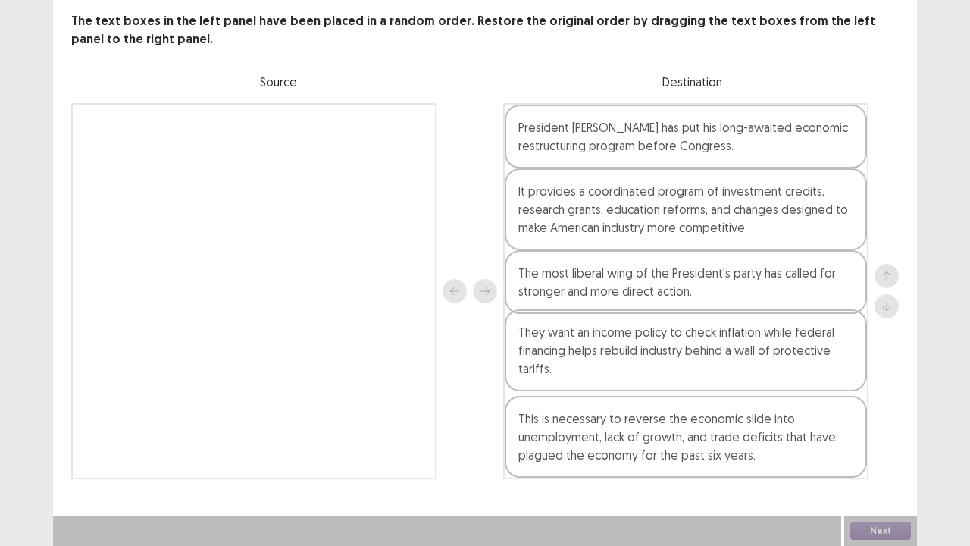
drag, startPoint x: 241, startPoint y: 161, endPoint x: 679, endPoint y: 362, distance: 481.9
click at [679, 362] on div "They want an income policy to check inflation while federal financing helps reb…" at bounding box center [485, 291] width 828 height 376
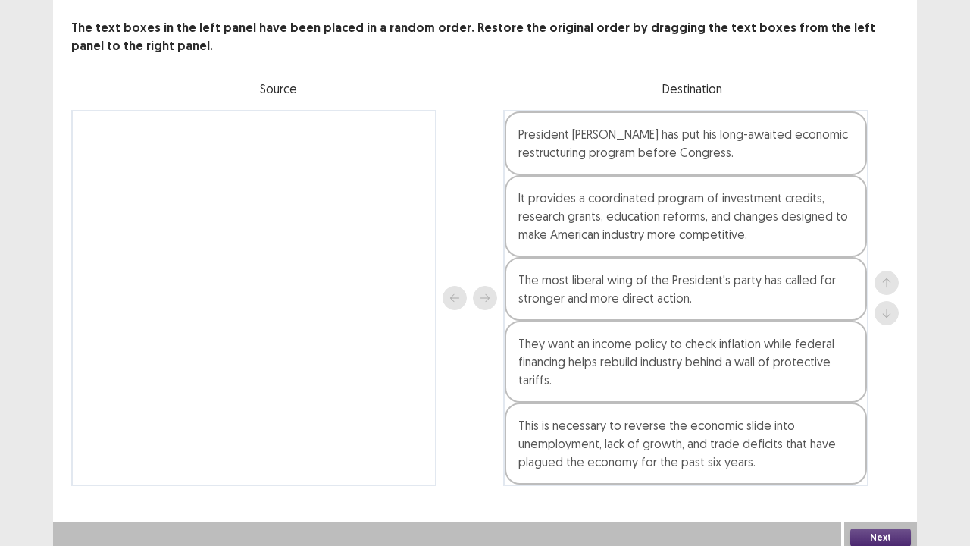
click at [878, 417] on button "Next" at bounding box center [880, 537] width 61 height 18
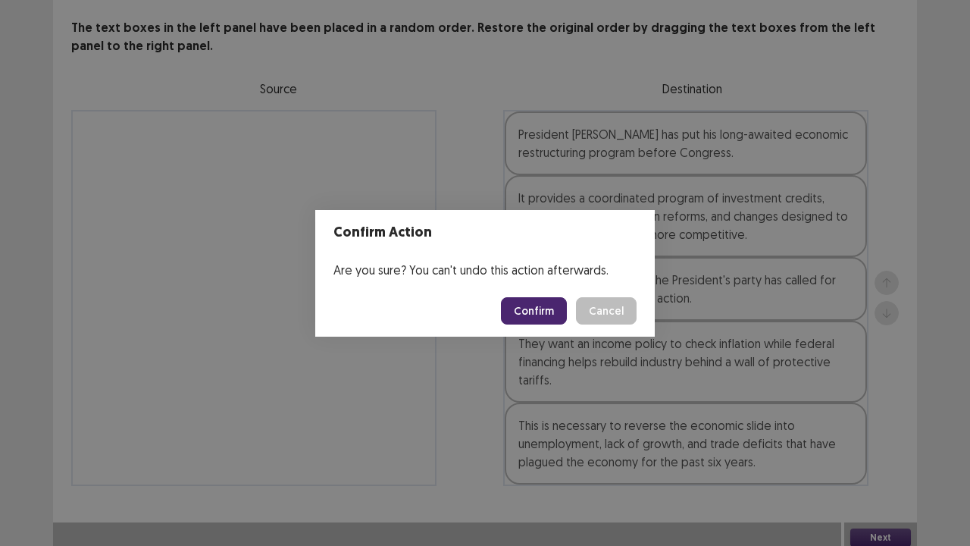
click at [548, 305] on button "Confirm" at bounding box center [534, 310] width 66 height 27
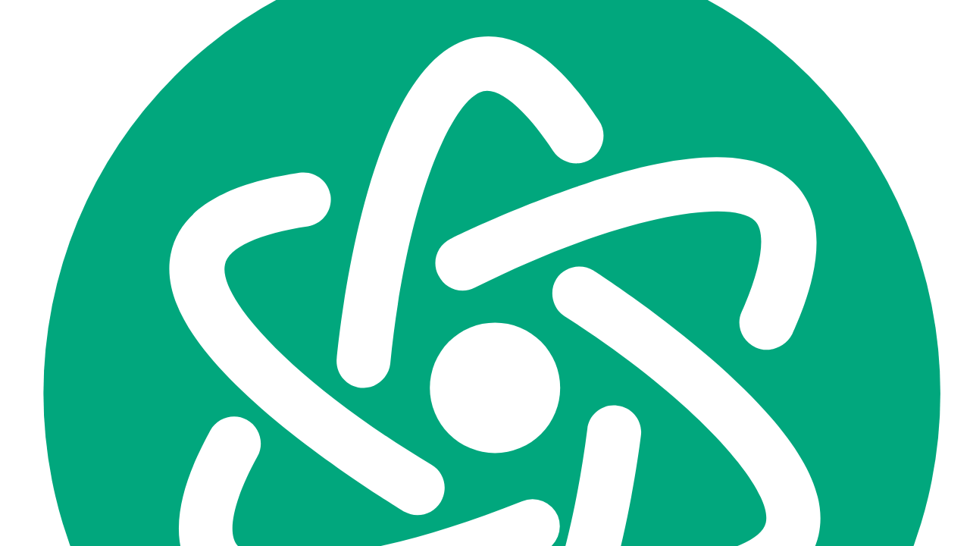
scroll to position [0, 0]
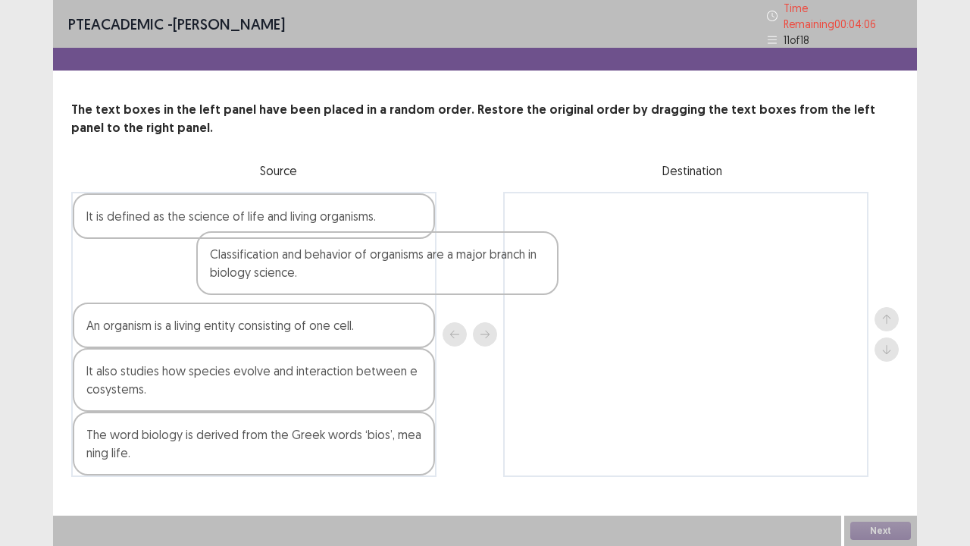
drag, startPoint x: 153, startPoint y: 289, endPoint x: 540, endPoint y: 293, distance: 386.5
click at [536, 302] on div "It is defined as the science of life and living organisms. Classification and b…" at bounding box center [485, 334] width 828 height 285
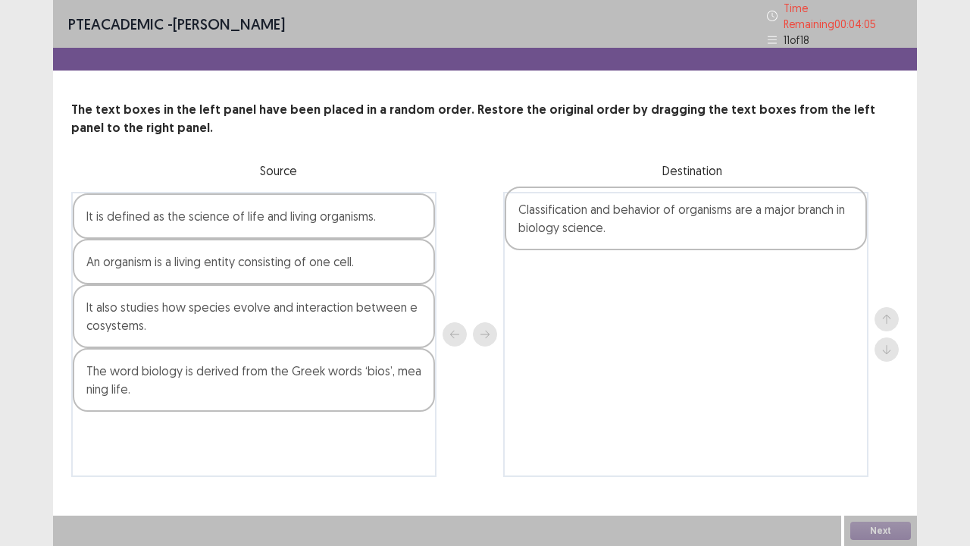
click at [542, 286] on div at bounding box center [685, 334] width 365 height 285
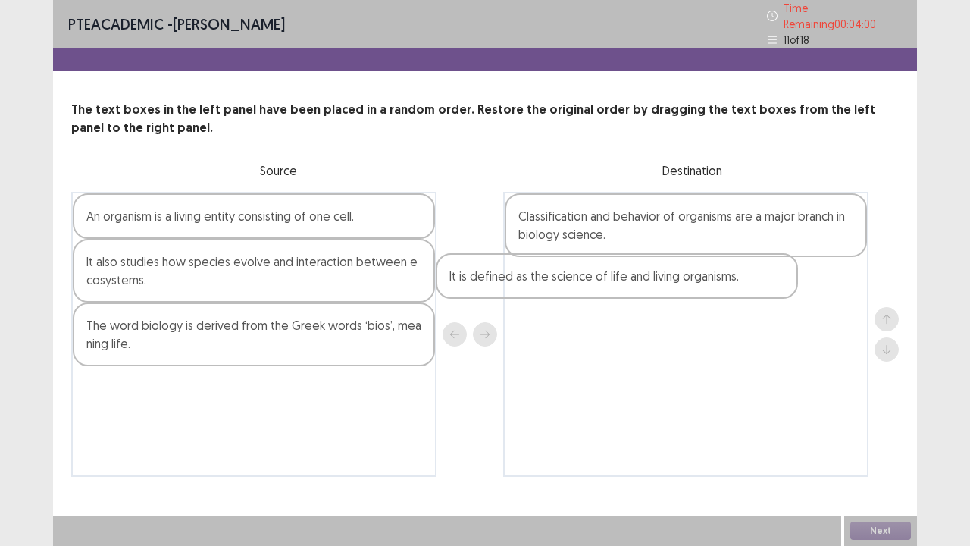
drag, startPoint x: 168, startPoint y: 220, endPoint x: 537, endPoint y: 289, distance: 374.9
click at [537, 289] on div "It is defined as the science of life and living organisms. An organism is a liv…" at bounding box center [485, 334] width 828 height 285
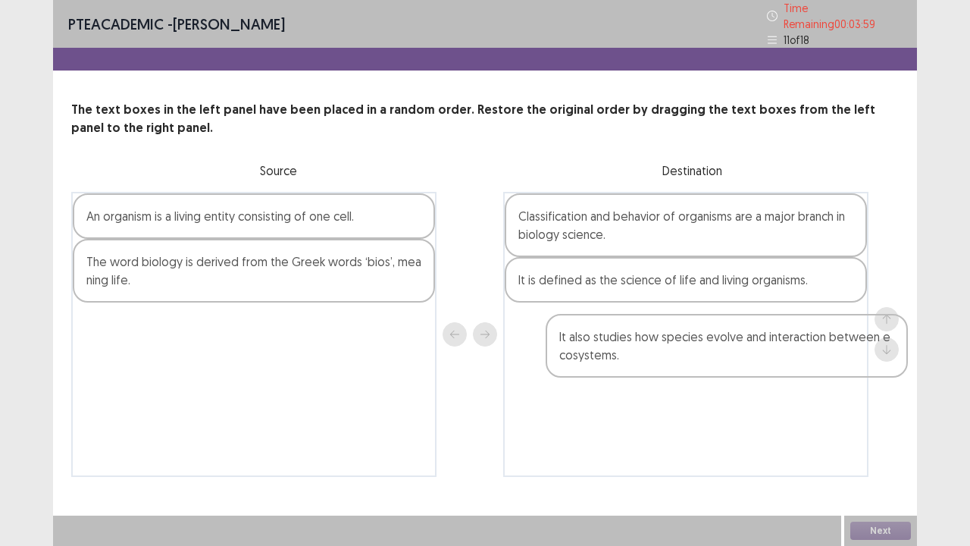
drag, startPoint x: 228, startPoint y: 278, endPoint x: 717, endPoint y: 359, distance: 495.5
click at [717, 359] on div "An organism is a living entity consisting of one cell. It also studies how spec…" at bounding box center [485, 334] width 828 height 285
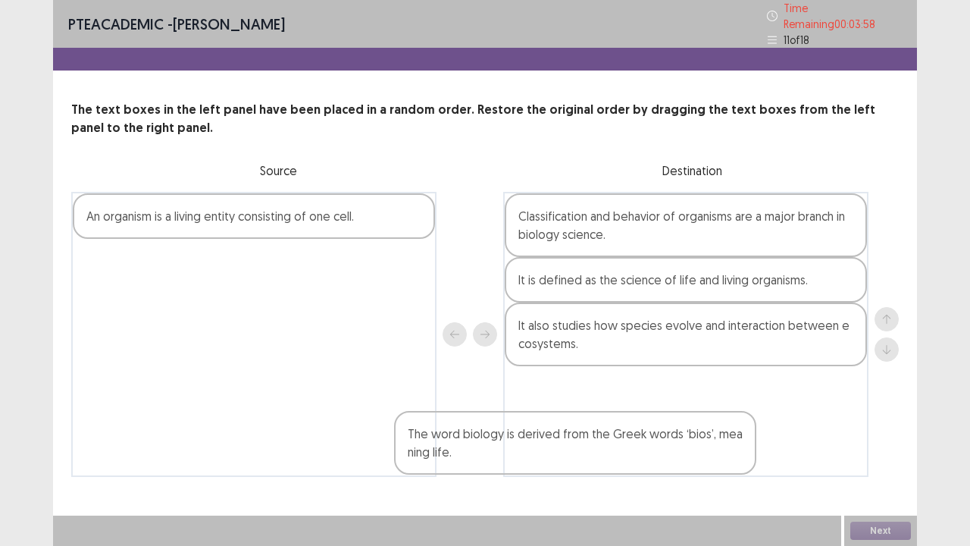
drag, startPoint x: 349, startPoint y: 259, endPoint x: 681, endPoint y: 438, distance: 377.7
click at [678, 417] on div "An organism is a living entity consisting of one cell. The word biology is deri…" at bounding box center [485, 334] width 828 height 285
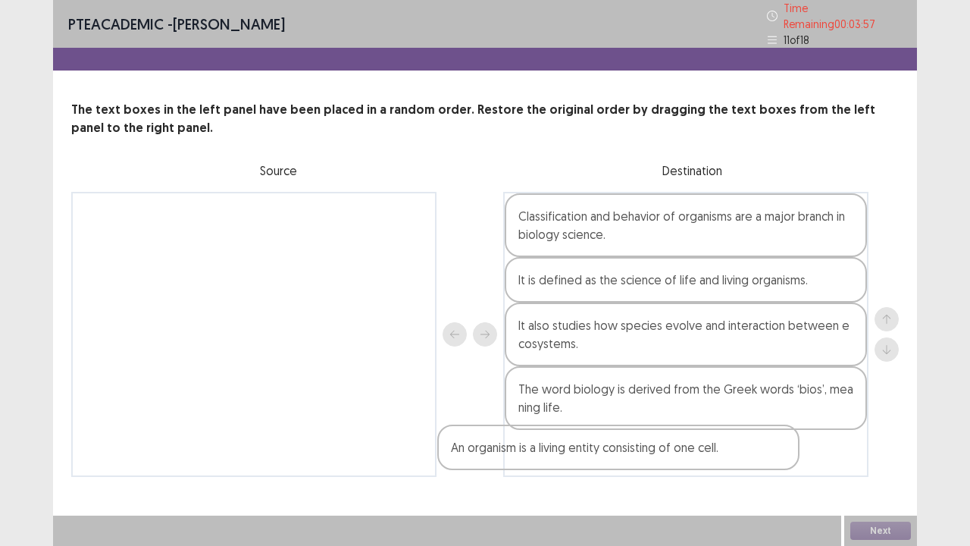
drag, startPoint x: 353, startPoint y: 212, endPoint x: 744, endPoint y: 455, distance: 460.1
click at [740, 417] on div "An organism is a living entity consisting of one cell. Classification and behav…" at bounding box center [485, 334] width 828 height 285
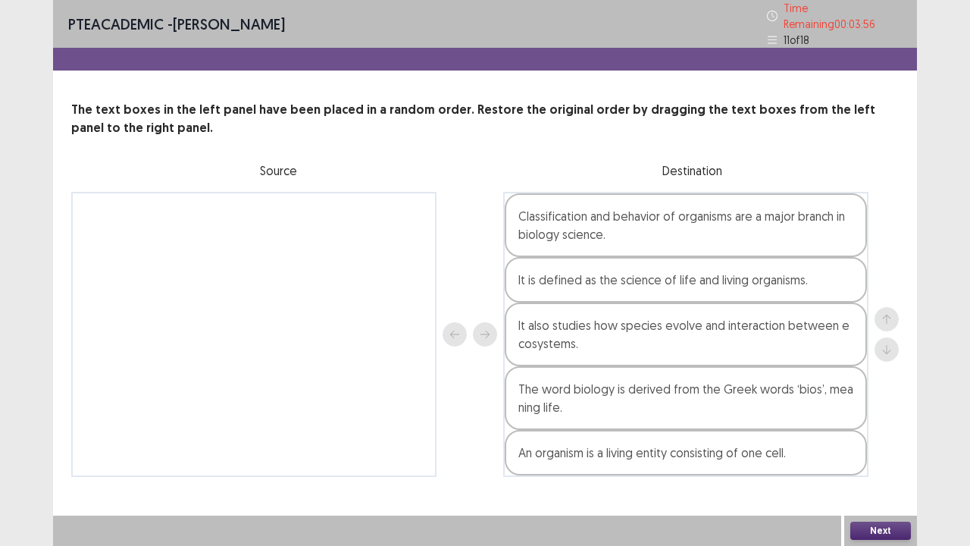
click at [899, 417] on button "Next" at bounding box center [880, 530] width 61 height 18
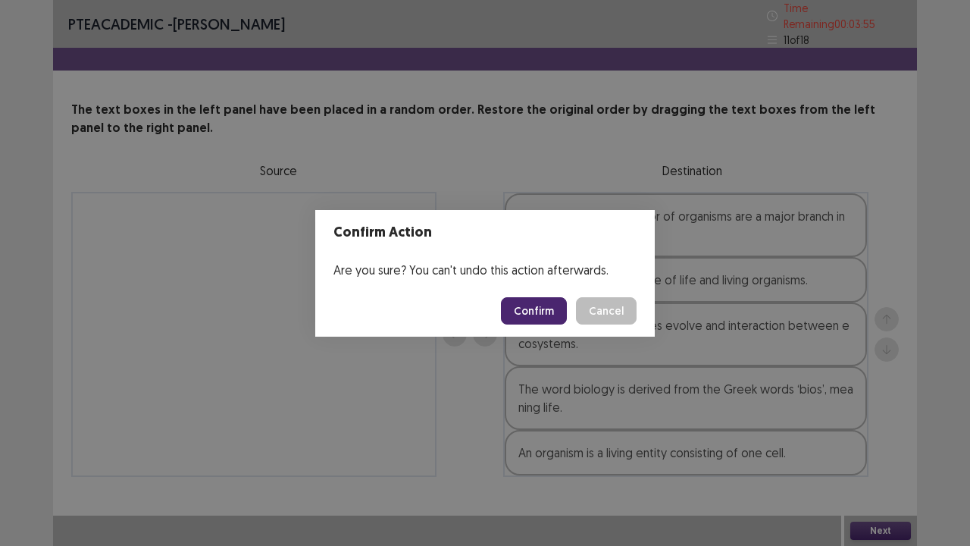
click at [521, 306] on button "Confirm" at bounding box center [534, 310] width 66 height 27
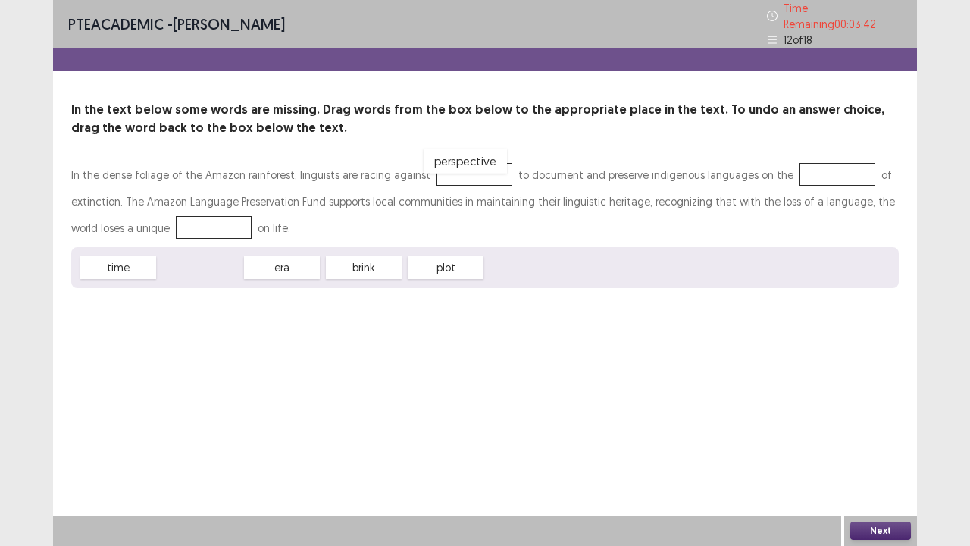
drag, startPoint x: 214, startPoint y: 269, endPoint x: 455, endPoint y: 168, distance: 261.2
drag, startPoint x: 213, startPoint y: 261, endPoint x: 822, endPoint y: 161, distance: 617.3
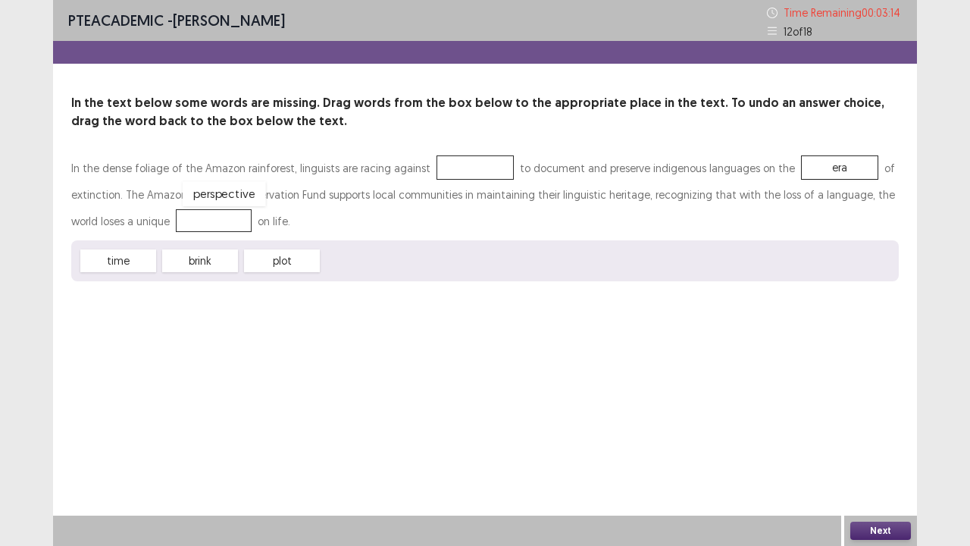
drag, startPoint x: 440, startPoint y: 165, endPoint x: 187, endPoint y: 224, distance: 259.0
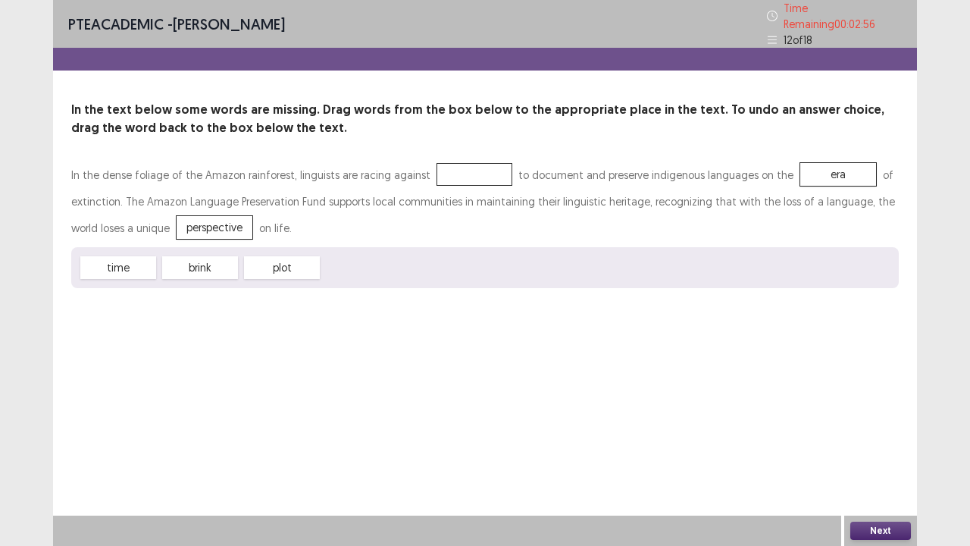
drag, startPoint x: 139, startPoint y: 258, endPoint x: 189, endPoint y: 246, distance: 51.3
click at [156, 256] on div "time" at bounding box center [118, 267] width 76 height 23
click at [369, 196] on div "In the dense foliage of the Amazon rainforest, linguists are racing against to …" at bounding box center [485, 201] width 828 height 80
drag, startPoint x: 127, startPoint y: 257, endPoint x: 452, endPoint y: 161, distance: 338.3
click at [878, 417] on button "Next" at bounding box center [880, 530] width 61 height 18
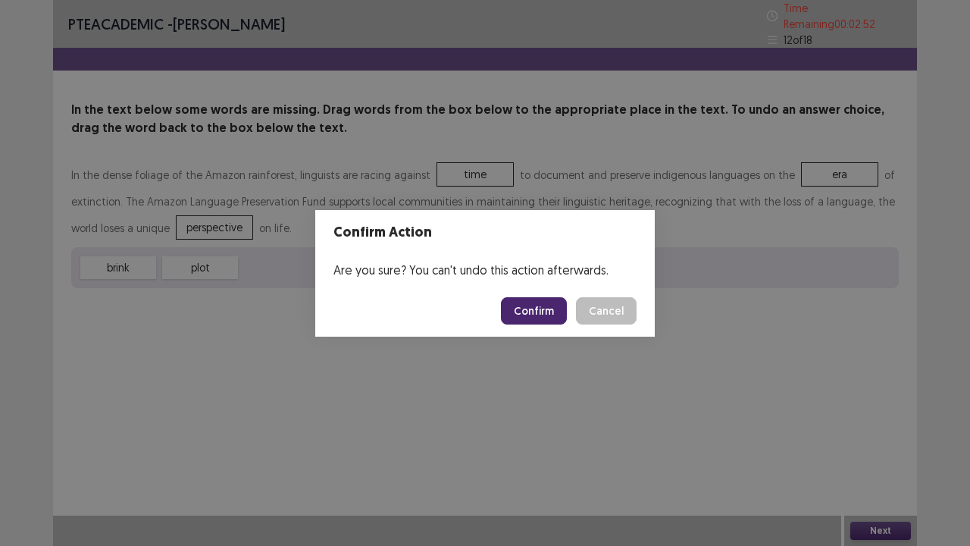
click at [541, 306] on button "Confirm" at bounding box center [534, 310] width 66 height 27
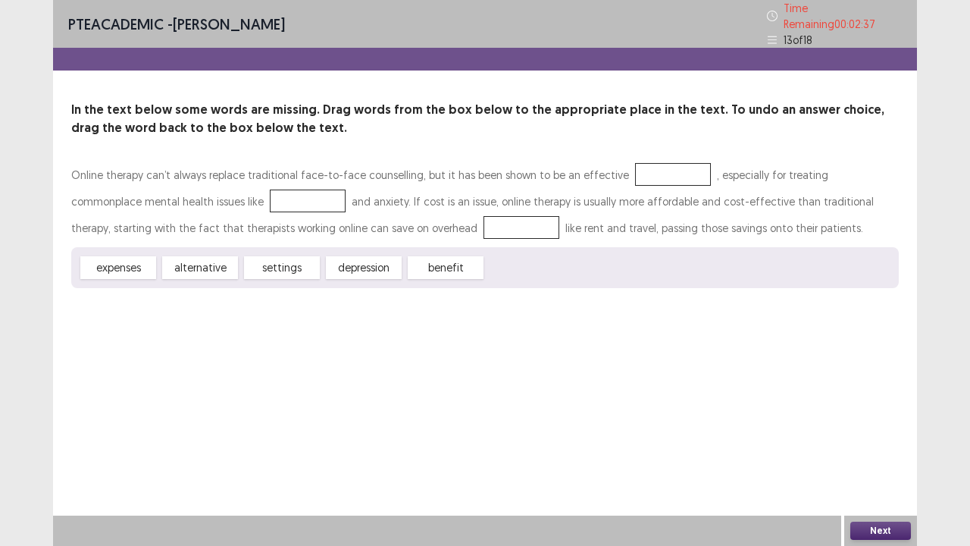
drag, startPoint x: 212, startPoint y: 272, endPoint x: 221, endPoint y: 271, distance: 8.4
click at [221, 271] on div "expenses alternative settings [MEDICAL_DATA] benefit" at bounding box center [485, 267] width 828 height 41
drag, startPoint x: 219, startPoint y: 264, endPoint x: 665, endPoint y: 168, distance: 456.6
drag, startPoint x: 289, startPoint y: 259, endPoint x: 214, endPoint y: 197, distance: 97.4
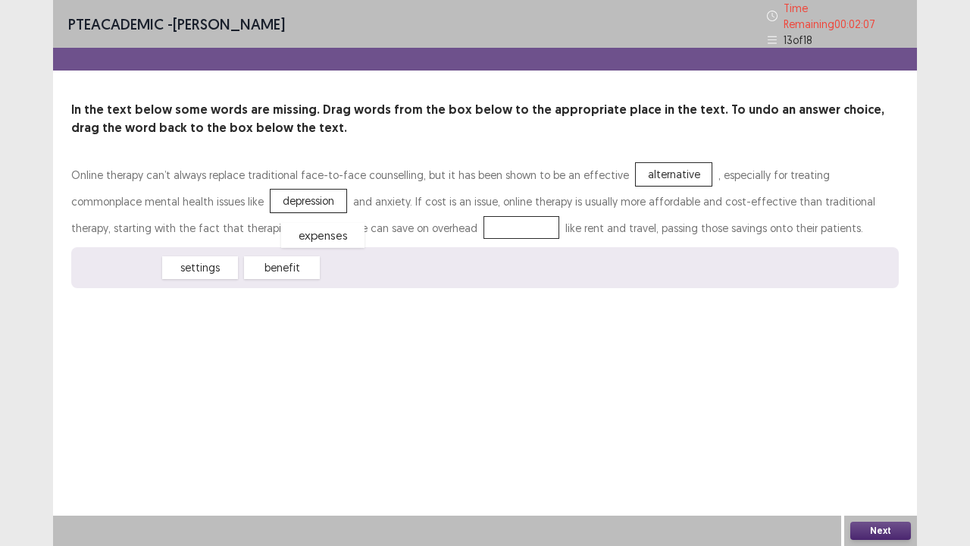
drag, startPoint x: 138, startPoint y: 264, endPoint x: 356, endPoint y: 227, distance: 221.4
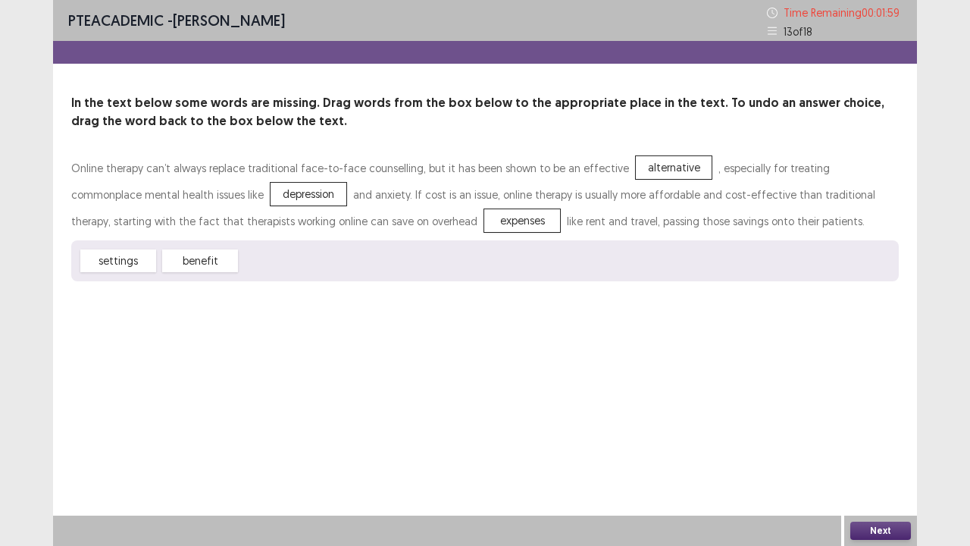
click at [875, 417] on button "Next" at bounding box center [880, 530] width 61 height 18
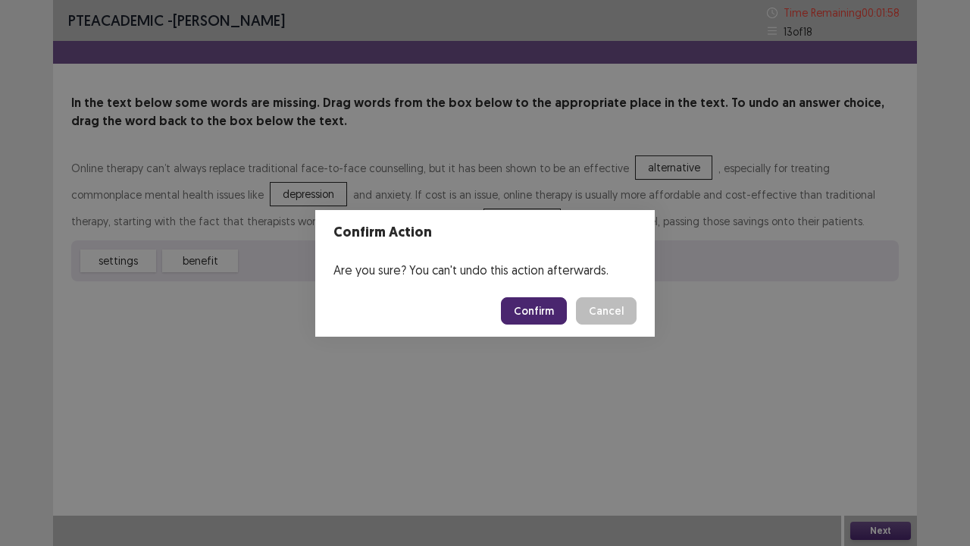
click at [532, 318] on button "Confirm" at bounding box center [534, 310] width 66 height 27
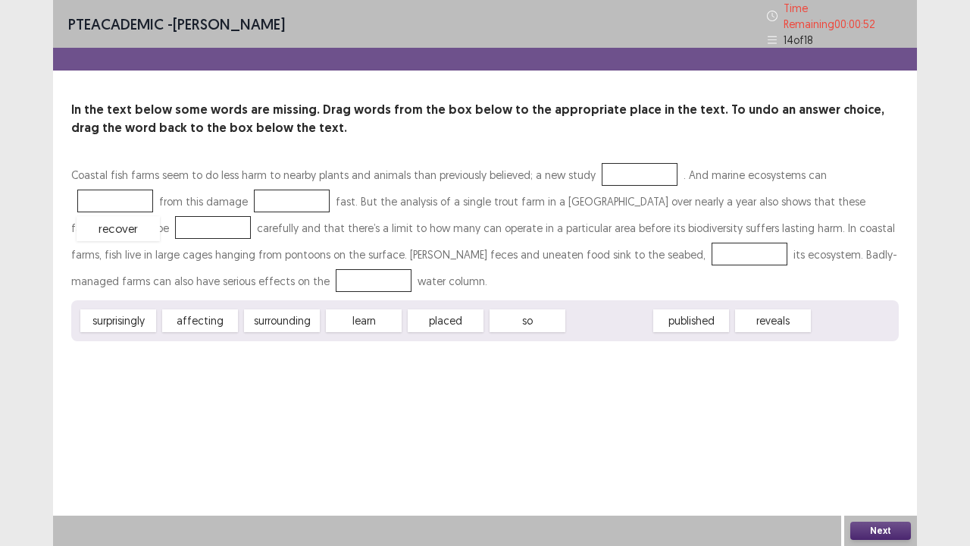
drag, startPoint x: 614, startPoint y: 316, endPoint x: 123, endPoint y: 226, distance: 499.3
drag, startPoint x: 446, startPoint y: 317, endPoint x: 527, endPoint y: 250, distance: 105.6
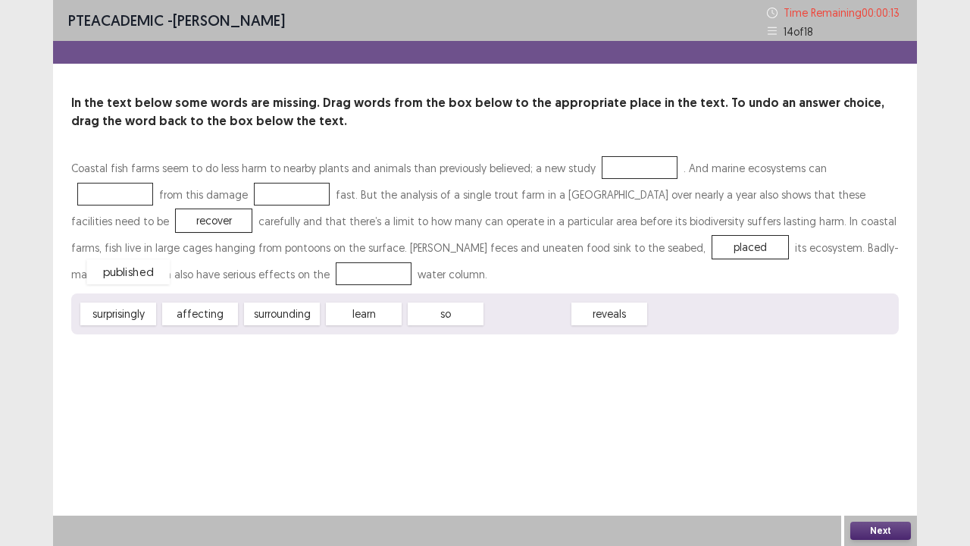
drag, startPoint x: 543, startPoint y: 318, endPoint x: 144, endPoint y: 276, distance: 401.6
drag, startPoint x: 282, startPoint y: 317, endPoint x: 224, endPoint y: 197, distance: 132.9
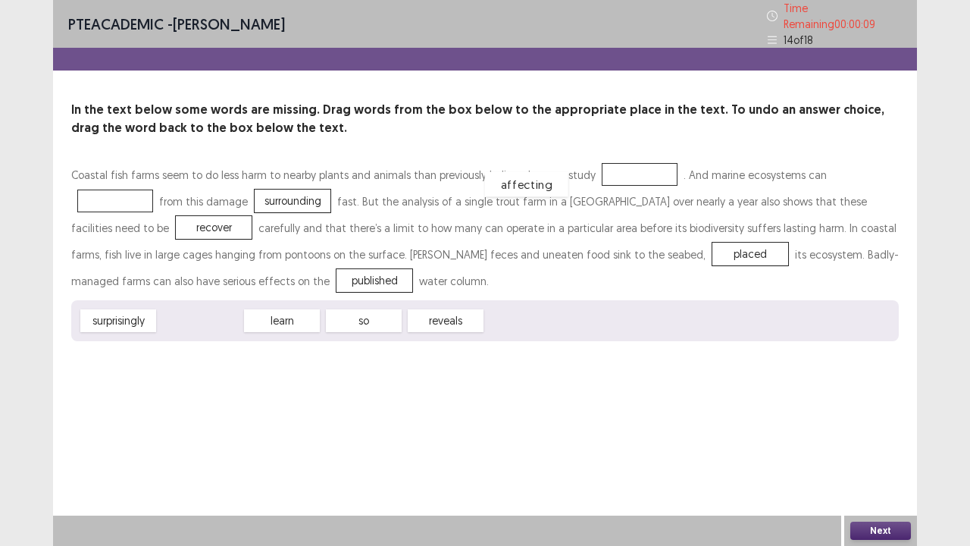
drag, startPoint x: 191, startPoint y: 313, endPoint x: 593, endPoint y: 166, distance: 427.7
drag, startPoint x: 205, startPoint y: 315, endPoint x: 836, endPoint y: 177, distance: 646.2
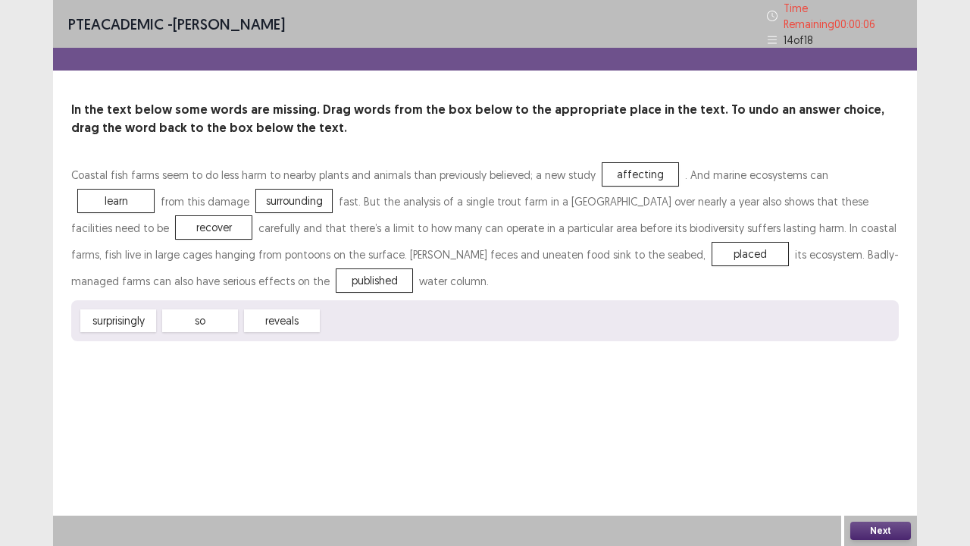
click at [876, 417] on div "Next" at bounding box center [880, 530] width 73 height 30
click at [898, 417] on button "Next" at bounding box center [880, 530] width 61 height 18
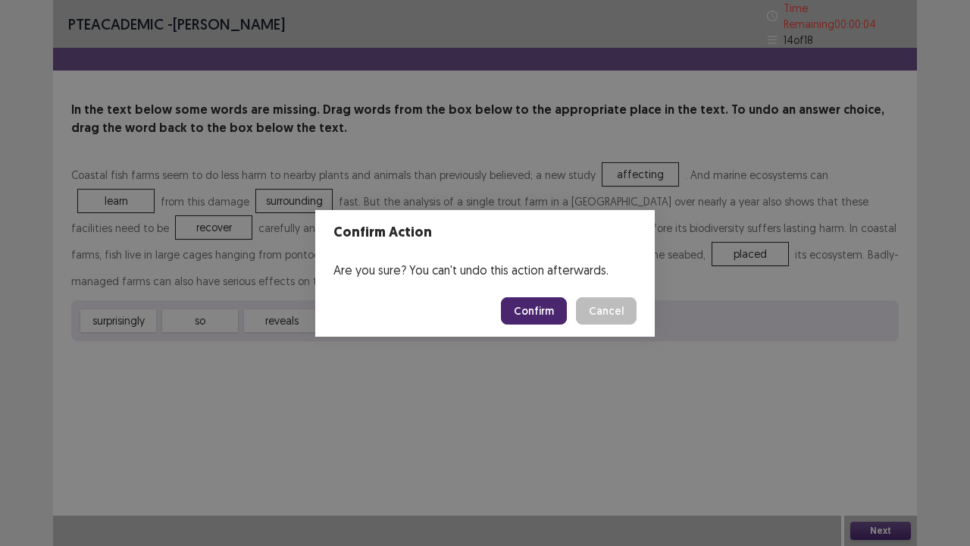
click at [552, 313] on button "Confirm" at bounding box center [534, 310] width 66 height 27
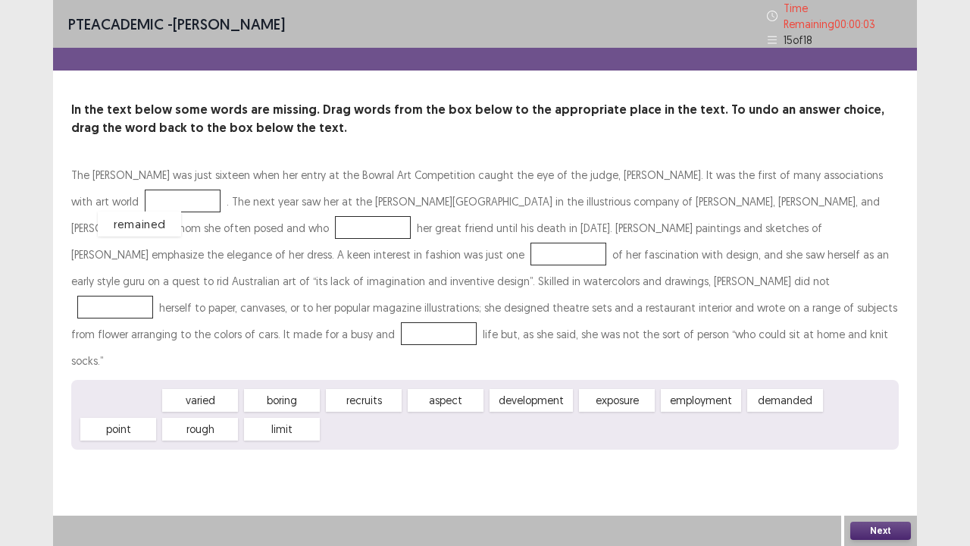
drag, startPoint x: 113, startPoint y: 367, endPoint x: 133, endPoint y: 189, distance: 178.5
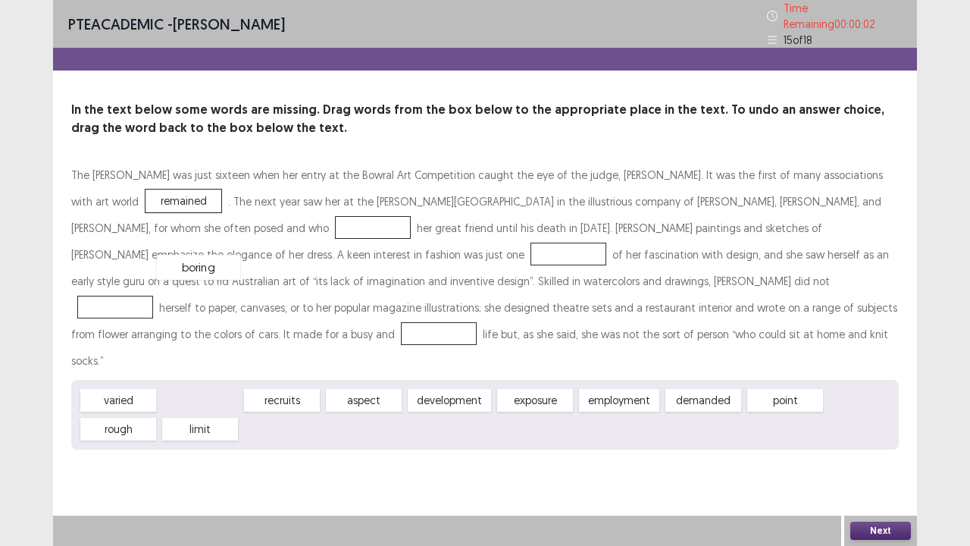
drag, startPoint x: 210, startPoint y: 308, endPoint x: 205, endPoint y: 215, distance: 92.6
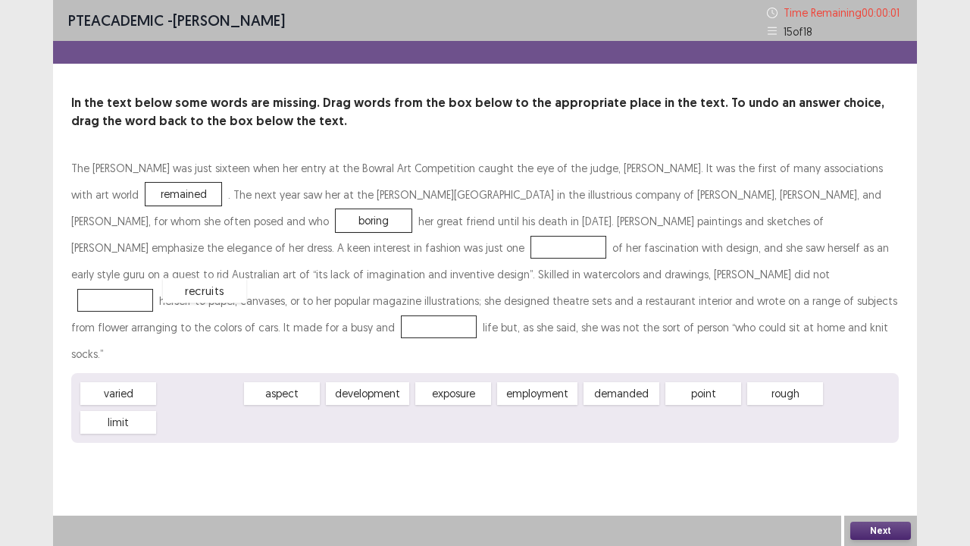
drag, startPoint x: 221, startPoint y: 361, endPoint x: 224, endPoint y: 237, distance: 124.3
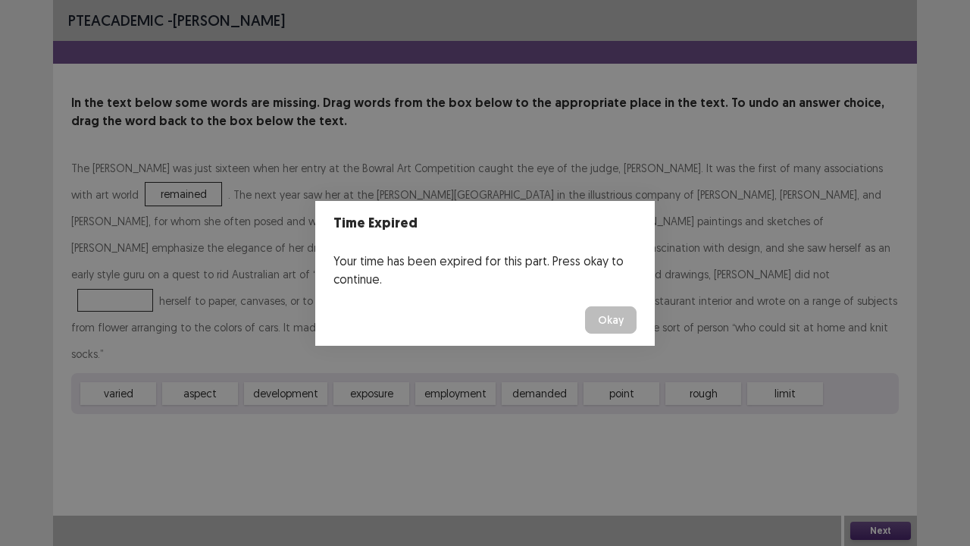
click at [582, 323] on footer "Okay" at bounding box center [485, 320] width 340 height 52
click at [609, 323] on button "Okay" at bounding box center [611, 319] width 52 height 27
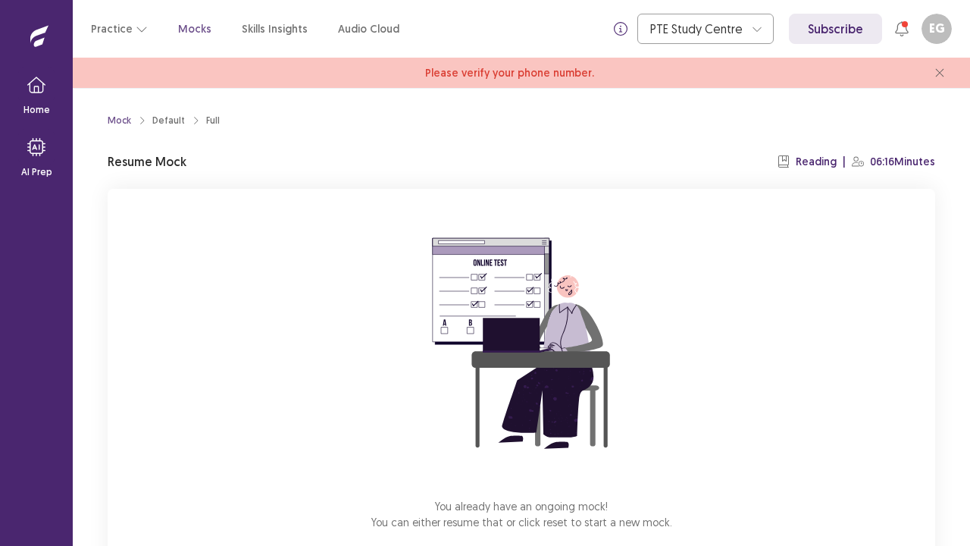
click at [937, 74] on icon "close" at bounding box center [939, 72] width 9 height 9
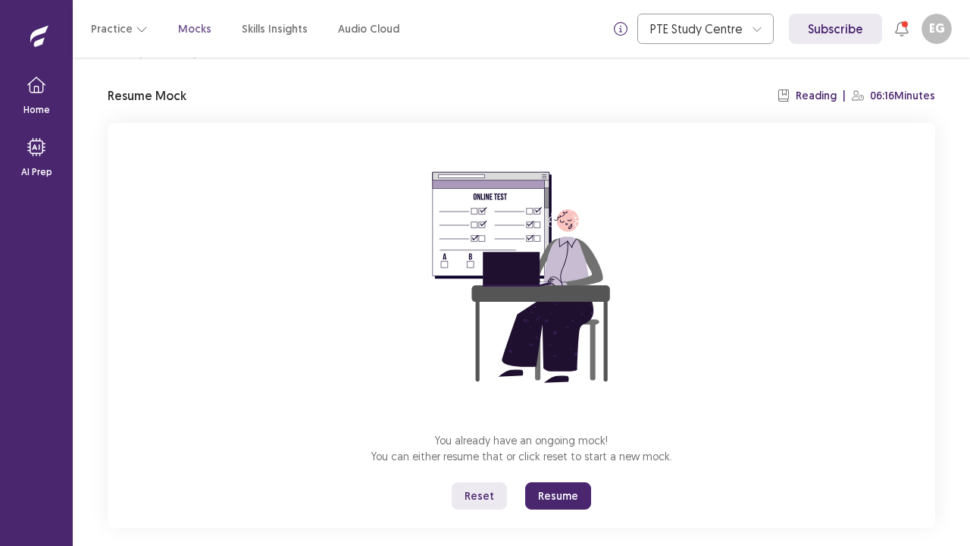
scroll to position [53, 0]
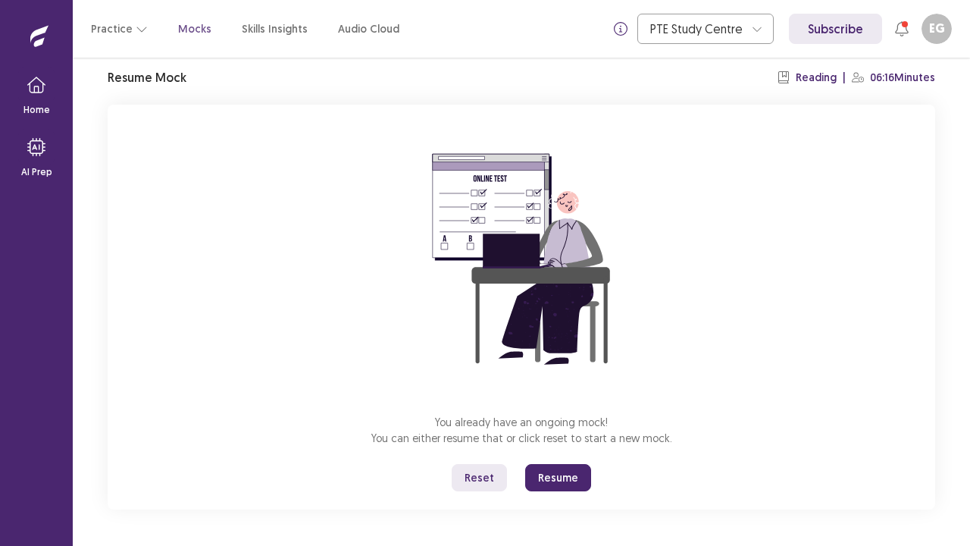
click at [564, 417] on button "Resume" at bounding box center [558, 477] width 66 height 27
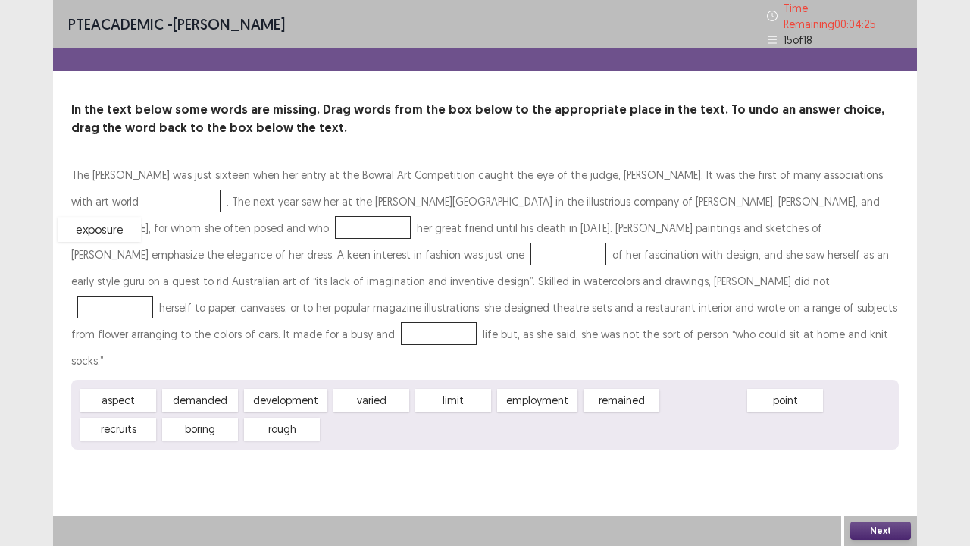
drag, startPoint x: 700, startPoint y: 358, endPoint x: 97, endPoint y: 189, distance: 626.7
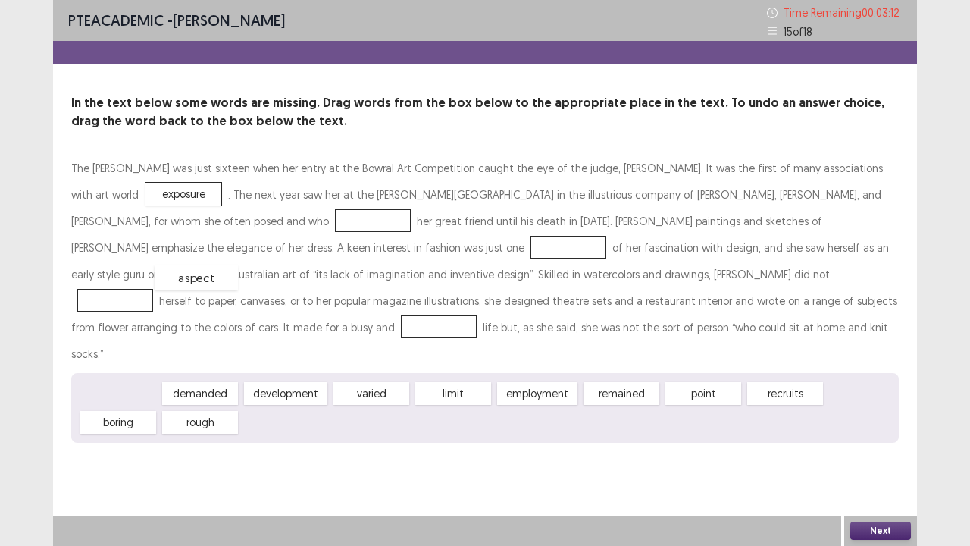
drag, startPoint x: 133, startPoint y: 365, endPoint x: 210, endPoint y: 252, distance: 136.4
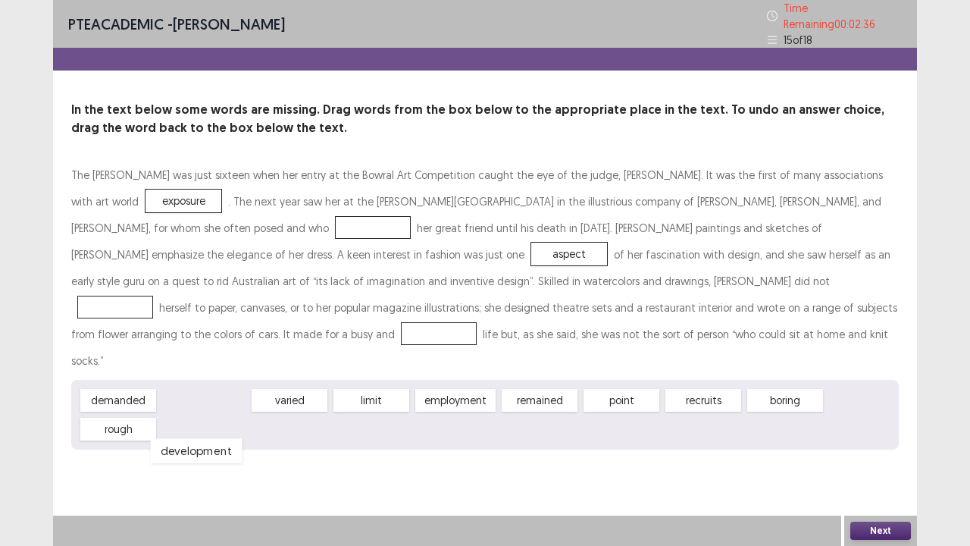
drag, startPoint x: 205, startPoint y: 365, endPoint x: 210, endPoint y: 417, distance: 51.8
click at [210, 417] on div "development" at bounding box center [197, 450] width 92 height 25
drag, startPoint x: 690, startPoint y: 368, endPoint x: 446, endPoint y: 283, distance: 257.6
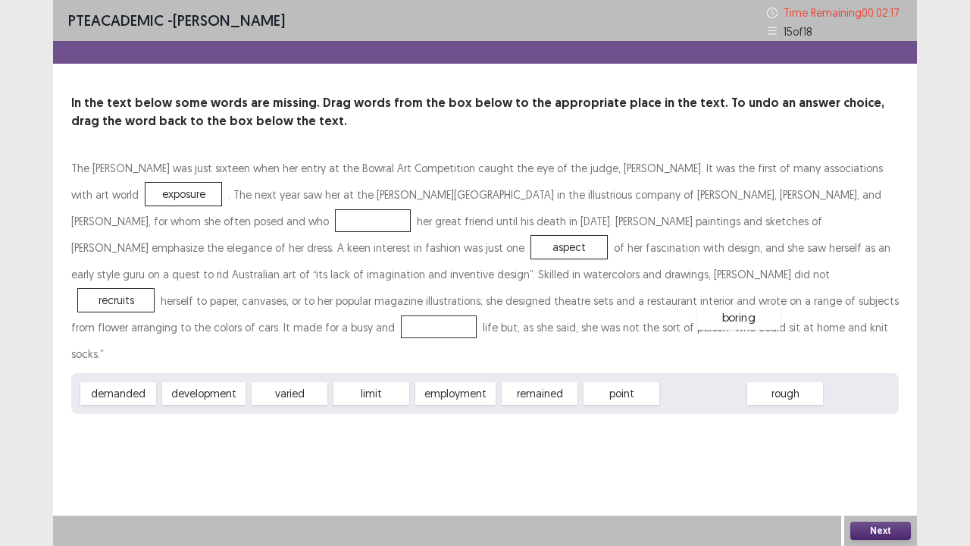
drag, startPoint x: 682, startPoint y: 371, endPoint x: 709, endPoint y: 292, distance: 83.4
drag, startPoint x: 194, startPoint y: 364, endPoint x: 181, endPoint y: 211, distance: 153.6
click at [336, 211] on div "development" at bounding box center [377, 220] width 83 height 23
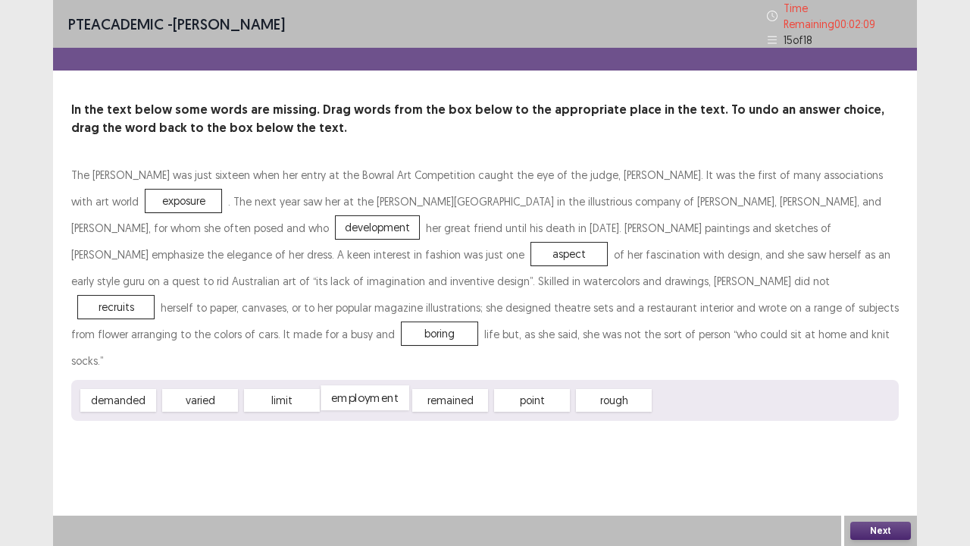
click at [395, 385] on div "employment" at bounding box center [365, 397] width 89 height 25
drag, startPoint x: 599, startPoint y: 364, endPoint x: 182, endPoint y: 220, distance: 441.0
click at [882, 417] on button "Next" at bounding box center [880, 530] width 61 height 18
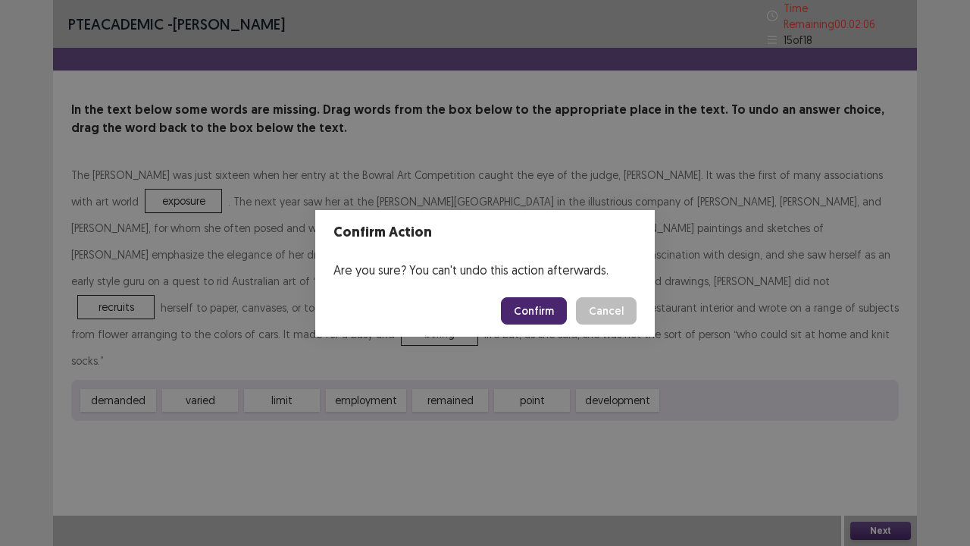
click at [510, 318] on button "Confirm" at bounding box center [534, 310] width 66 height 27
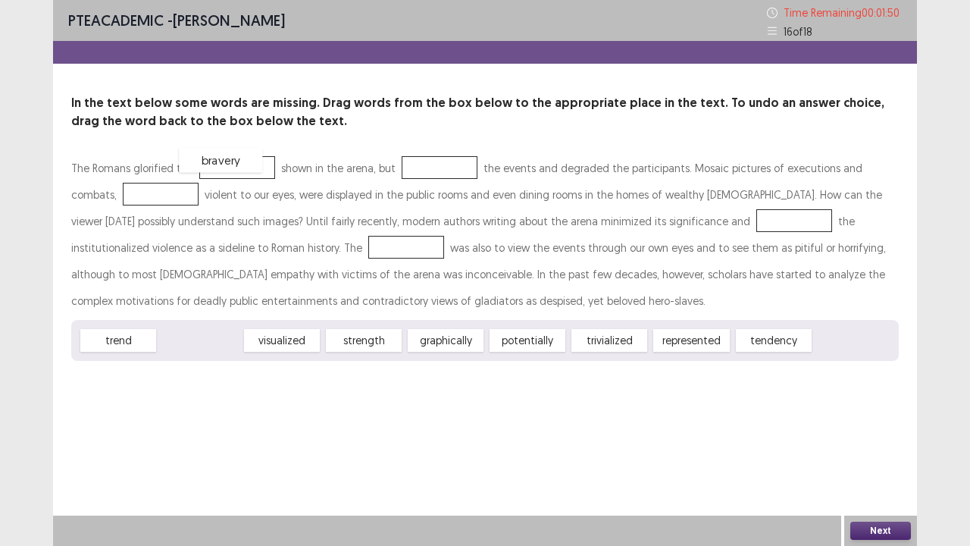
drag, startPoint x: 214, startPoint y: 340, endPoint x: 237, endPoint y: 161, distance: 181.1
drag, startPoint x: 701, startPoint y: 340, endPoint x: 690, endPoint y: 324, distance: 19.1
click at [690, 324] on div "tendency" at bounding box center [678, 323] width 83 height 25
drag, startPoint x: 626, startPoint y: 339, endPoint x: 146, endPoint y: 188, distance: 503.6
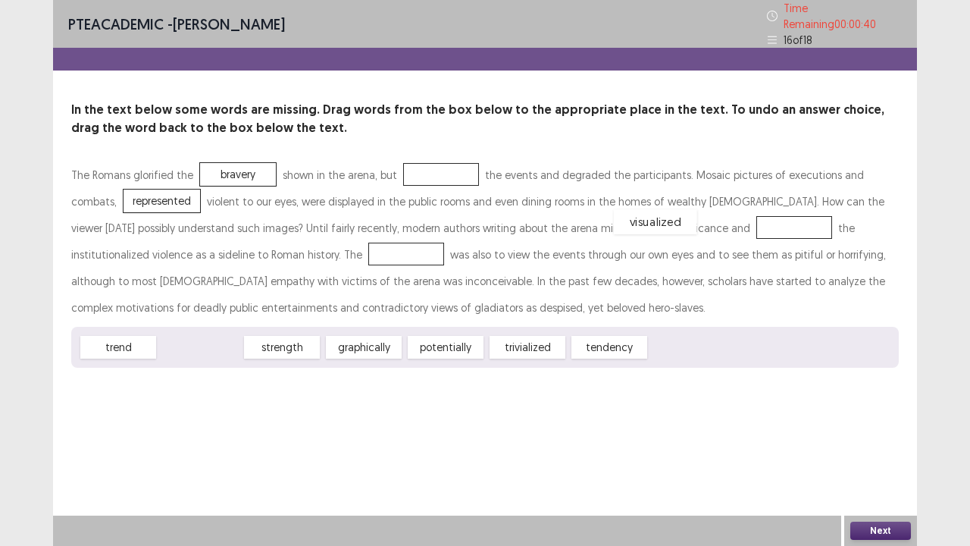
drag, startPoint x: 200, startPoint y: 338, endPoint x: 656, endPoint y: 217, distance: 472.1
drag, startPoint x: 525, startPoint y: 334, endPoint x: 261, endPoint y: 258, distance: 275.3
click at [261, 258] on div "The Romans glorified the bravery shown in the arena, but the events and degrade…" at bounding box center [485, 264] width 828 height 206
drag, startPoint x: 525, startPoint y: 332, endPoint x: 239, endPoint y: 240, distance: 300.1
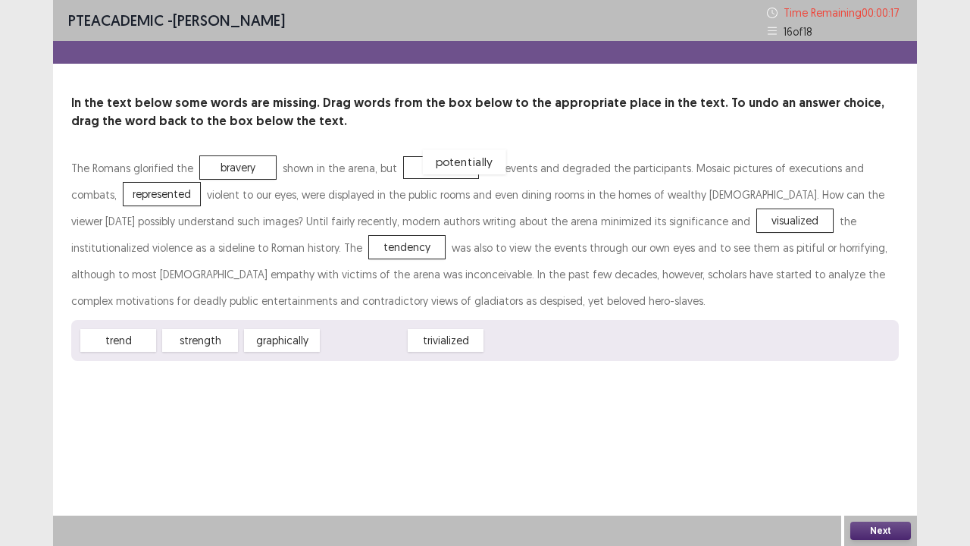
drag, startPoint x: 346, startPoint y: 341, endPoint x: 447, endPoint y: 163, distance: 204.6
click at [868, 417] on button "Next" at bounding box center [880, 530] width 61 height 18
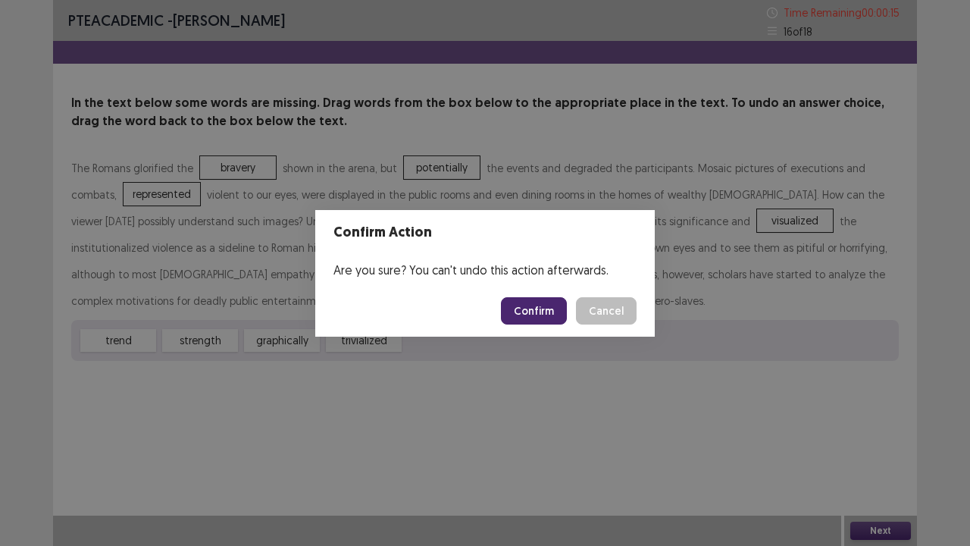
click at [549, 315] on button "Confirm" at bounding box center [534, 310] width 66 height 27
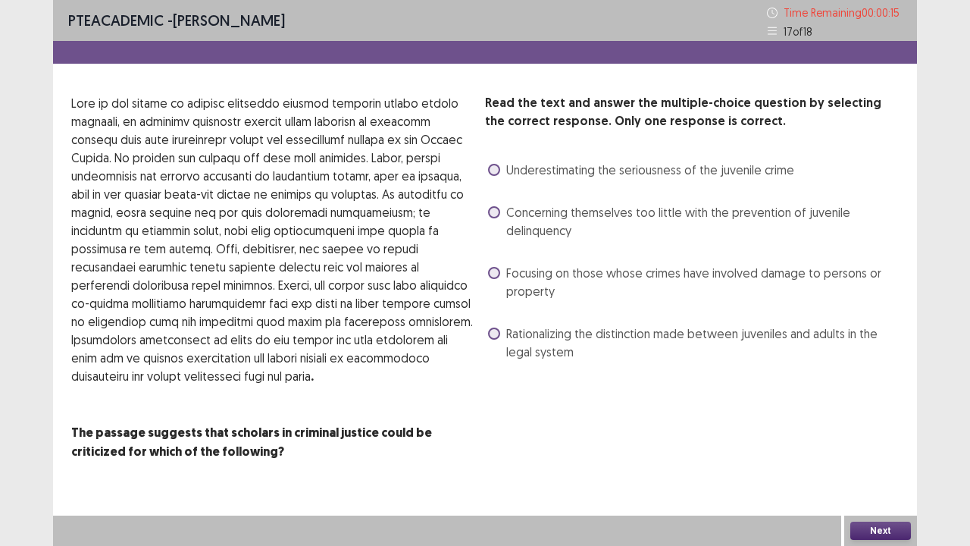
click at [502, 274] on label "Focusing on those whose crimes have involved damage to persons or property" at bounding box center [693, 282] width 411 height 36
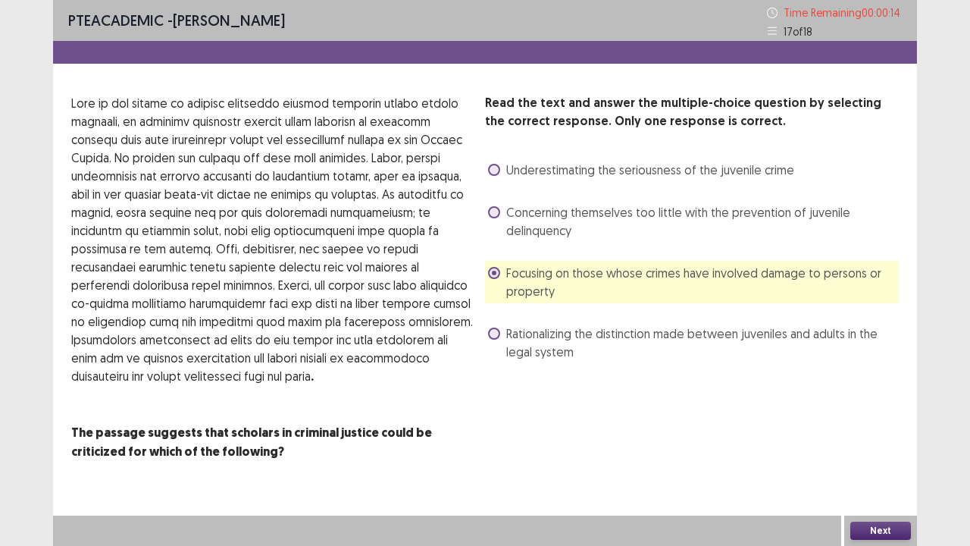
click at [878, 417] on button "Next" at bounding box center [880, 530] width 61 height 18
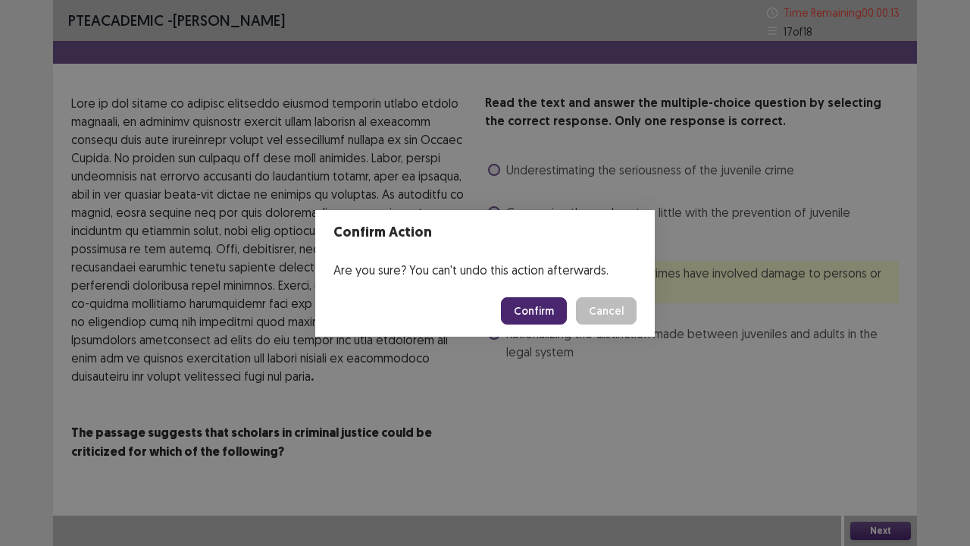
click at [546, 312] on button "Confirm" at bounding box center [534, 310] width 66 height 27
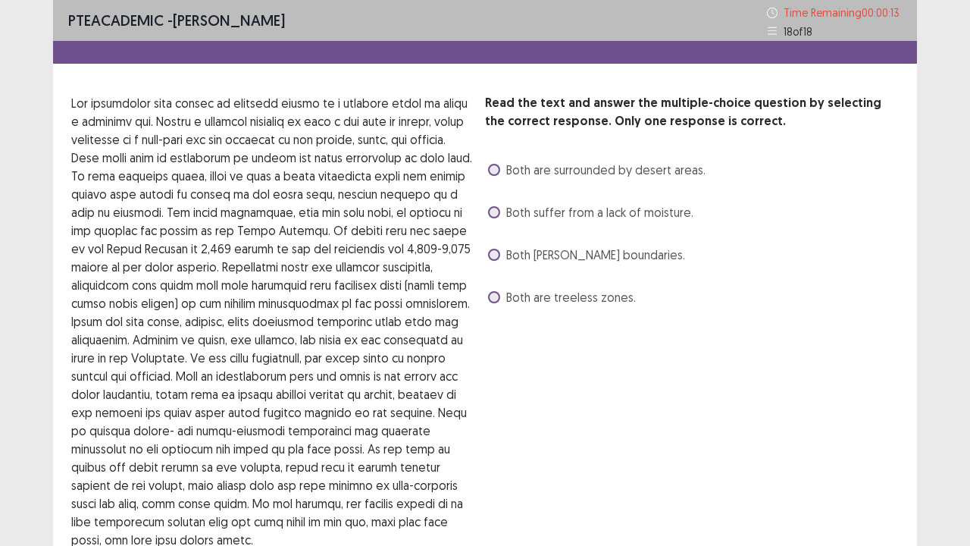
click at [498, 208] on span at bounding box center [494, 212] width 12 height 12
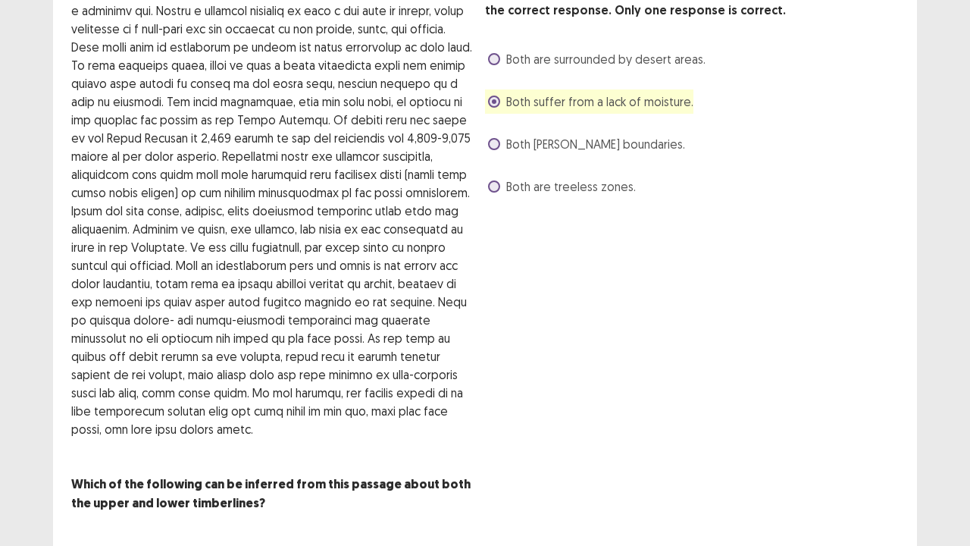
scroll to position [125, 0]
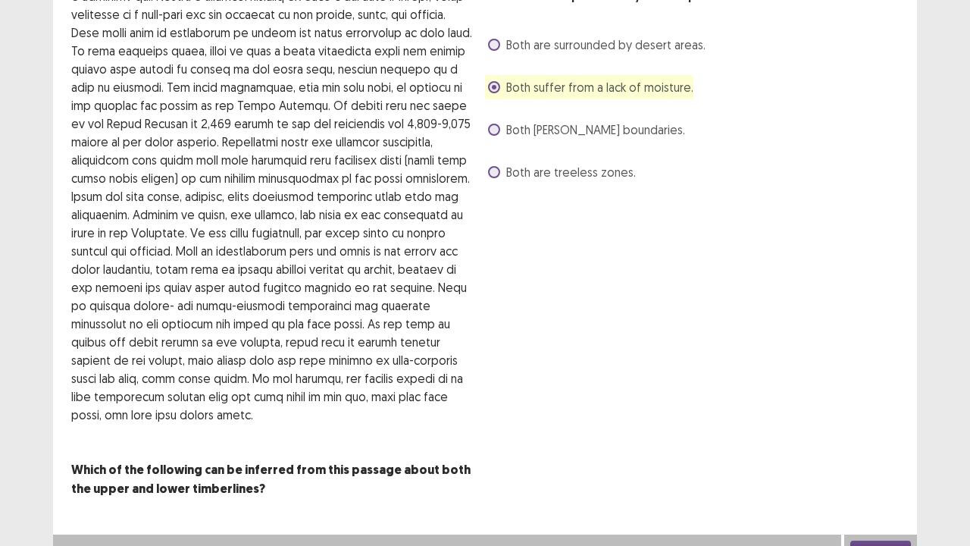
click at [884, 417] on button "Next" at bounding box center [880, 549] width 61 height 18
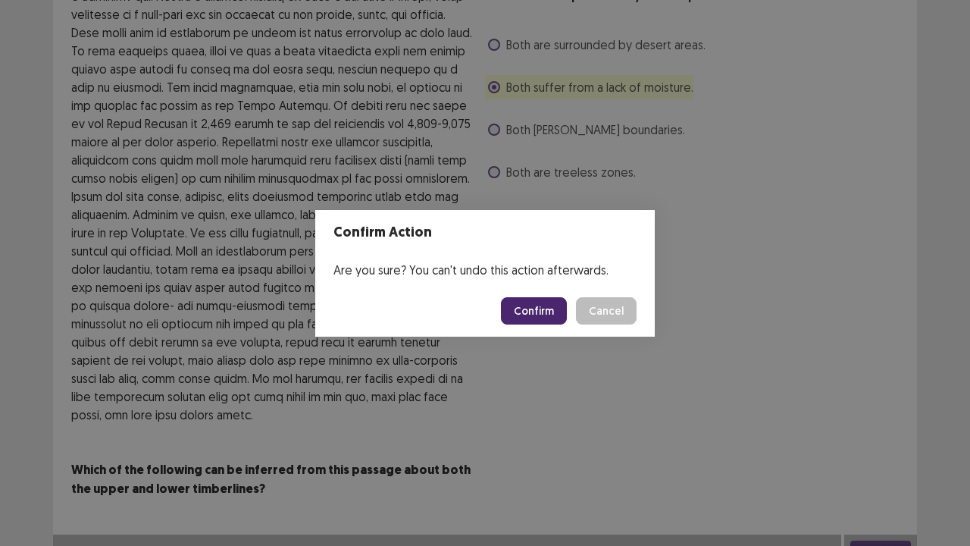
click at [543, 302] on button "Confirm" at bounding box center [534, 310] width 66 height 27
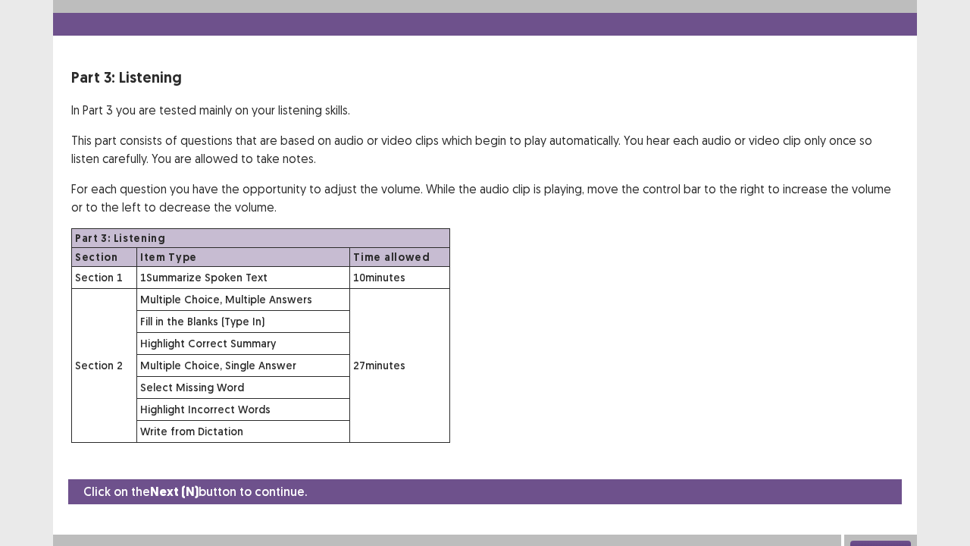
scroll to position [44, 0]
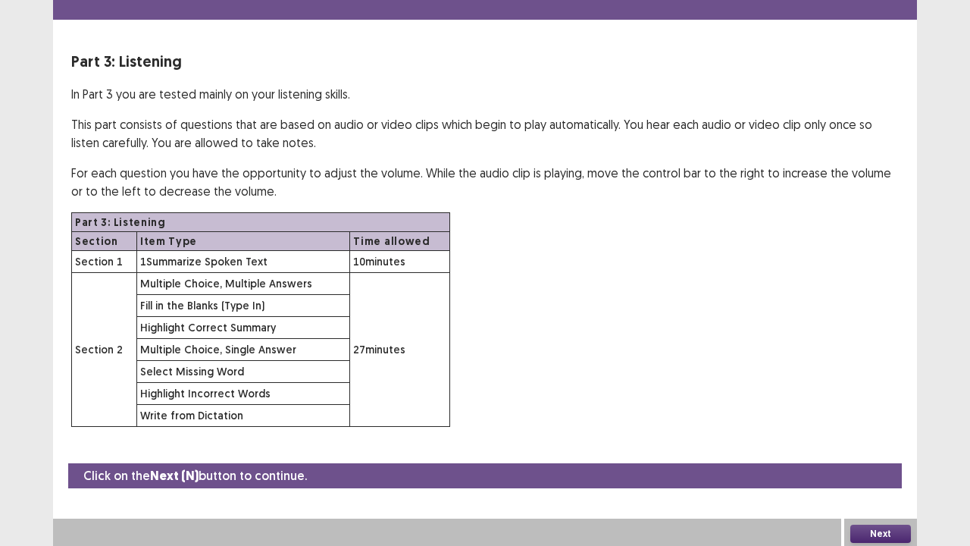
click at [873, 417] on button "Next" at bounding box center [880, 533] width 61 height 18
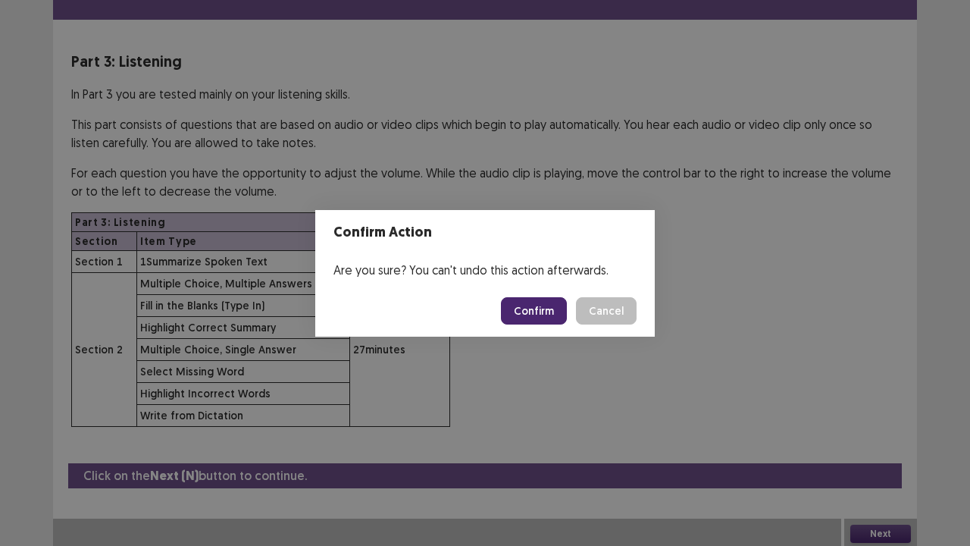
click at [529, 302] on button "Confirm" at bounding box center [534, 310] width 66 height 27
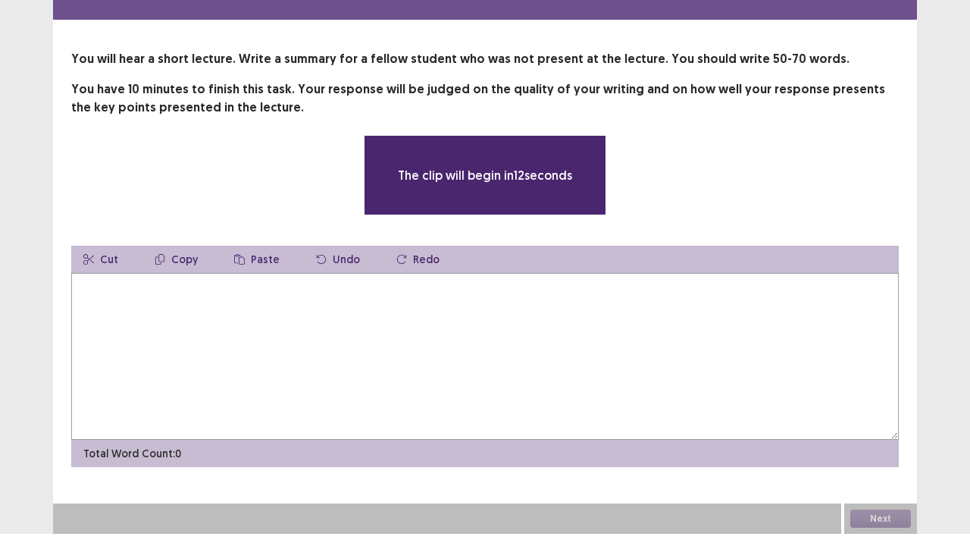
scroll to position [31, 0]
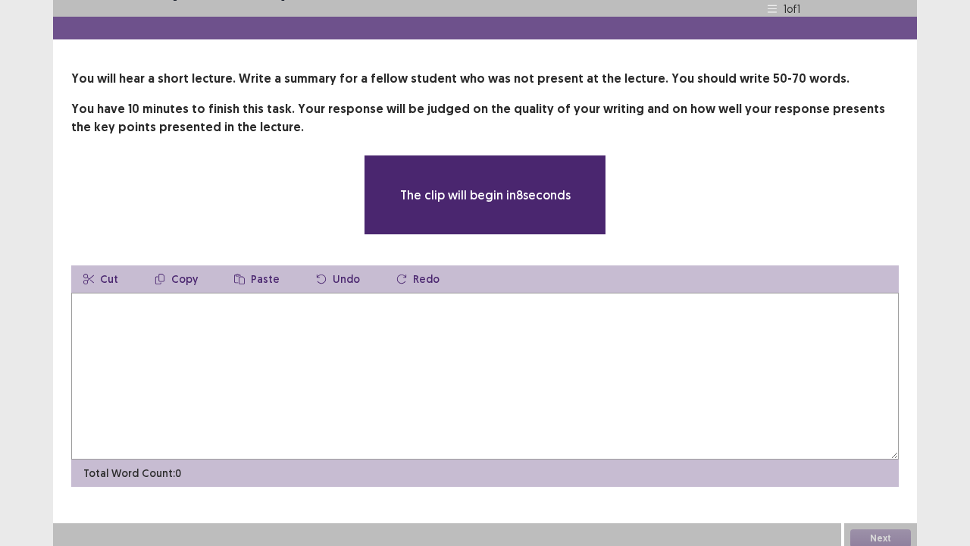
click at [359, 330] on textarea at bounding box center [485, 376] width 828 height 167
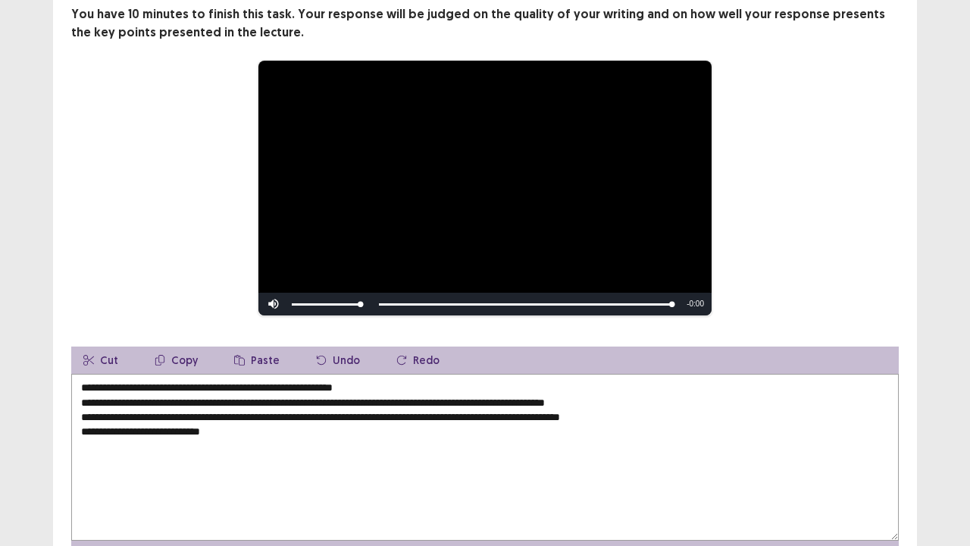
scroll to position [132, 0]
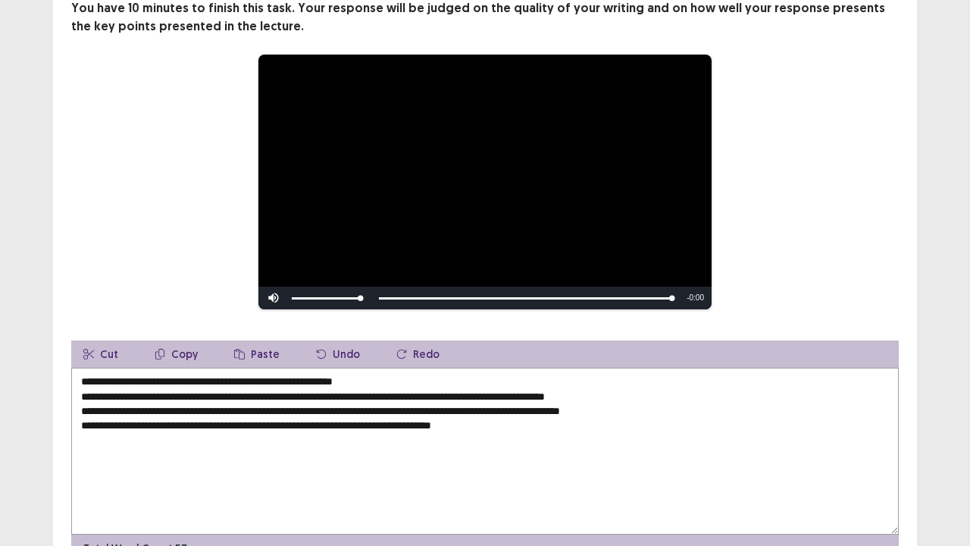
click at [450, 415] on textarea "**********" at bounding box center [485, 451] width 828 height 167
click at [519, 417] on textarea "**********" at bounding box center [485, 451] width 828 height 167
click at [202, 391] on textarea "**********" at bounding box center [485, 451] width 828 height 167
click at [350, 390] on textarea "**********" at bounding box center [485, 451] width 828 height 167
click at [268, 403] on textarea "**********" at bounding box center [485, 451] width 828 height 167
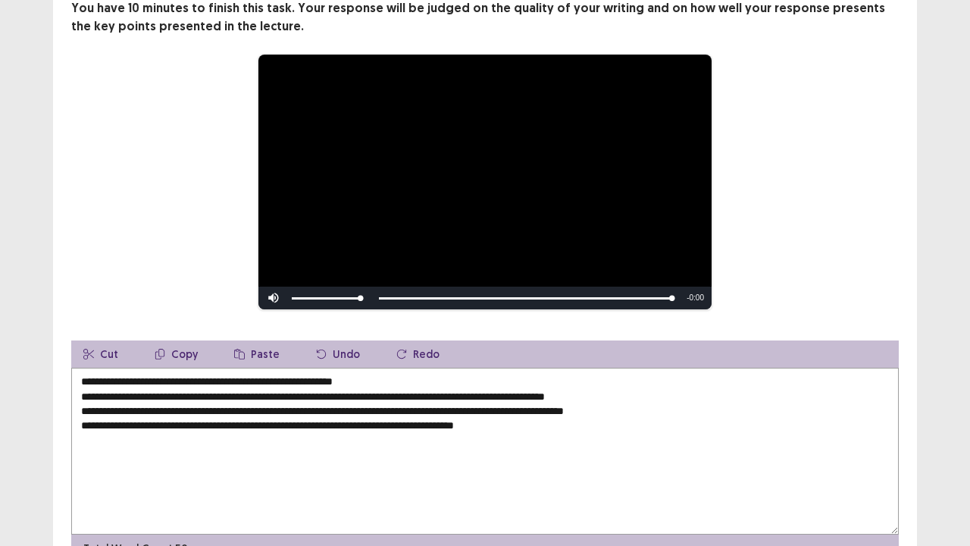
click at [345, 403] on textarea "**********" at bounding box center [485, 451] width 828 height 167
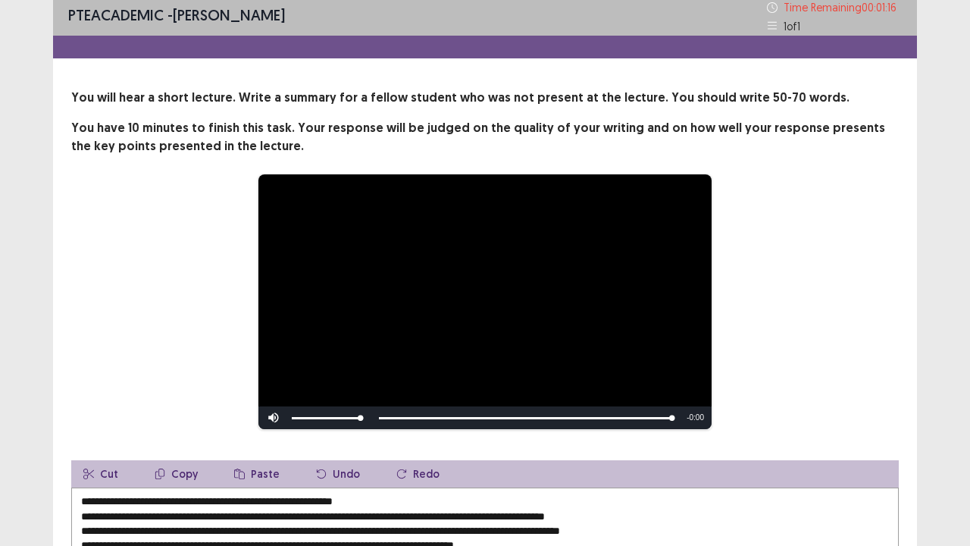
scroll to position [208, 0]
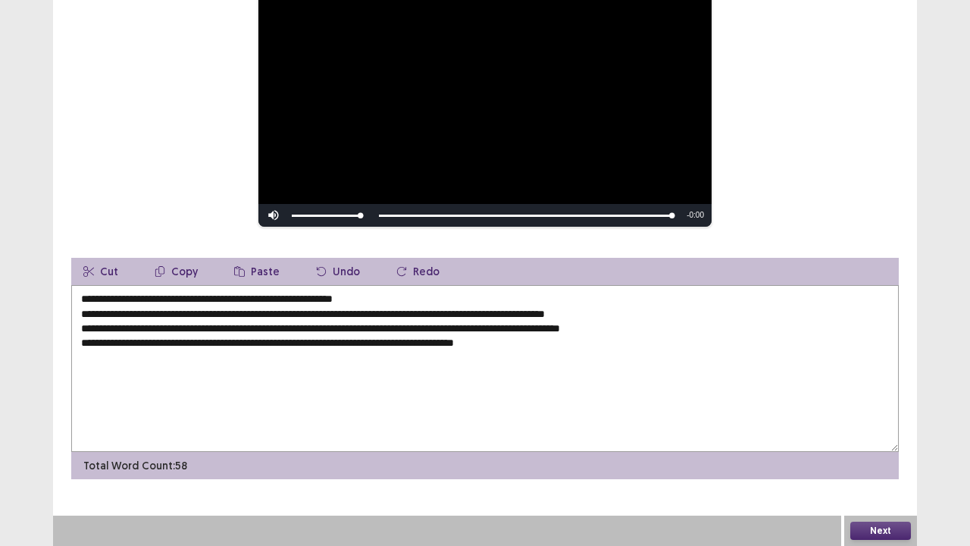
type textarea "**********"
click at [885, 417] on button "Next" at bounding box center [880, 530] width 61 height 18
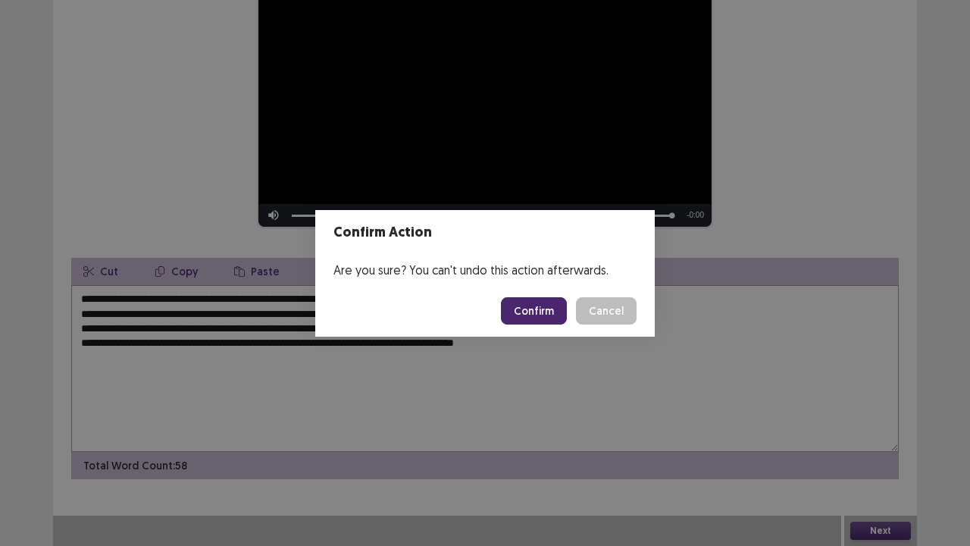
click at [541, 310] on button "Confirm" at bounding box center [534, 310] width 66 height 27
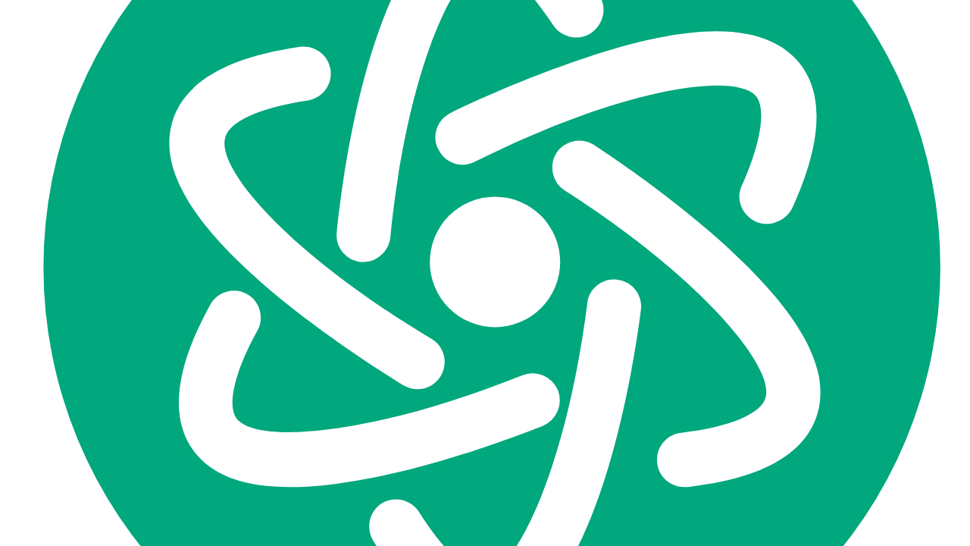
scroll to position [0, 0]
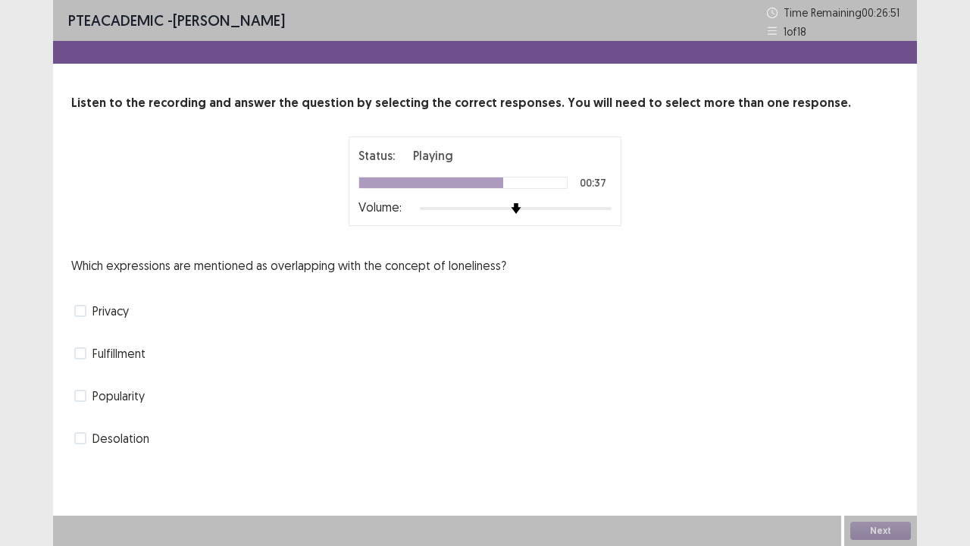
click at [85, 352] on span at bounding box center [80, 353] width 12 height 12
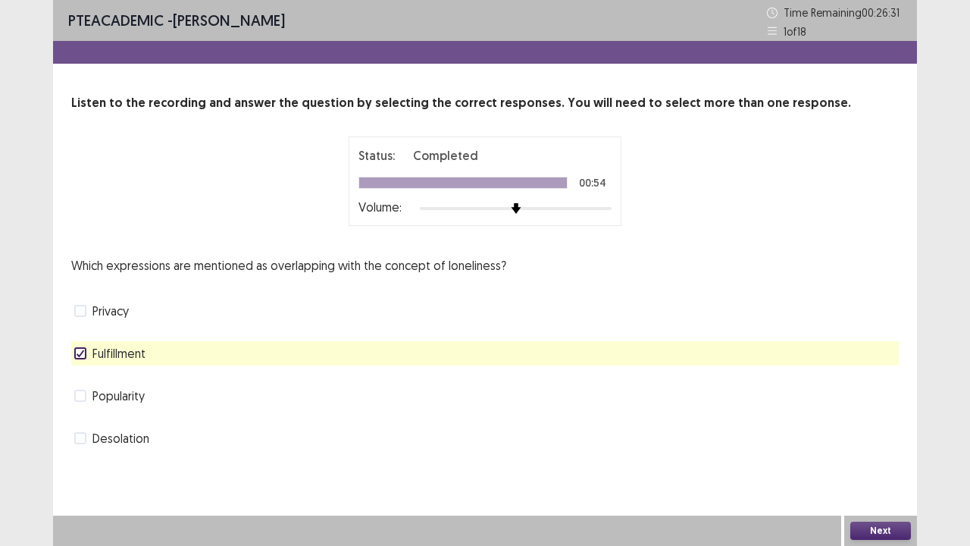
click at [877, 417] on button "Next" at bounding box center [880, 530] width 61 height 18
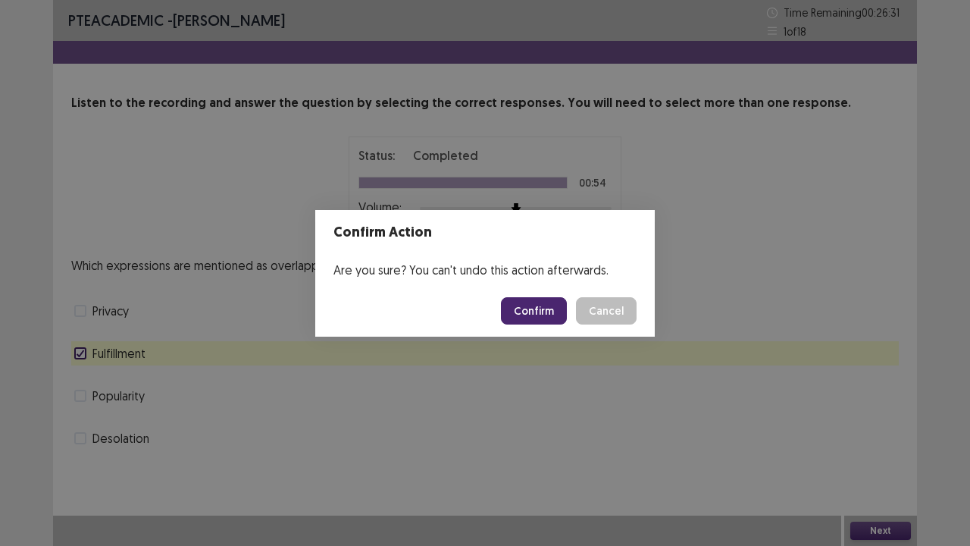
click at [522, 306] on button "Confirm" at bounding box center [534, 310] width 66 height 27
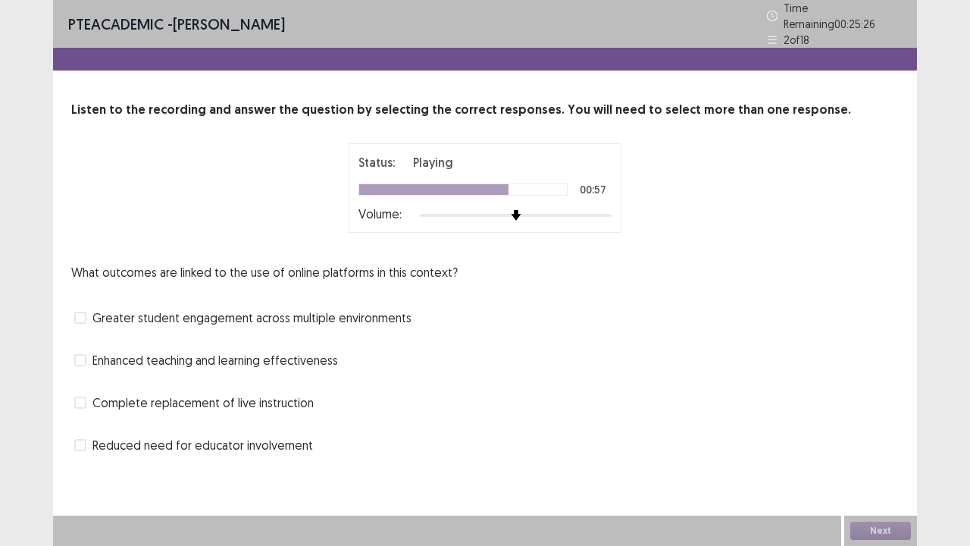
click at [301, 305] on div "Greater student engagement across multiple environments" at bounding box center [485, 317] width 828 height 24
click at [274, 313] on span "Greater student engagement across multiple environments" at bounding box center [251, 317] width 319 height 18
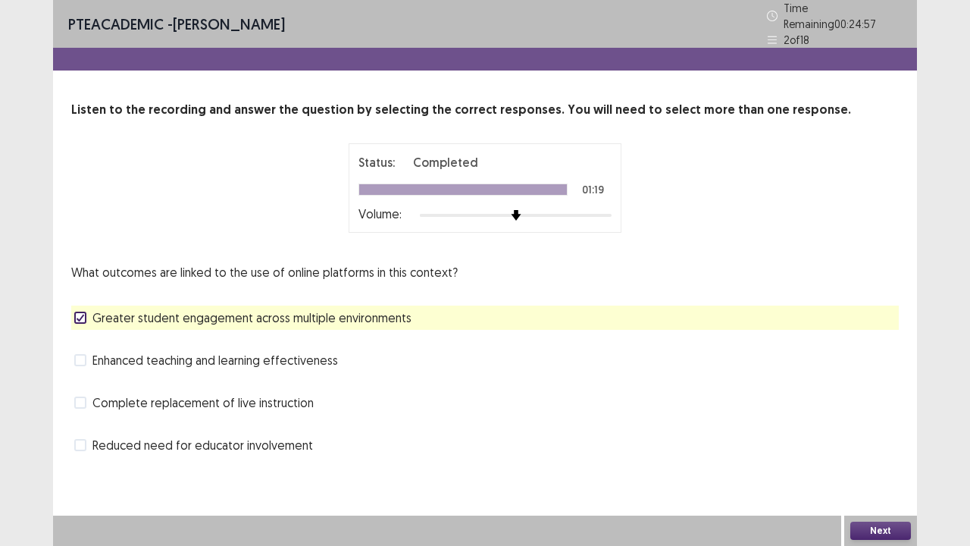
click at [872, 417] on button "Next" at bounding box center [880, 530] width 61 height 18
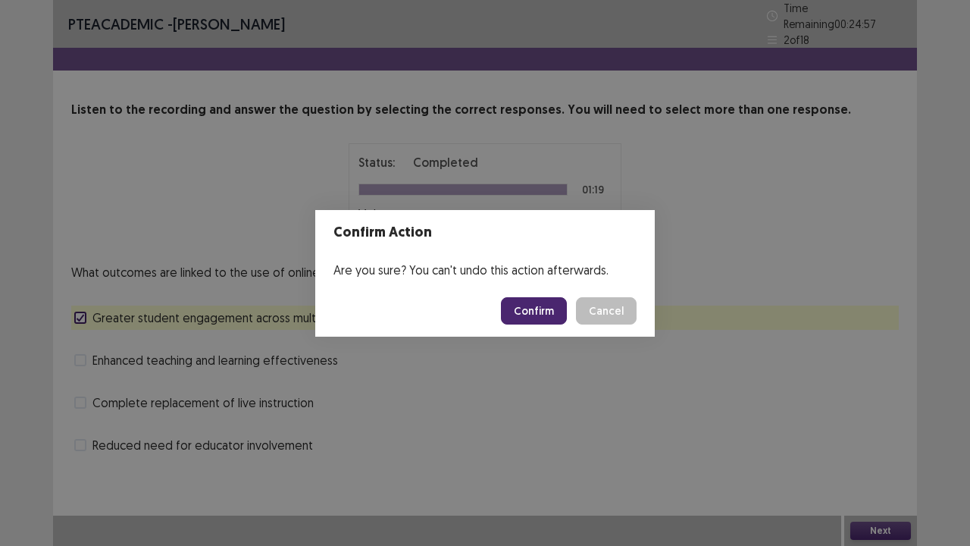
click at [545, 313] on button "Confirm" at bounding box center [534, 310] width 66 height 27
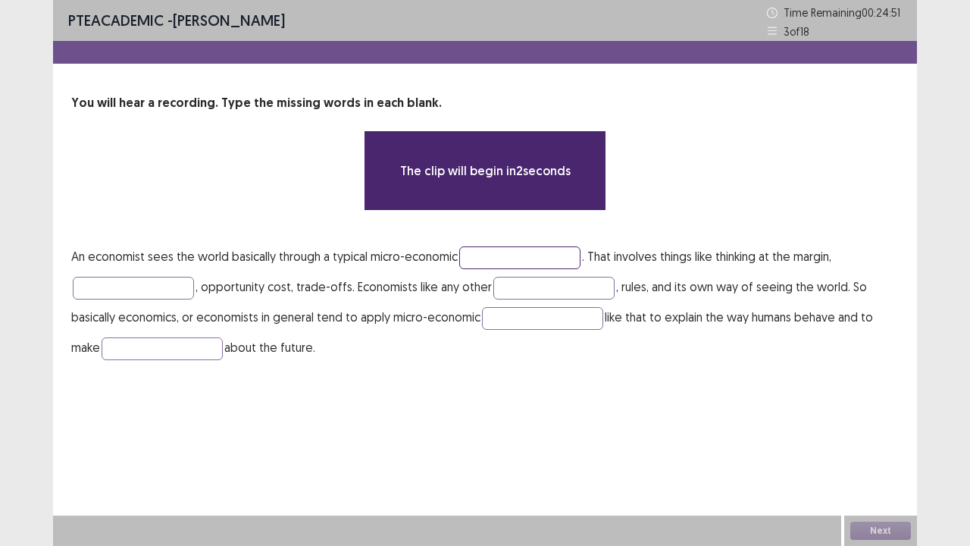
click at [487, 246] on input "text" at bounding box center [519, 257] width 121 height 23
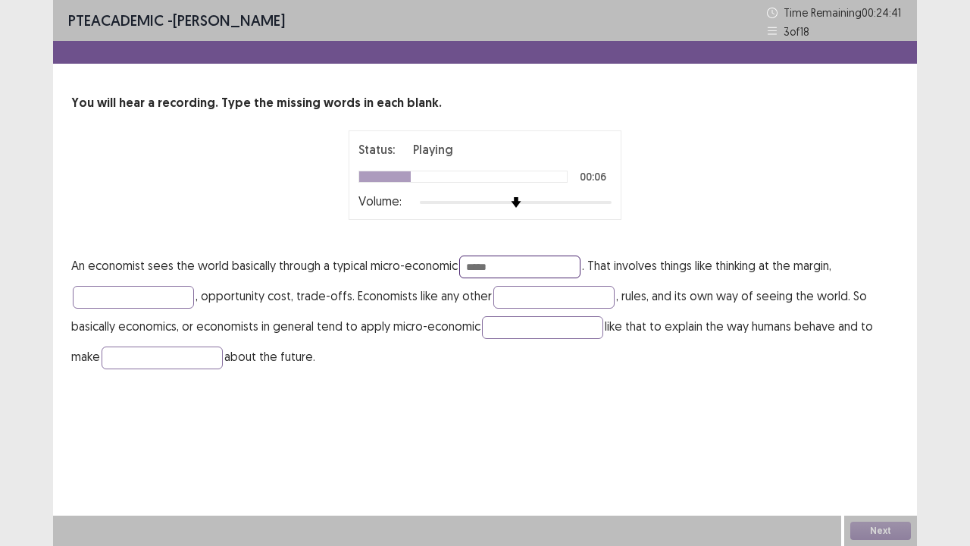
type input "*****"
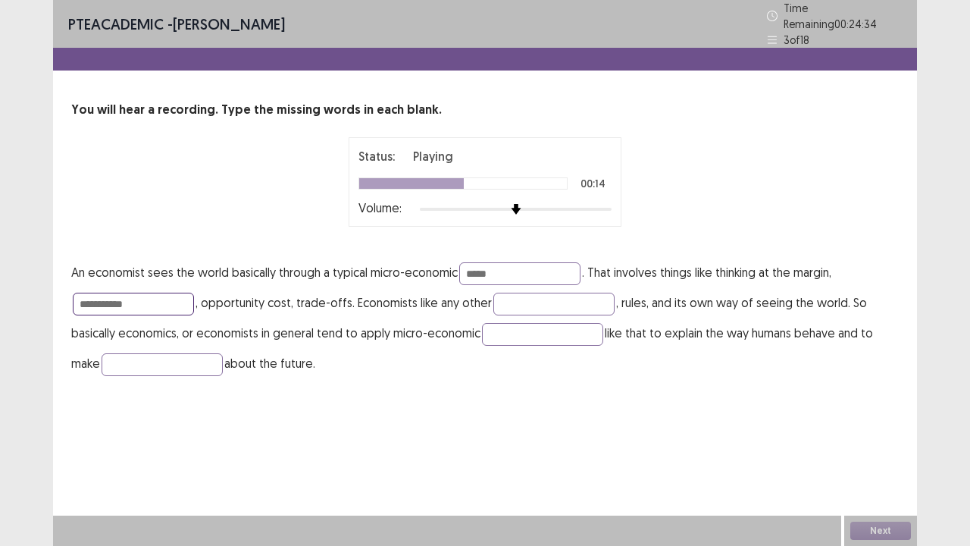
type input "**********"
type input "*"
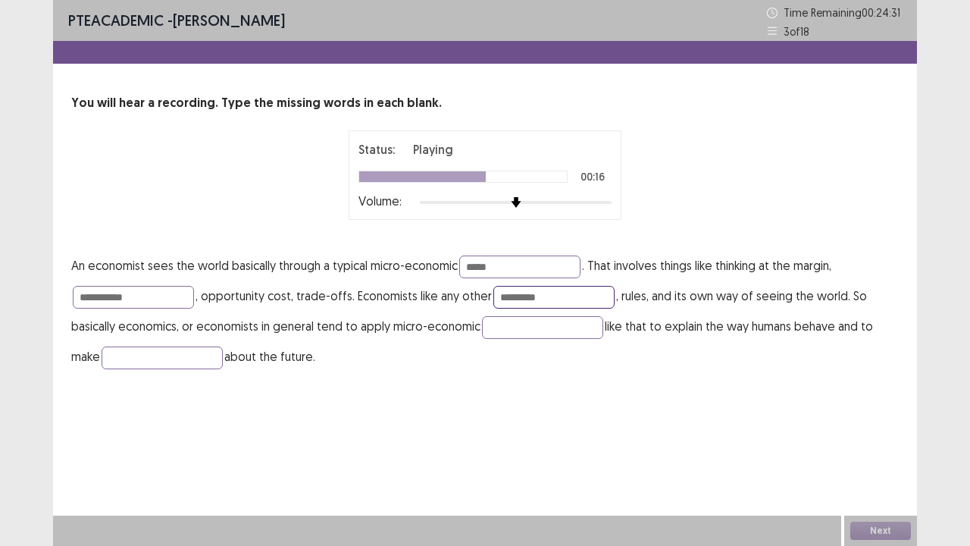
type input "*********"
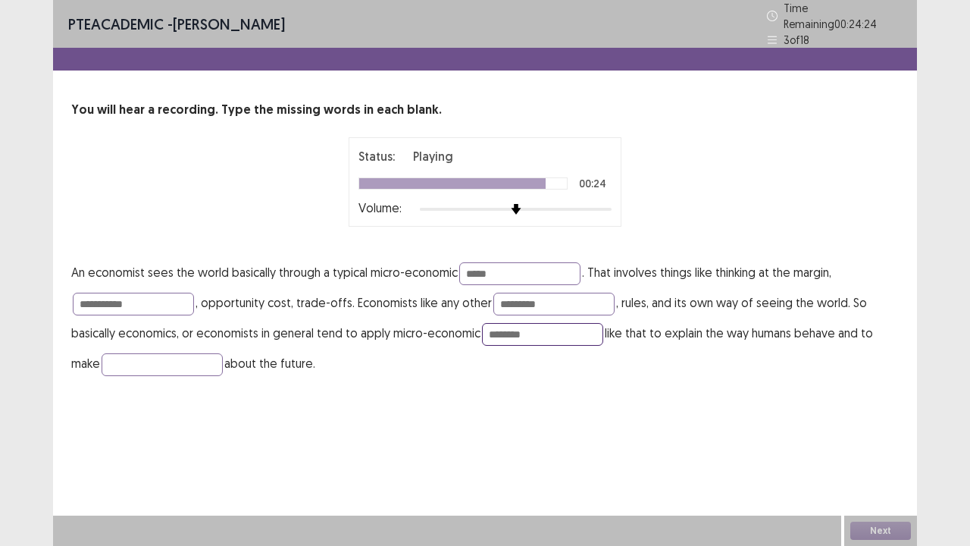
type input "********"
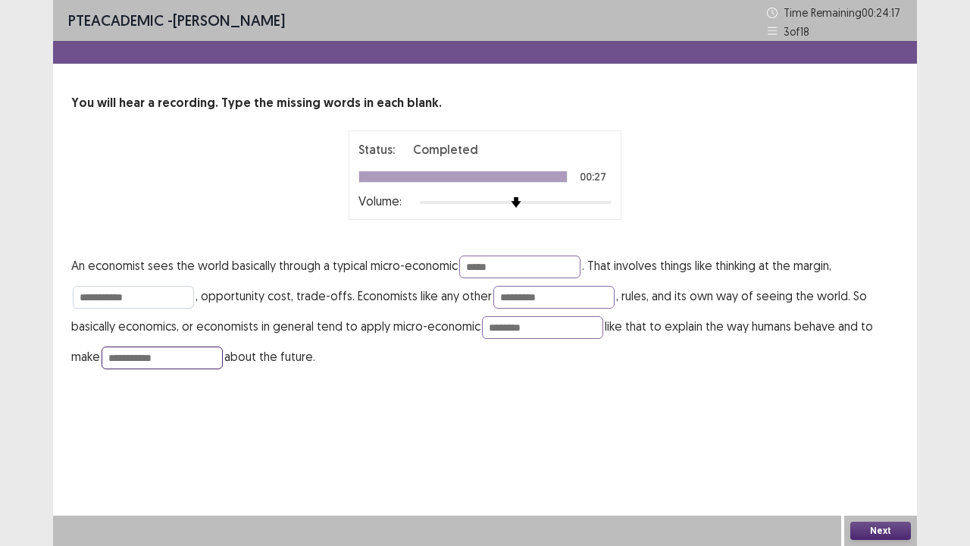
type input "**********"
click at [142, 289] on input "**********" at bounding box center [133, 297] width 121 height 23
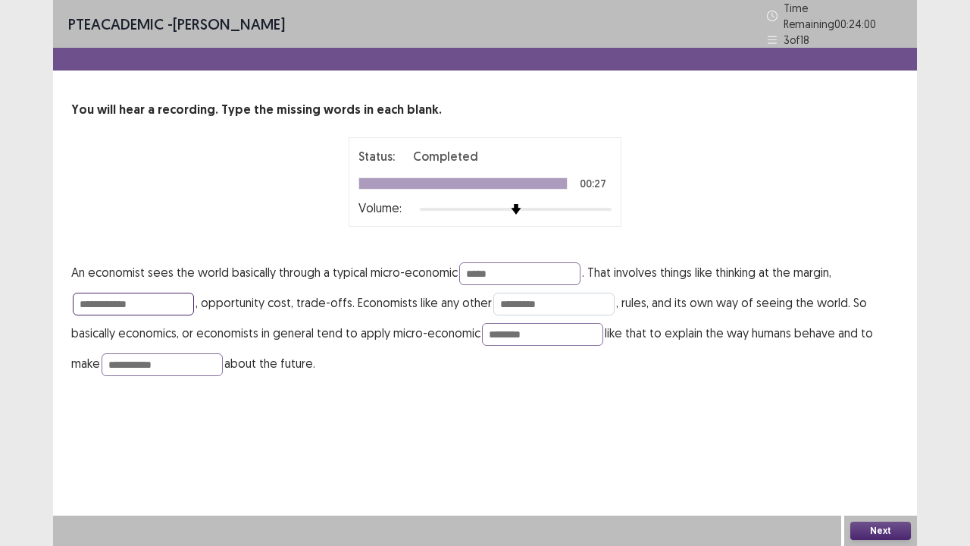
type input "**********"
click at [535, 296] on input "*********" at bounding box center [553, 304] width 121 height 23
type input "*"
type input "*********"
click at [540, 327] on input "********" at bounding box center [542, 334] width 121 height 23
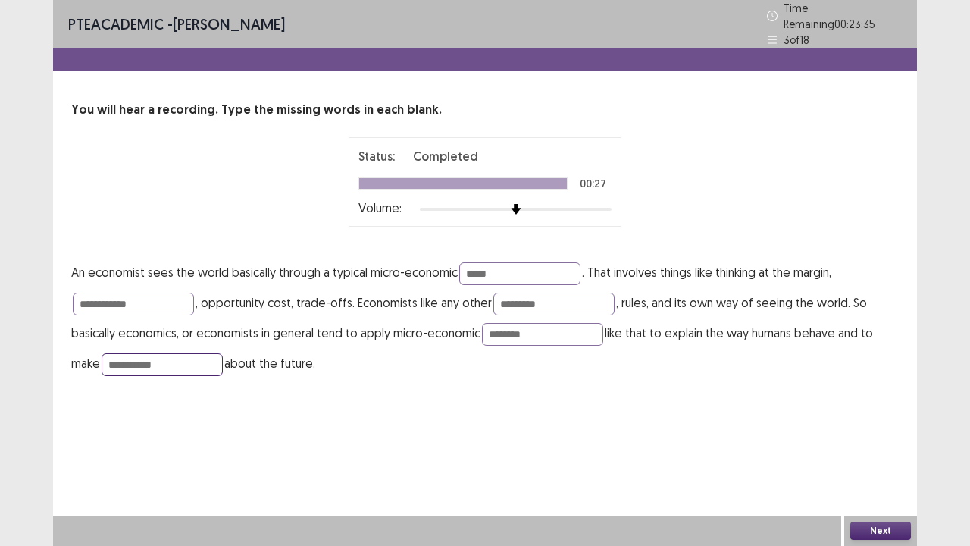
click at [161, 355] on input "**********" at bounding box center [162, 364] width 121 height 23
click at [906, 417] on button "Next" at bounding box center [880, 530] width 61 height 18
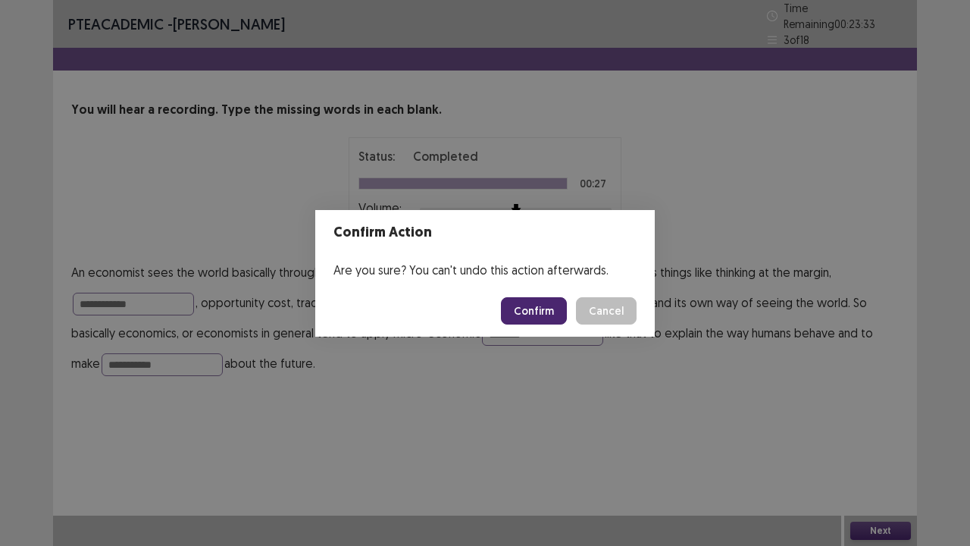
click at [533, 318] on button "Confirm" at bounding box center [534, 310] width 66 height 27
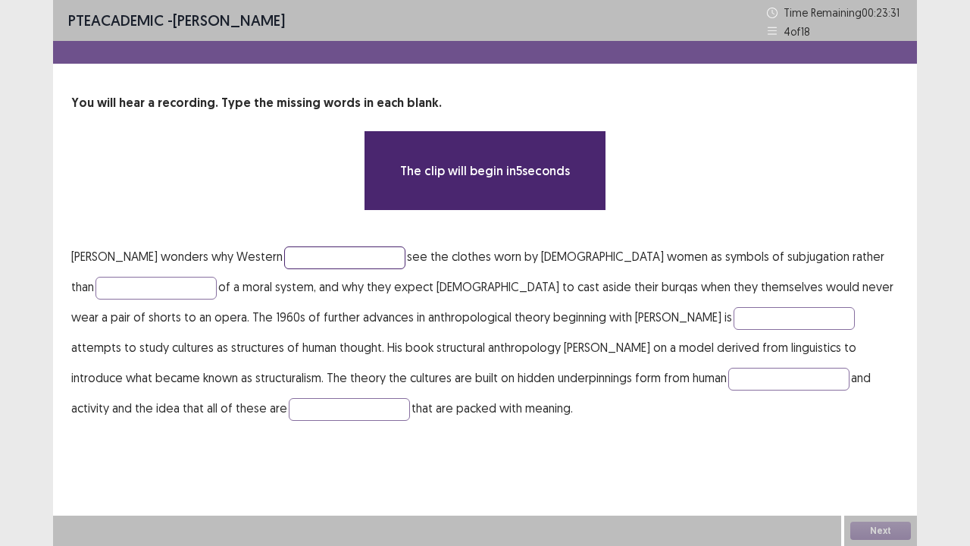
click at [338, 253] on input "text" at bounding box center [344, 257] width 121 height 23
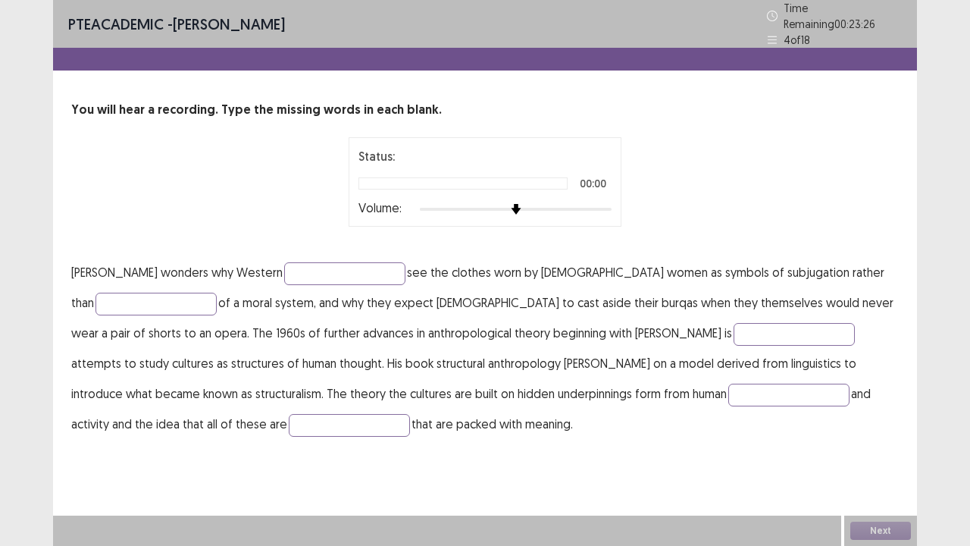
click at [582, 203] on div at bounding box center [516, 209] width 192 height 12
click at [307, 268] on input "text" at bounding box center [344, 273] width 121 height 23
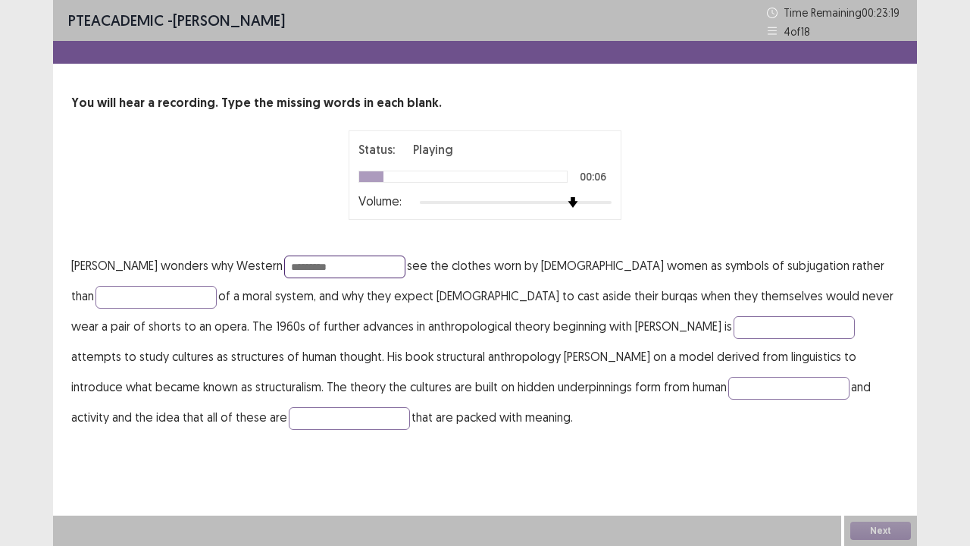
type input "*********"
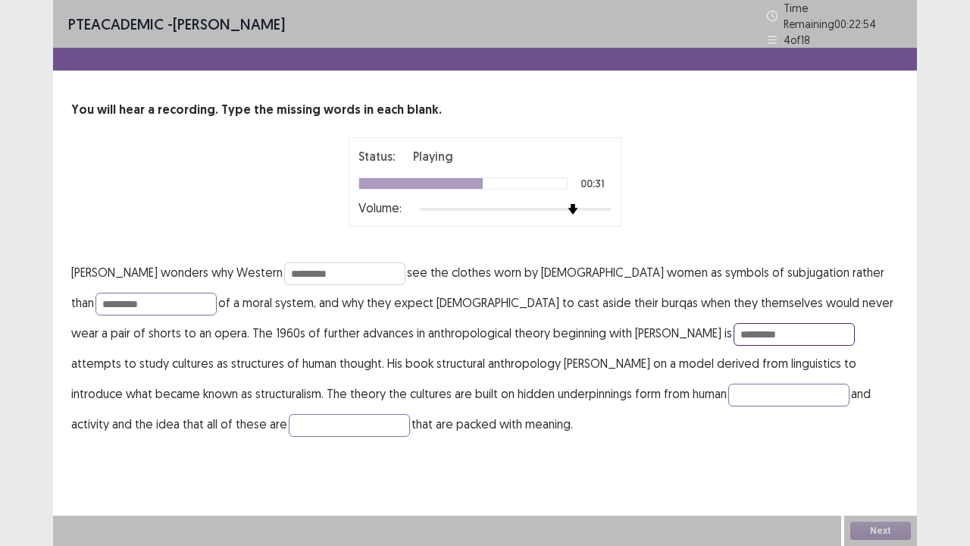
type input "*********"
type input "**********"
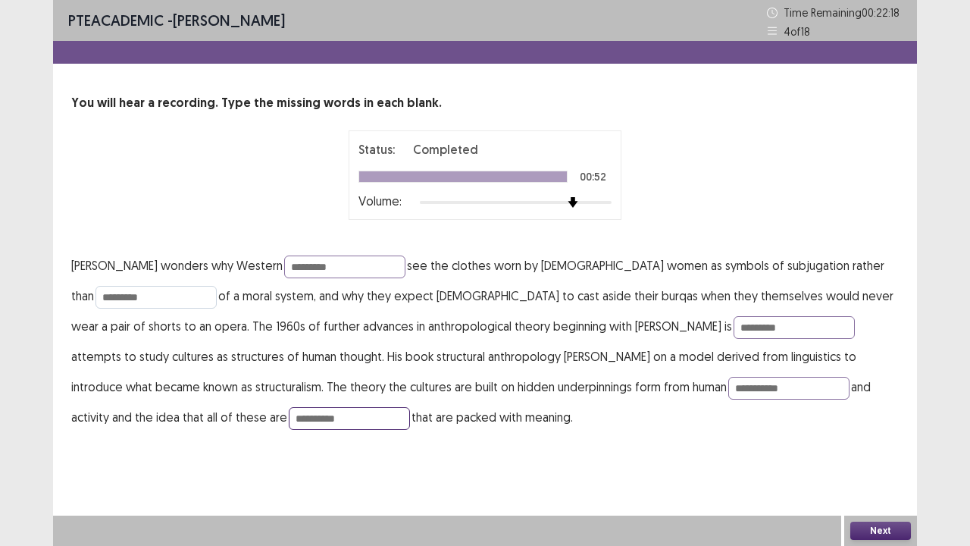
type input "**********"
click at [129, 299] on input "*********" at bounding box center [155, 297] width 121 height 23
click at [100, 297] on input "*********" at bounding box center [155, 297] width 121 height 23
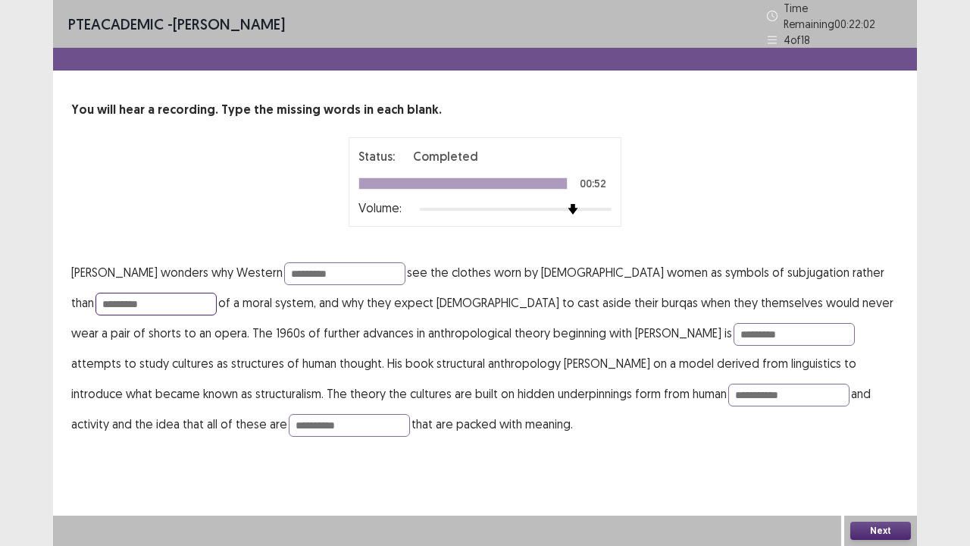
click at [117, 299] on input "*********" at bounding box center [155, 304] width 121 height 23
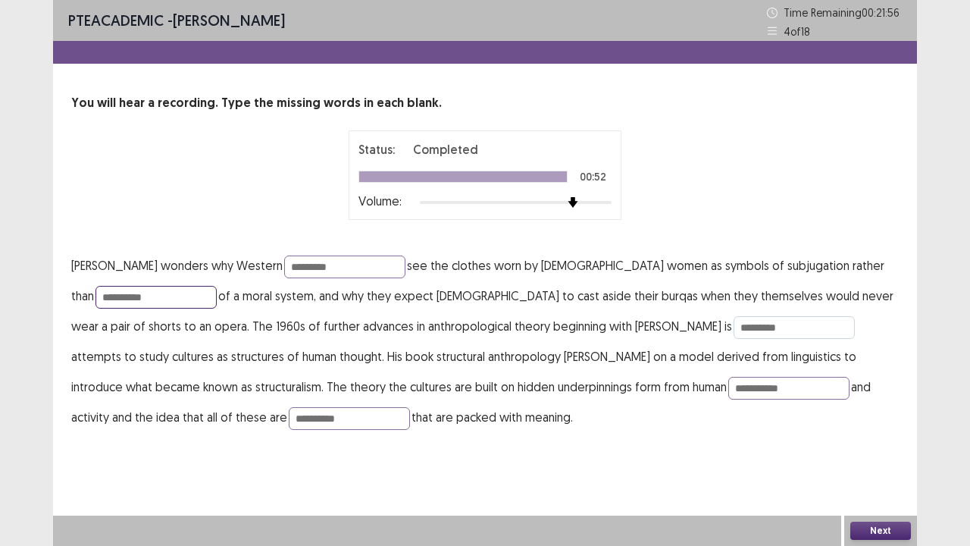
type input "**********"
click at [734, 319] on input "*********" at bounding box center [794, 327] width 121 height 23
type input "*********"
click at [289, 414] on input "**********" at bounding box center [349, 418] width 121 height 23
type input "*********"
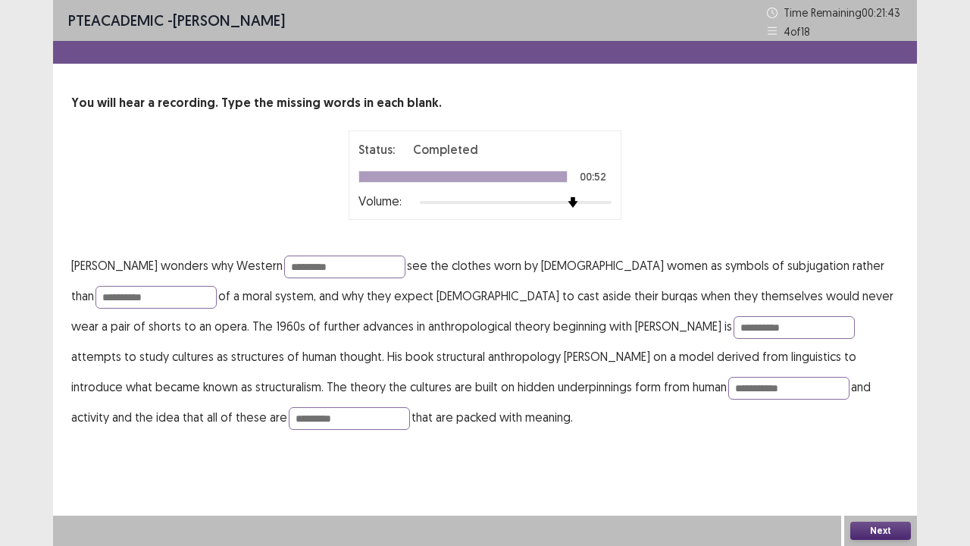
click at [866, 417] on button "Next" at bounding box center [880, 530] width 61 height 18
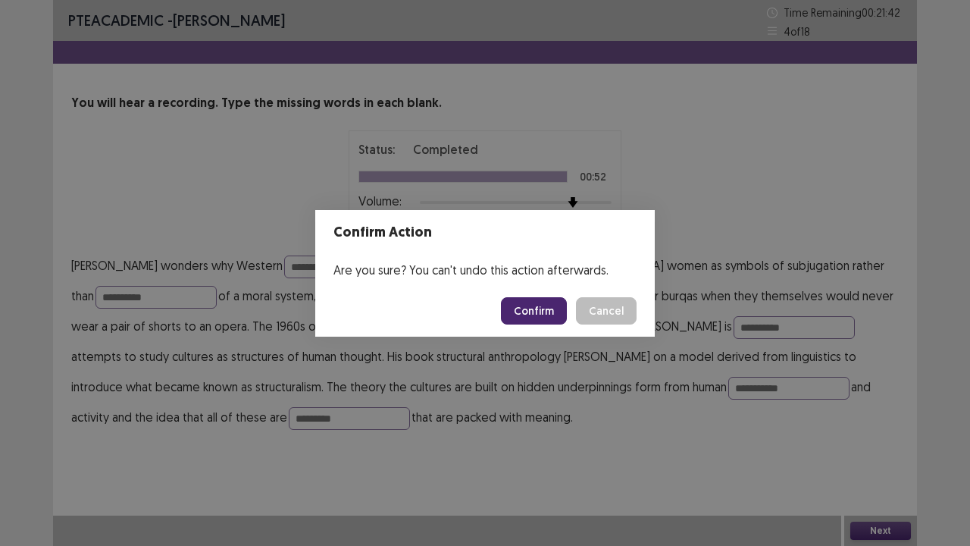
click at [537, 321] on button "Confirm" at bounding box center [534, 310] width 66 height 27
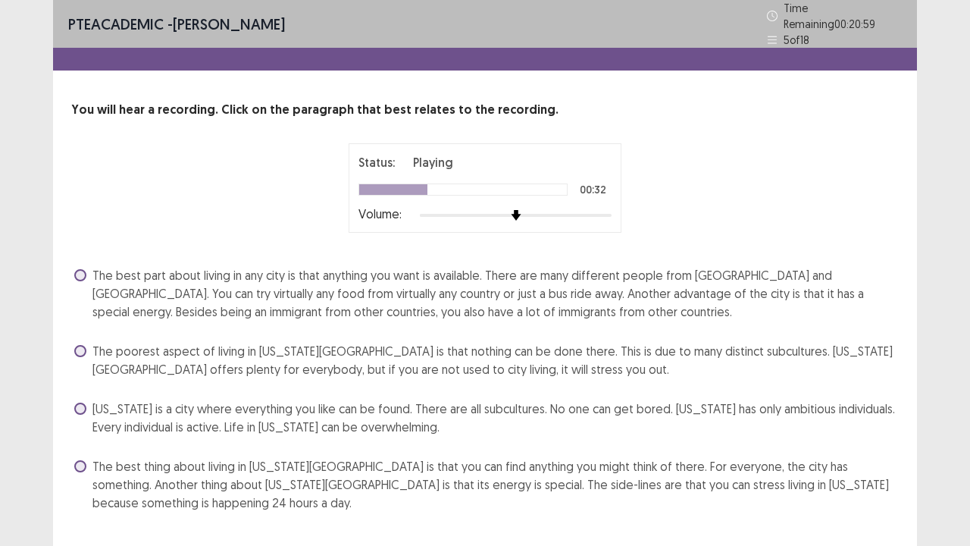
click at [235, 403] on span "[US_STATE] is a city where everything you like can be found. There are all subc…" at bounding box center [495, 417] width 806 height 36
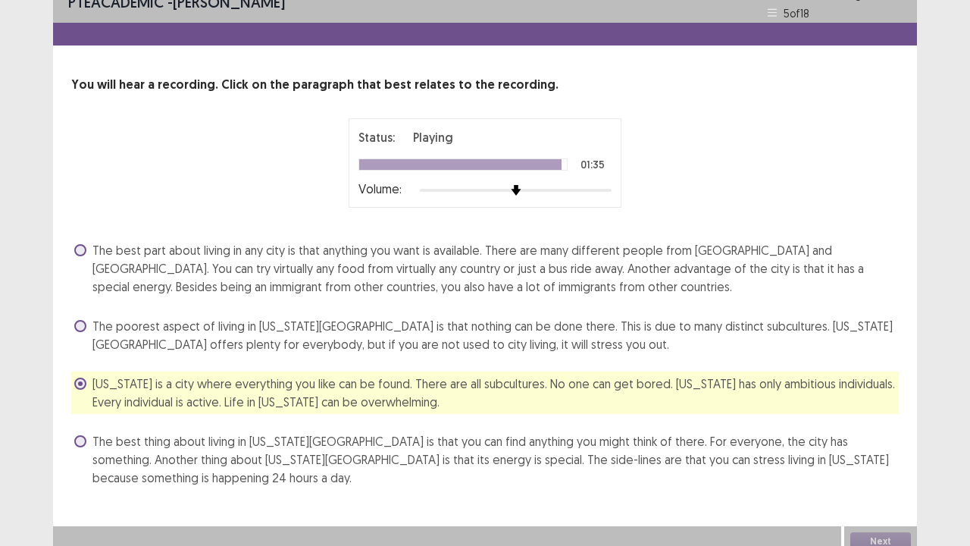
scroll to position [28, 0]
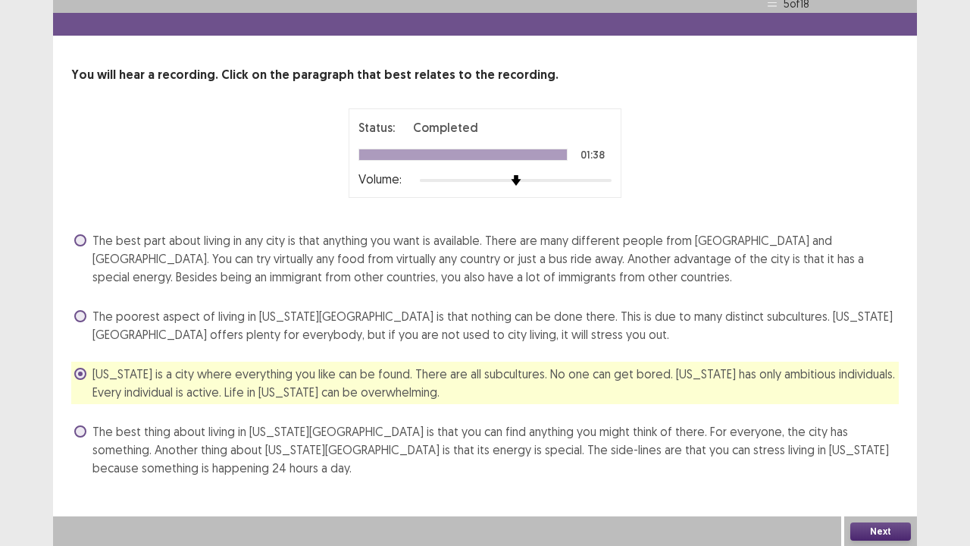
click at [880, 417] on button "Next" at bounding box center [880, 531] width 61 height 18
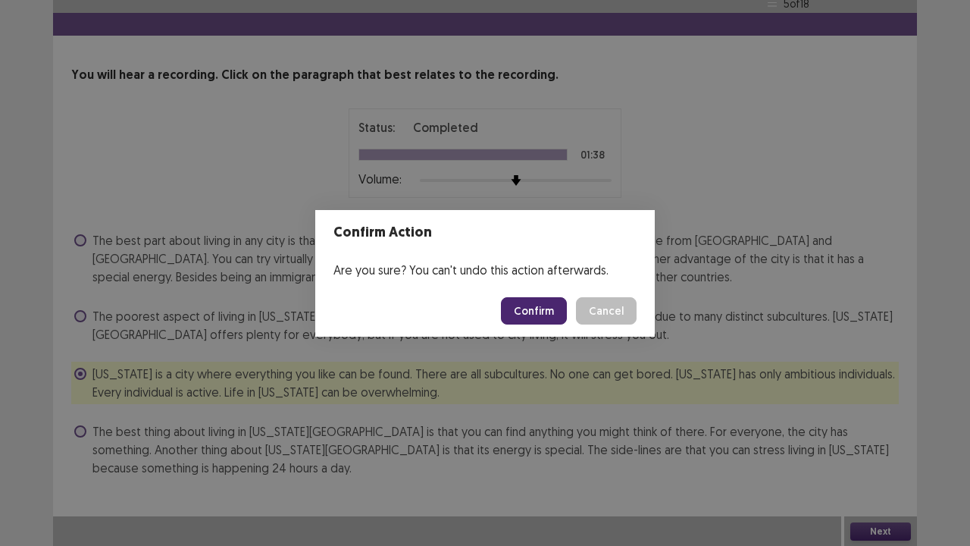
click at [546, 305] on button "Confirm" at bounding box center [534, 310] width 66 height 27
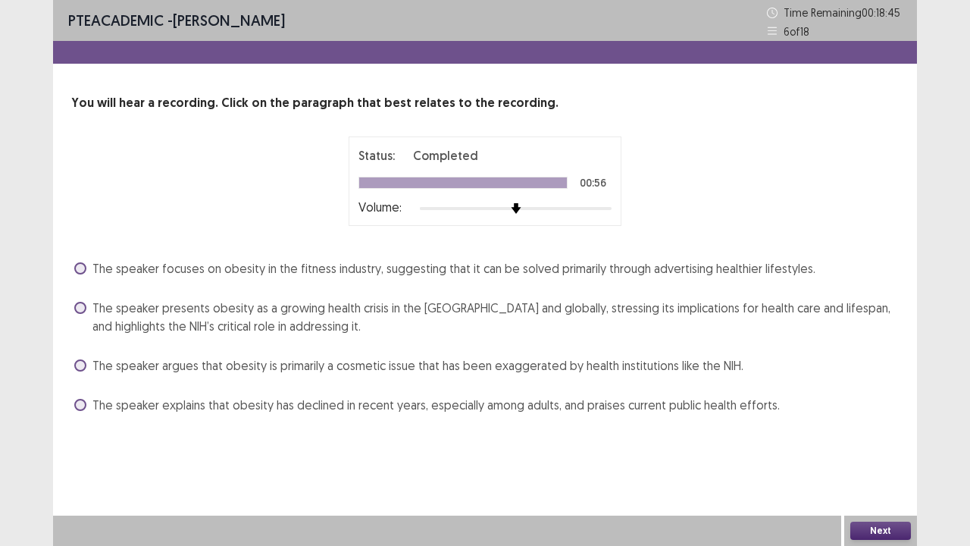
click at [249, 323] on span "The speaker presents obesity as a growing health crisis in the [GEOGRAPHIC_DATA…" at bounding box center [495, 317] width 806 height 36
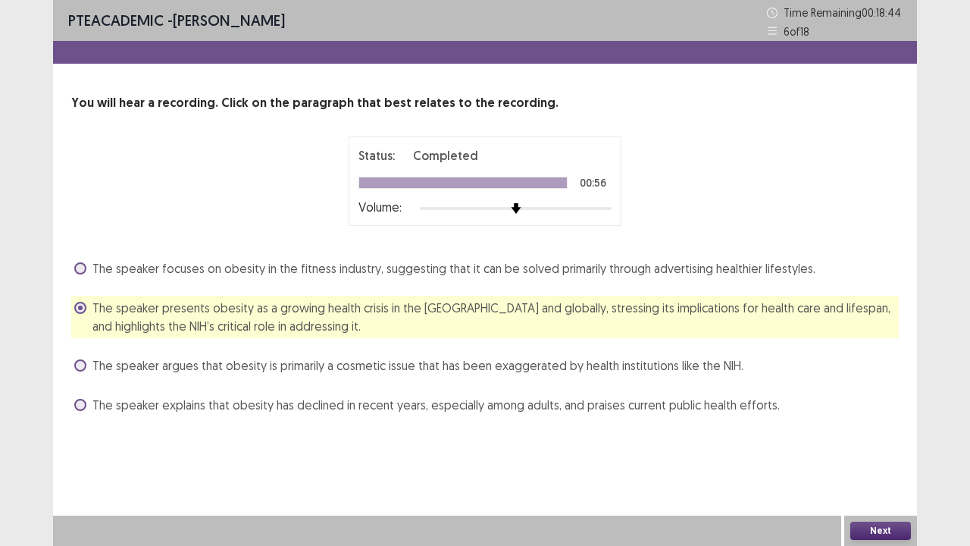
click at [874, 417] on button "Next" at bounding box center [880, 530] width 61 height 18
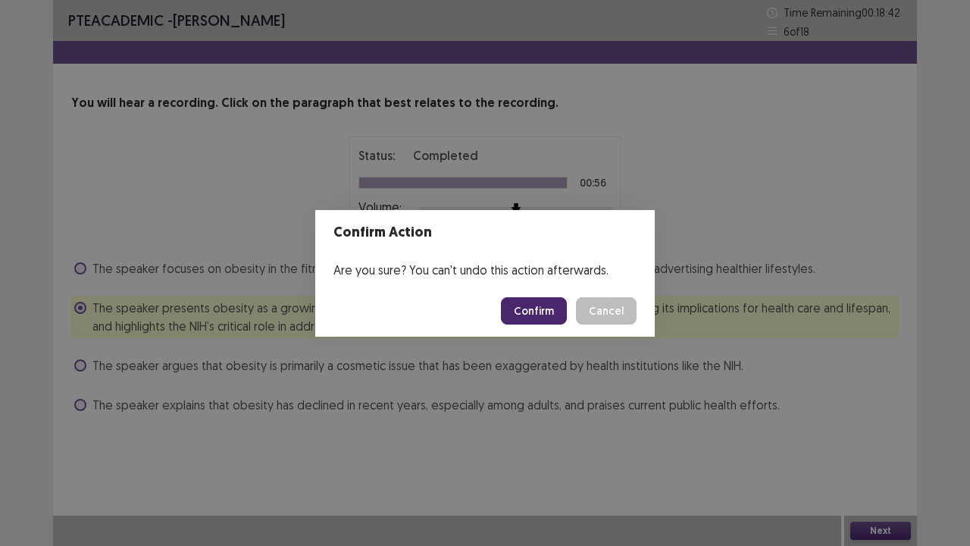
click at [538, 312] on button "Confirm" at bounding box center [534, 310] width 66 height 27
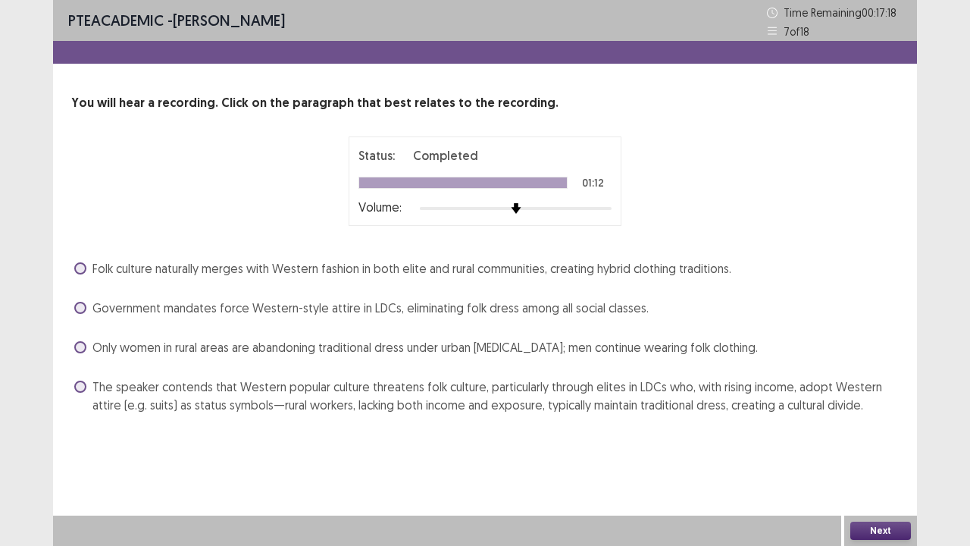
click at [393, 300] on span "Government mandates force Western-style attire in LDCs, eliminating folk dress …" at bounding box center [370, 308] width 556 height 18
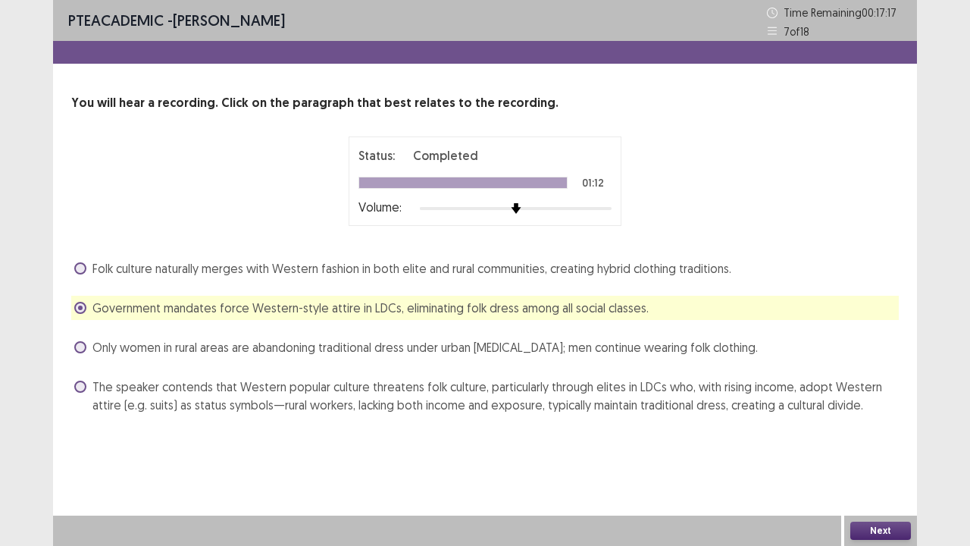
click at [872, 417] on button "Next" at bounding box center [880, 530] width 61 height 18
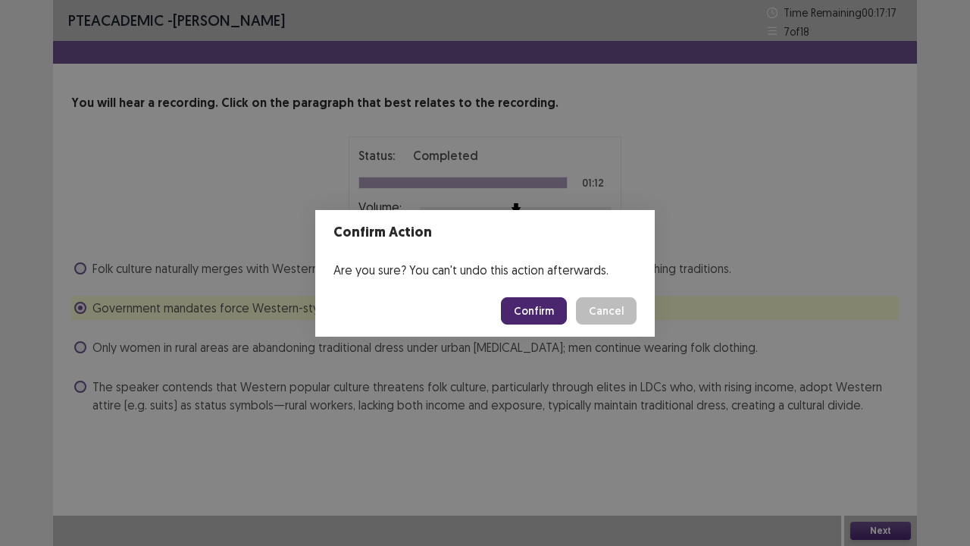
click at [542, 323] on button "Confirm" at bounding box center [534, 310] width 66 height 27
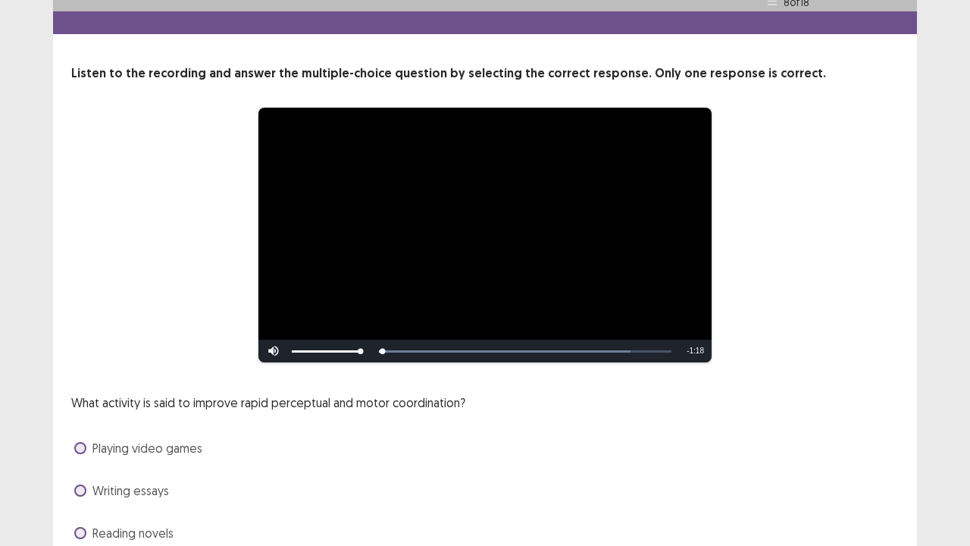
scroll to position [76, 0]
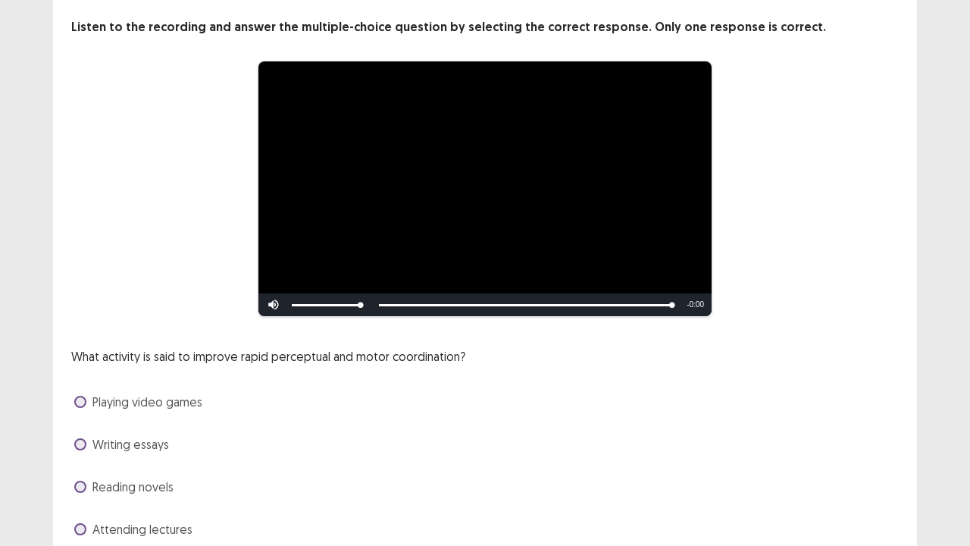
click at [79, 402] on span at bounding box center [80, 402] width 12 height 12
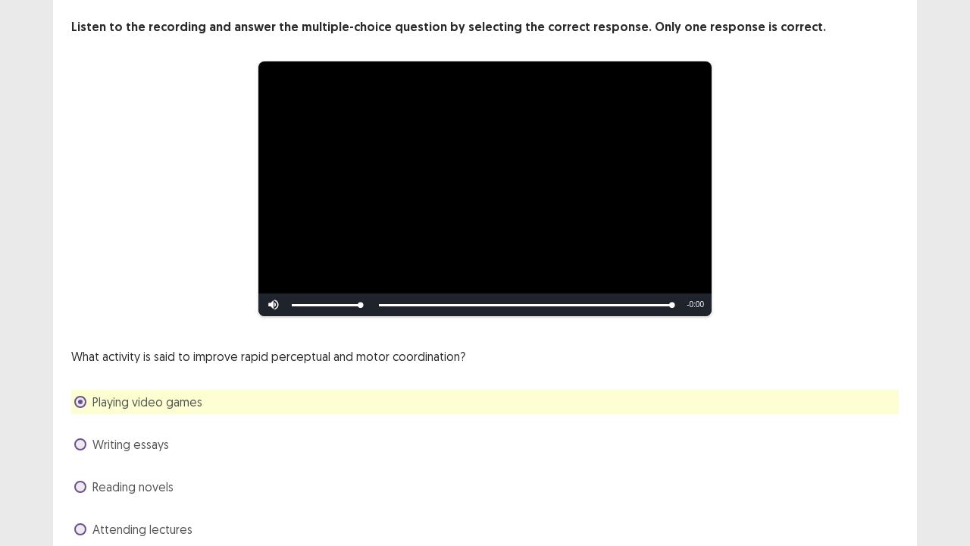
scroll to position [138, 0]
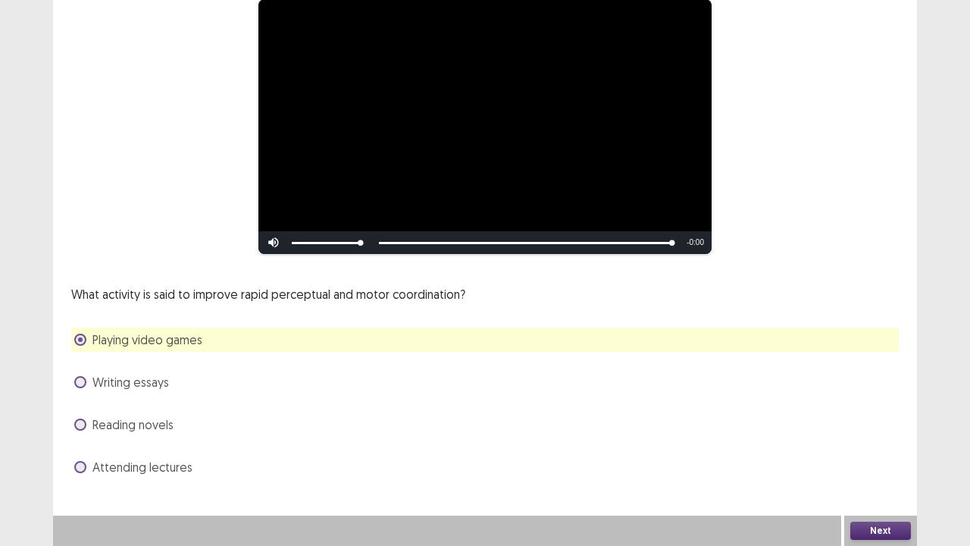
click at [875, 530] on button "Next" at bounding box center [880, 530] width 61 height 18
click at [529, 298] on button "Confirm" at bounding box center [534, 309] width 66 height 27
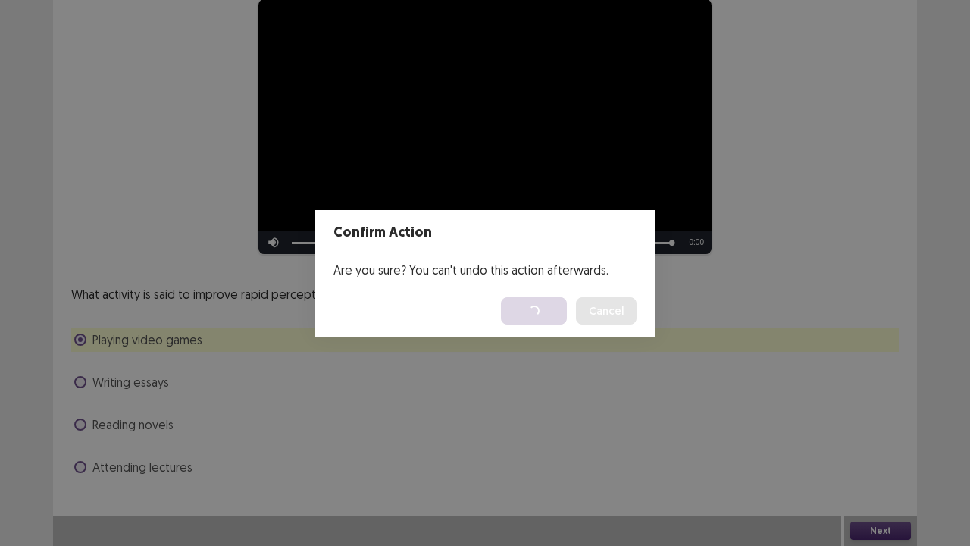
scroll to position [0, 0]
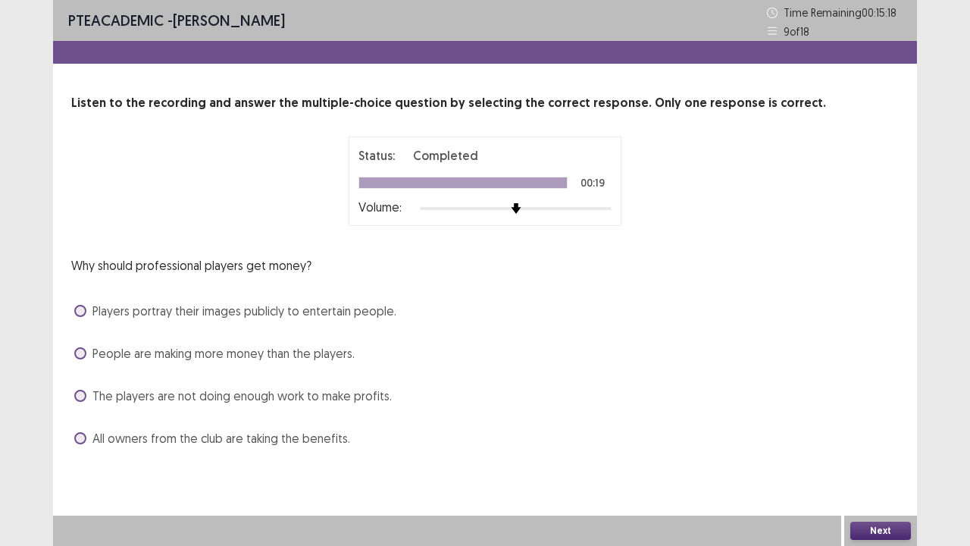
click at [363, 397] on span "The players are not doing enough work to make profits." at bounding box center [241, 395] width 299 height 18
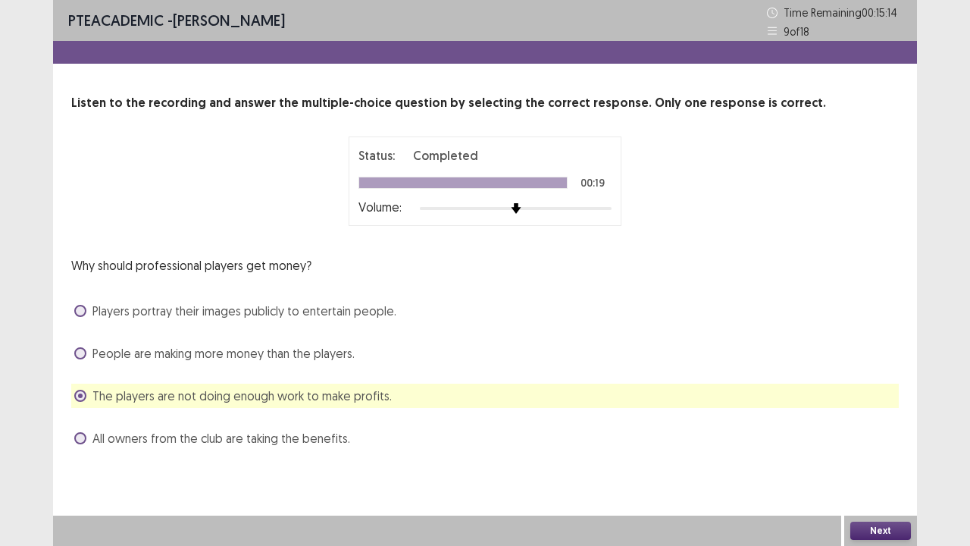
click at [229, 440] on span "All owners from the club are taking the benefits." at bounding box center [221, 438] width 258 height 18
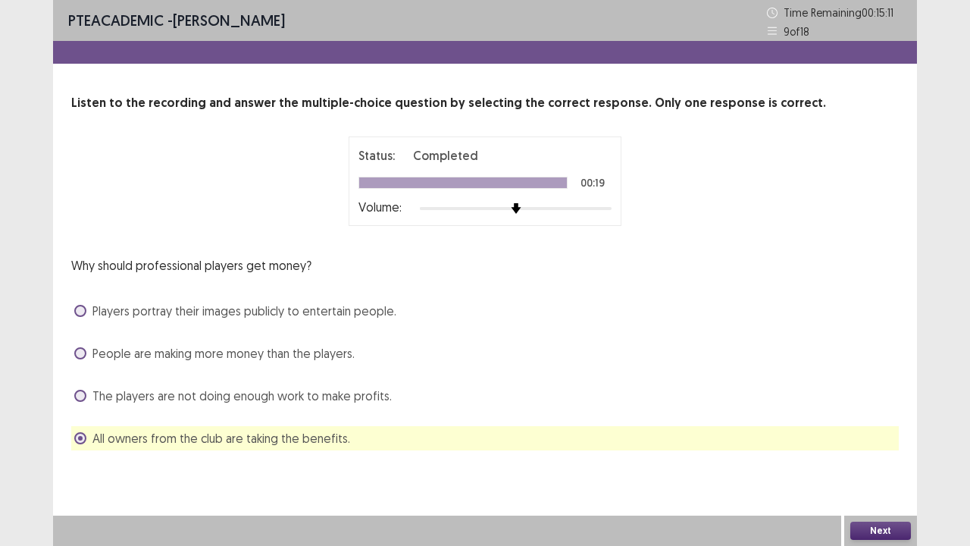
click at [900, 527] on button "Next" at bounding box center [880, 530] width 61 height 18
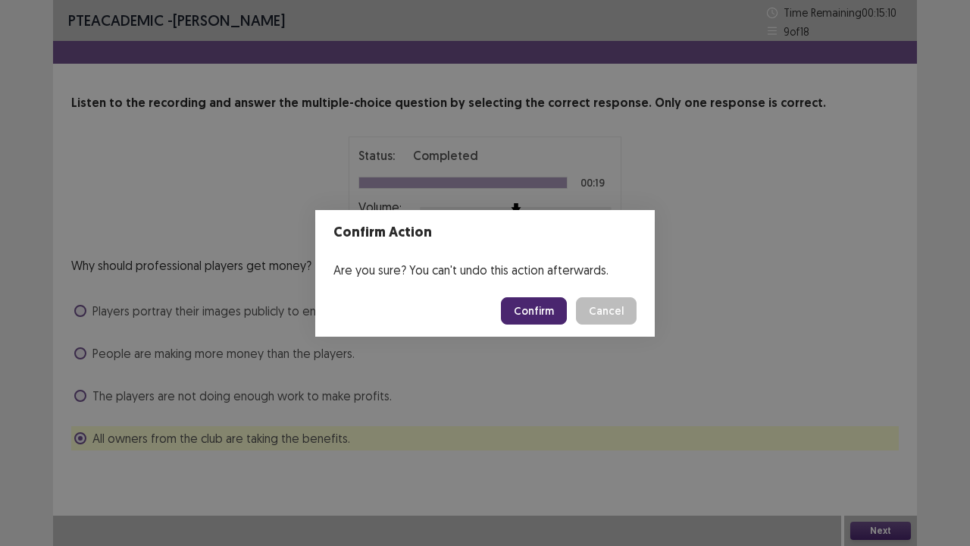
click at [517, 309] on button "Confirm" at bounding box center [534, 310] width 66 height 27
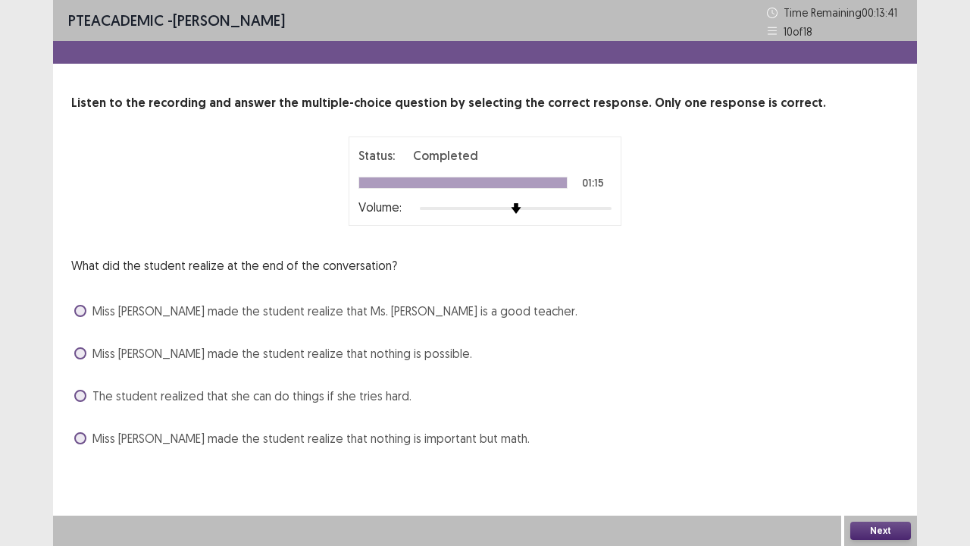
click at [290, 438] on span "Miss Davis made the student realize that nothing is important but math." at bounding box center [310, 438] width 437 height 18
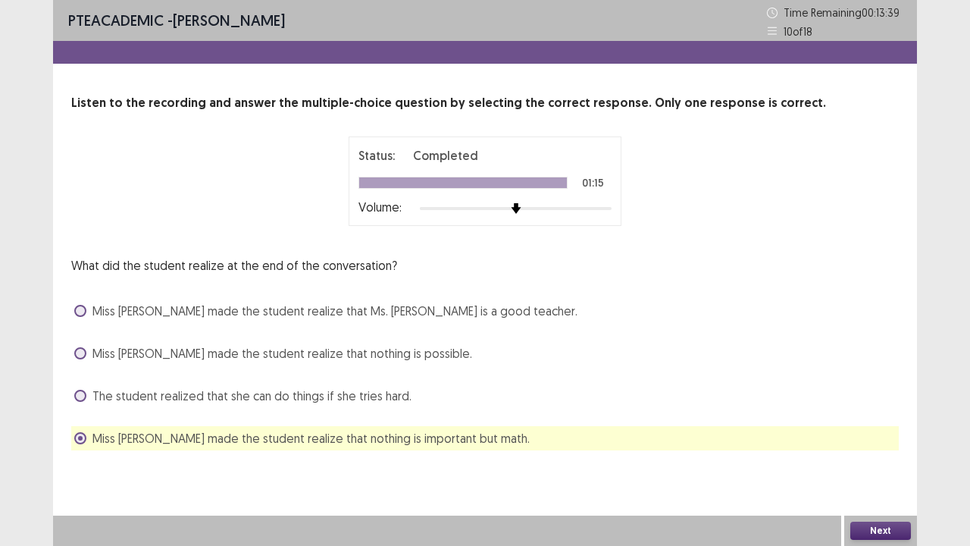
click at [865, 527] on button "Next" at bounding box center [880, 530] width 61 height 18
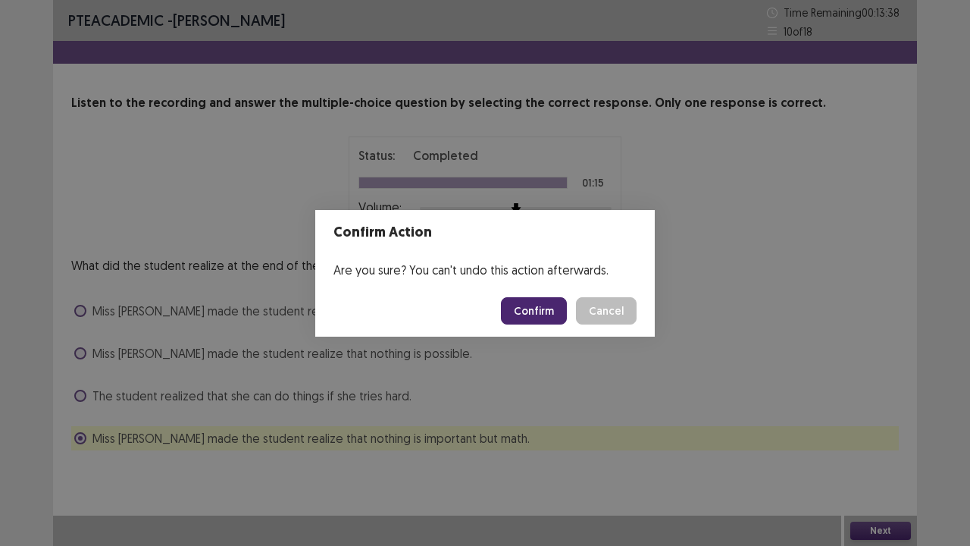
click at [532, 305] on button "Confirm" at bounding box center [534, 310] width 66 height 27
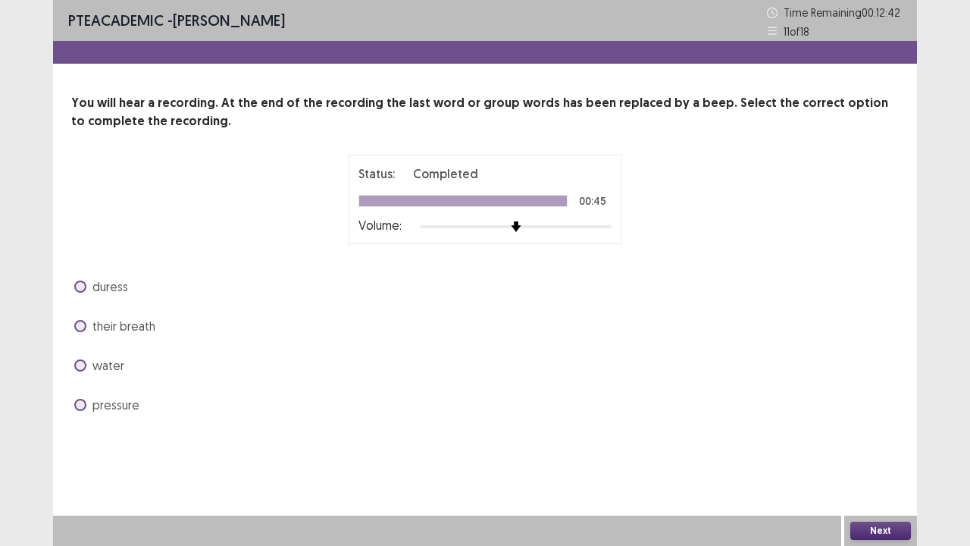
click at [99, 370] on span "water" at bounding box center [108, 365] width 32 height 18
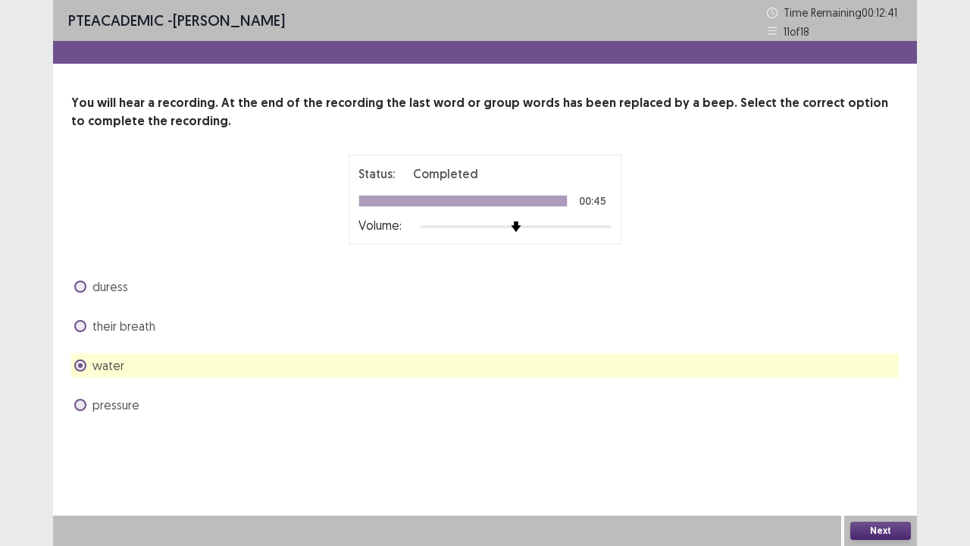
click at [862, 530] on button "Next" at bounding box center [880, 530] width 61 height 18
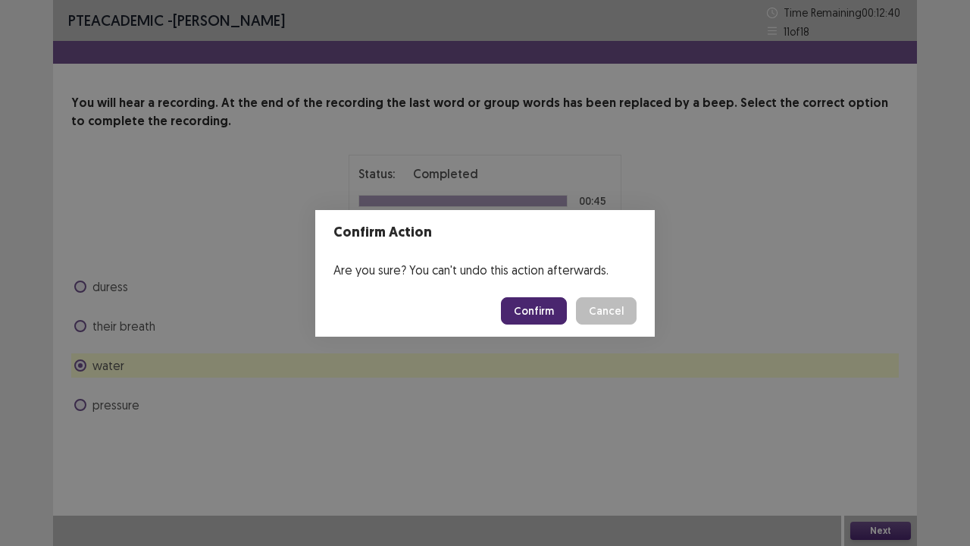
click at [529, 300] on button "Confirm" at bounding box center [534, 310] width 66 height 27
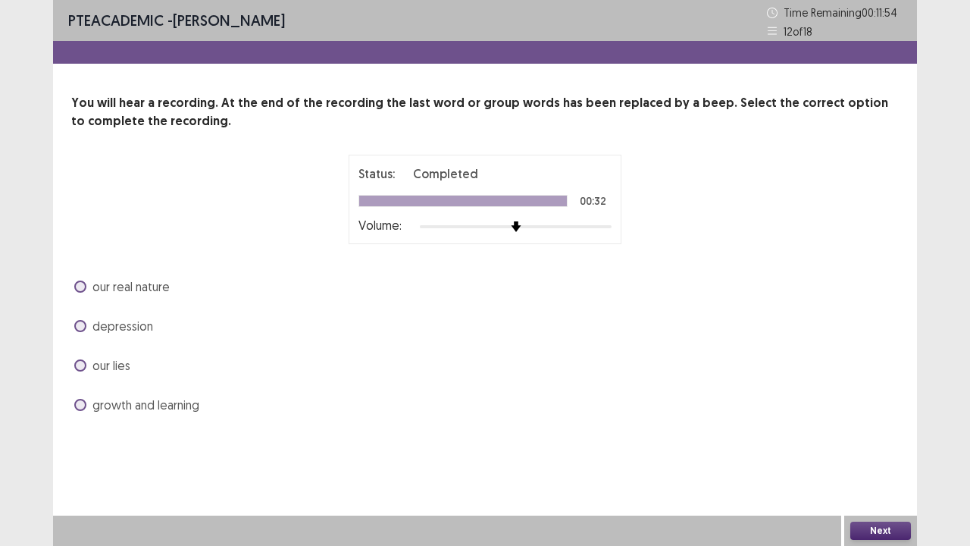
click at [164, 399] on span "growth and learning" at bounding box center [145, 405] width 107 height 18
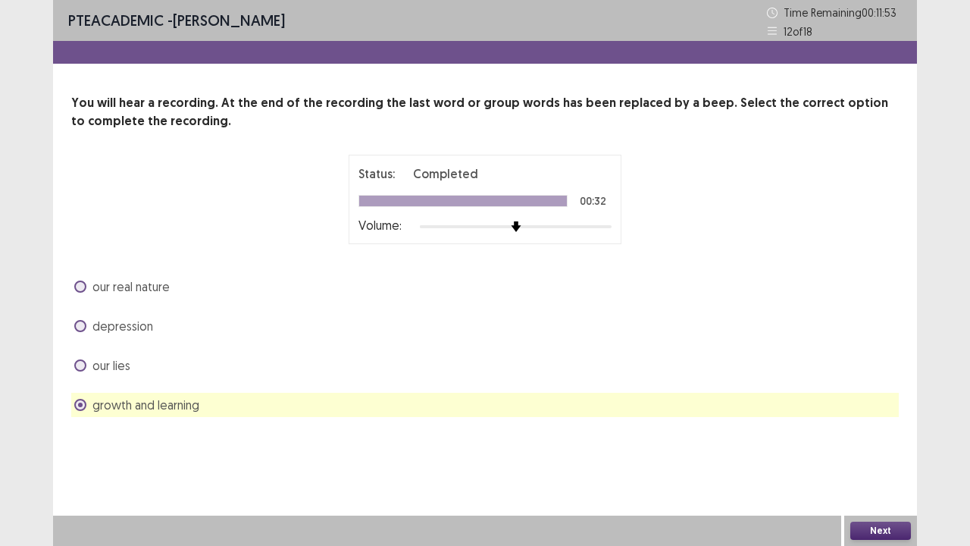
click at [887, 535] on button "Next" at bounding box center [880, 530] width 61 height 18
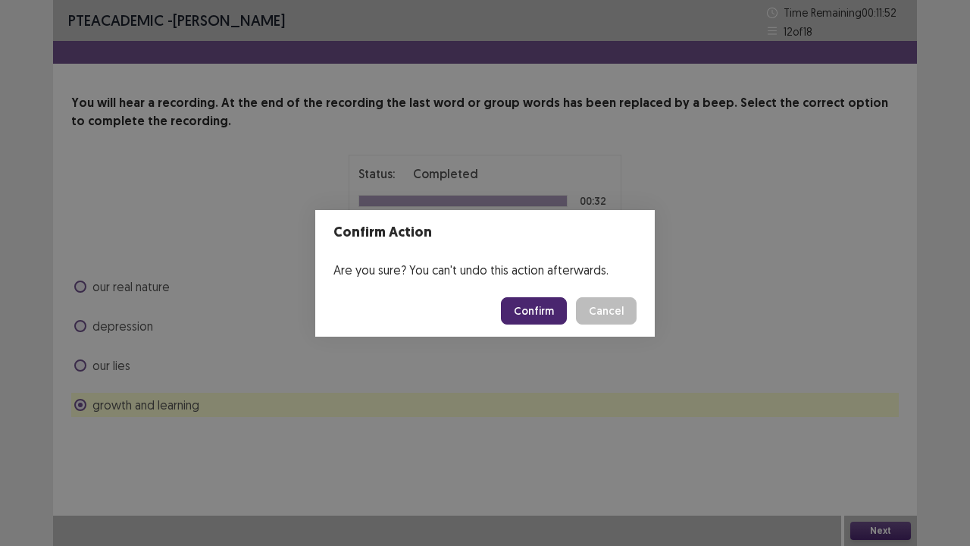
click at [543, 311] on button "Confirm" at bounding box center [534, 310] width 66 height 27
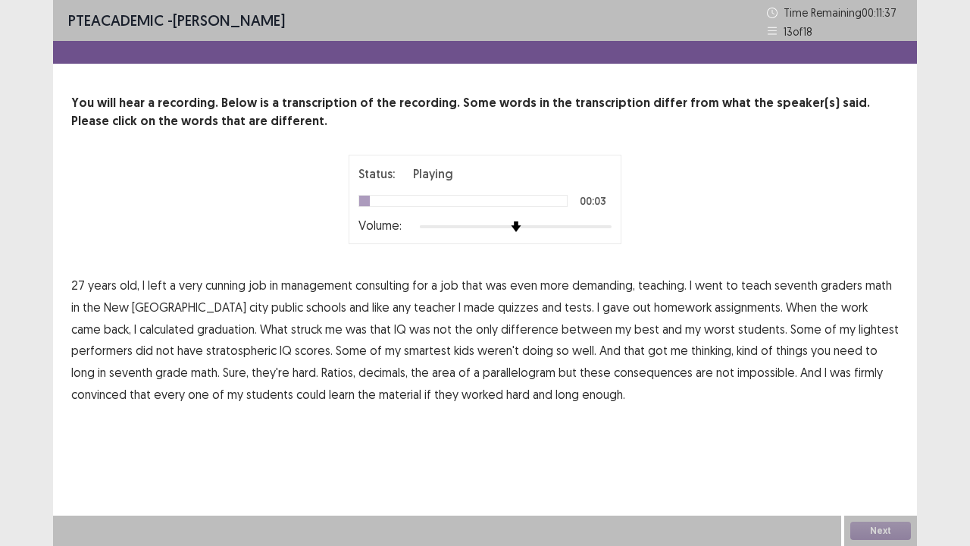
click at [227, 280] on span "cunning" at bounding box center [225, 285] width 40 height 18
click at [197, 326] on span "graduation." at bounding box center [227, 329] width 60 height 18
click at [859, 326] on span "lightest" at bounding box center [879, 329] width 40 height 18
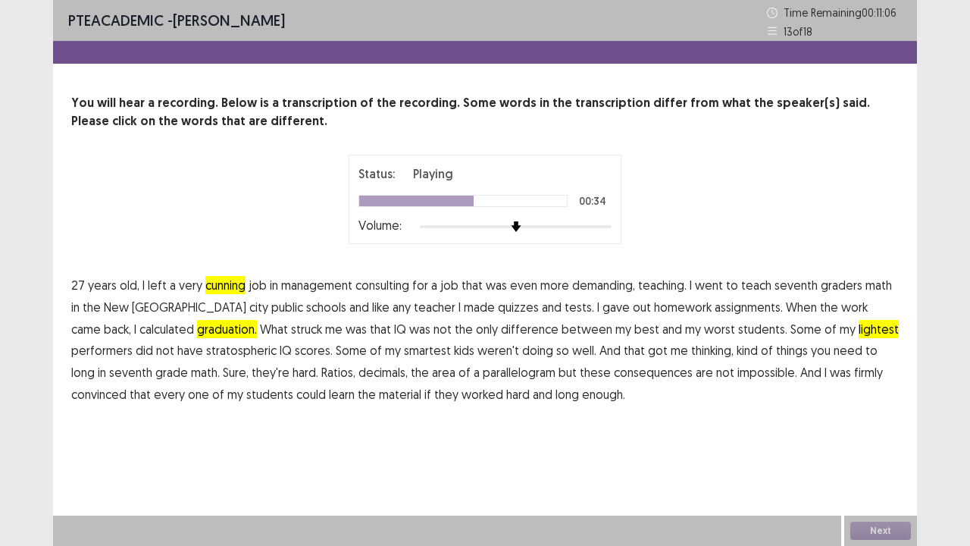
click at [206, 350] on span "stratospheric" at bounding box center [241, 350] width 70 height 18
click at [206, 351] on span "stratospheric" at bounding box center [241, 350] width 70 height 18
click at [95, 363] on span "long" at bounding box center [82, 372] width 23 height 18
click at [614, 371] on span "consequences" at bounding box center [653, 372] width 79 height 18
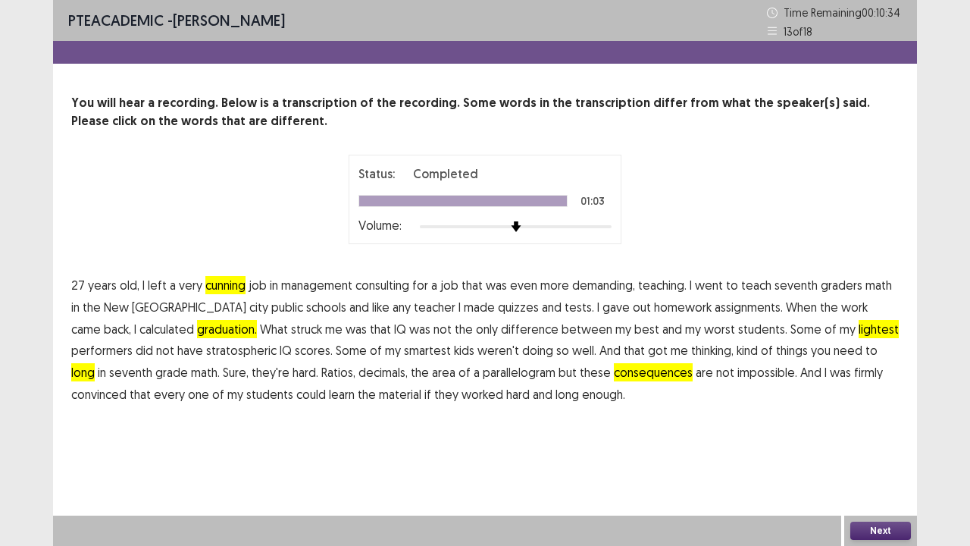
click at [555, 397] on span "long" at bounding box center [566, 394] width 23 height 18
click at [876, 530] on button "Next" at bounding box center [880, 530] width 61 height 18
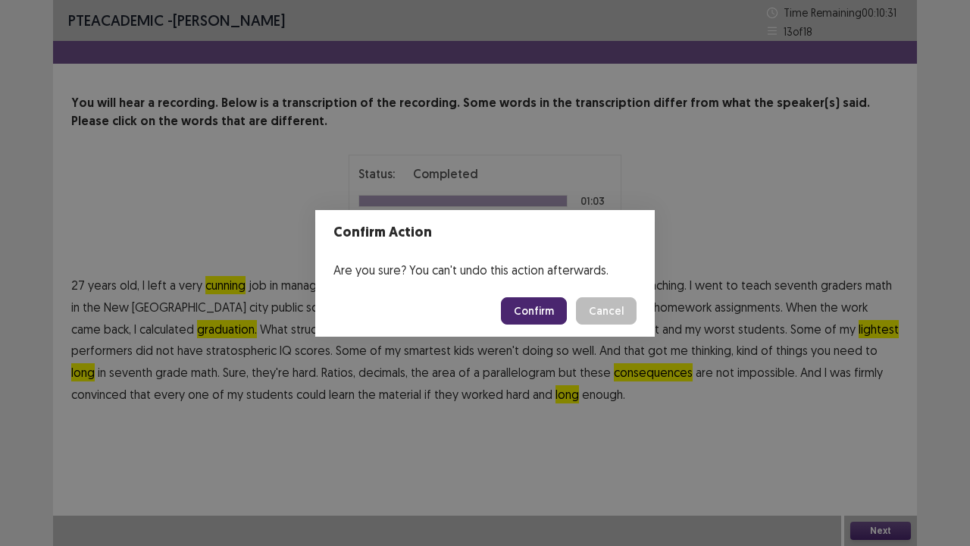
click at [537, 311] on button "Confirm" at bounding box center [534, 310] width 66 height 27
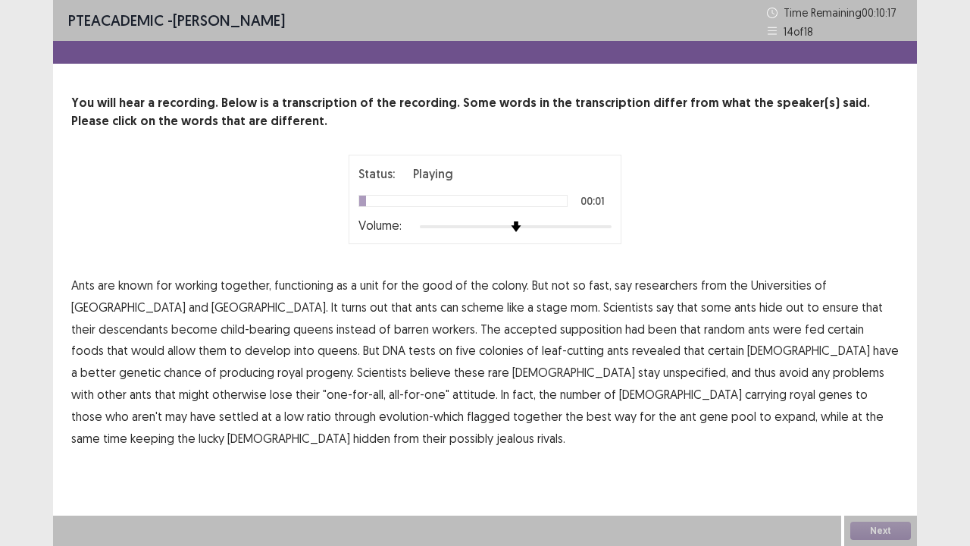
click at [324, 286] on span "functioning" at bounding box center [303, 285] width 59 height 18
drag, startPoint x: 775, startPoint y: 308, endPoint x: 822, endPoint y: 306, distance: 47.0
click at [168, 320] on span "descendants" at bounding box center [134, 329] width 70 height 18
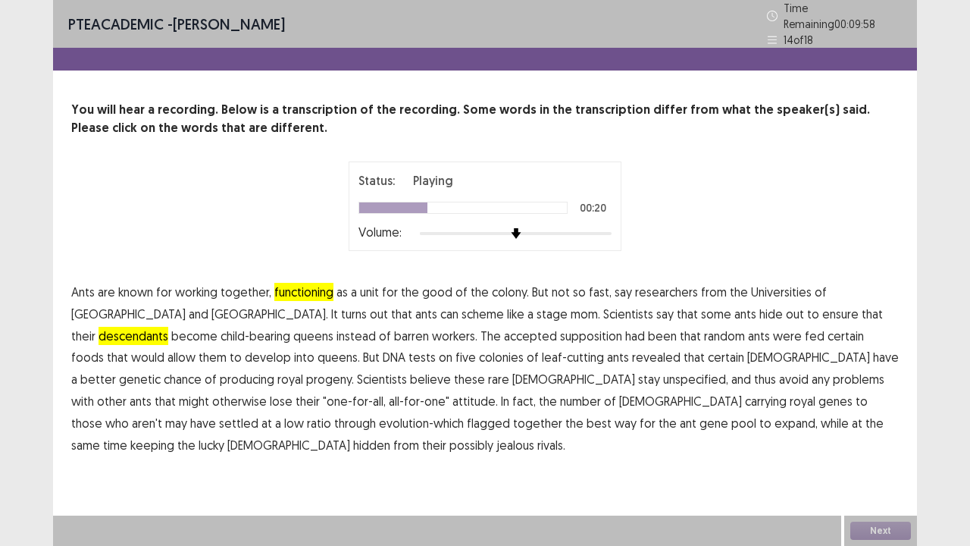
click at [560, 327] on span "supposition" at bounding box center [591, 336] width 62 height 18
click at [294, 349] on span "into" at bounding box center [304, 357] width 20 height 18
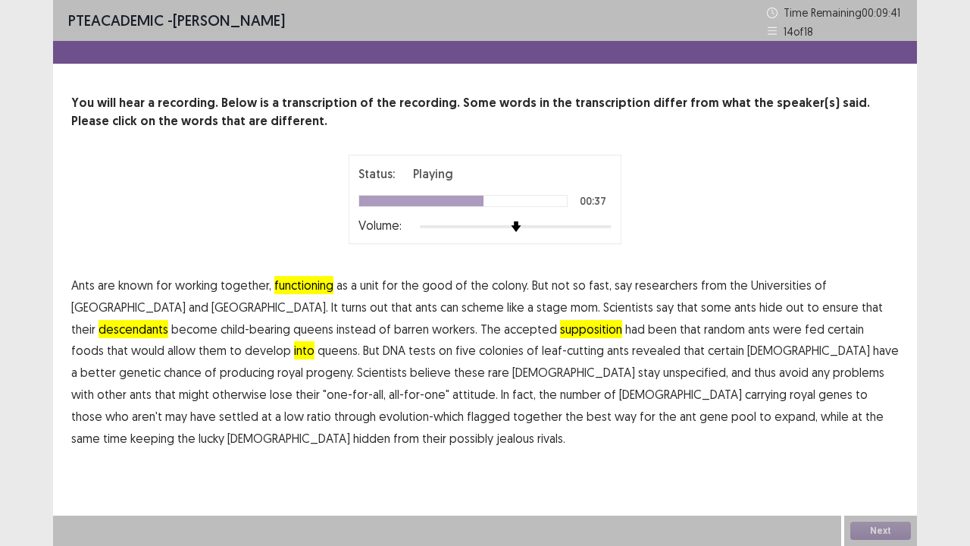
click at [663, 373] on span "unspecified," at bounding box center [695, 372] width 65 height 18
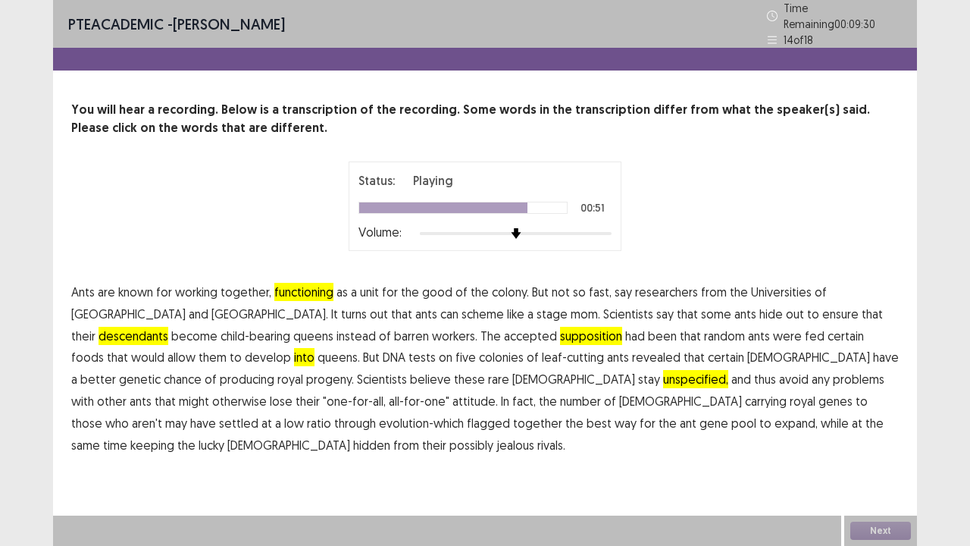
click at [216, 414] on span "have" at bounding box center [203, 423] width 26 height 18
click at [510, 414] on span "flagged" at bounding box center [488, 423] width 43 height 18
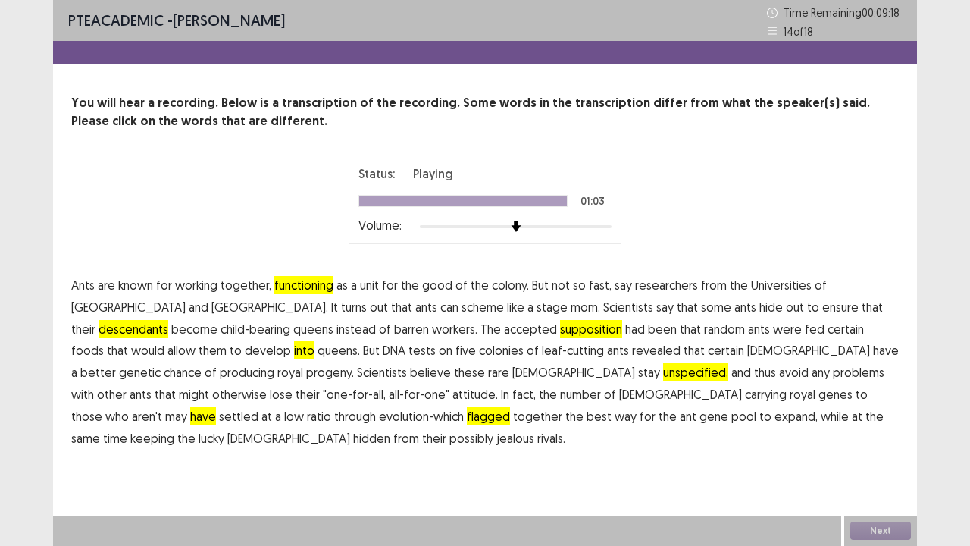
click at [884, 529] on div "Next" at bounding box center [880, 530] width 73 height 30
click at [891, 530] on button "Next" at bounding box center [880, 530] width 61 height 18
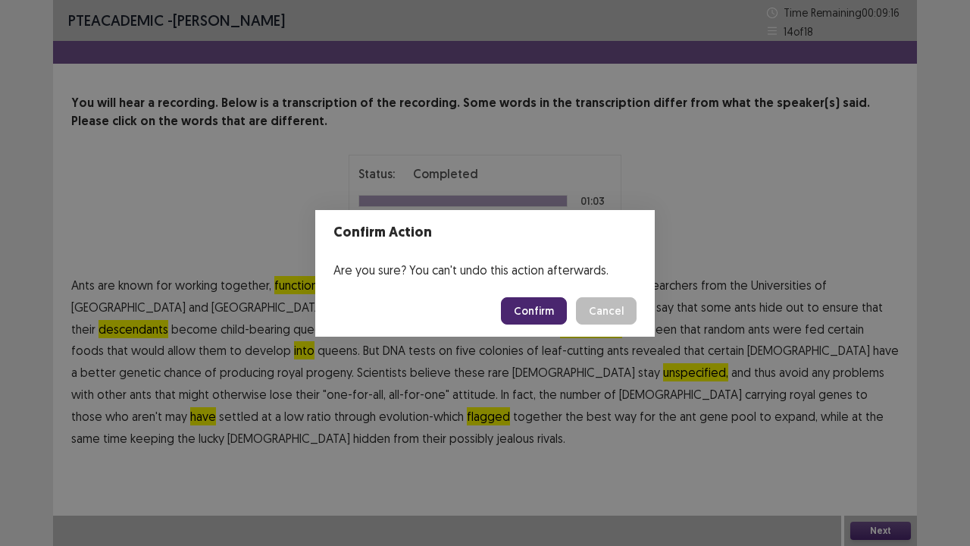
click at [546, 309] on button "Confirm" at bounding box center [534, 310] width 66 height 27
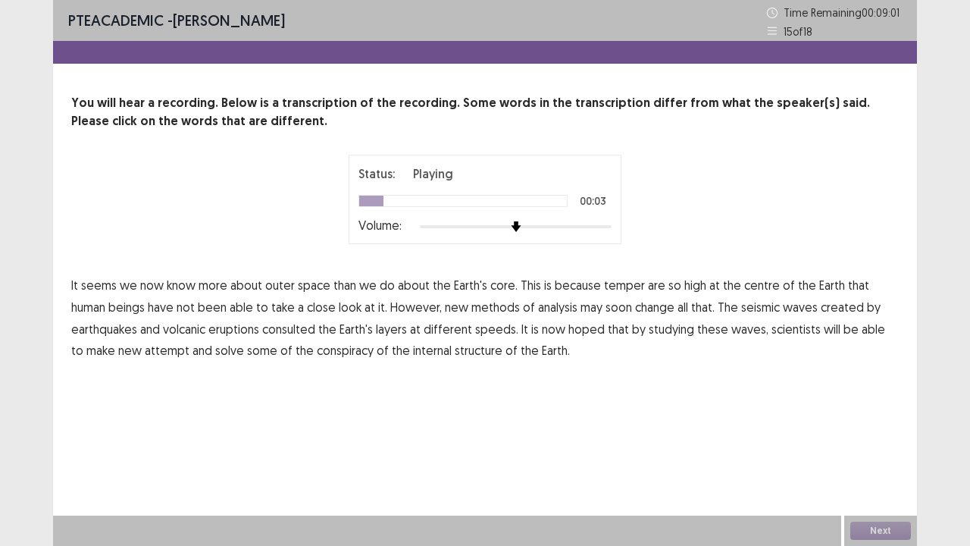
click at [606, 226] on div at bounding box center [516, 227] width 192 height 12
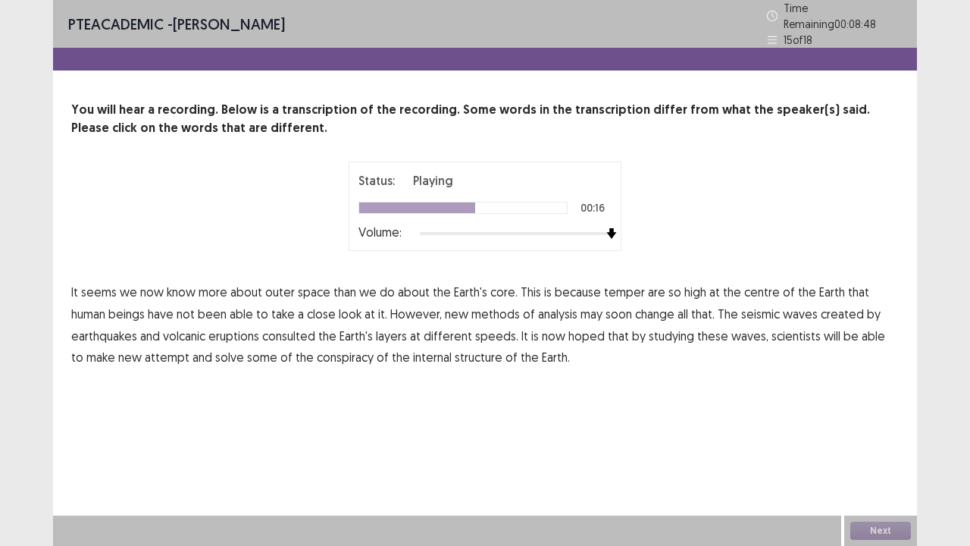
click at [315, 327] on p "It seems we now know more about outer space than we do about the Earth's core. …" at bounding box center [485, 324] width 828 height 87
click at [306, 330] on span "consulted" at bounding box center [288, 336] width 53 height 18
click at [159, 348] on span "attempt" at bounding box center [167, 357] width 45 height 18
click at [336, 351] on span "conspiracy" at bounding box center [345, 357] width 57 height 18
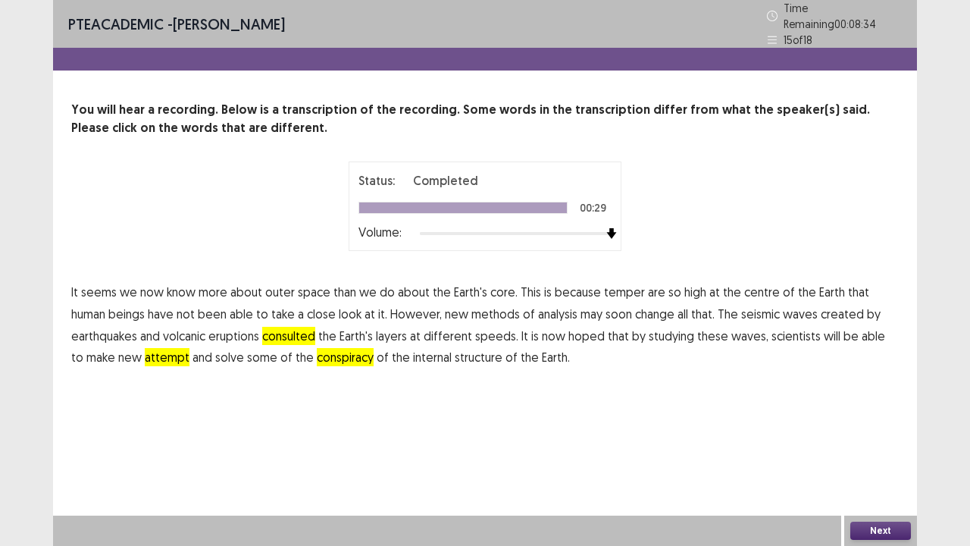
click at [878, 529] on button "Next" at bounding box center [880, 530] width 61 height 18
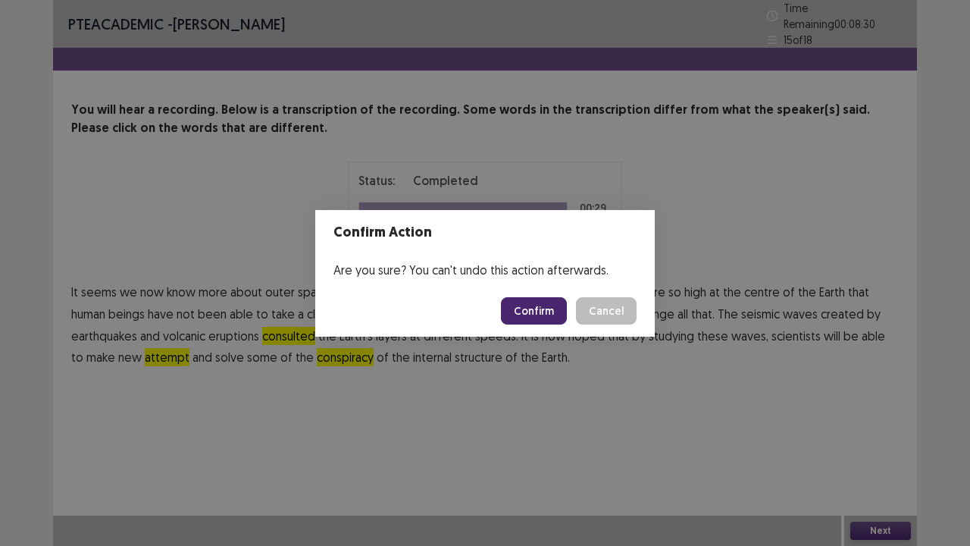
click at [551, 305] on button "Confirm" at bounding box center [534, 310] width 66 height 27
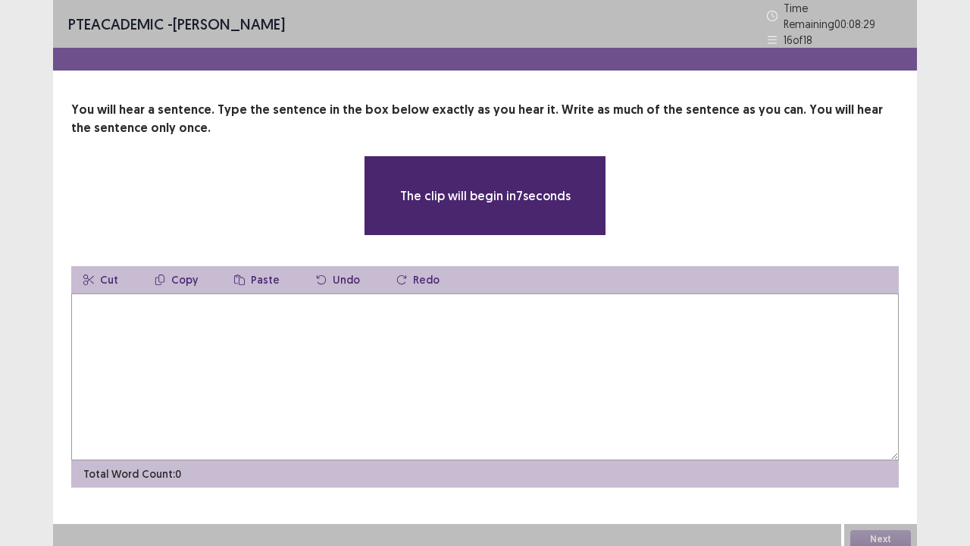
click at [242, 359] on textarea at bounding box center [485, 376] width 828 height 167
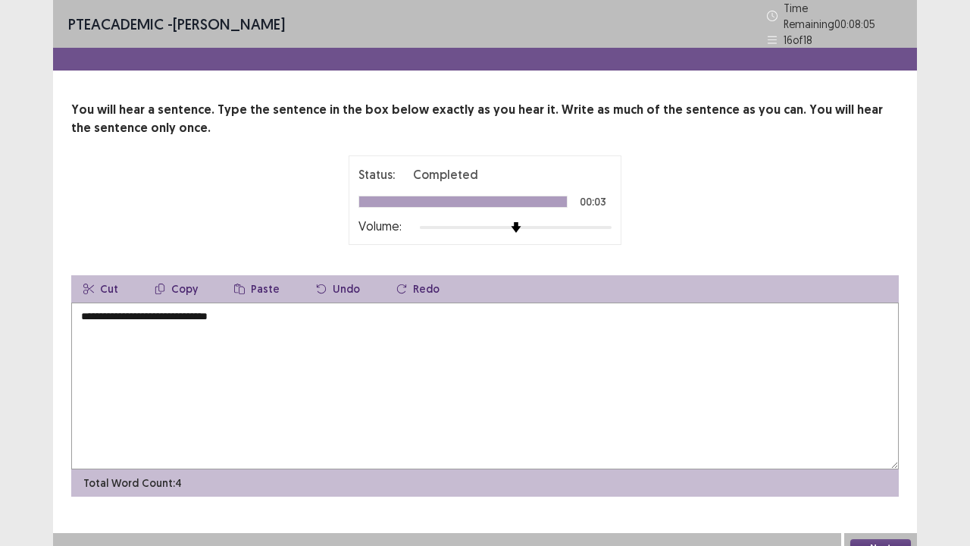
click at [95, 309] on textarea "**********" at bounding box center [485, 385] width 828 height 167
click at [110, 305] on textarea "**********" at bounding box center [485, 385] width 828 height 167
click at [171, 309] on textarea "**********" at bounding box center [485, 385] width 828 height 167
click at [172, 311] on textarea "**********" at bounding box center [485, 385] width 828 height 167
type textarea "**********"
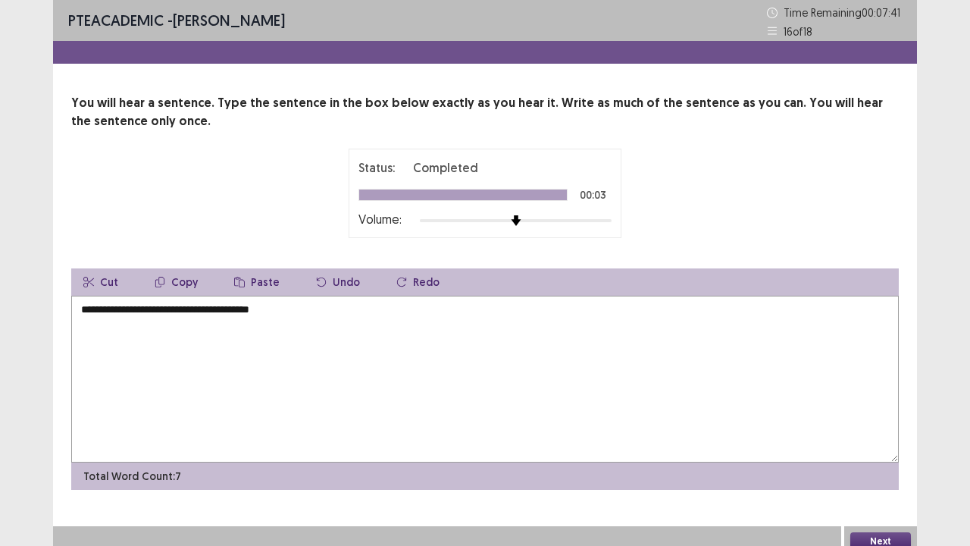
click at [879, 532] on button "Next" at bounding box center [880, 541] width 61 height 18
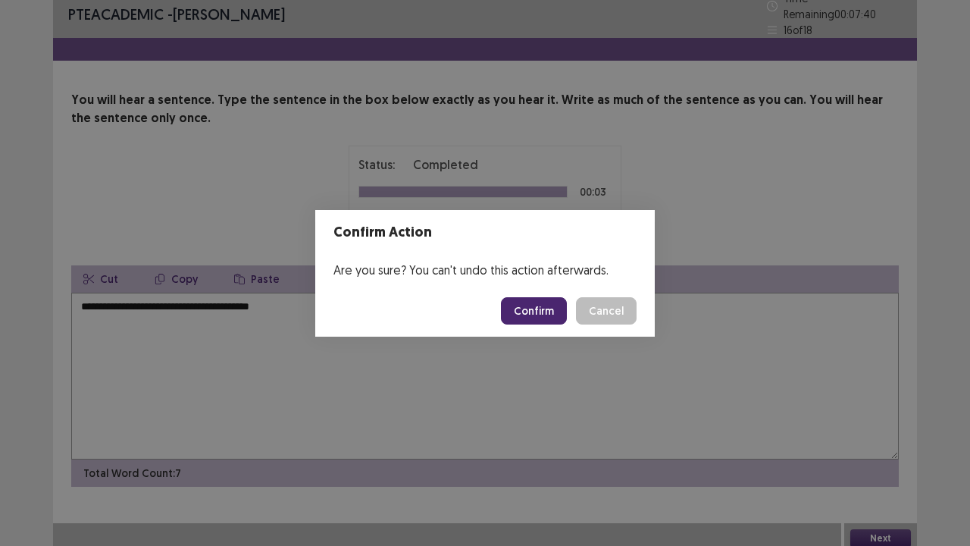
drag, startPoint x: 879, startPoint y: 527, endPoint x: 525, endPoint y: 313, distance: 413.4
click at [525, 313] on button "Confirm" at bounding box center [534, 310] width 66 height 27
click at [211, 333] on div "Confirm Action Are you sure? You can't undo this action afterwards. Loading... …" at bounding box center [485, 273] width 970 height 546
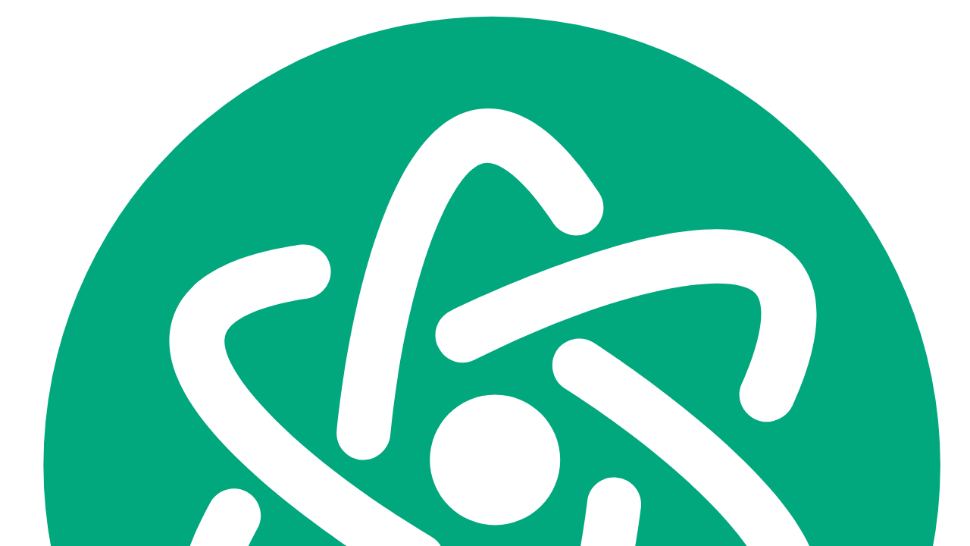
scroll to position [0, 0]
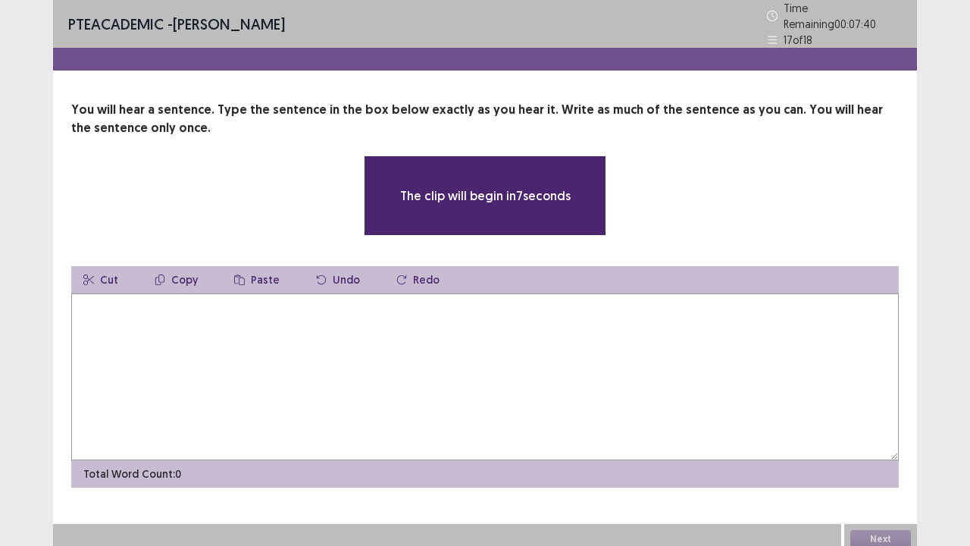
click at [211, 335] on textarea at bounding box center [485, 376] width 828 height 167
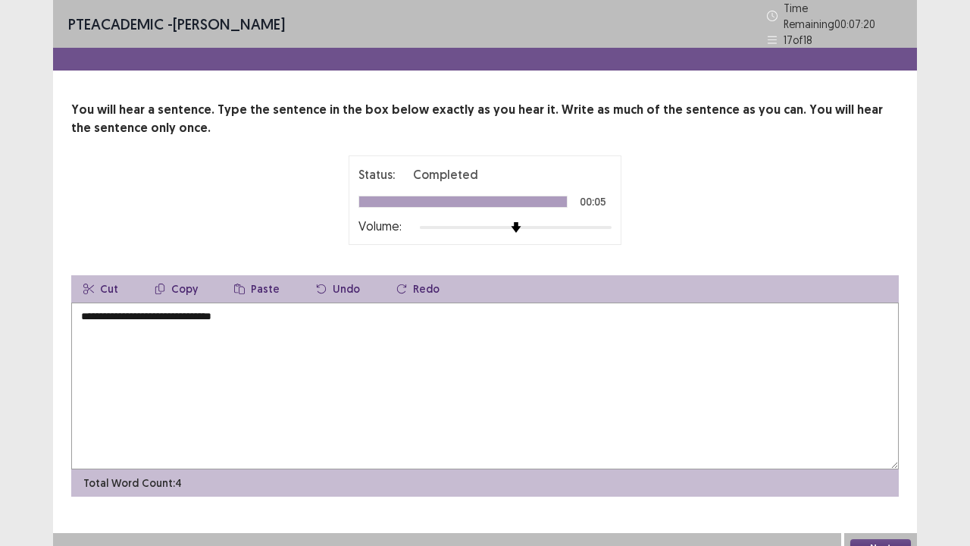
click at [146, 305] on textarea "**********" at bounding box center [485, 385] width 828 height 167
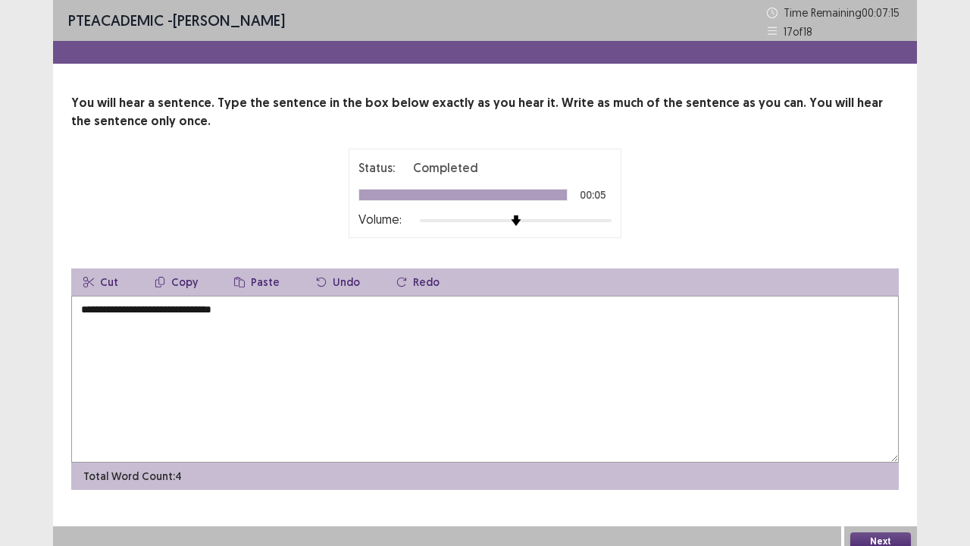
type textarea "**********"
click at [868, 532] on div "Next" at bounding box center [880, 541] width 73 height 30
click at [867, 542] on button "Next" at bounding box center [880, 541] width 61 height 18
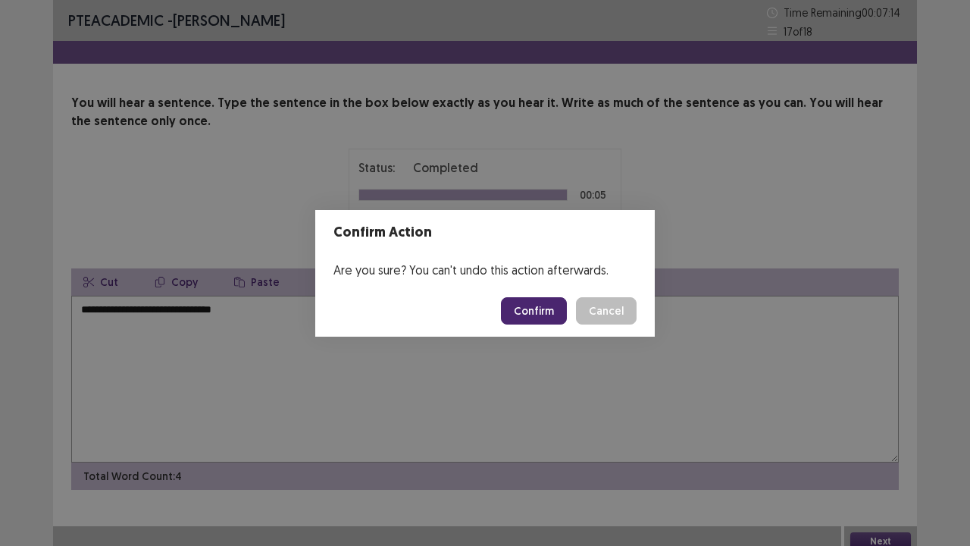
click at [540, 303] on button "Confirm" at bounding box center [534, 310] width 66 height 27
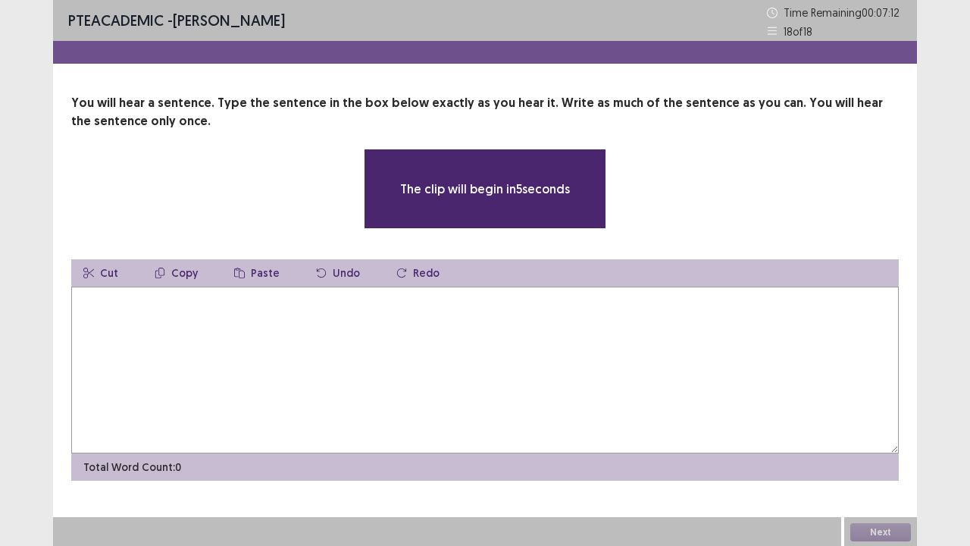
click at [161, 336] on textarea at bounding box center [485, 369] width 828 height 167
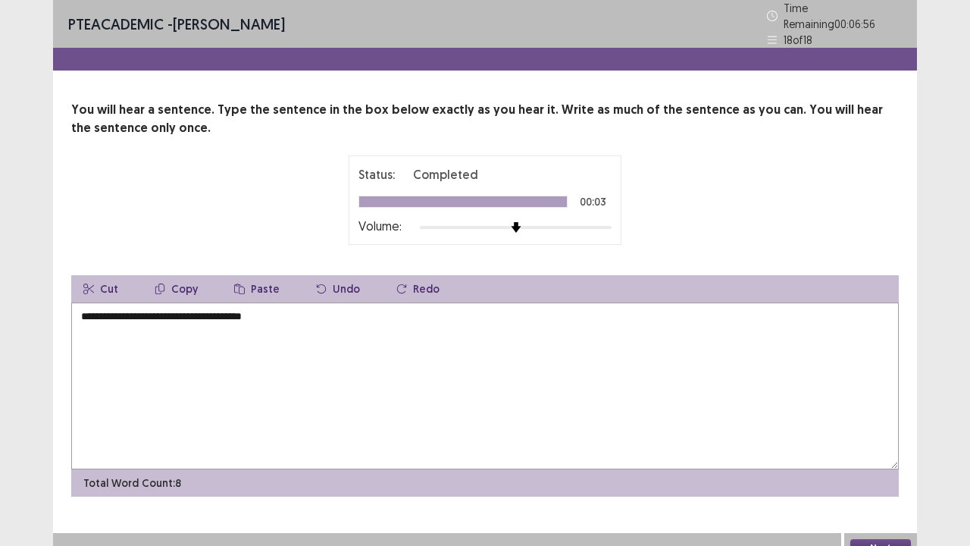
click at [83, 308] on textarea "**********" at bounding box center [485, 385] width 828 height 167
drag, startPoint x: 107, startPoint y: 312, endPoint x: 186, endPoint y: 344, distance: 85.7
click at [107, 311] on textarea "**********" at bounding box center [485, 385] width 828 height 167
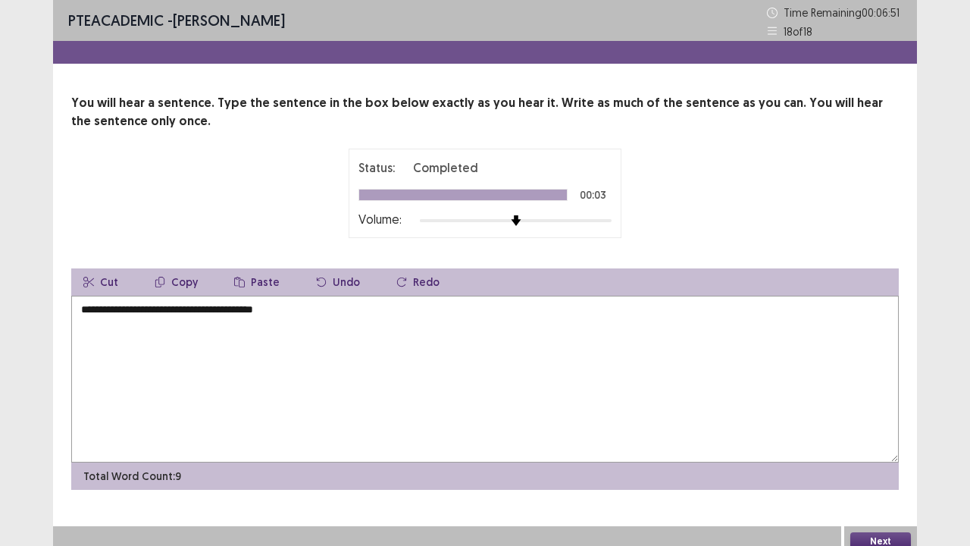
click at [169, 312] on textarea "**********" at bounding box center [485, 379] width 828 height 167
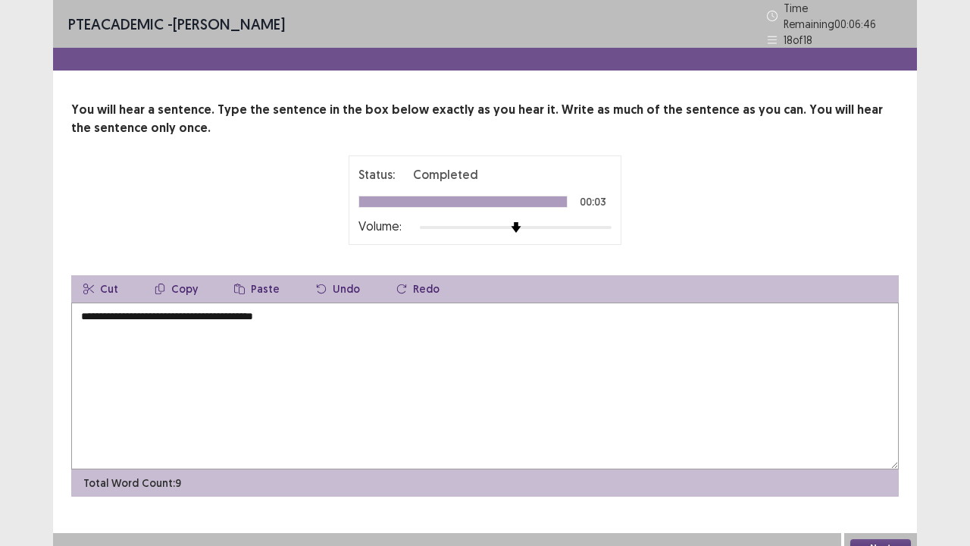
click at [227, 312] on textarea "**********" at bounding box center [485, 385] width 828 height 167
type textarea "**********"
click at [898, 539] on button "Next" at bounding box center [880, 548] width 61 height 18
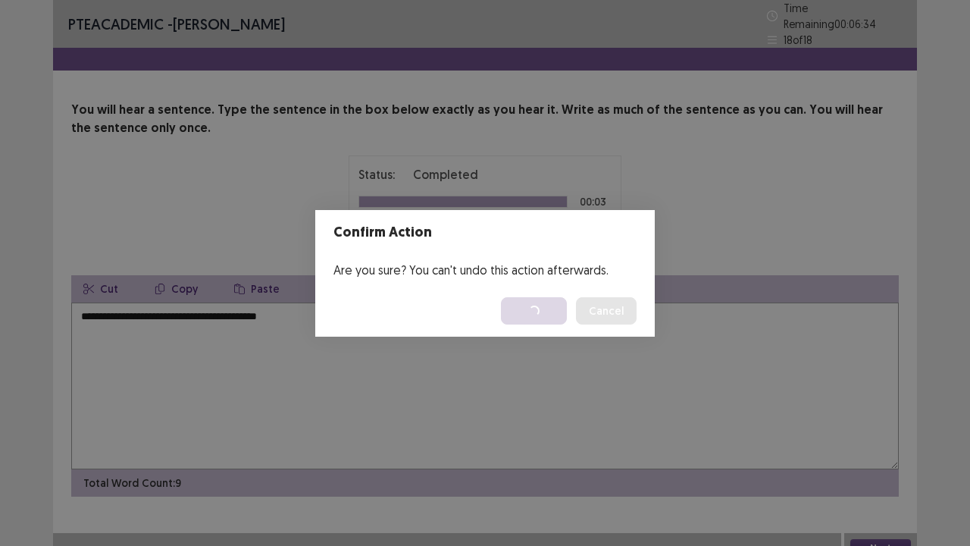
scroll to position [10, 0]
